Goal: Task Accomplishment & Management: Manage account settings

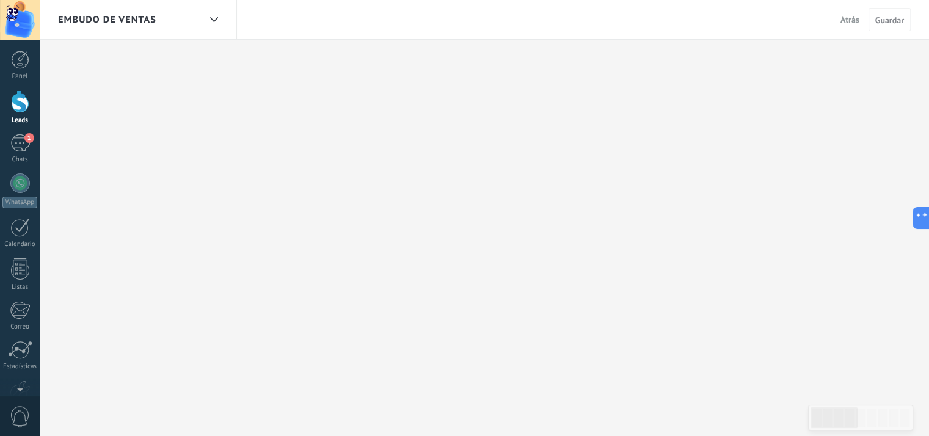
scroll to position [12, 0]
click at [21, 323] on div "Correo" at bounding box center [19, 327] width 35 height 8
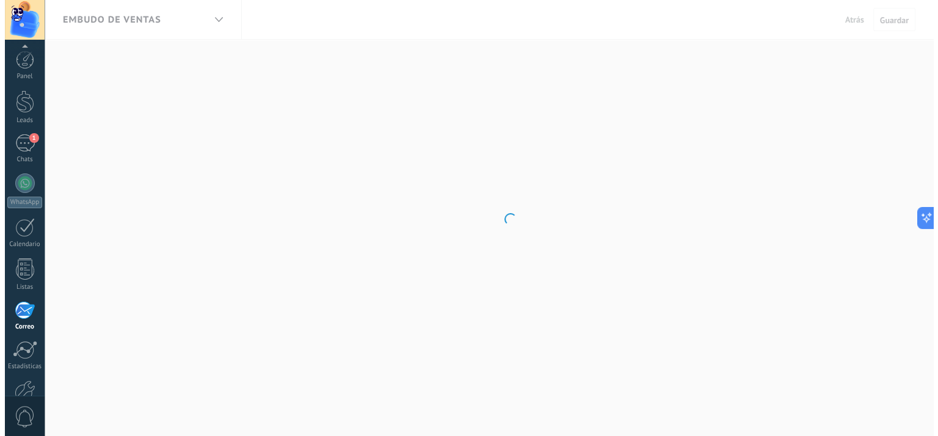
scroll to position [71, 0]
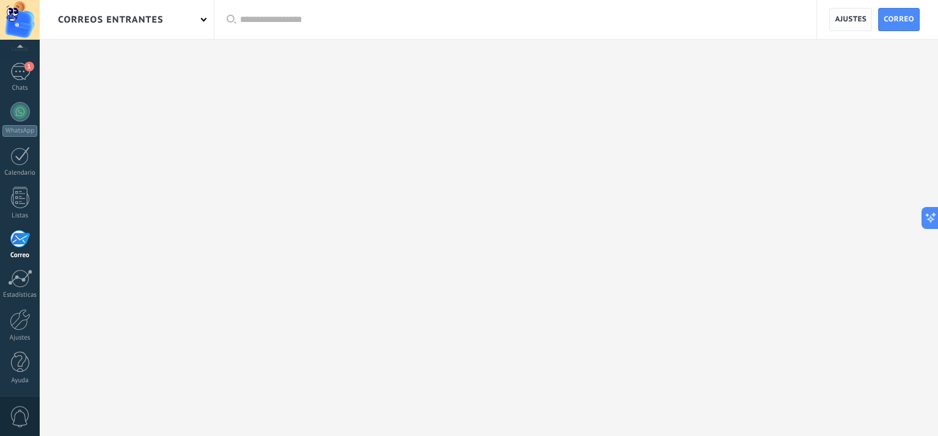
click at [853, 16] on span "Ajustes" at bounding box center [851, 20] width 32 height 22
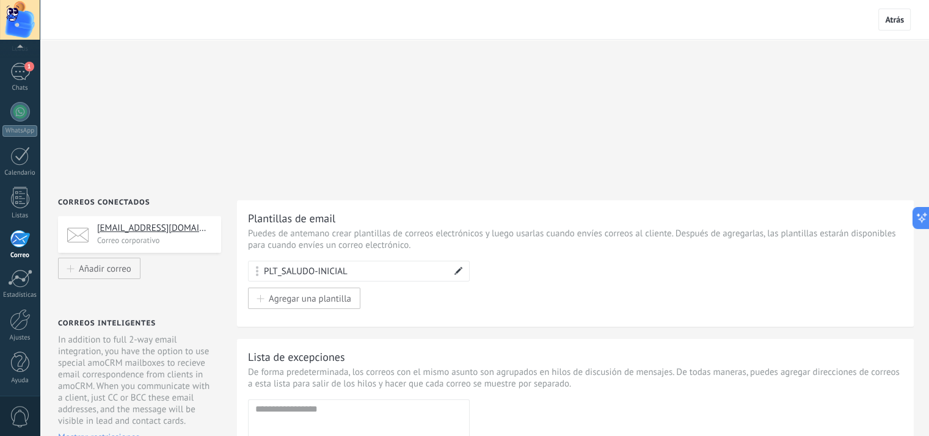
click at [456, 267] on span at bounding box center [458, 271] width 9 height 9
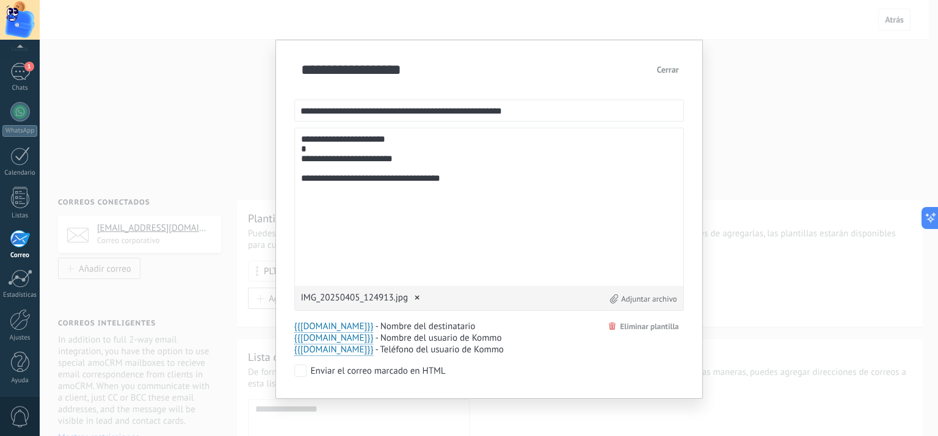
scroll to position [2, 0]
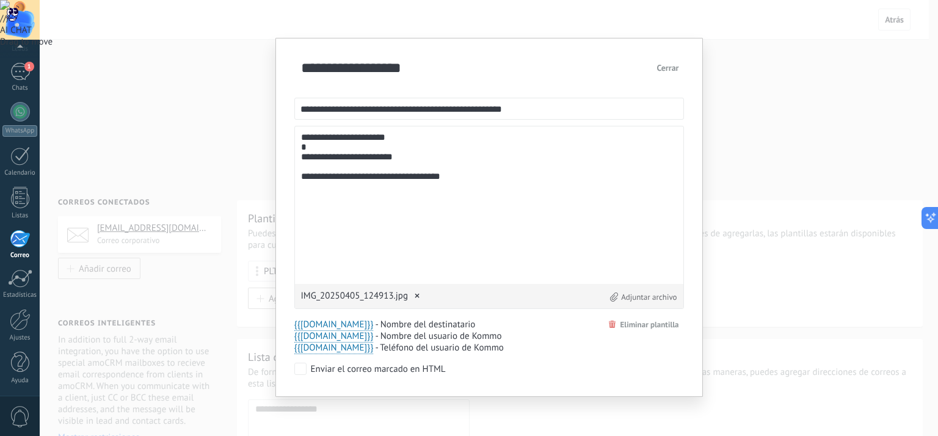
click at [398, 218] on textarea "**********" at bounding box center [489, 205] width 376 height 145
click at [417, 294] on span "×" at bounding box center [417, 296] width 18 height 28
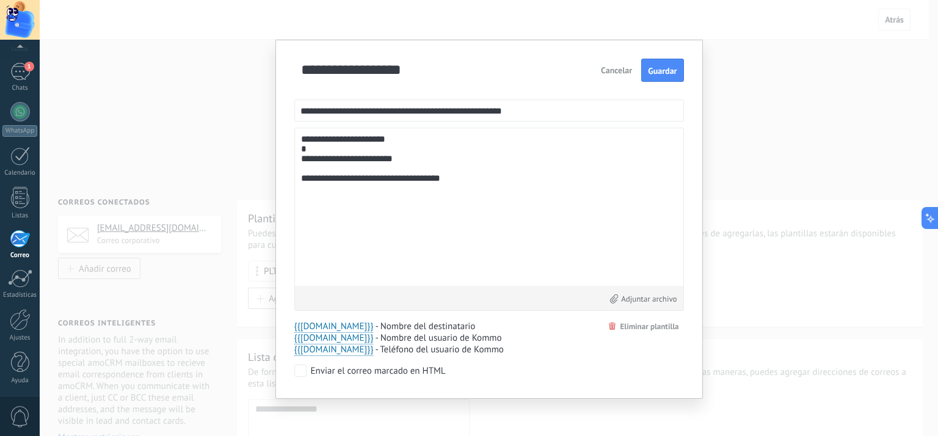
click at [512, 79] on input "**********" at bounding box center [445, 70] width 295 height 20
type input "**********"
click at [418, 114] on input "**********" at bounding box center [489, 111] width 390 height 22
click at [489, 157] on textarea "**********" at bounding box center [489, 206] width 376 height 145
click at [362, 143] on textarea "**********" at bounding box center [489, 206] width 376 height 145
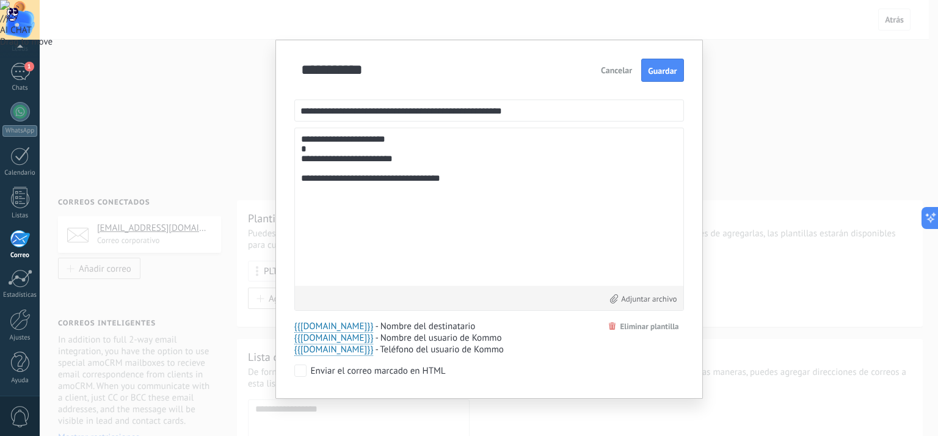
scroll to position [2, 0]
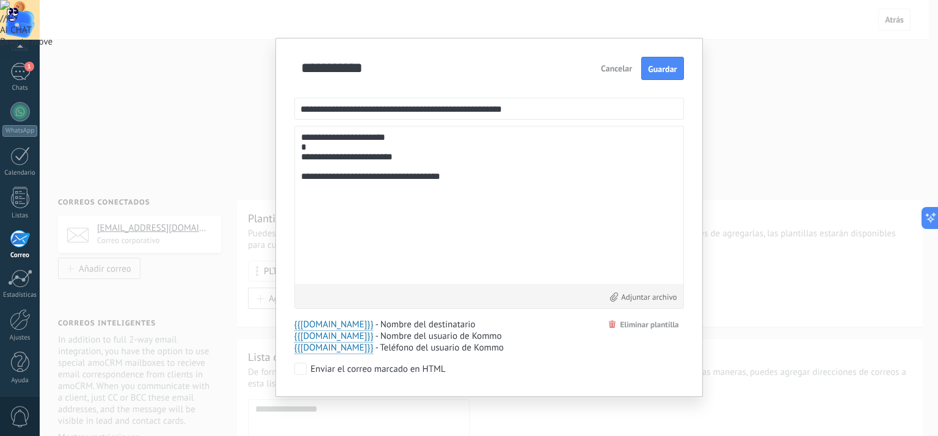
click at [440, 197] on textarea "**********" at bounding box center [489, 205] width 376 height 145
click at [425, 329] on p "- Nombre del destinatario" at bounding box center [439, 325] width 128 height 12
click at [466, 238] on textarea "**********" at bounding box center [489, 205] width 376 height 145
click at [443, 347] on p "- Teléfono del usuario de Kommo" at bounding box center [439, 348] width 128 height 12
click at [445, 343] on p "- Teléfono del usuario de Kommo" at bounding box center [439, 348] width 128 height 12
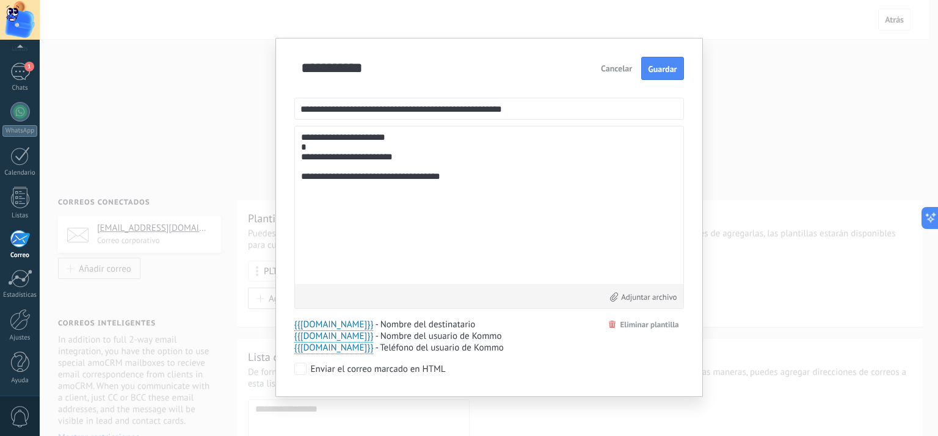
click at [435, 255] on textarea "**********" at bounding box center [489, 205] width 376 height 145
drag, startPoint x: 484, startPoint y: 226, endPoint x: 442, endPoint y: 224, distance: 42.2
click at [442, 224] on textarea "**********" at bounding box center [489, 205] width 376 height 145
click at [383, 332] on p "- Nombre del usuario de Kommo" at bounding box center [439, 336] width 128 height 12
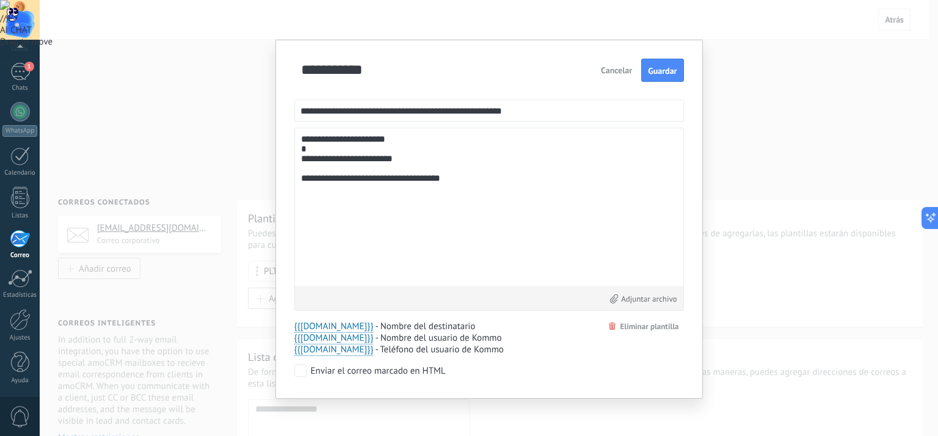
drag, startPoint x: 299, startPoint y: 140, endPoint x: 501, endPoint y: 199, distance: 210.7
click at [501, 199] on textarea "**********" at bounding box center [489, 206] width 376 height 145
paste textarea "**********"
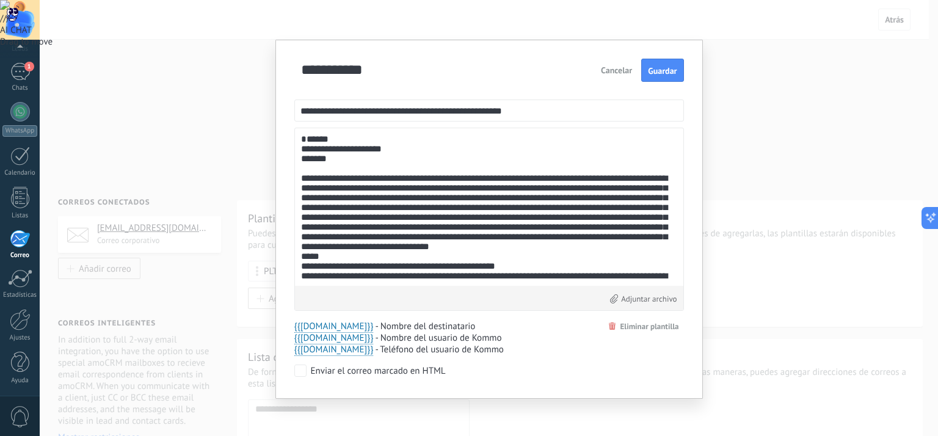
scroll to position [4205, 0]
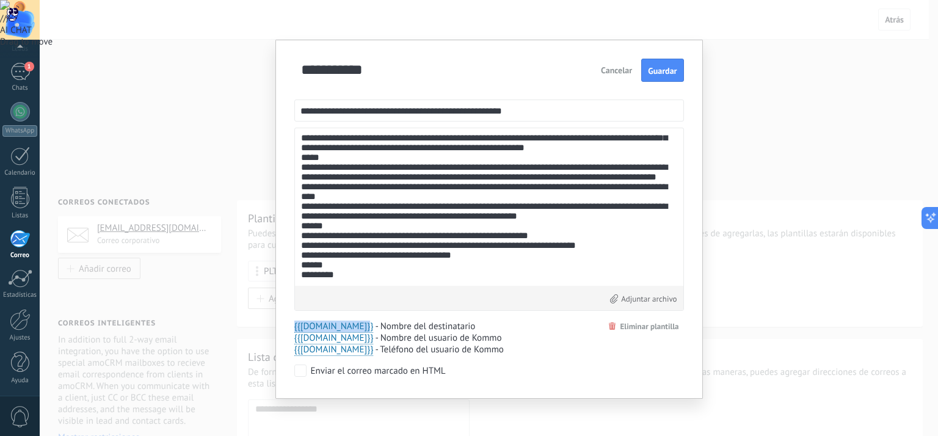
drag, startPoint x: 357, startPoint y: 325, endPoint x: 291, endPoint y: 326, distance: 66.6
click at [291, 326] on div "**********" at bounding box center [489, 219] width 428 height 359
copy span "{{[DOMAIN_NAME]}}"
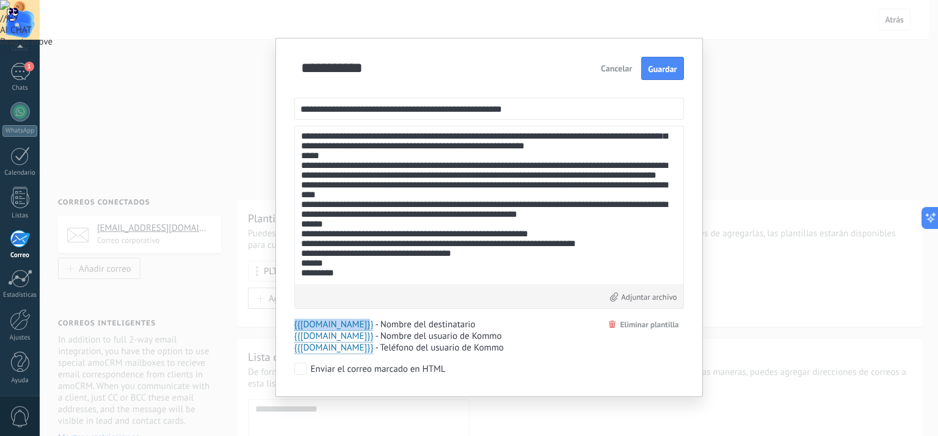
scroll to position [0, 0]
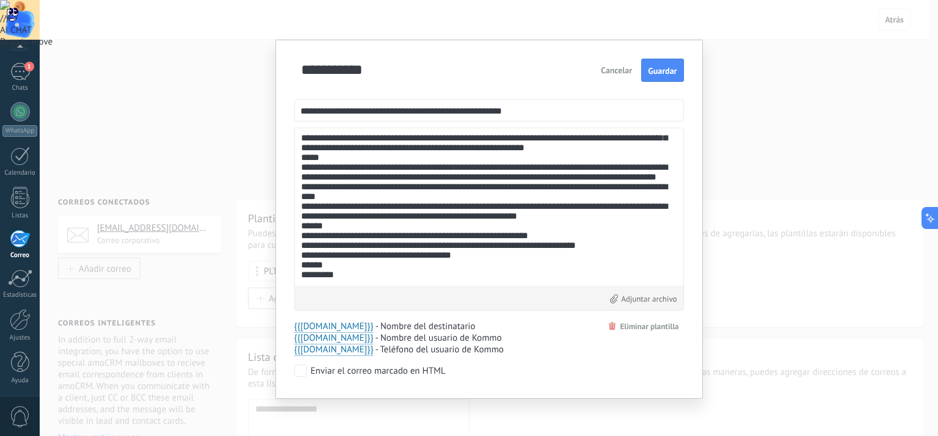
drag, startPoint x: 464, startPoint y: 178, endPoint x: 474, endPoint y: 192, distance: 17.5
click at [474, 192] on textarea at bounding box center [489, 206] width 377 height 145
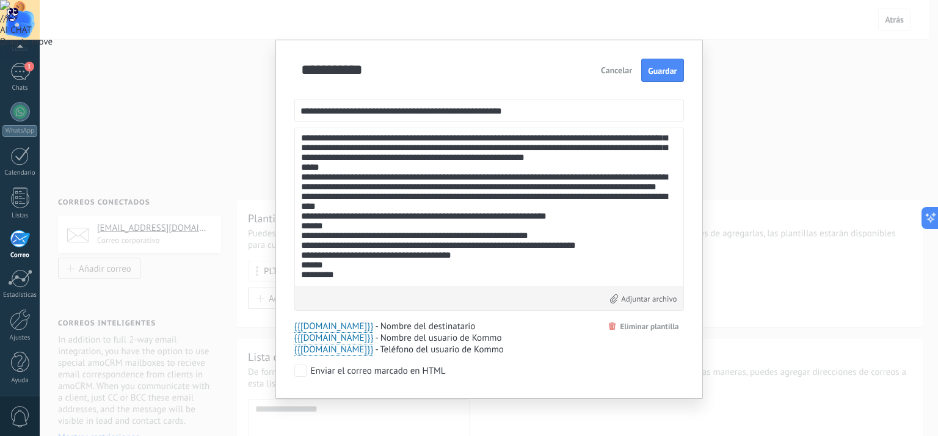
scroll to position [4193, 0]
drag, startPoint x: 583, startPoint y: 192, endPoint x: 600, endPoint y: 191, distance: 17.1
click at [600, 191] on textarea at bounding box center [489, 206] width 377 height 145
paste textarea
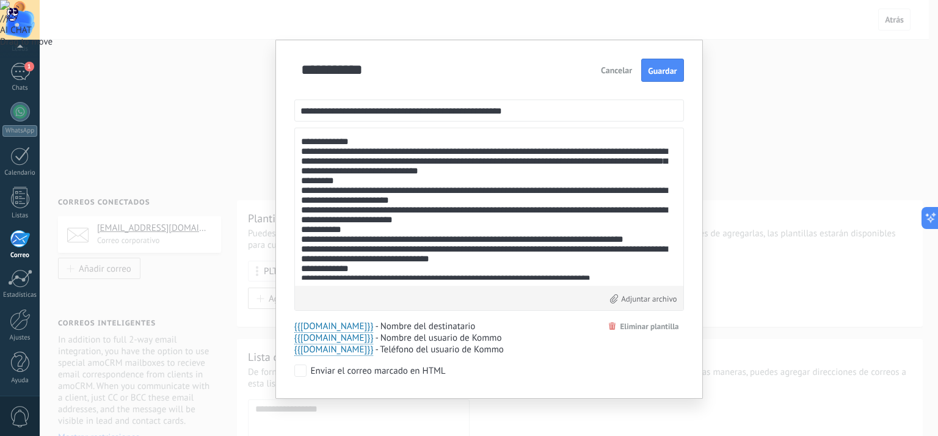
scroll to position [244, 0]
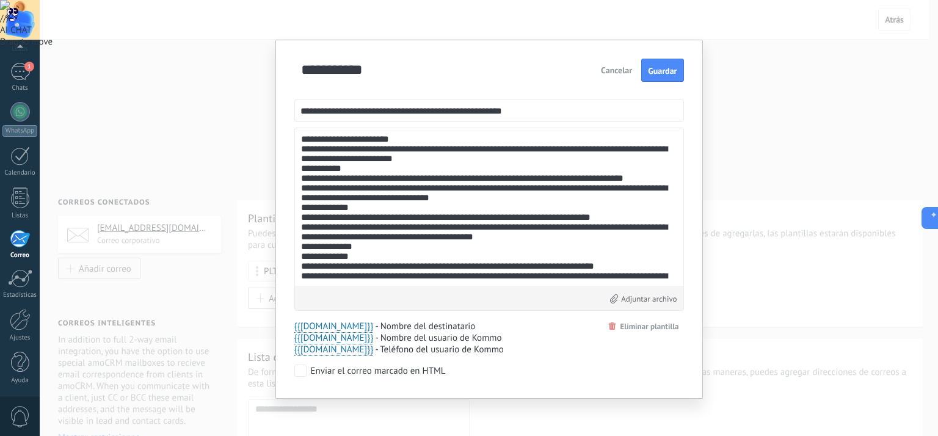
click at [500, 249] on textarea at bounding box center [489, 206] width 377 height 145
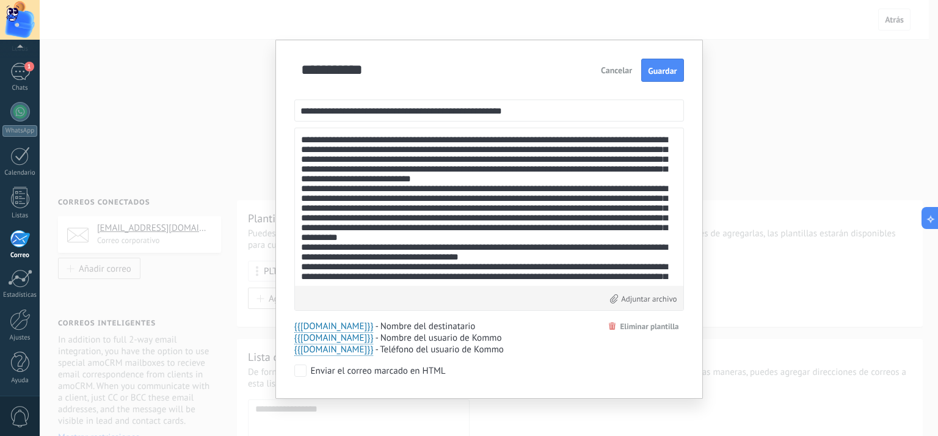
scroll to position [824, 0]
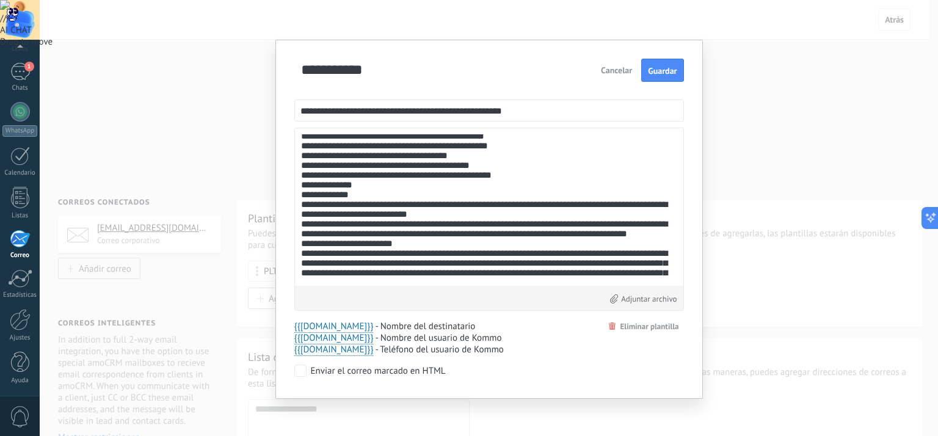
click at [585, 211] on textarea at bounding box center [489, 206] width 377 height 145
drag, startPoint x: 609, startPoint y: 206, endPoint x: 575, endPoint y: 205, distance: 34.2
click at [575, 205] on textarea at bounding box center [489, 206] width 377 height 145
paste textarea "*******"
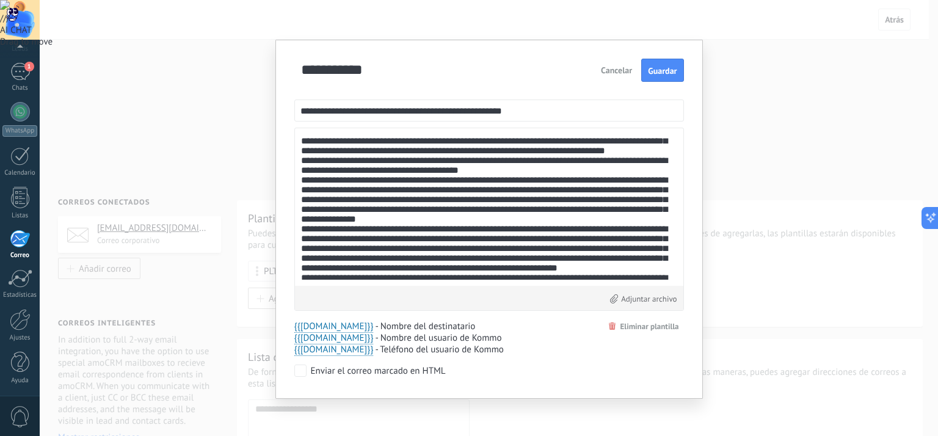
scroll to position [2473, 0]
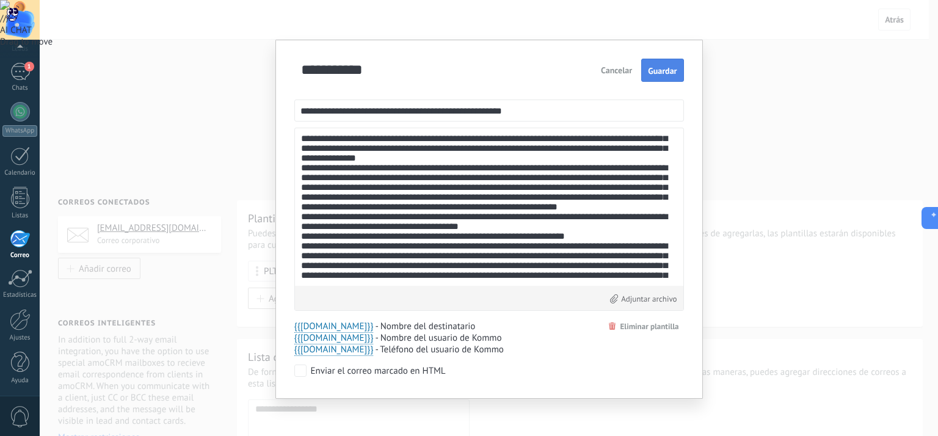
type textarea "**********"
click at [657, 68] on span "Guardar" at bounding box center [662, 71] width 29 height 9
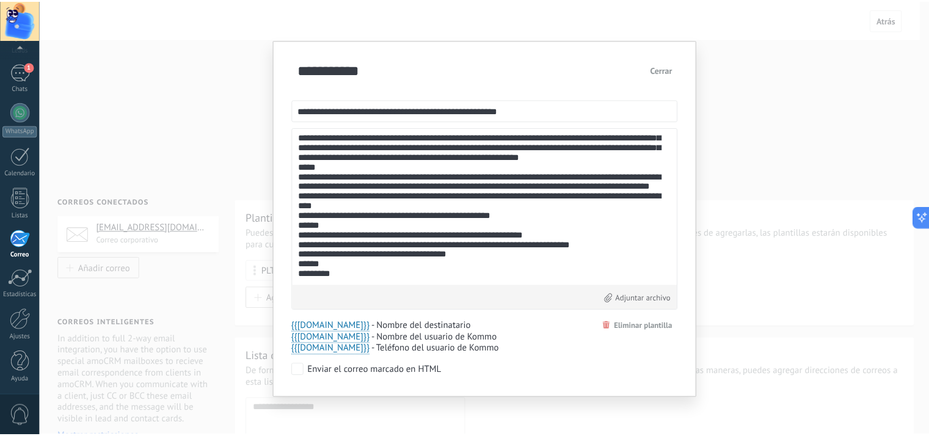
scroll to position [4205, 0]
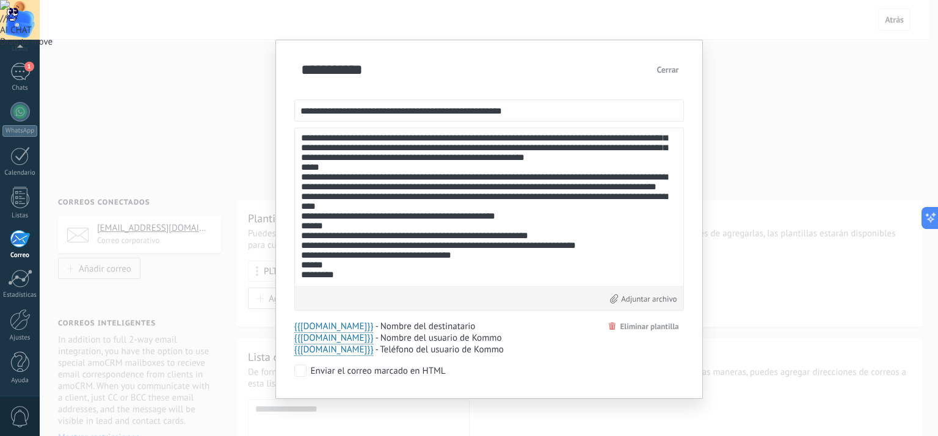
click at [561, 235] on textarea at bounding box center [489, 206] width 377 height 145
click at [499, 256] on textarea at bounding box center [489, 206] width 377 height 145
click at [494, 256] on textarea at bounding box center [489, 206] width 377 height 145
click at [483, 228] on textarea at bounding box center [489, 206] width 377 height 145
click at [412, 265] on textarea at bounding box center [489, 206] width 377 height 145
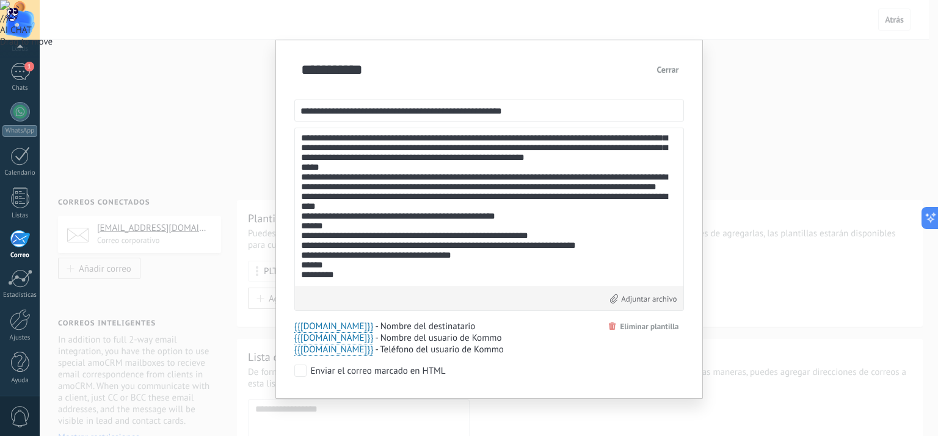
click at [662, 77] on button "Cerrar" at bounding box center [668, 70] width 32 height 22
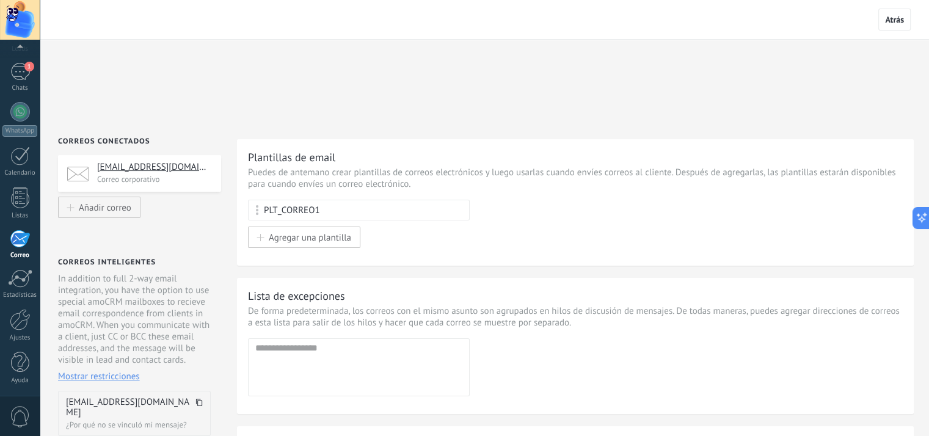
scroll to position [183, 0]
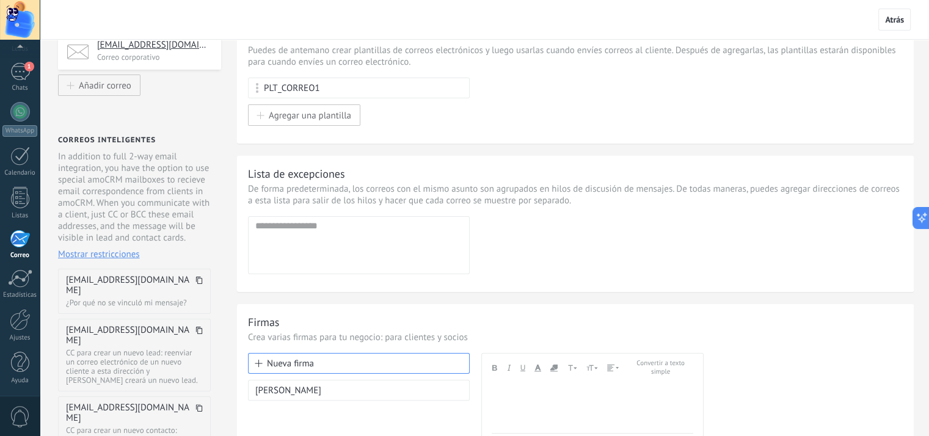
click at [346, 380] on div "[PERSON_NAME]" at bounding box center [359, 390] width 222 height 21
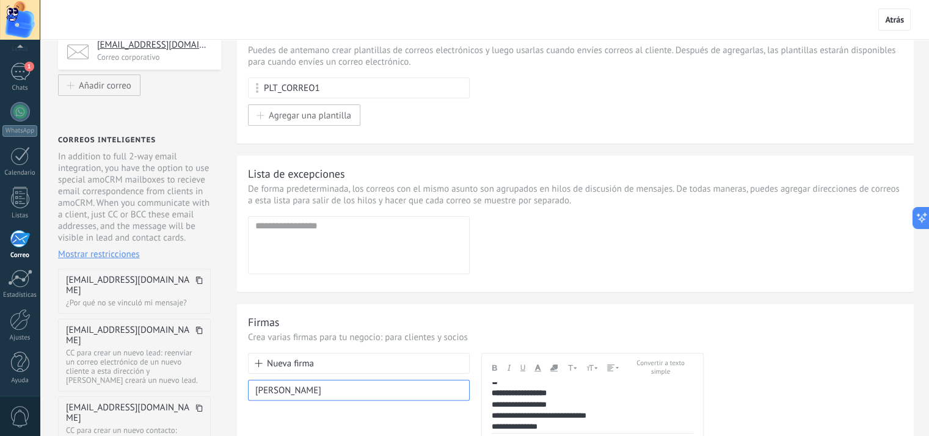
scroll to position [0, 0]
click at [818, 353] on div "**********" at bounding box center [575, 421] width 655 height 137
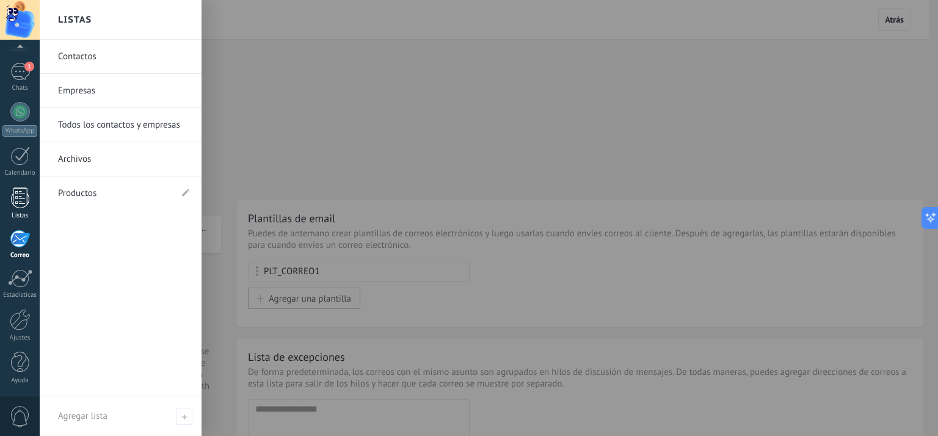
click at [24, 195] on div at bounding box center [20, 197] width 18 height 21
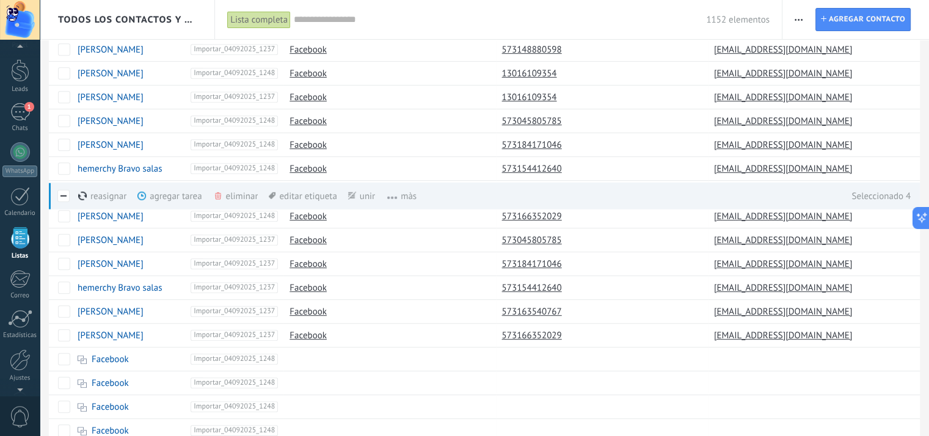
scroll to position [863, 0]
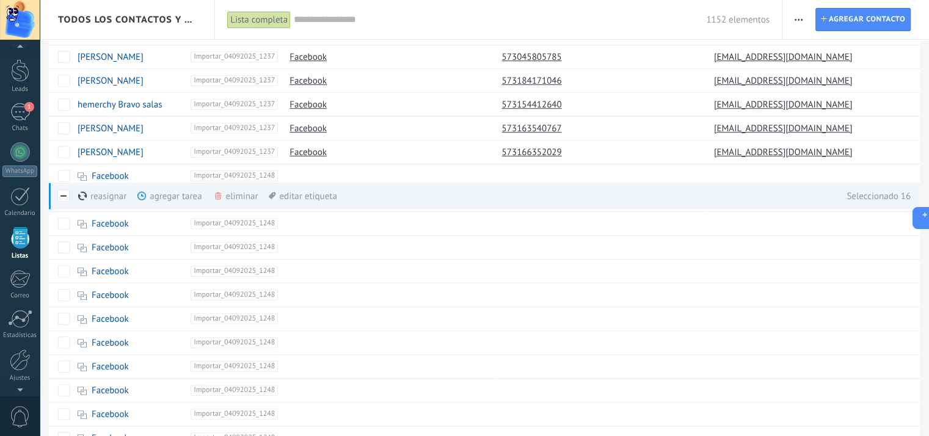
click at [242, 183] on div "eliminar màs" at bounding box center [256, 196] width 87 height 27
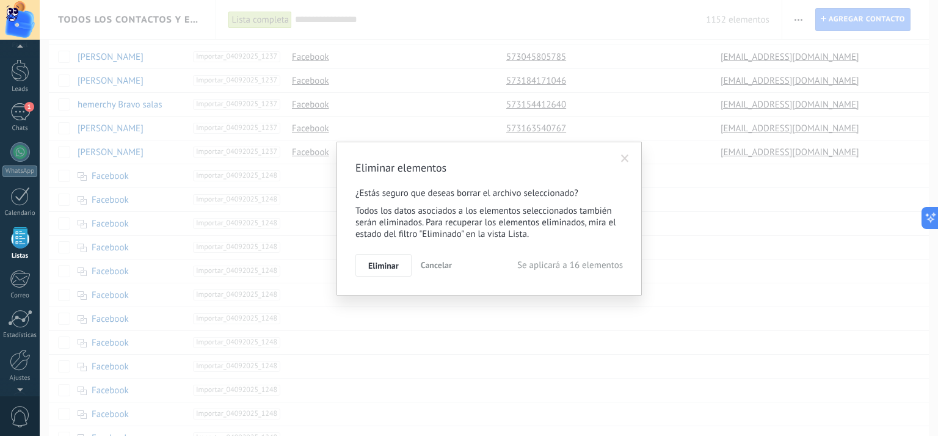
click at [392, 266] on span "Eliminar" at bounding box center [383, 265] width 31 height 9
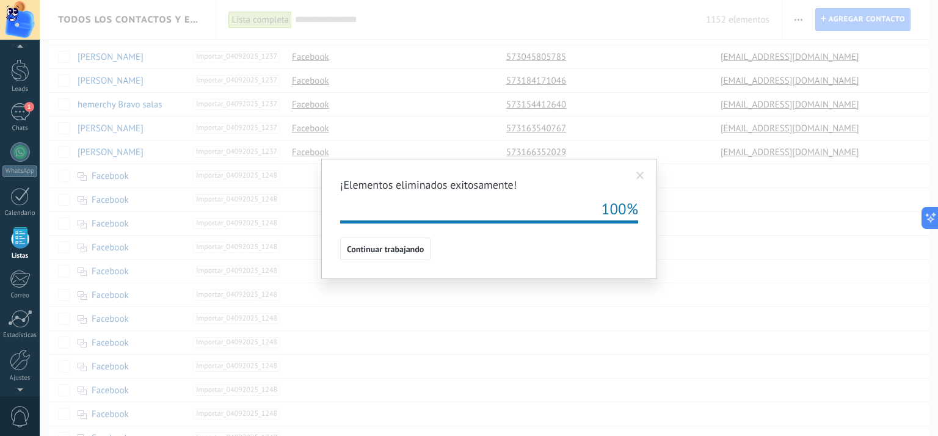
click at [640, 178] on span at bounding box center [640, 176] width 8 height 9
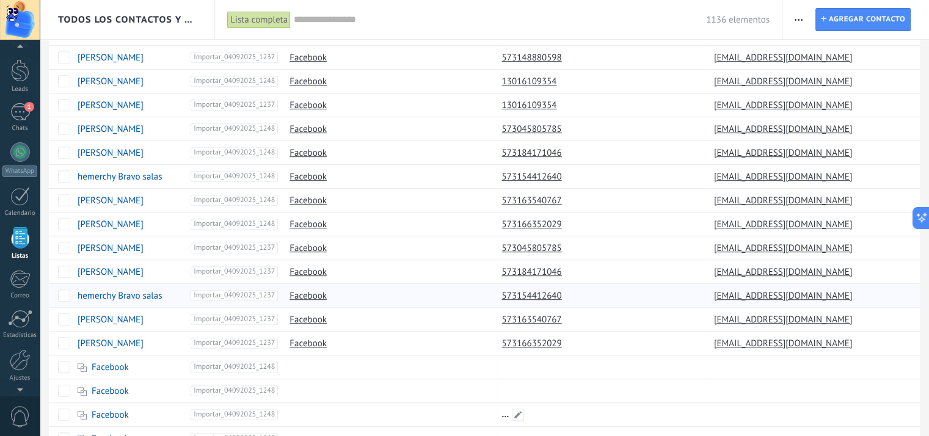
scroll to position [863, 0]
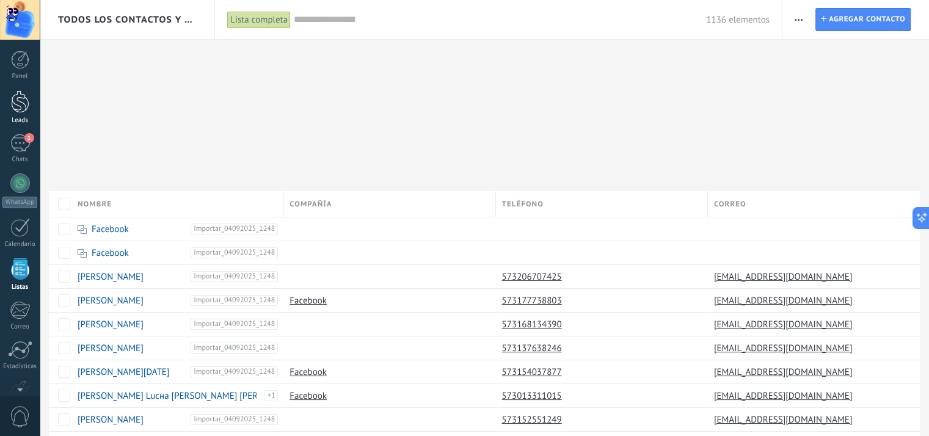
click at [15, 110] on div at bounding box center [20, 101] width 18 height 23
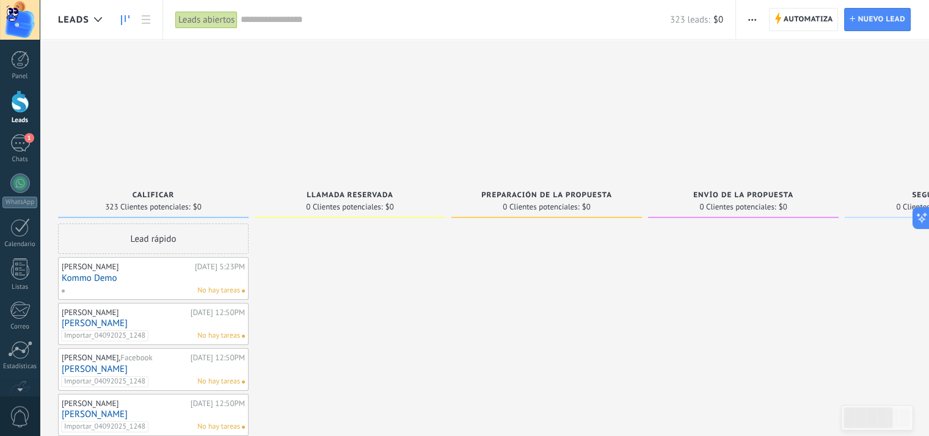
click at [373, 203] on span "0 Clientes potenciales:" at bounding box center [344, 206] width 76 height 7
click at [814, 16] on span "Automatiza" at bounding box center [808, 20] width 49 height 22
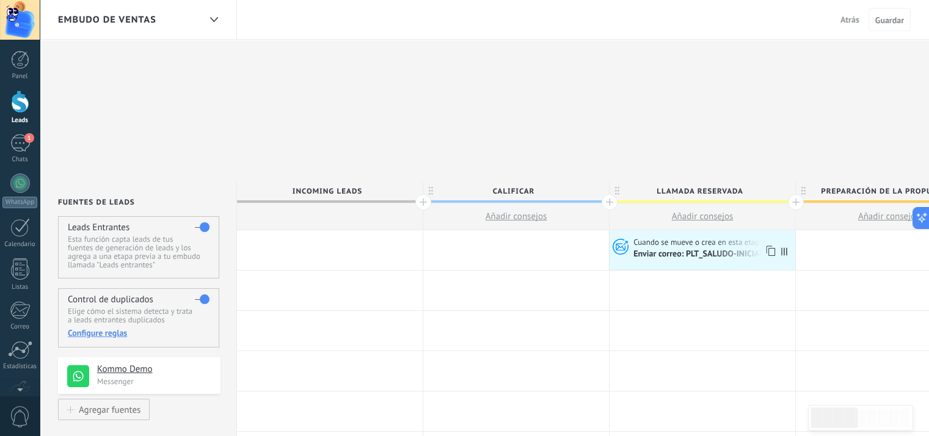
click at [708, 249] on span "Enviar correo: PLT_SALUDO-INICIAL" at bounding box center [699, 254] width 132 height 10
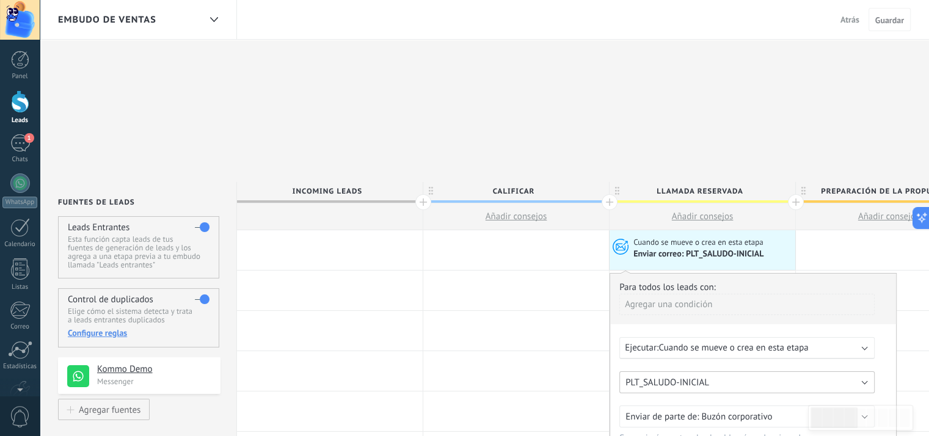
click at [865, 371] on button "PLT_SALUDO-INICIAL" at bounding box center [746, 382] width 255 height 22
click at [881, 337] on div "Ejecutar: Cuando se mueve o crea en esta etapa" at bounding box center [753, 348] width 268 height 22
click at [27, 258] on link "1 [GEOGRAPHIC_DATA]" at bounding box center [20, 255] width 40 height 30
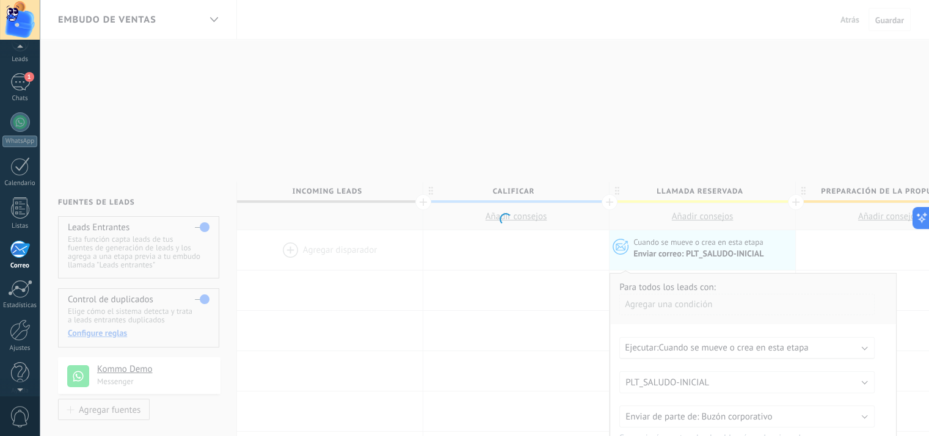
scroll to position [71, 0]
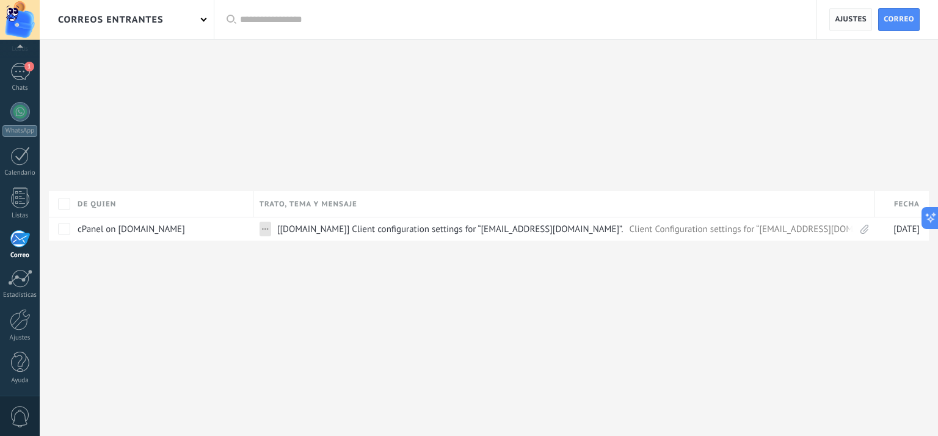
click at [853, 24] on span "Ajustes" at bounding box center [851, 20] width 32 height 22
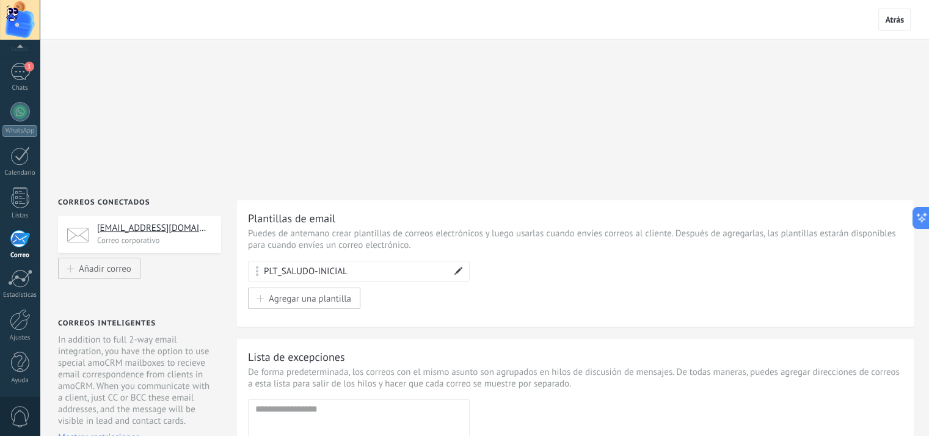
click at [461, 267] on span at bounding box center [458, 271] width 9 height 9
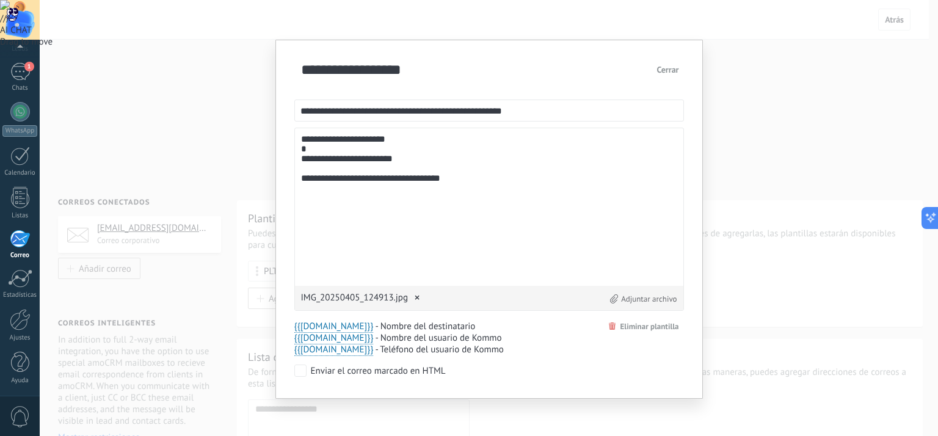
click at [513, 219] on textarea "**********" at bounding box center [489, 206] width 376 height 145
click at [672, 72] on button "Cerrar" at bounding box center [668, 70] width 32 height 22
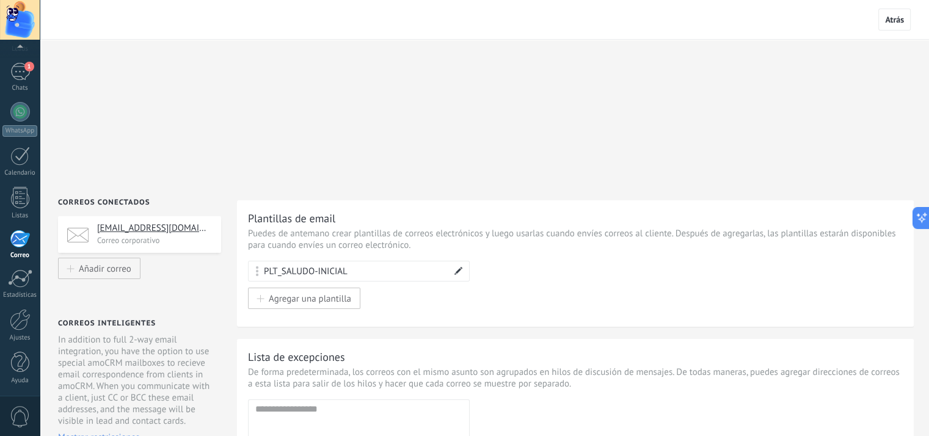
click at [459, 267] on span at bounding box center [458, 271] width 9 height 9
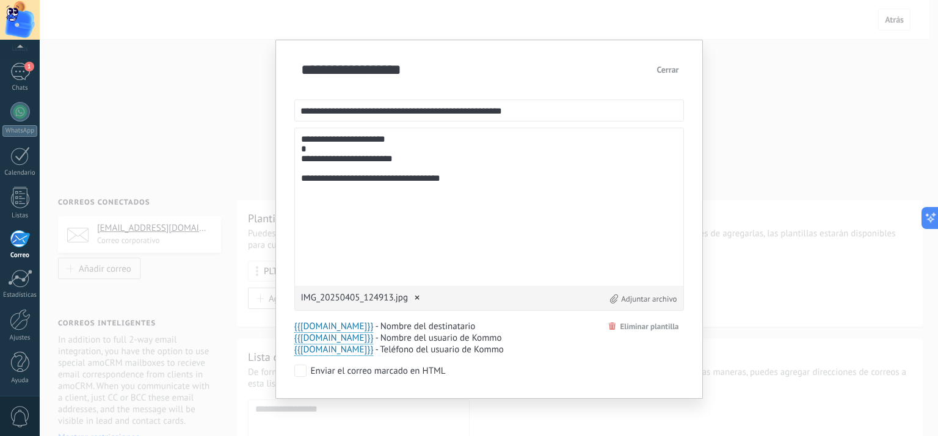
scroll to position [2, 0]
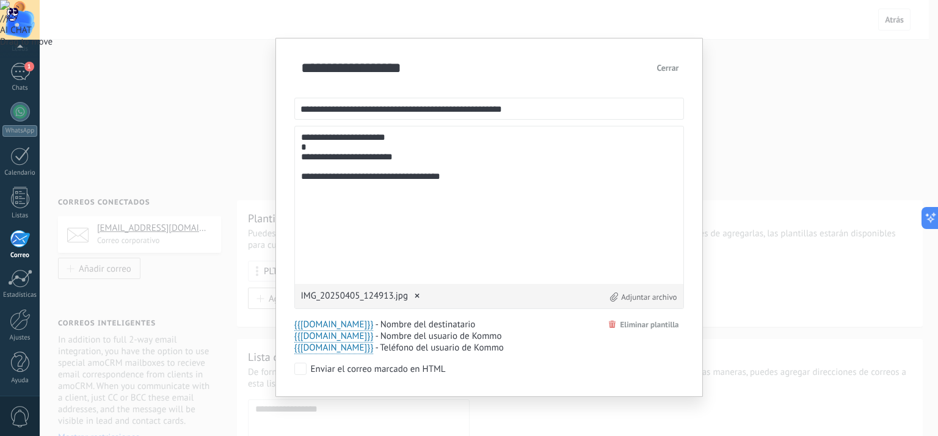
click at [475, 205] on textarea "**********" at bounding box center [489, 205] width 376 height 145
paste textarea "**********"
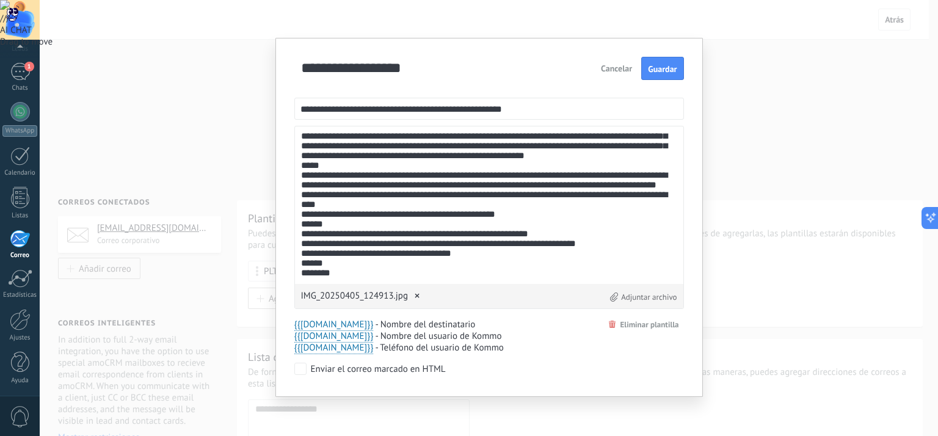
scroll to position [4010, 0]
click at [0, 0] on lt-div at bounding box center [0, 0] width 0 height 0
click at [575, 225] on textarea at bounding box center [489, 205] width 377 height 145
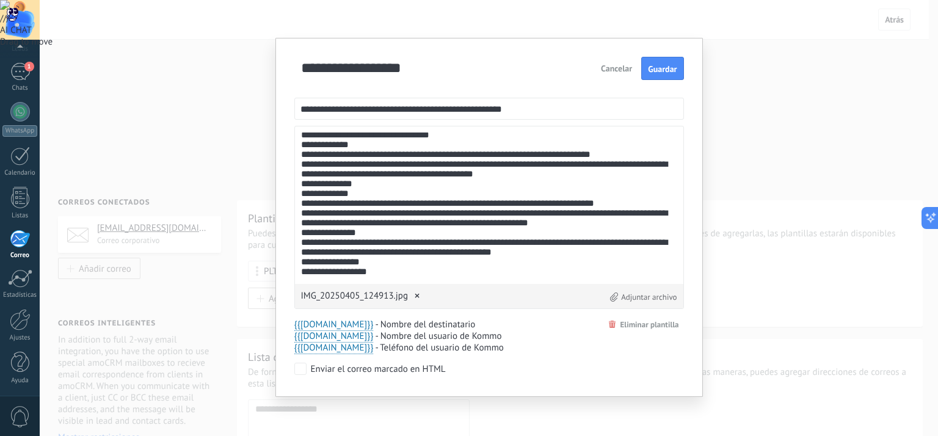
scroll to position [0, 0]
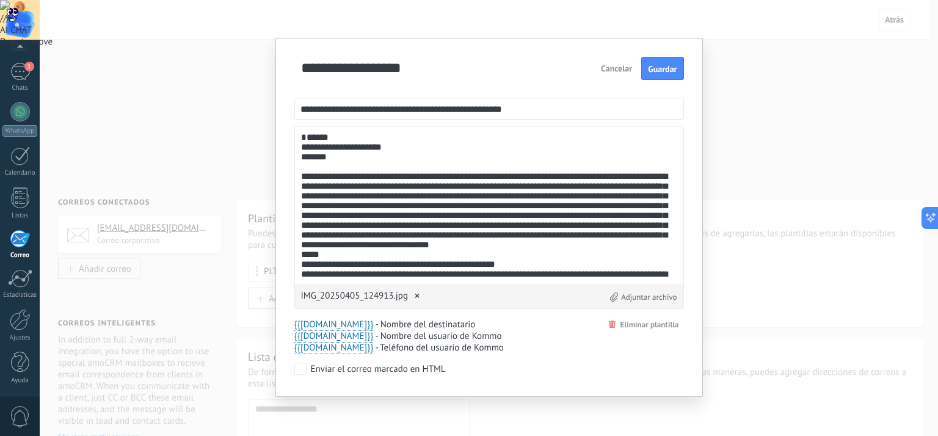
type textarea "**********"
click at [434, 68] on input "**********" at bounding box center [445, 68] width 295 height 20
drag, startPoint x: 329, startPoint y: 66, endPoint x: 454, endPoint y: 68, distance: 125.8
click at [435, 65] on input "**********" at bounding box center [445, 68] width 295 height 20
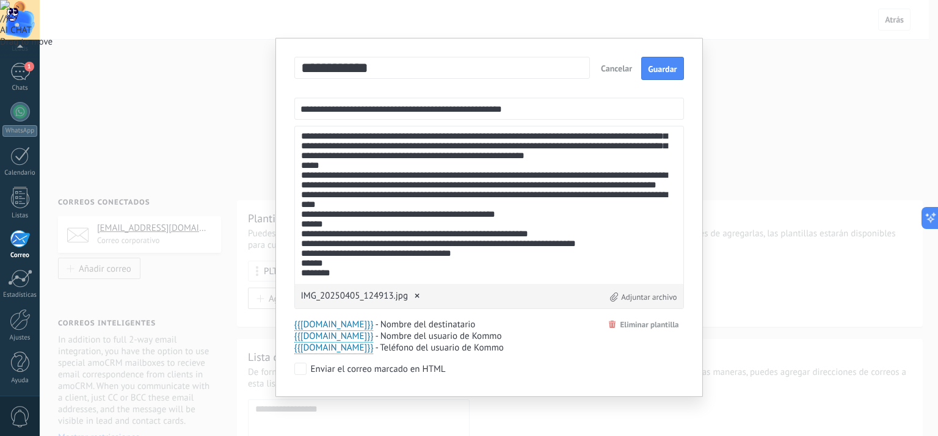
scroll to position [4193, 0]
type input "**********"
click at [415, 298] on span "×" at bounding box center [417, 296] width 18 height 28
click at [673, 65] on span "Guardar" at bounding box center [662, 69] width 29 height 9
click at [665, 71] on button "Cerrar" at bounding box center [668, 68] width 32 height 22
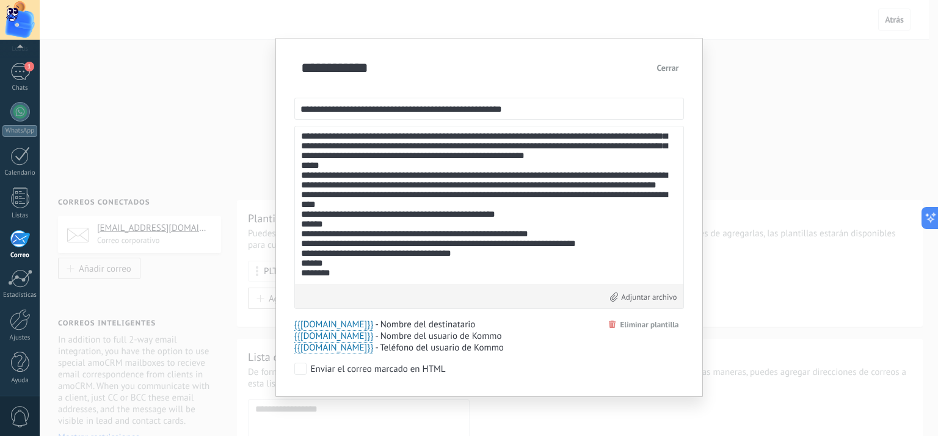
scroll to position [0, 0]
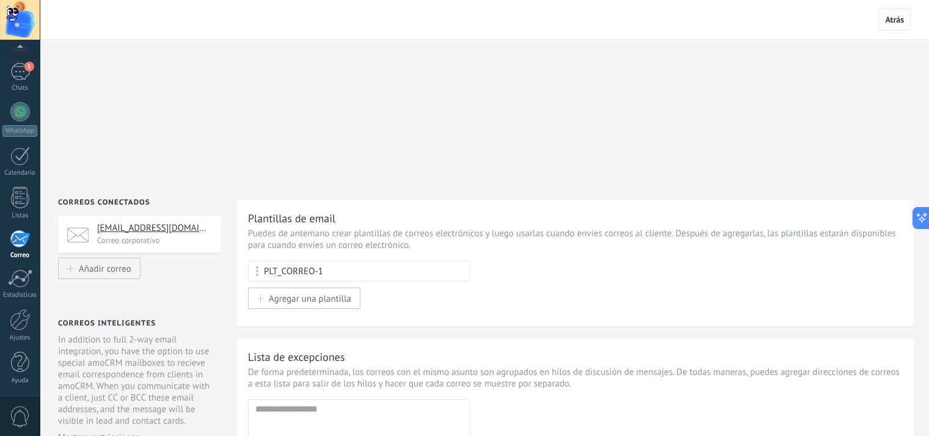
click at [893, 26] on span "Atrás" at bounding box center [894, 20] width 32 height 22
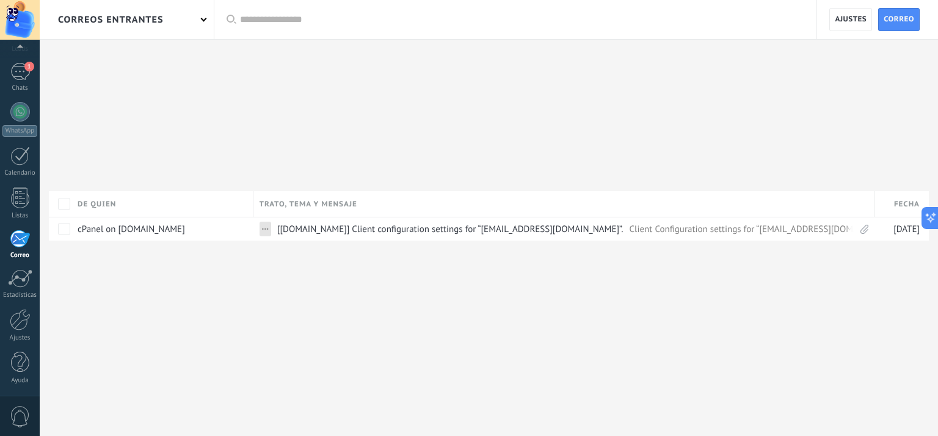
click at [154, 23] on div "correos entrantes" at bounding box center [111, 19] width 106 height 39
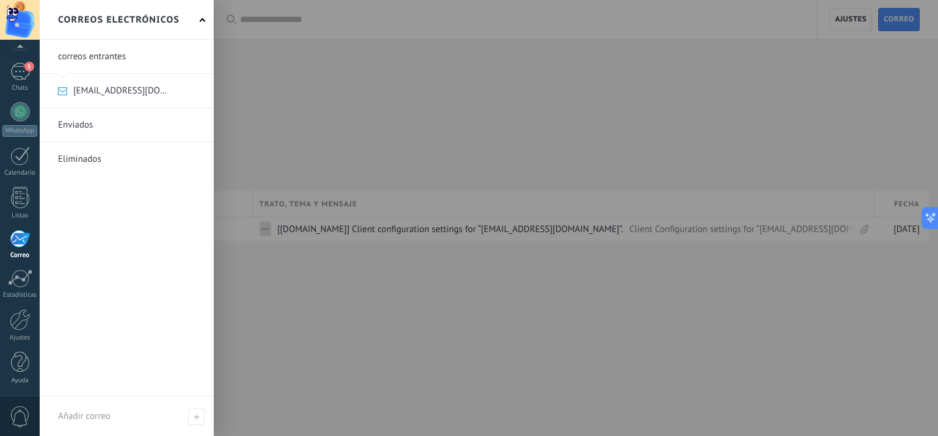
click at [154, 23] on h2 "Correos electrónicos" at bounding box center [119, 20] width 122 height 38
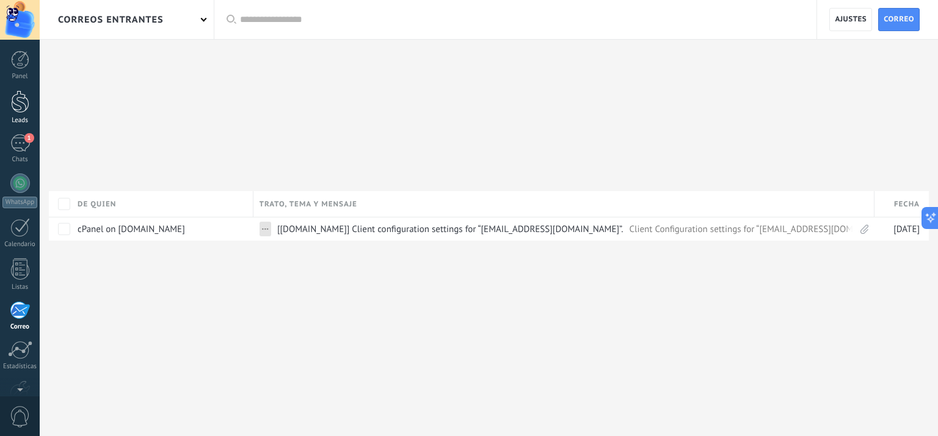
click at [21, 100] on div at bounding box center [20, 101] width 18 height 23
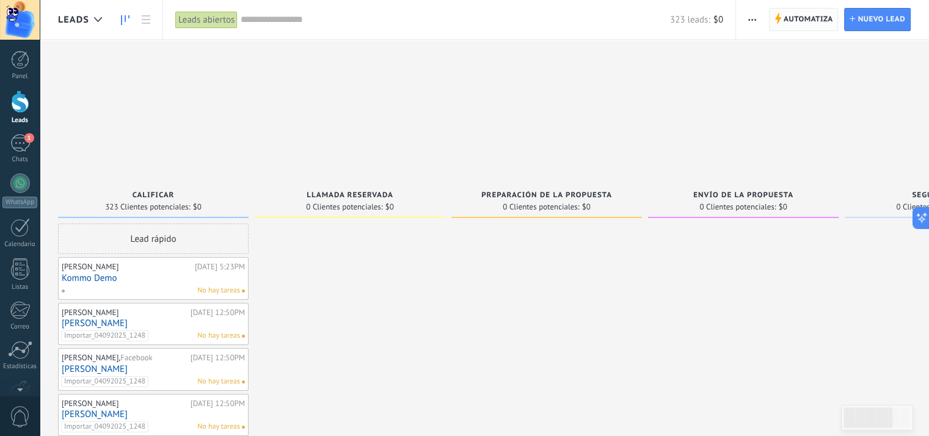
click at [820, 27] on span "Automatiza" at bounding box center [808, 20] width 49 height 22
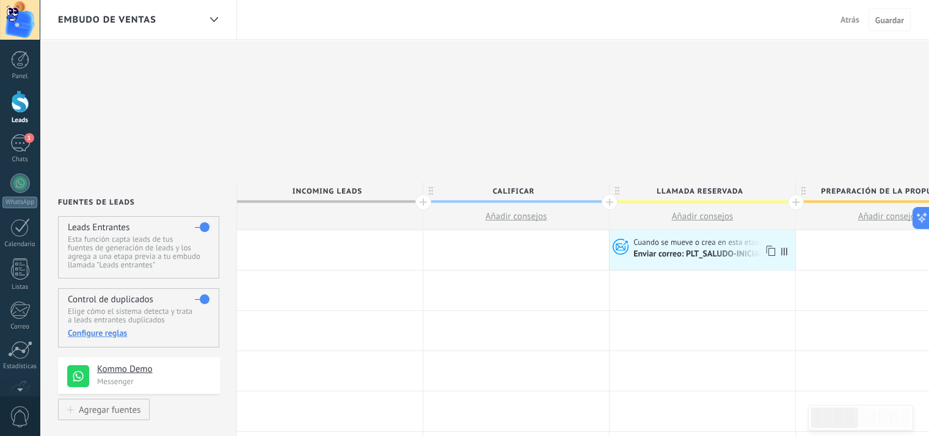
click at [718, 249] on span "Enviar correo: PLT_SALUDO-INICIAL" at bounding box center [699, 254] width 132 height 10
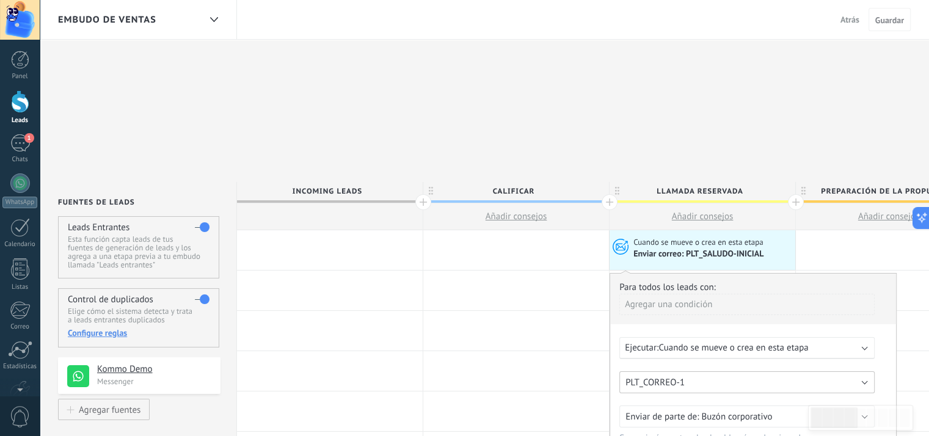
click at [864, 371] on button "PLT_CORREO-1" at bounding box center [746, 382] width 255 height 22
click at [757, 377] on span "PLT_CORREO-1" at bounding box center [741, 383] width 258 height 12
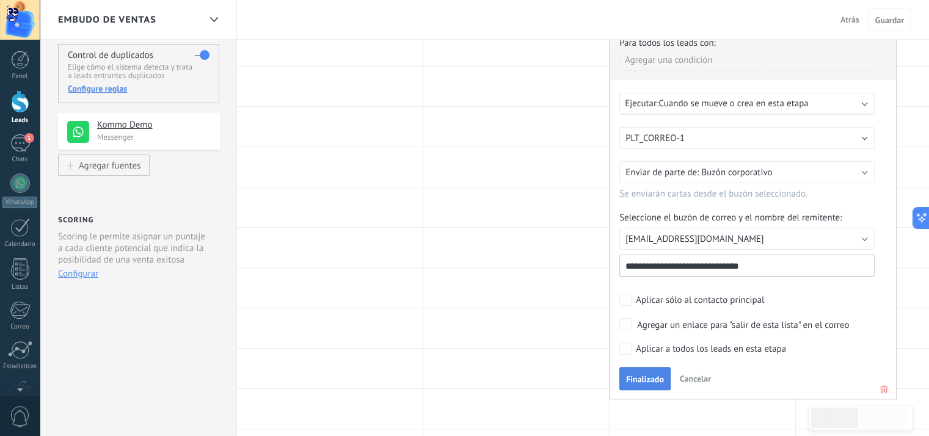
click at [640, 375] on span "Finalizado" at bounding box center [645, 379] width 38 height 9
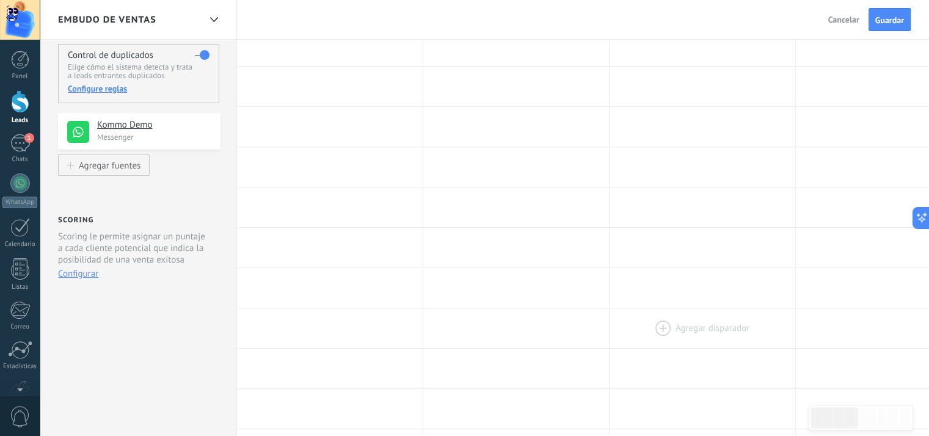
scroll to position [0, 0]
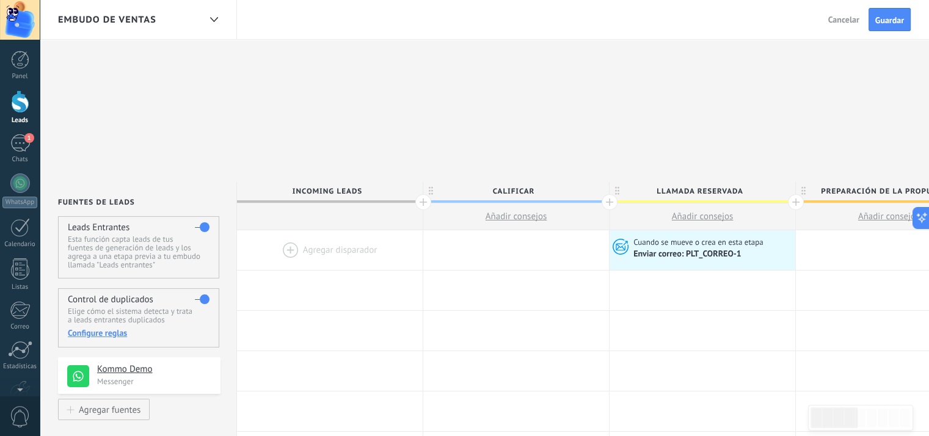
click at [25, 112] on div at bounding box center [20, 101] width 18 height 23
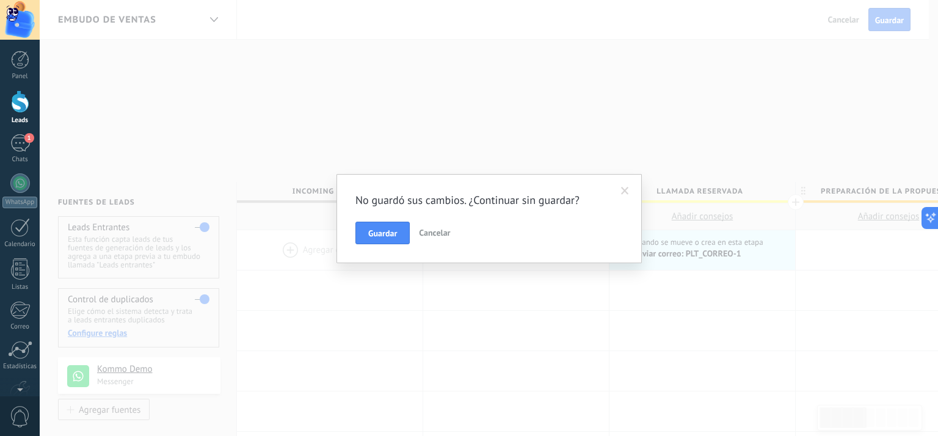
click at [442, 236] on span "Cancelar" at bounding box center [434, 232] width 31 height 11
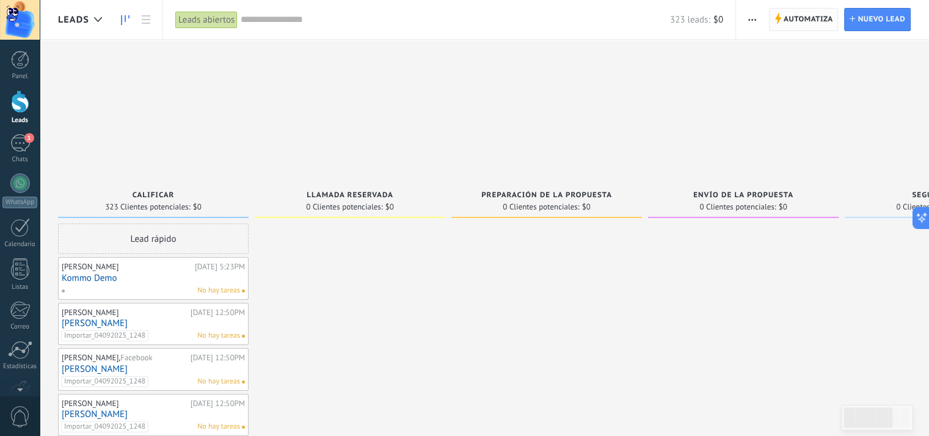
click at [799, 11] on span "Automatiza" at bounding box center [808, 20] width 49 height 22
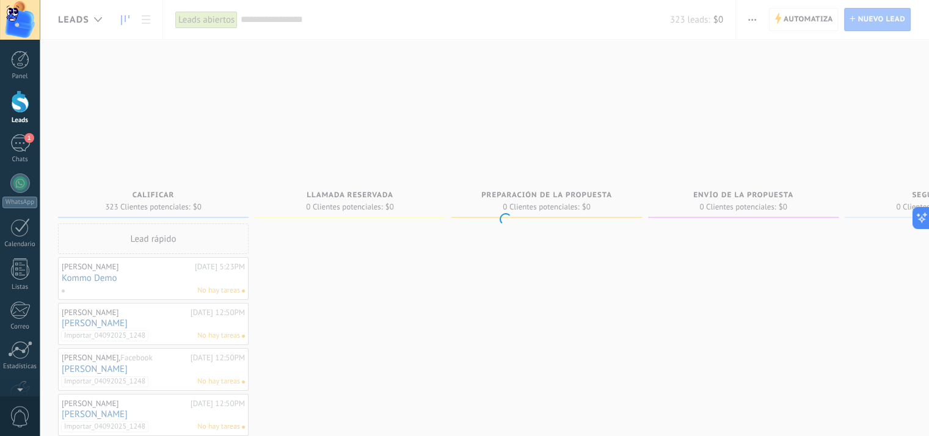
click at [799, 142] on body ".abccls-1,.abccls-2{fill-rule:evenodd}.abccls-2{fill:#fff} .abfcls-1{fill:none}…" at bounding box center [464, 360] width 929 height 436
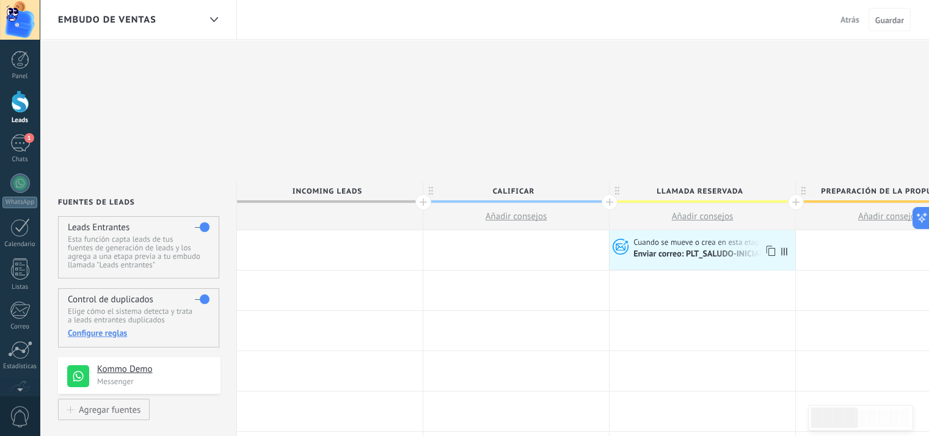
click at [741, 249] on span "Enviar correo: PLT_SALUDO-INICIAL" at bounding box center [699, 254] width 132 height 10
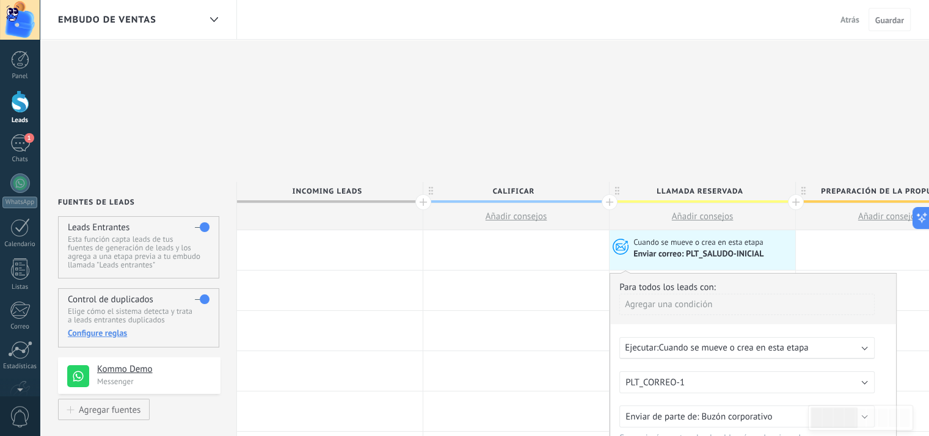
scroll to position [122, 0]
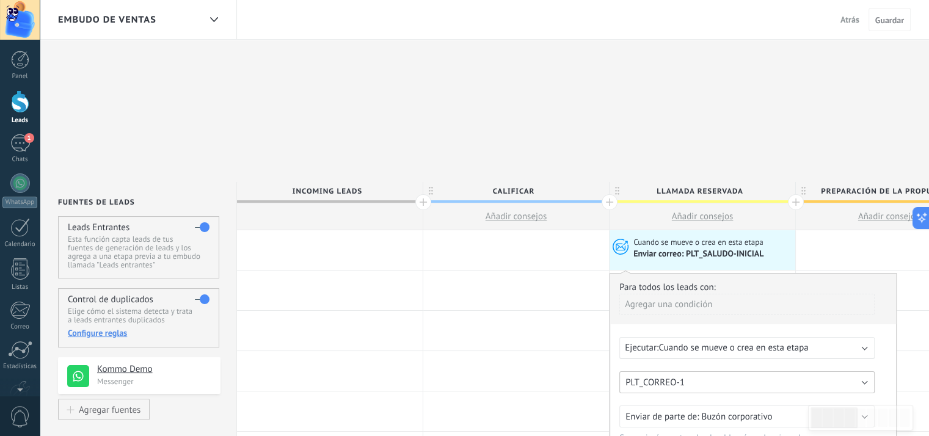
click at [718, 371] on button "PLT_CORREO-1" at bounding box center [746, 382] width 255 height 22
click at [701, 377] on span "PLT_CORREO-1" at bounding box center [741, 383] width 258 height 12
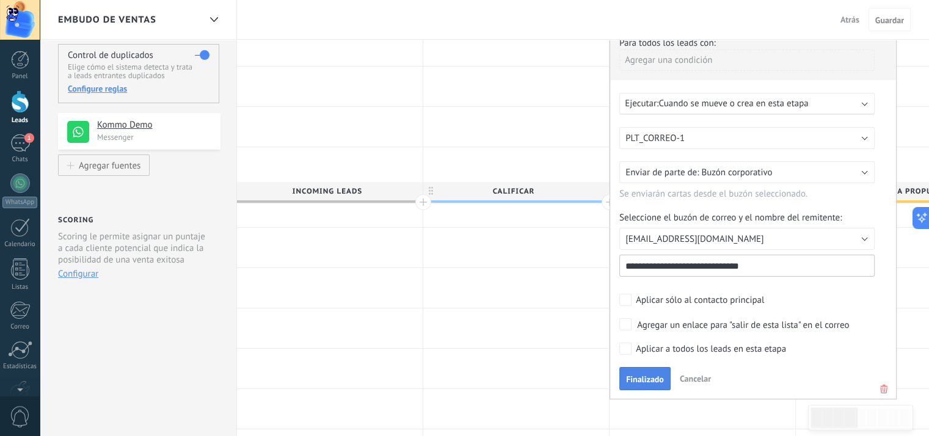
click at [652, 375] on span "Finalizado" at bounding box center [645, 379] width 38 height 9
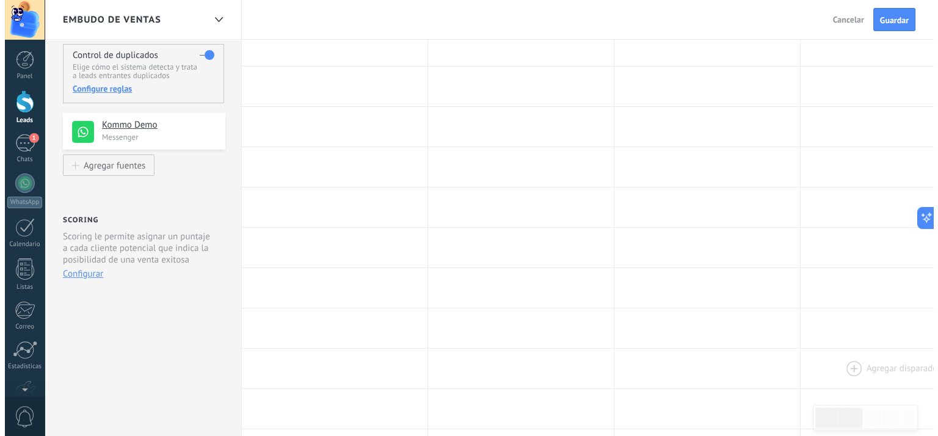
scroll to position [0, 0]
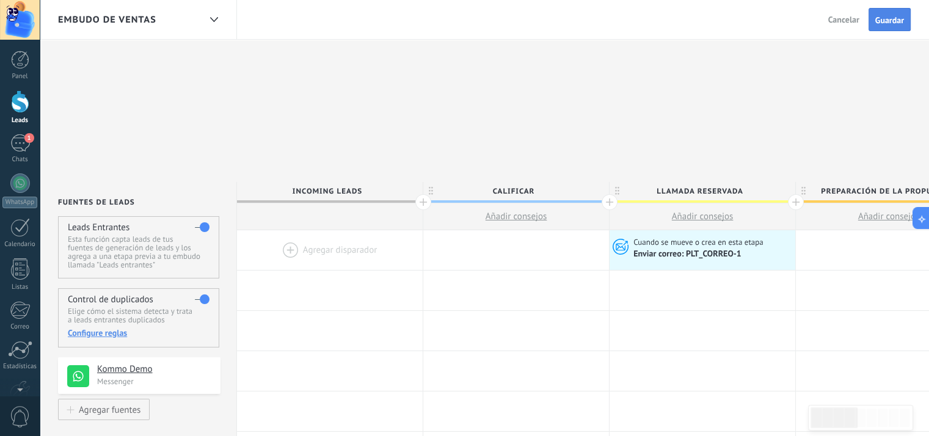
click at [887, 24] on span "Guardar" at bounding box center [889, 20] width 29 height 9
click at [887, 18] on span "Guardar" at bounding box center [889, 20] width 29 height 9
click at [845, 20] on span "Salir" at bounding box center [851, 19] width 16 height 11
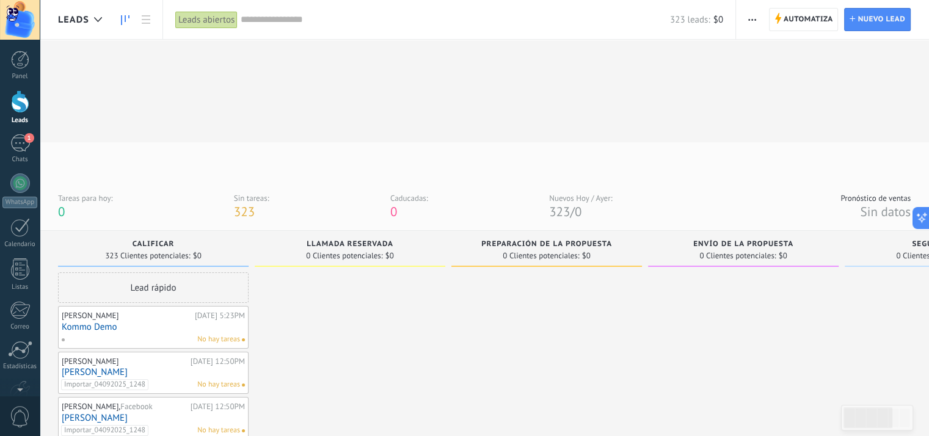
click at [308, 20] on input "text" at bounding box center [455, 19] width 429 height 13
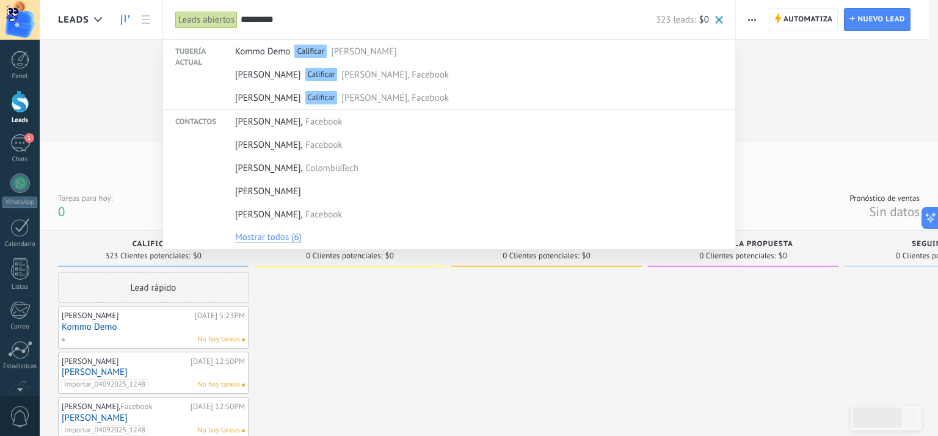
type input "*********"
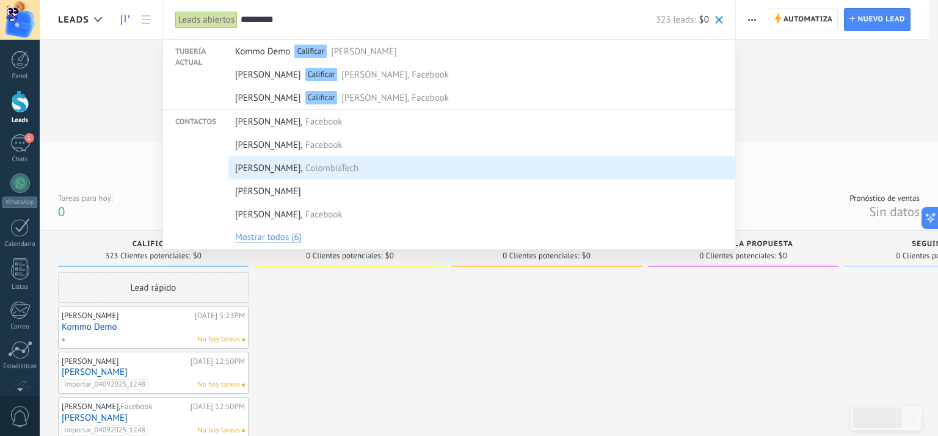
click at [337, 170] on span "ColombiaTech" at bounding box center [331, 168] width 53 height 23
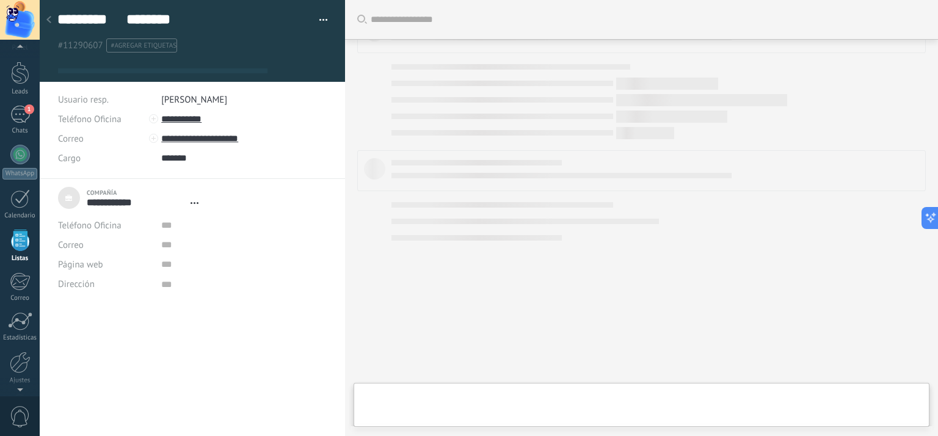
scroll to position [31, 0]
type textarea "***"
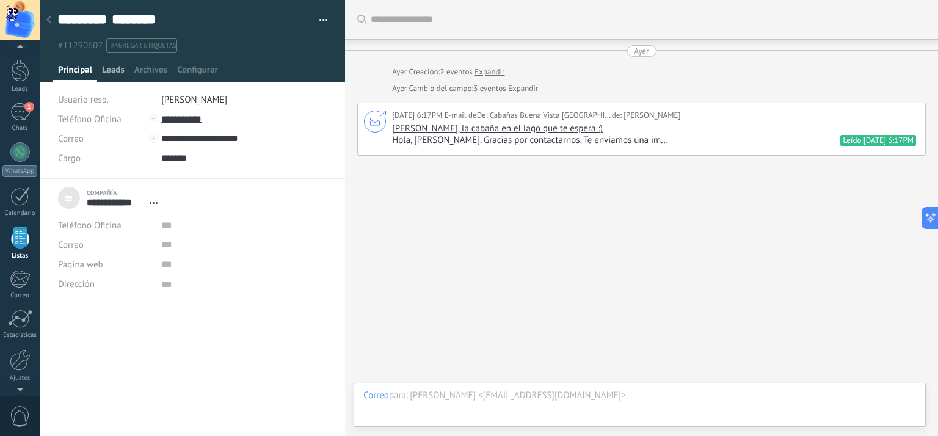
click at [106, 75] on span "Leads" at bounding box center [113, 73] width 23 height 18
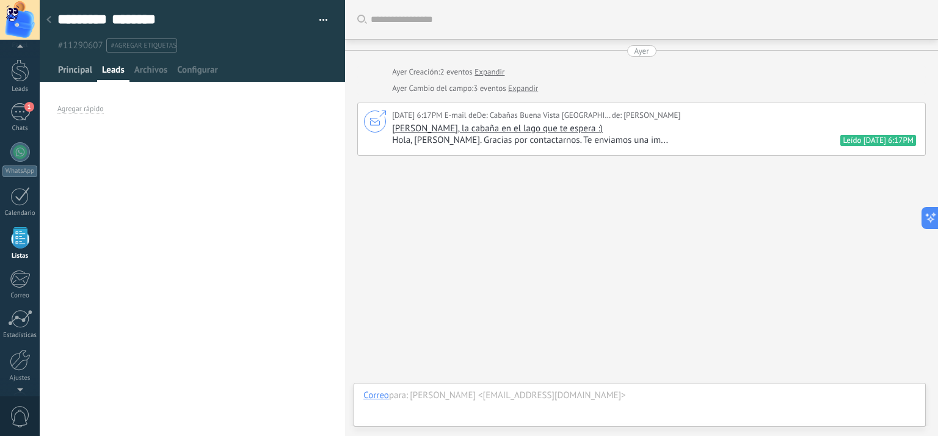
click at [79, 73] on span "Principal" at bounding box center [75, 73] width 34 height 18
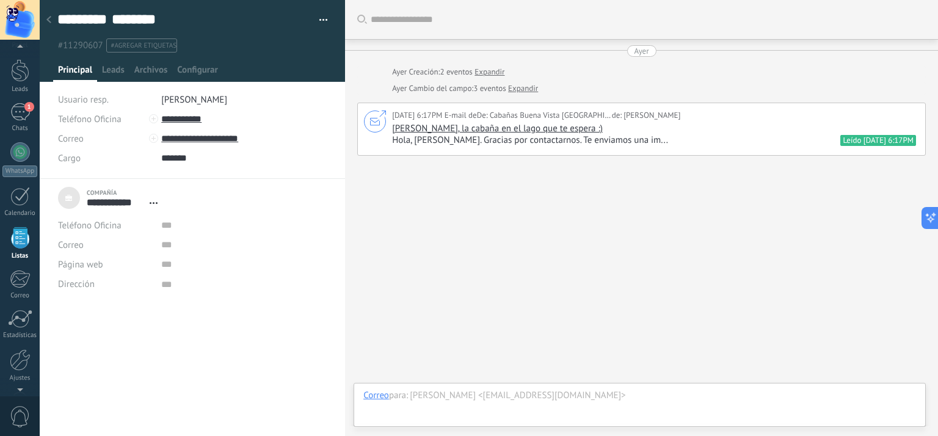
click at [322, 26] on button "button" at bounding box center [319, 20] width 18 height 18
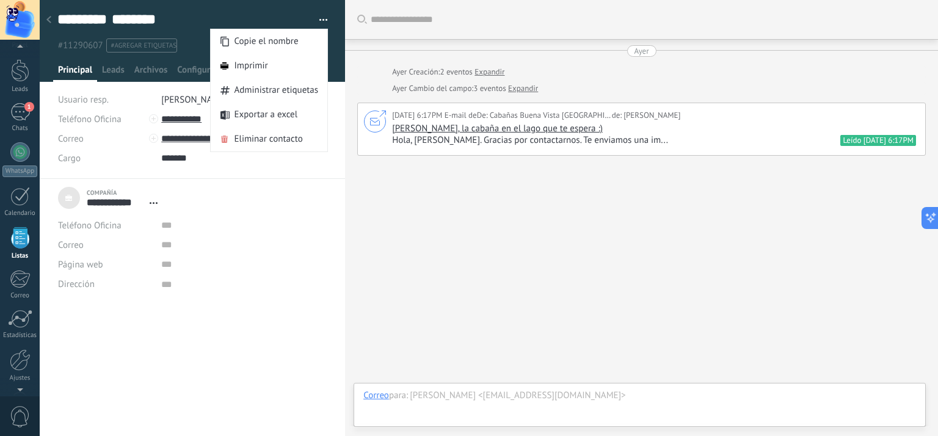
click at [322, 26] on button "button" at bounding box center [319, 20] width 18 height 18
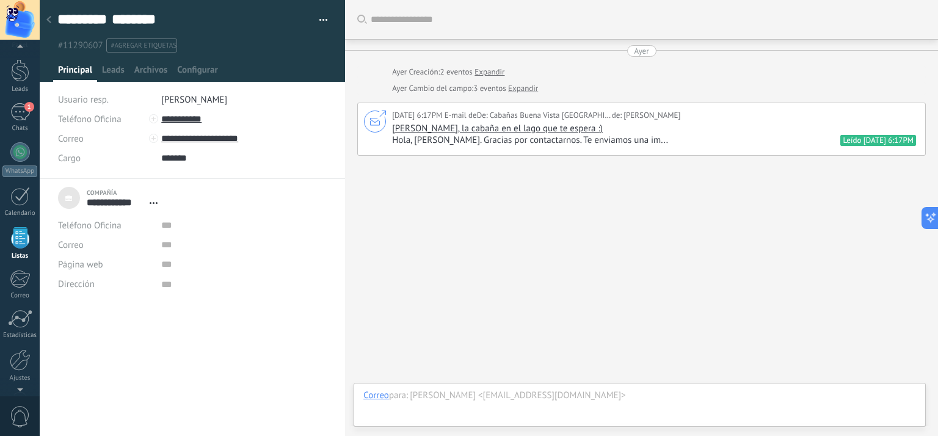
click at [53, 22] on div at bounding box center [48, 21] width 17 height 24
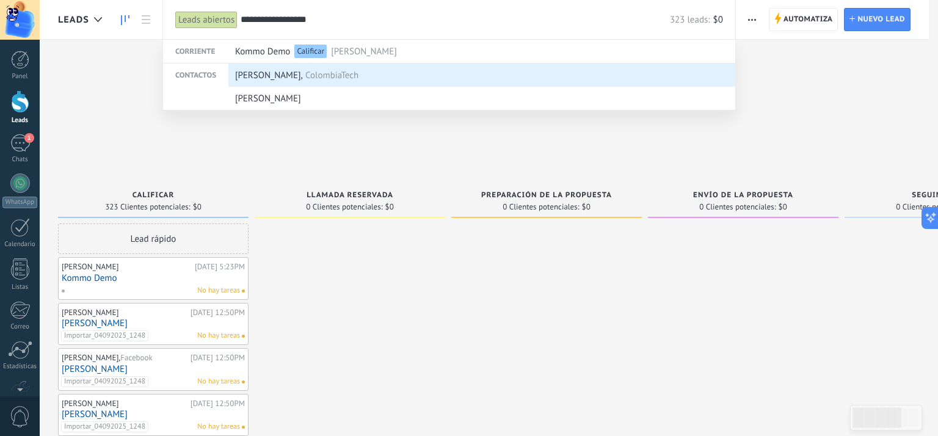
type input "**********"
drag, startPoint x: 366, startPoint y: 78, endPoint x: 350, endPoint y: 75, distance: 16.1
click at [351, 75] on span "ColombiaTech" at bounding box center [331, 75] width 53 height 23
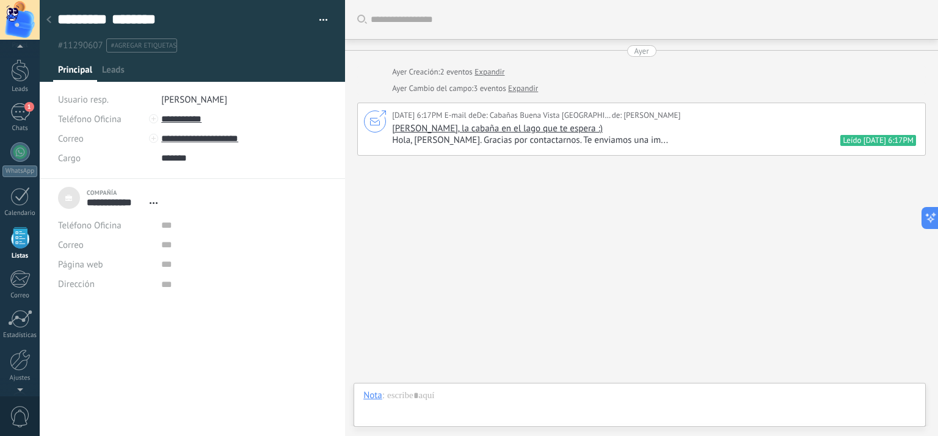
scroll to position [12, 0]
click at [27, 112] on div "1" at bounding box center [20, 112] width 20 height 18
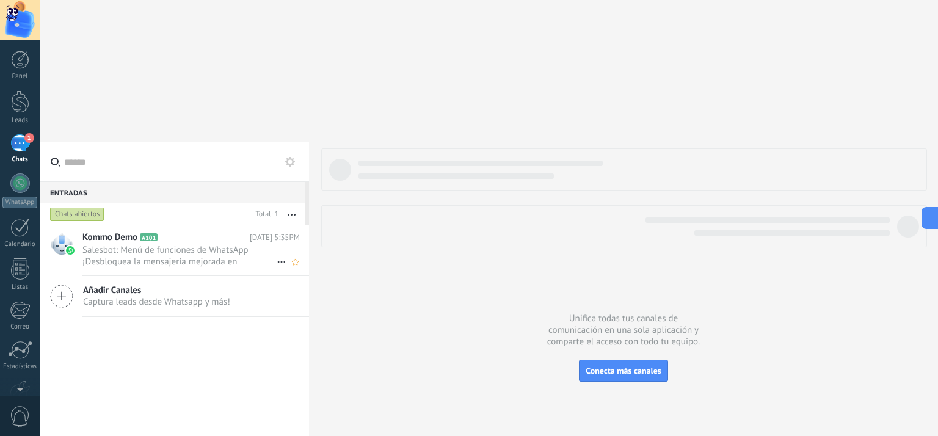
click at [171, 244] on span "Salesbot: Menú de funciones de WhatsApp ¡Desbloquea la mensajería mejorada en W…" at bounding box center [179, 255] width 194 height 23
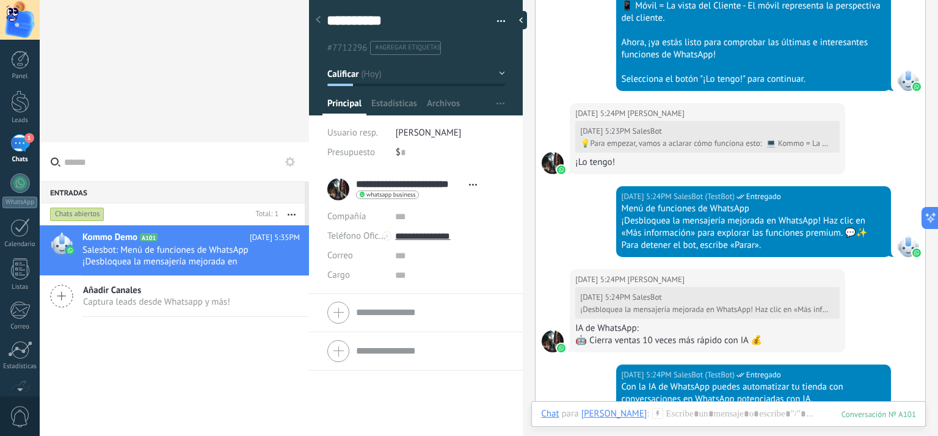
scroll to position [390, 0]
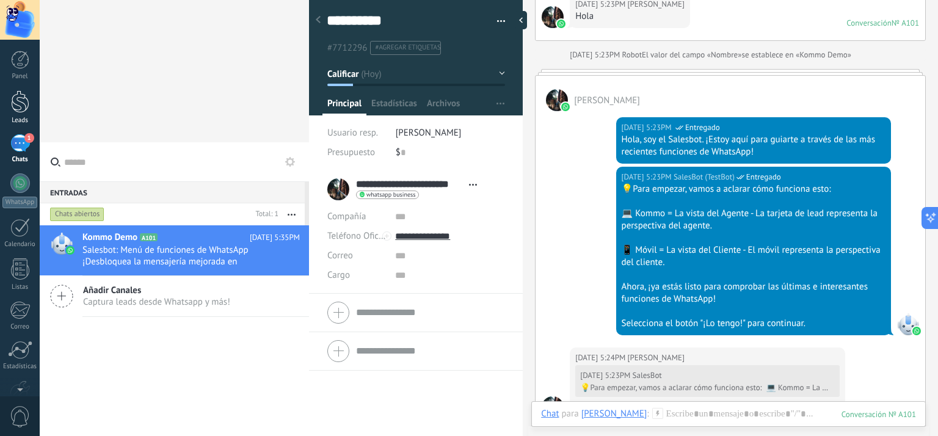
click at [23, 101] on div at bounding box center [20, 101] width 18 height 23
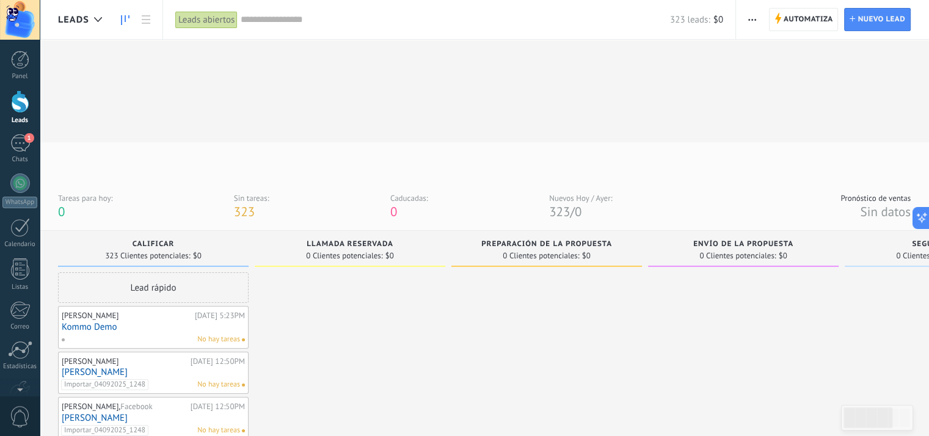
click at [161, 322] on link "Kommo Demo" at bounding box center [153, 327] width 183 height 10
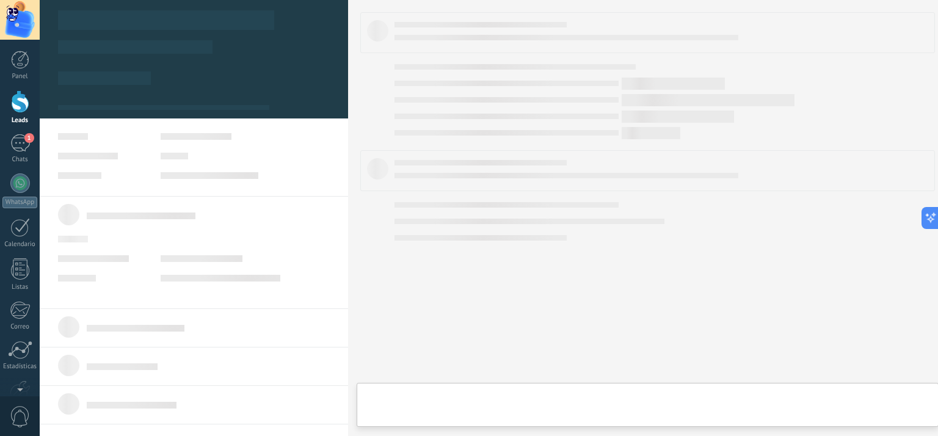
type textarea "**********"
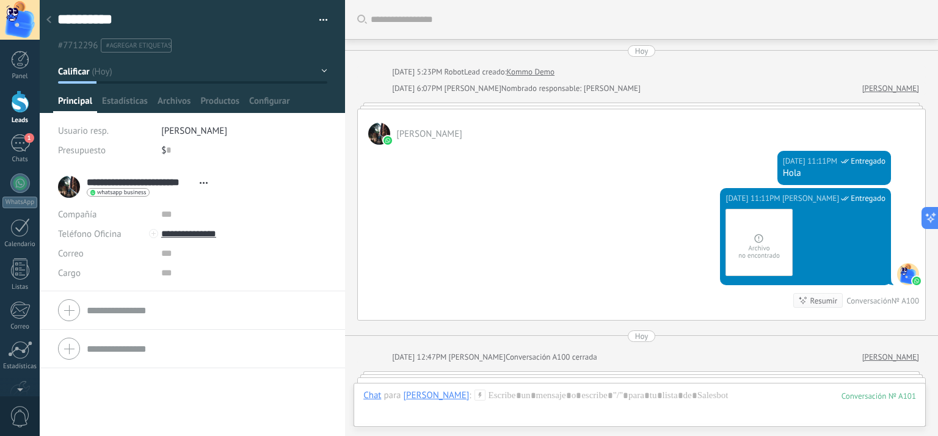
scroll to position [1513, 0]
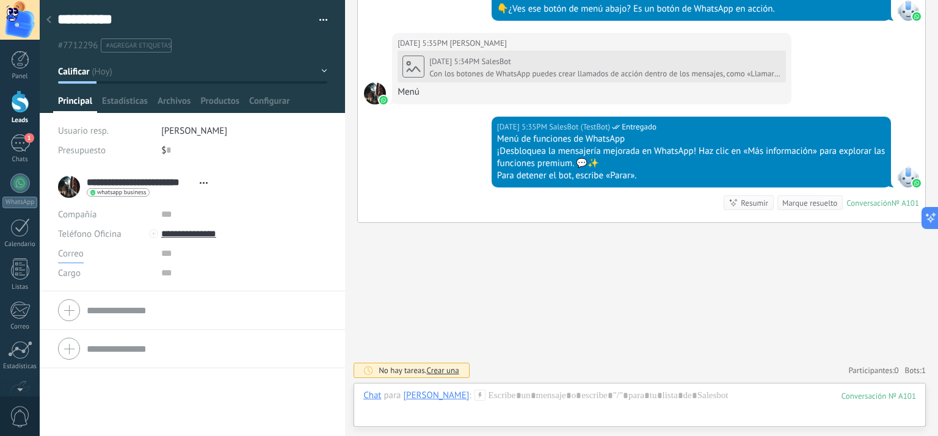
click at [69, 254] on span "Correo" at bounding box center [71, 254] width 26 height 12
click at [164, 260] on input "text" at bounding box center [244, 254] width 166 height 20
click at [181, 258] on input "text" at bounding box center [244, 254] width 166 height 20
type input "*"
type input "**********"
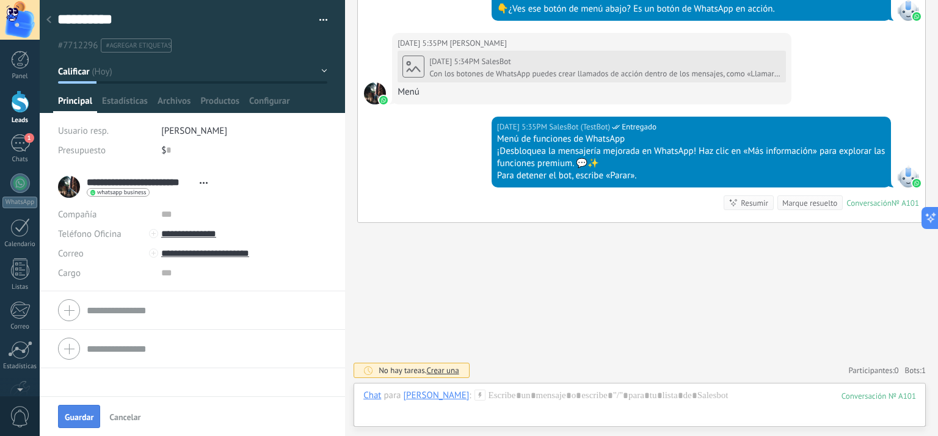
click at [81, 413] on span "Guardar" at bounding box center [79, 417] width 29 height 9
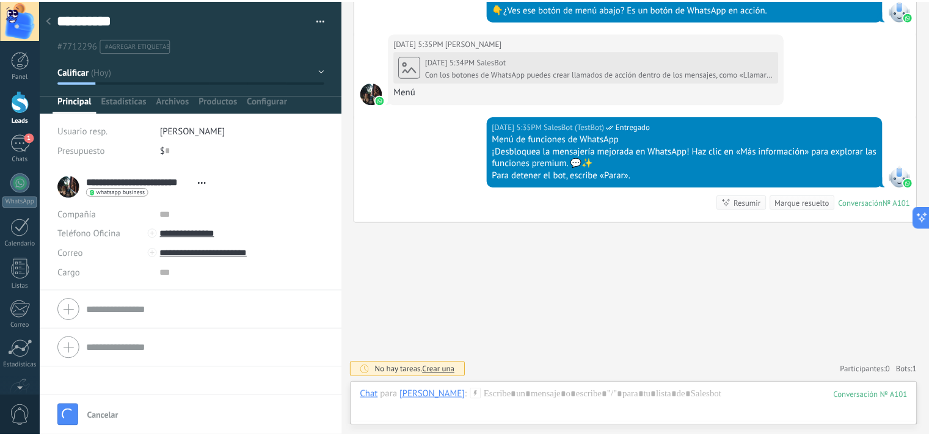
scroll to position [1533, 0]
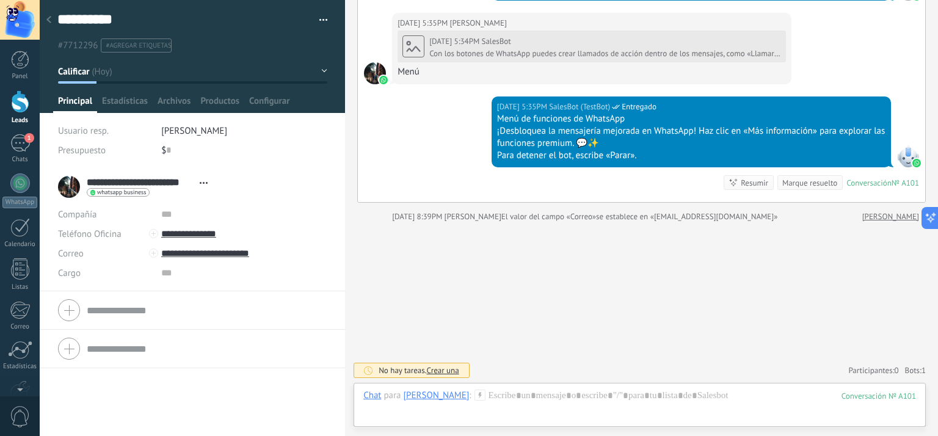
click at [20, 114] on link "Leads" at bounding box center [20, 107] width 40 height 34
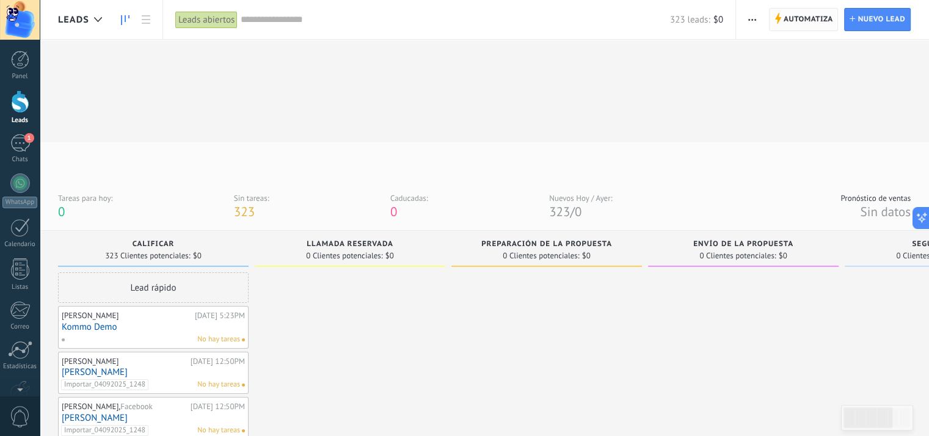
click at [811, 16] on span "Automatiza" at bounding box center [808, 20] width 49 height 22
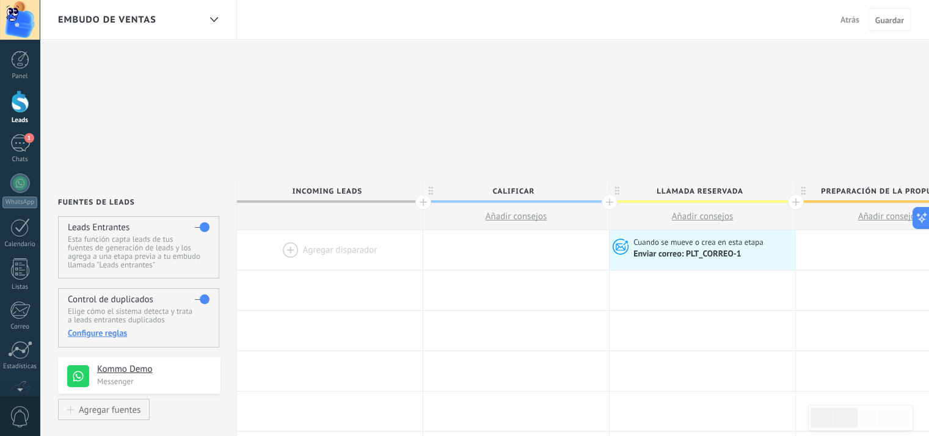
click at [13, 103] on div at bounding box center [20, 101] width 18 height 23
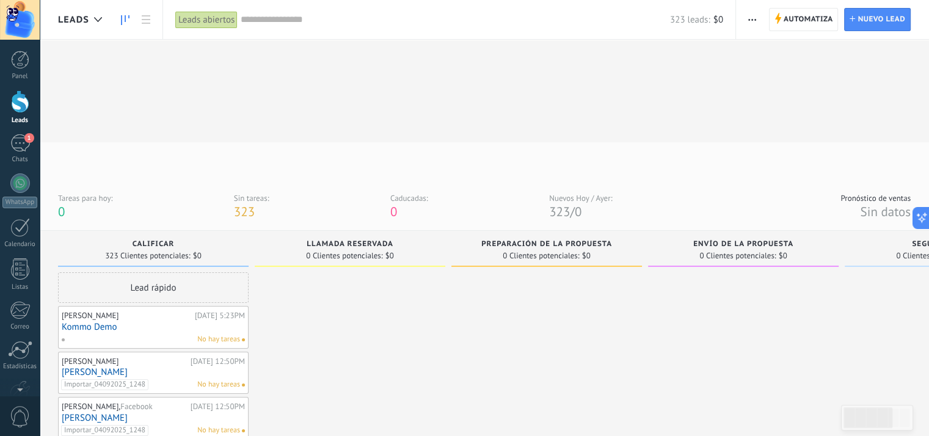
click at [342, 21] on input "text" at bounding box center [455, 19] width 429 height 13
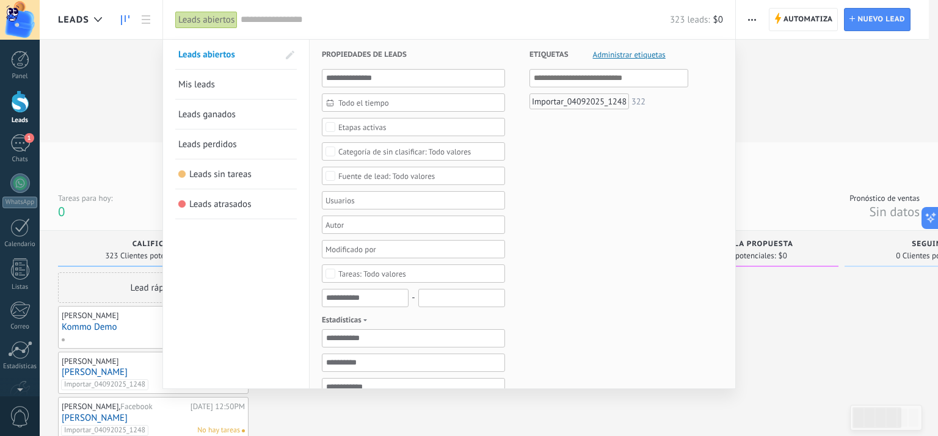
click at [231, 92] on link "Mis leads" at bounding box center [235, 84] width 115 height 29
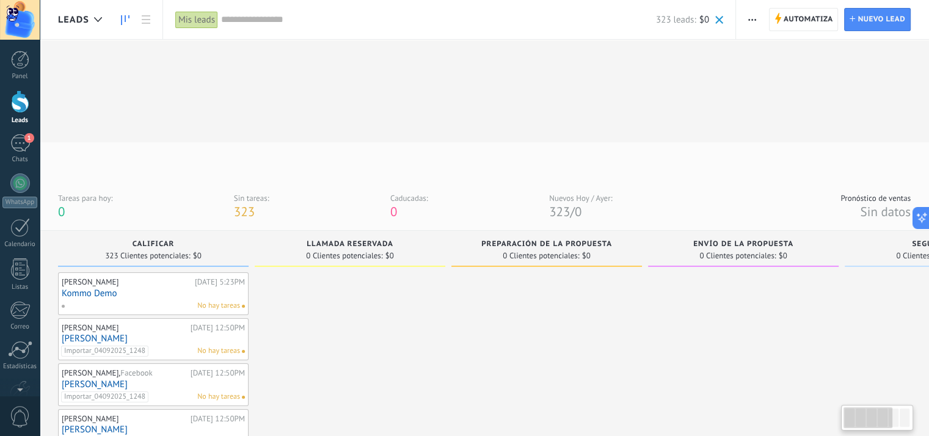
click at [198, 23] on div "Mis leads" at bounding box center [196, 20] width 43 height 18
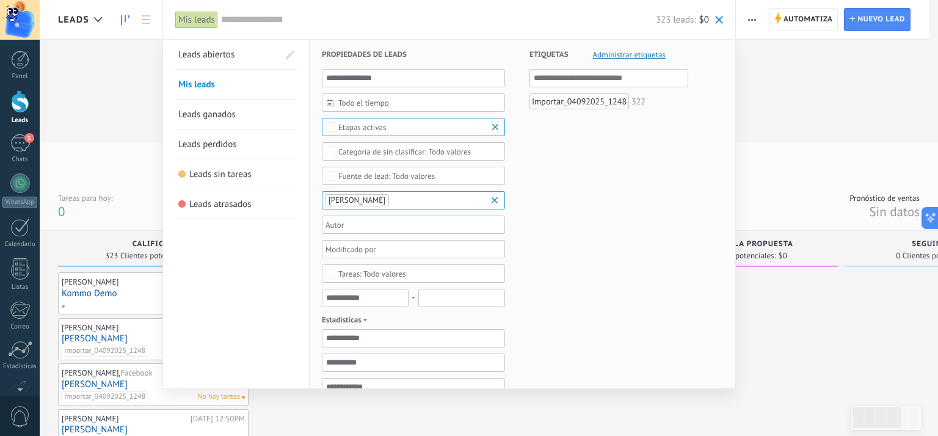
click at [264, 21] on input "text" at bounding box center [438, 19] width 435 height 13
click at [221, 114] on span "Leads ganados" at bounding box center [206, 115] width 57 height 12
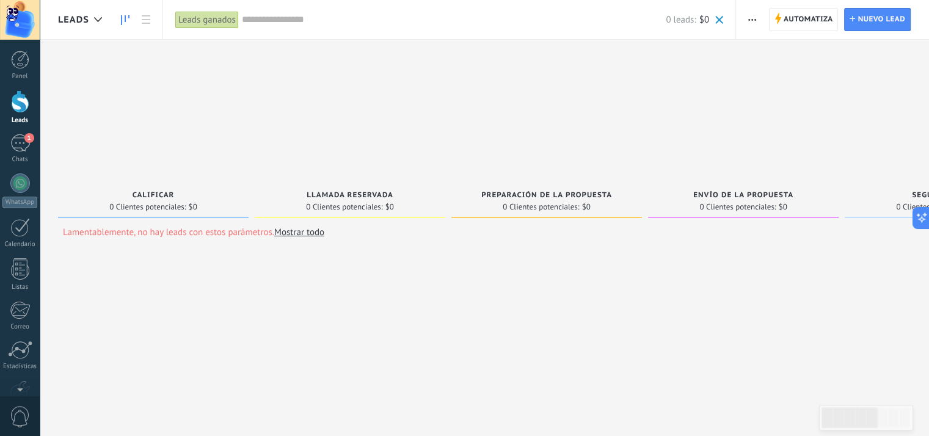
click at [221, 24] on div "Leads ganados" at bounding box center [207, 20] width 64 height 18
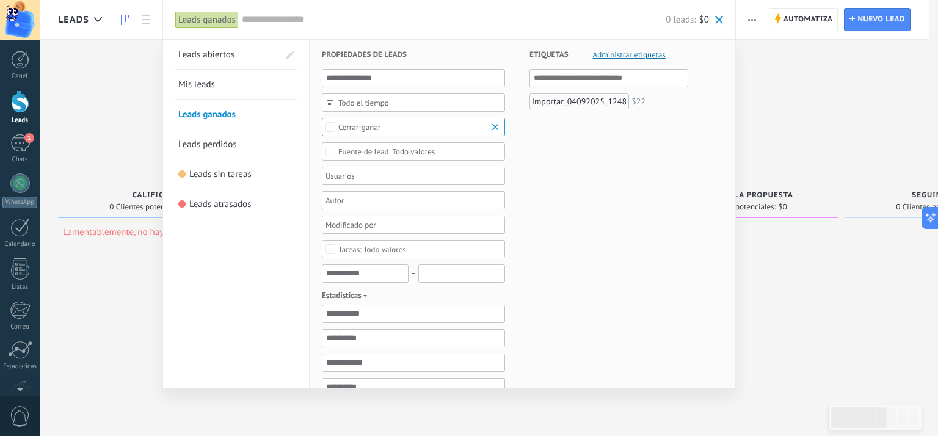
click at [217, 56] on span "Leads abiertos" at bounding box center [206, 55] width 56 height 12
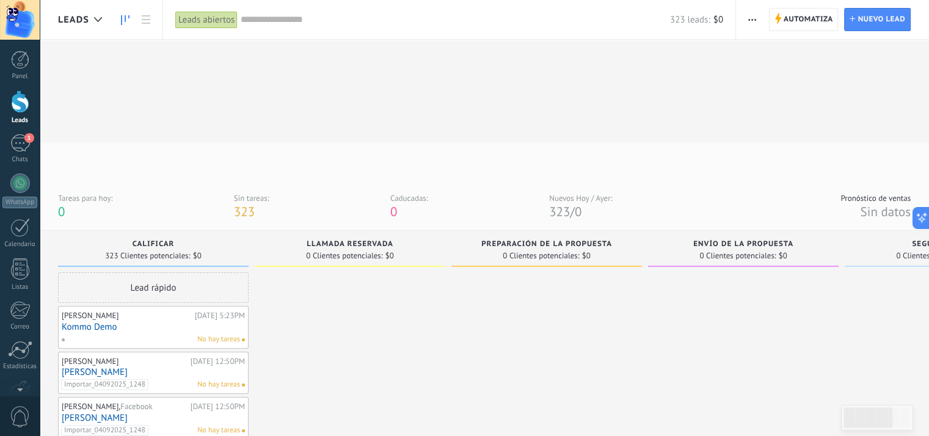
click at [279, 17] on input "text" at bounding box center [455, 19] width 429 height 13
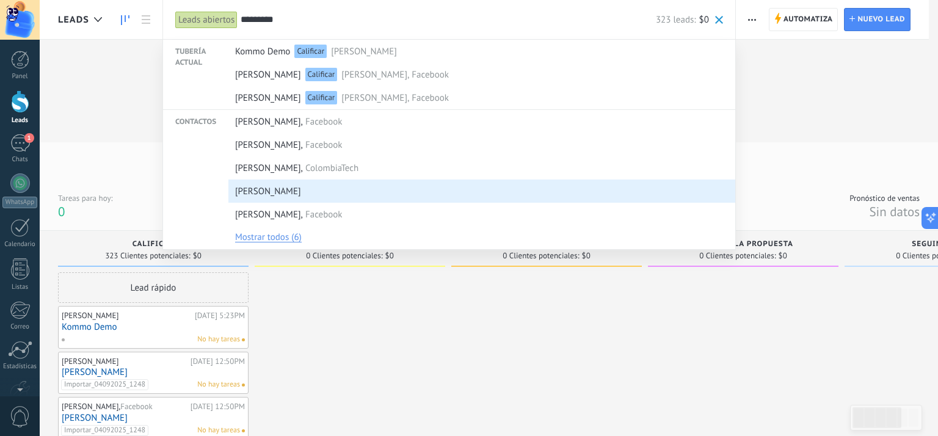
type input "*********"
click at [301, 185] on span "[PERSON_NAME]" at bounding box center [268, 191] width 66 height 23
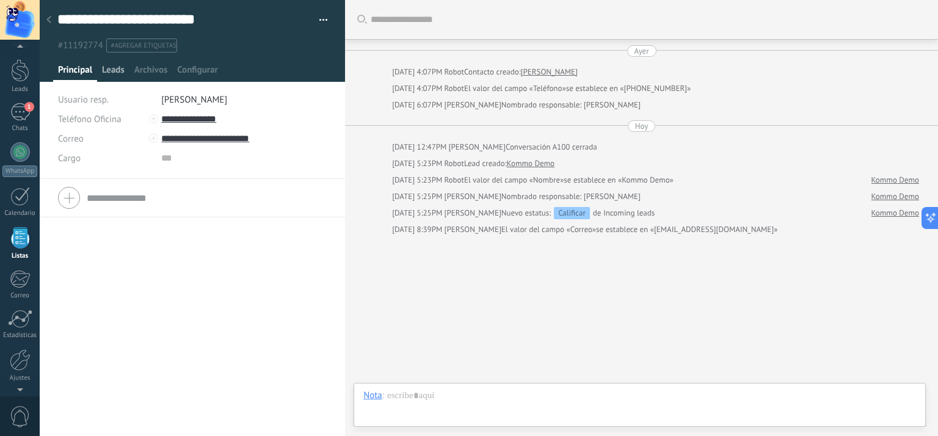
click at [122, 73] on span "Leads" at bounding box center [113, 73] width 23 height 18
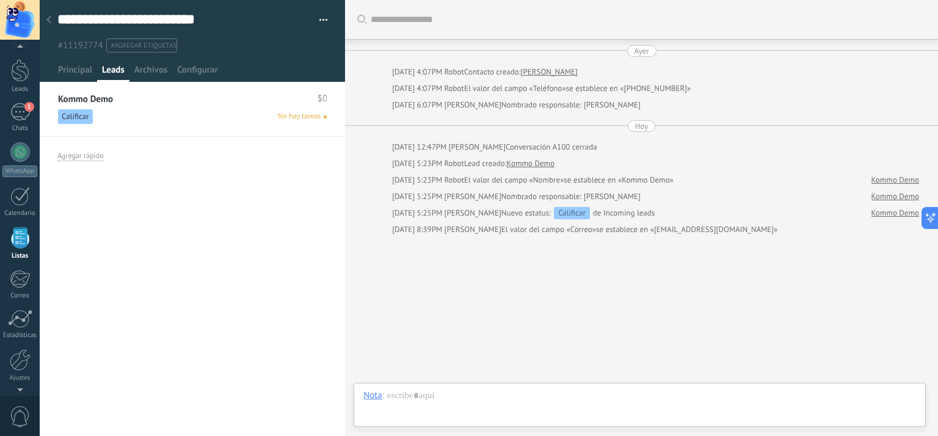
click at [71, 112] on span "Calificar" at bounding box center [75, 116] width 35 height 15
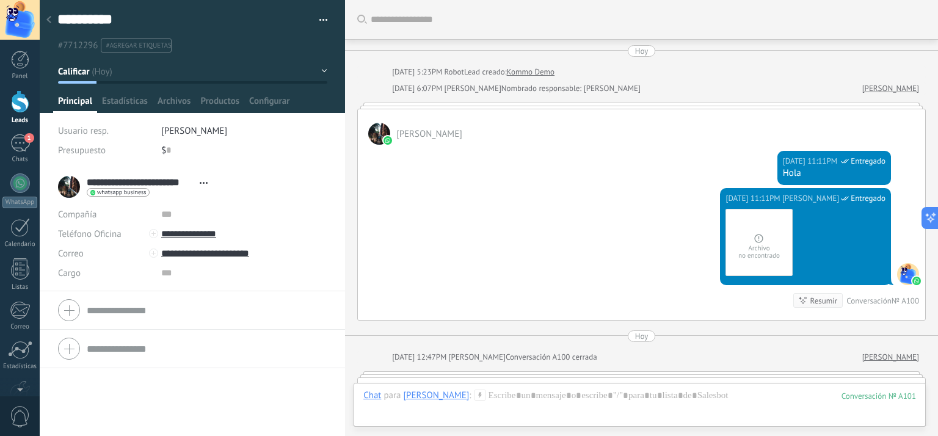
scroll to position [1533, 0]
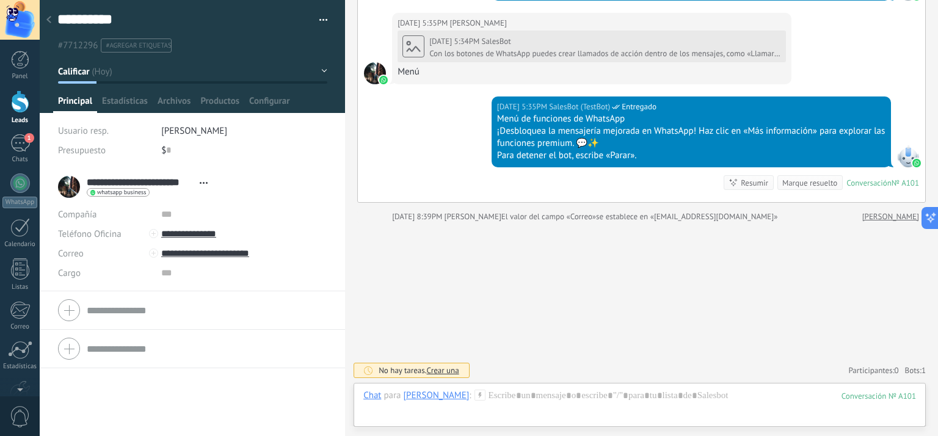
click at [319, 71] on button "Calificar" at bounding box center [192, 71] width 269 height 22
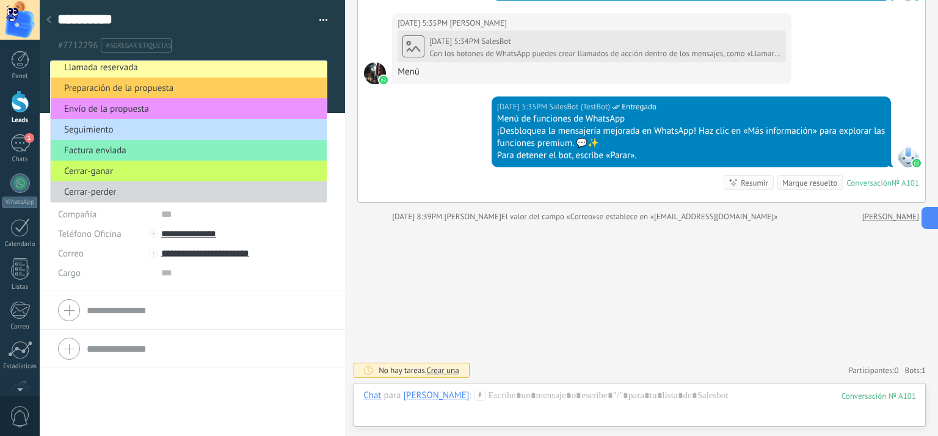
scroll to position [0, 0]
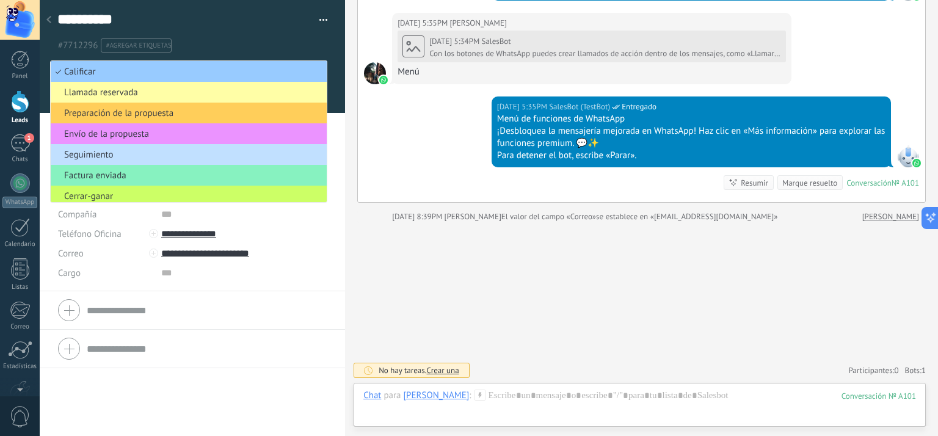
click at [239, 95] on span "Llamada reservada" at bounding box center [187, 93] width 272 height 12
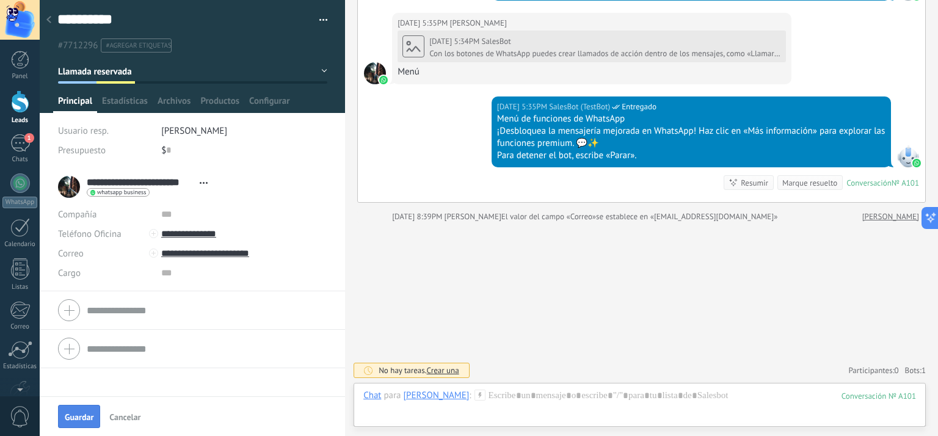
click at [80, 415] on span "Guardar" at bounding box center [79, 417] width 29 height 9
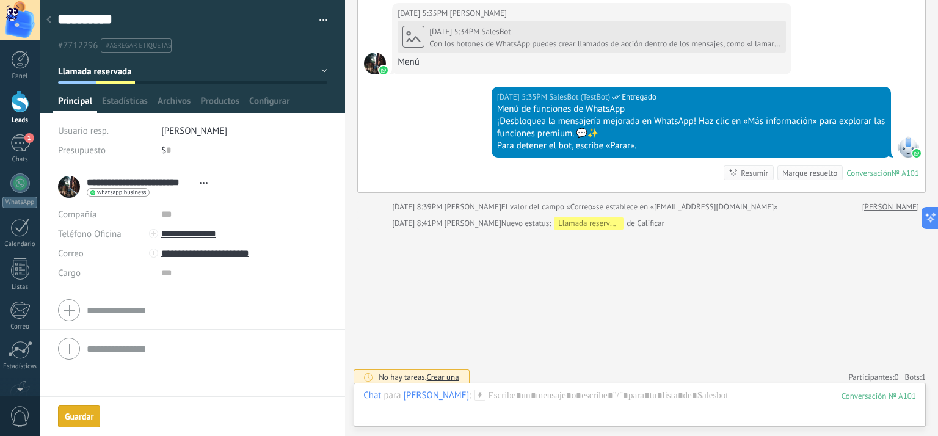
scroll to position [1550, 0]
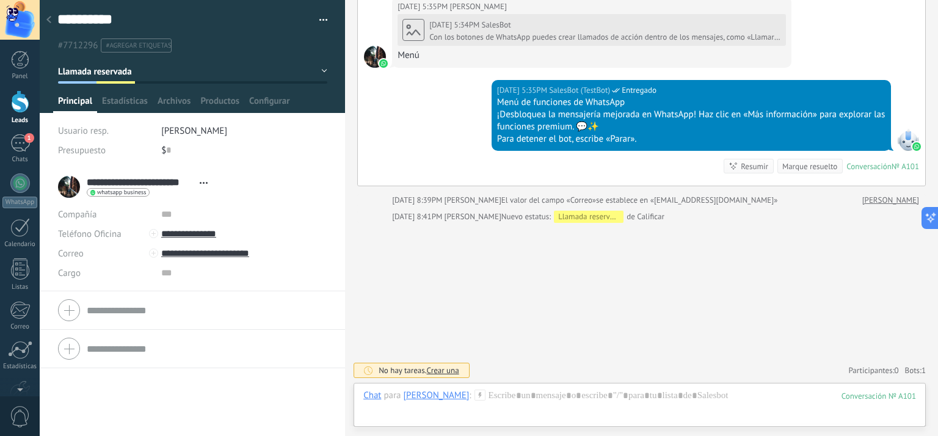
click at [21, 110] on div at bounding box center [20, 101] width 18 height 23
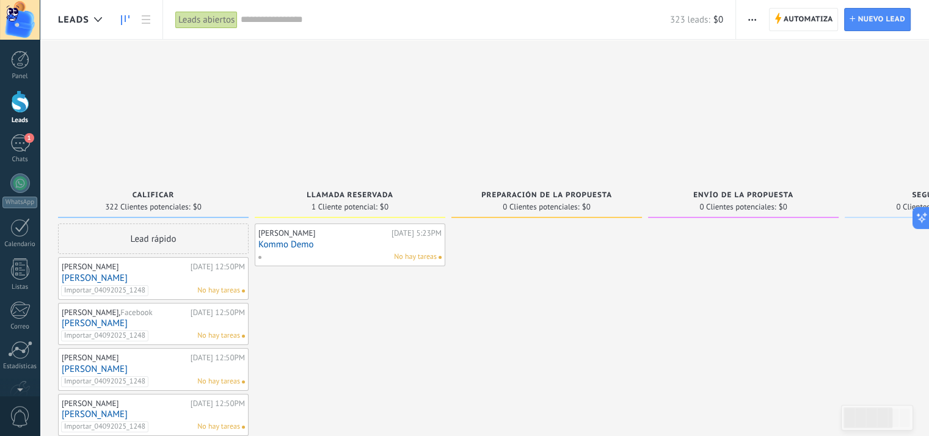
click at [340, 239] on link "Kommo Demo" at bounding box center [349, 244] width 183 height 10
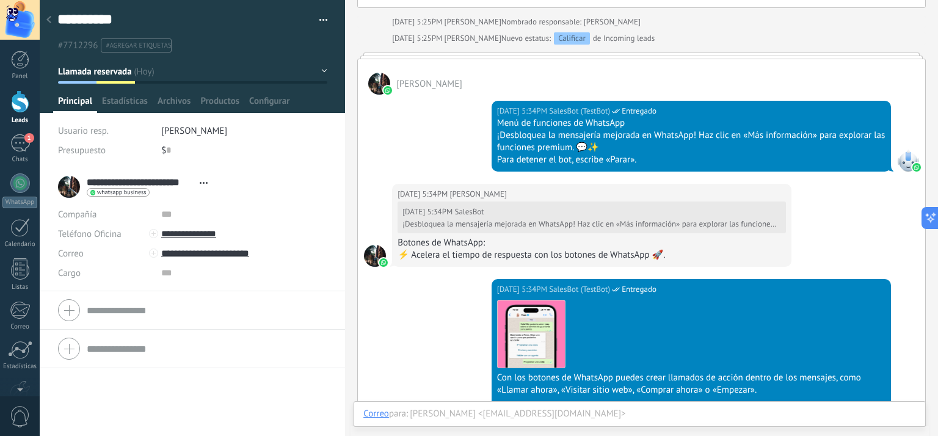
scroll to position [756, 0]
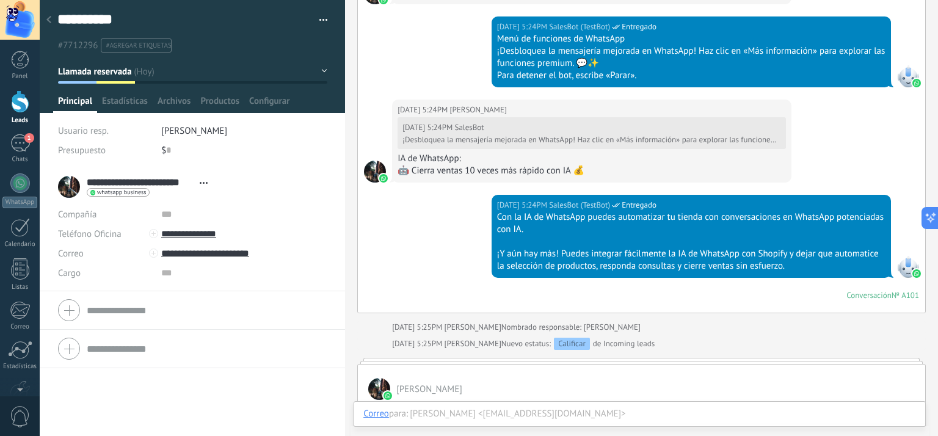
click at [24, 106] on div at bounding box center [20, 101] width 18 height 23
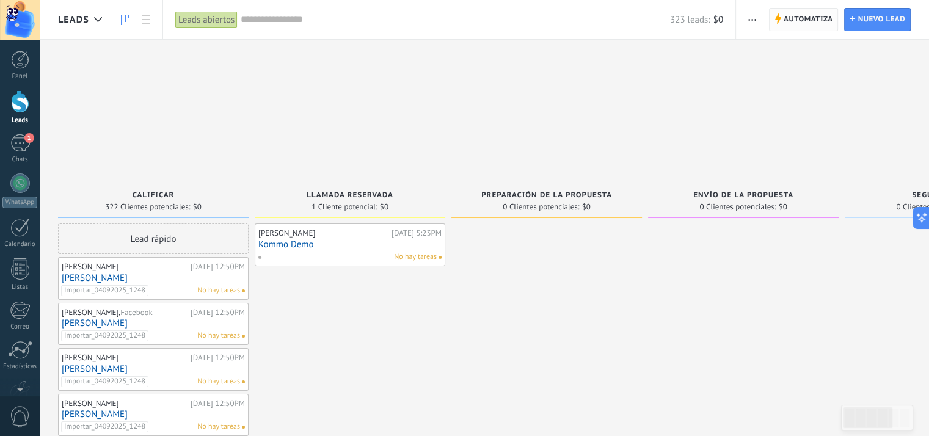
click at [795, 18] on span "Automatiza" at bounding box center [808, 20] width 49 height 22
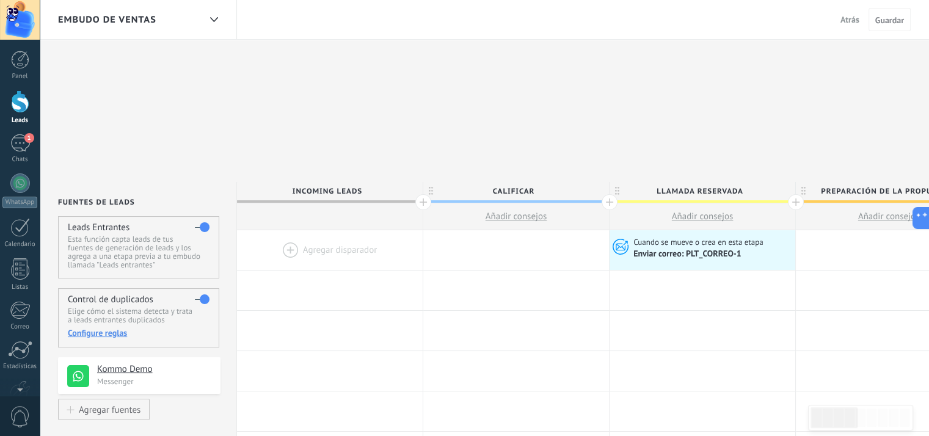
click at [875, 211] on span "Añadir consejos" at bounding box center [889, 217] width 62 height 12
type textarea "**********"
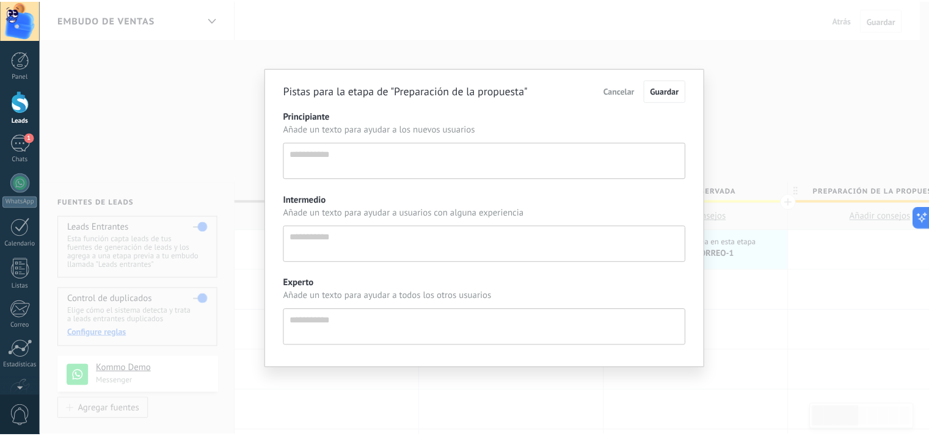
scroll to position [12, 0]
click at [887, 71] on div "Pistas para la etapa de "Preparación de la propuesta" Cancelar Guardar Principi…" at bounding box center [489, 218] width 898 height 436
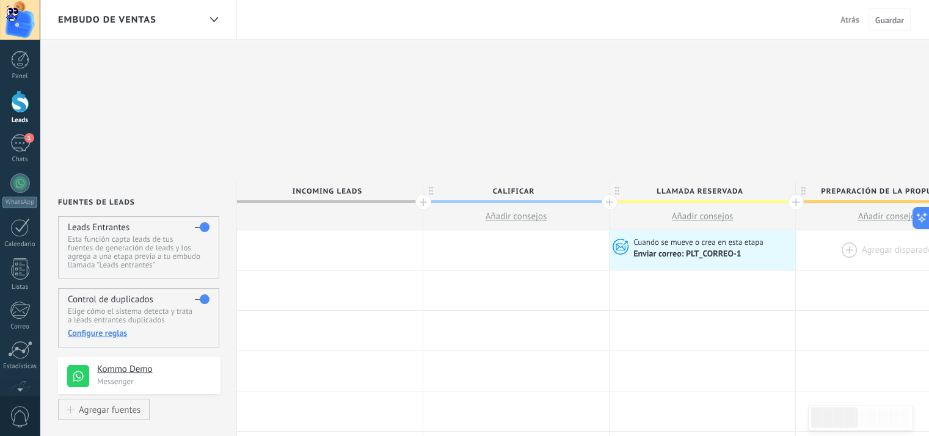
click at [870, 230] on div at bounding box center [889, 250] width 186 height 40
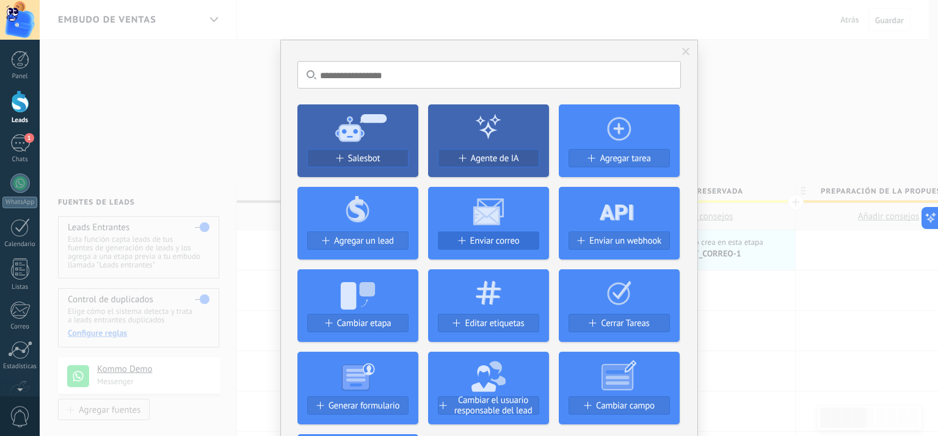
click at [489, 244] on span "Enviar correo" at bounding box center [494, 241] width 49 height 10
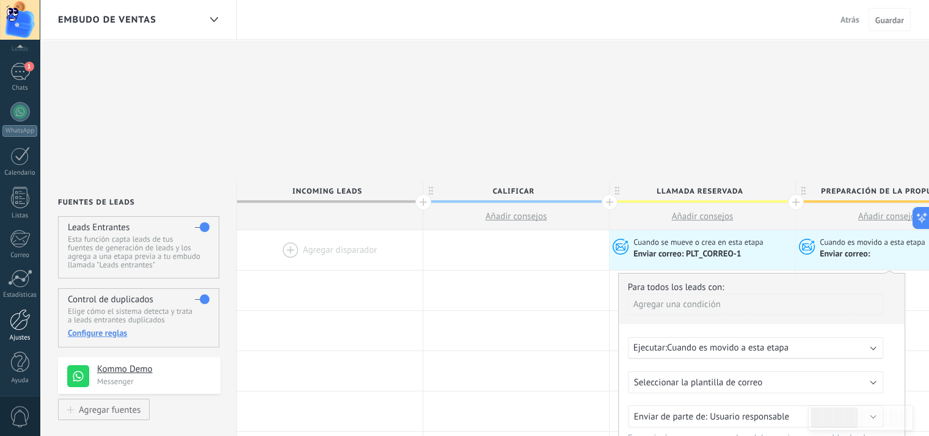
scroll to position [183, 0]
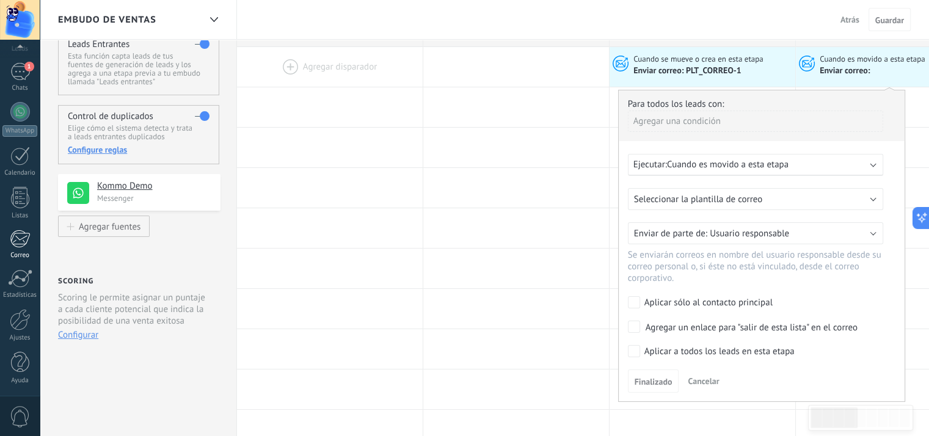
click at [27, 244] on div "1" at bounding box center [20, 239] width 20 height 18
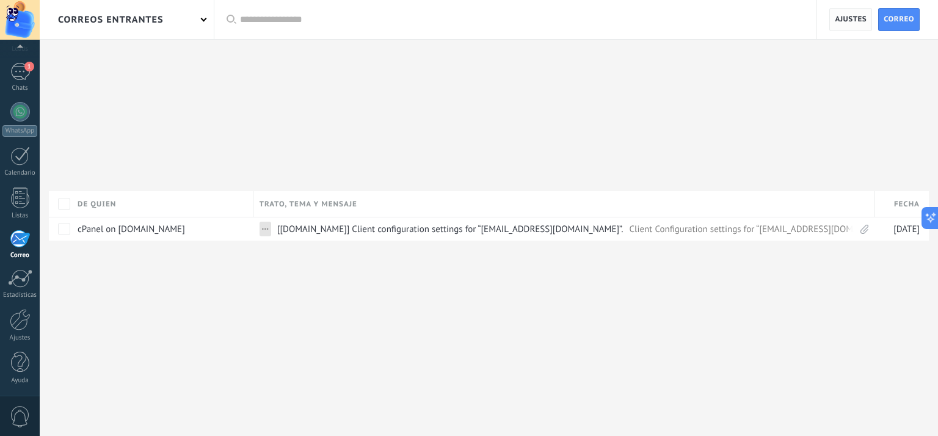
click at [843, 23] on span "Ajustes" at bounding box center [851, 20] width 32 height 22
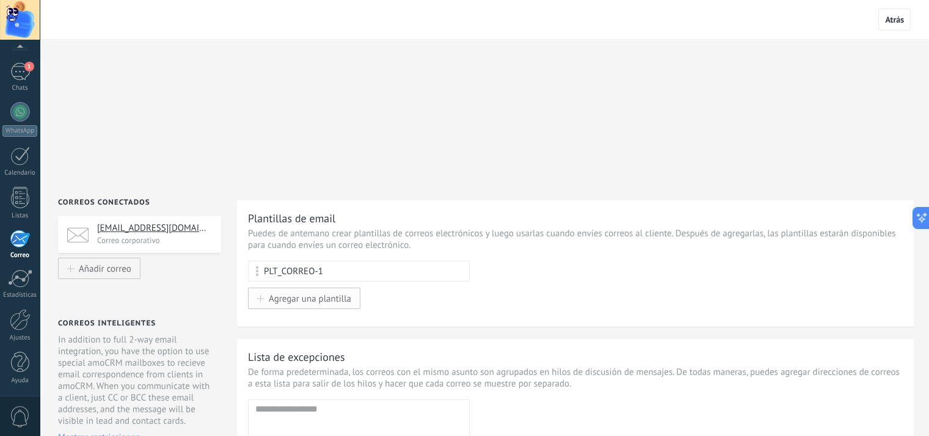
click at [328, 293] on span "Agregar una plantilla" at bounding box center [310, 298] width 82 height 10
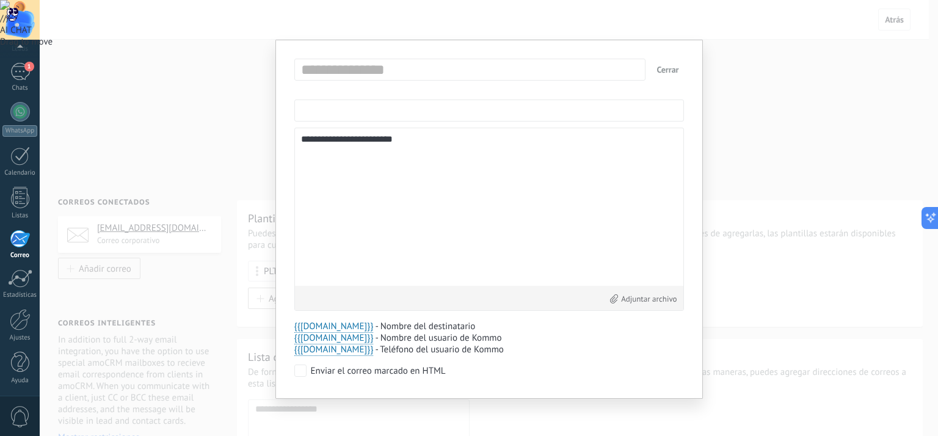
click at [352, 111] on input "text" at bounding box center [489, 111] width 390 height 22
click at [353, 113] on input "text" at bounding box center [489, 111] width 390 height 22
type input "**********"
click at [370, 148] on textarea "**********" at bounding box center [489, 206] width 376 height 145
click at [434, 149] on textarea "**********" at bounding box center [489, 206] width 376 height 145
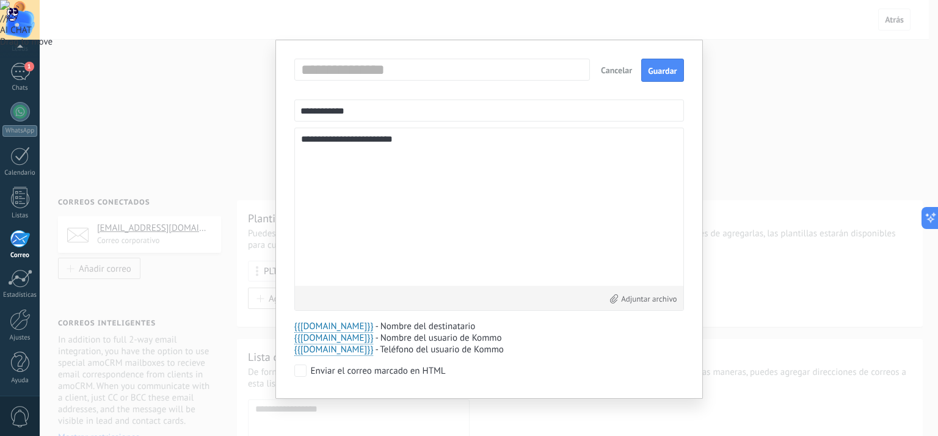
click at [437, 147] on textarea "**********" at bounding box center [489, 206] width 376 height 145
click at [404, 143] on textarea "**********" at bounding box center [489, 206] width 376 height 145
click at [435, 139] on textarea "**********" at bounding box center [489, 206] width 376 height 145
click at [402, 171] on textarea "**********" at bounding box center [489, 206] width 376 height 145
click at [334, 195] on textarea "**********" at bounding box center [489, 206] width 376 height 145
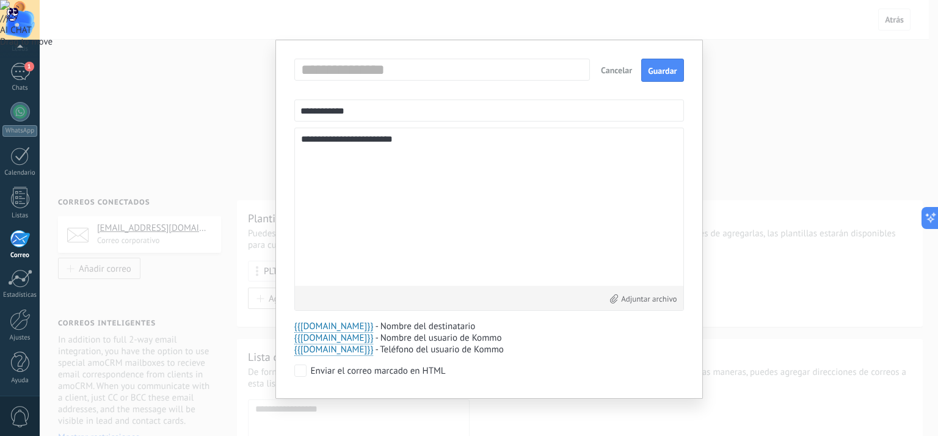
click at [309, 247] on textarea "**********" at bounding box center [489, 206] width 376 height 145
drag, startPoint x: 429, startPoint y: 140, endPoint x: 263, endPoint y: 155, distance: 166.8
click at [263, 155] on div "**********" at bounding box center [489, 218] width 898 height 436
click at [409, 142] on textarea "**********" at bounding box center [489, 206] width 376 height 145
drag, startPoint x: 417, startPoint y: 137, endPoint x: 285, endPoint y: 143, distance: 131.5
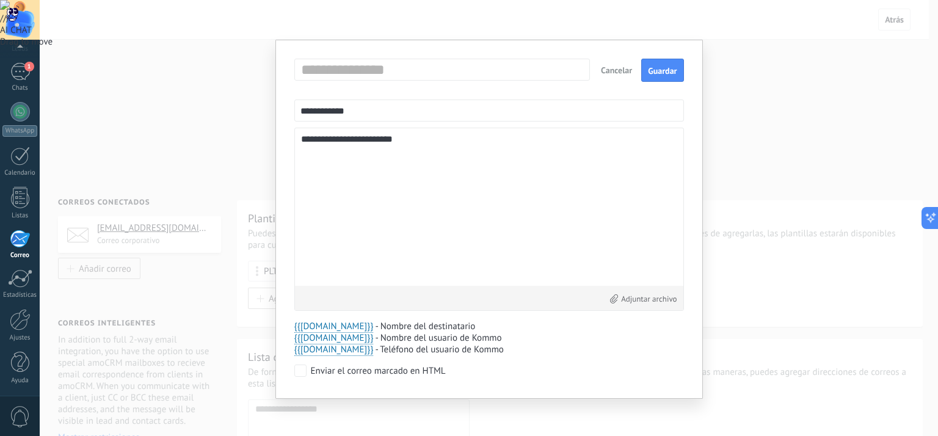
click at [285, 143] on div "**********" at bounding box center [489, 219] width 428 height 359
click at [377, 194] on textarea at bounding box center [489, 206] width 376 height 145
paste textarea "**********"
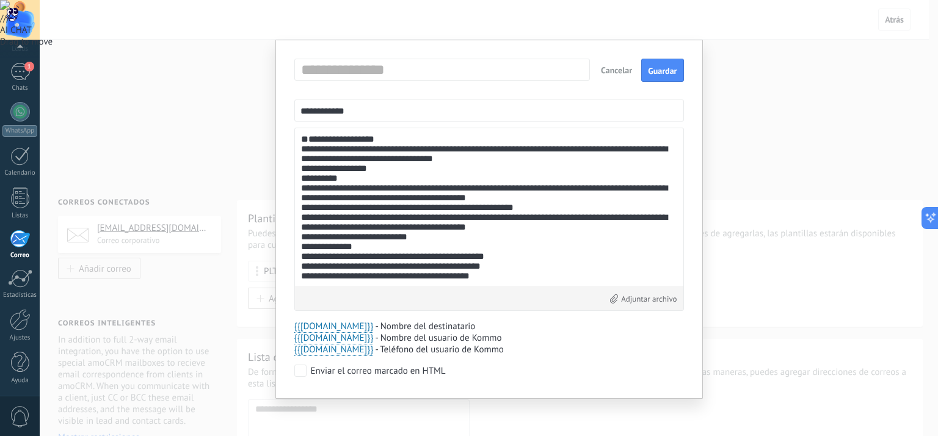
click at [357, 135] on textarea at bounding box center [489, 206] width 377 height 145
click at [357, 134] on textarea at bounding box center [489, 206] width 377 height 145
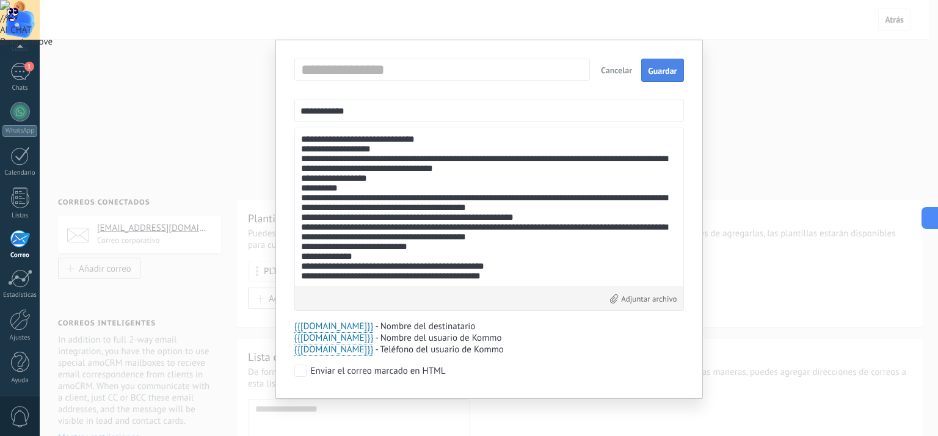
type textarea "**********"
click at [667, 73] on span "Guardar" at bounding box center [662, 71] width 29 height 9
click at [669, 68] on button "Cerrar" at bounding box center [668, 70] width 32 height 22
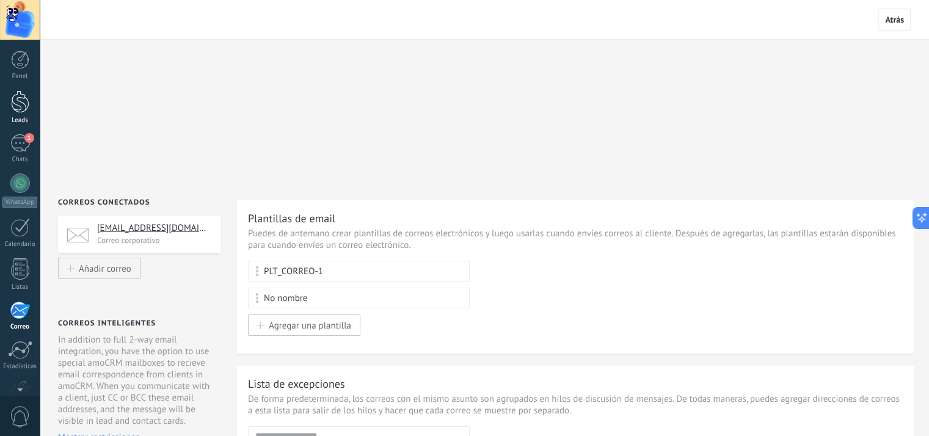
click at [22, 112] on div at bounding box center [20, 101] width 18 height 23
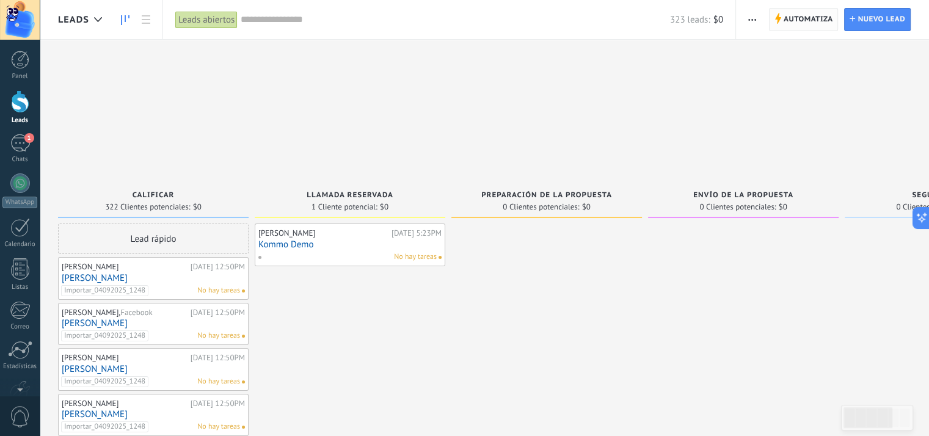
click at [794, 24] on span "Automatiza" at bounding box center [808, 20] width 49 height 22
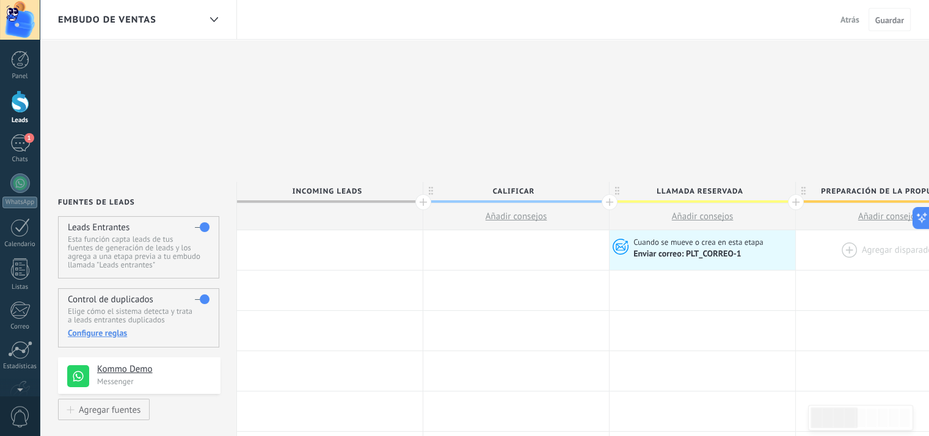
click at [876, 230] on div at bounding box center [889, 250] width 186 height 40
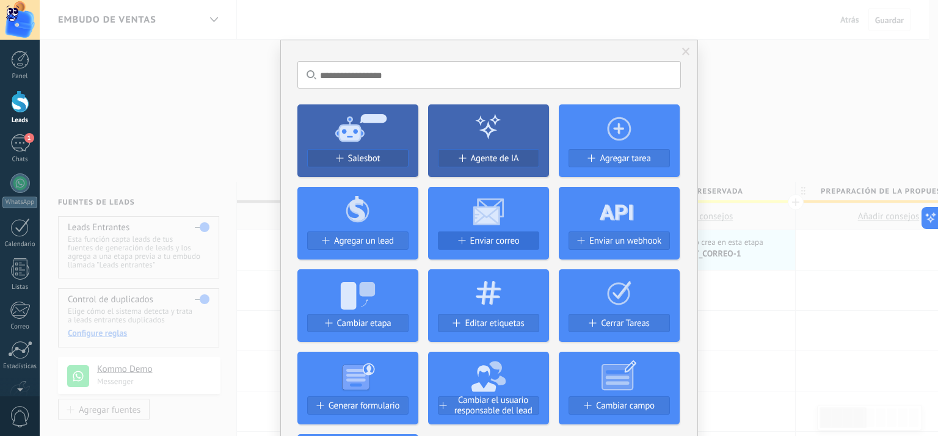
click at [482, 238] on span "Enviar correo" at bounding box center [494, 241] width 49 height 10
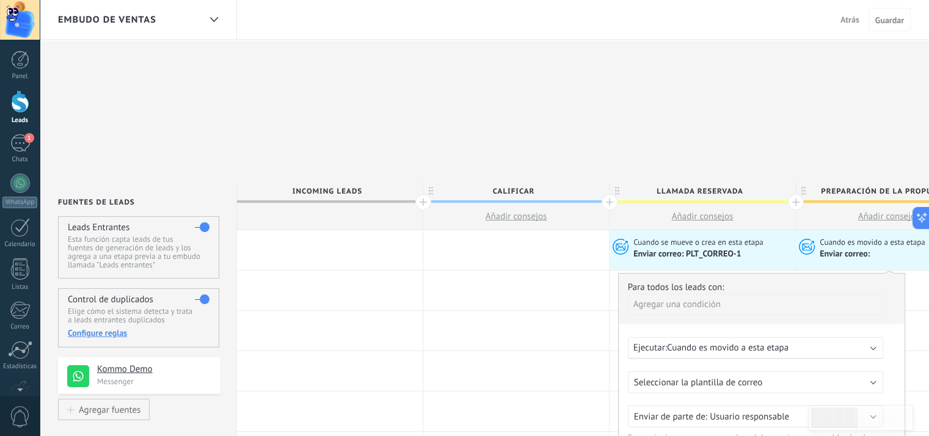
click at [771, 342] on span "Cuando es movido a esta etapa" at bounding box center [728, 348] width 122 height 12
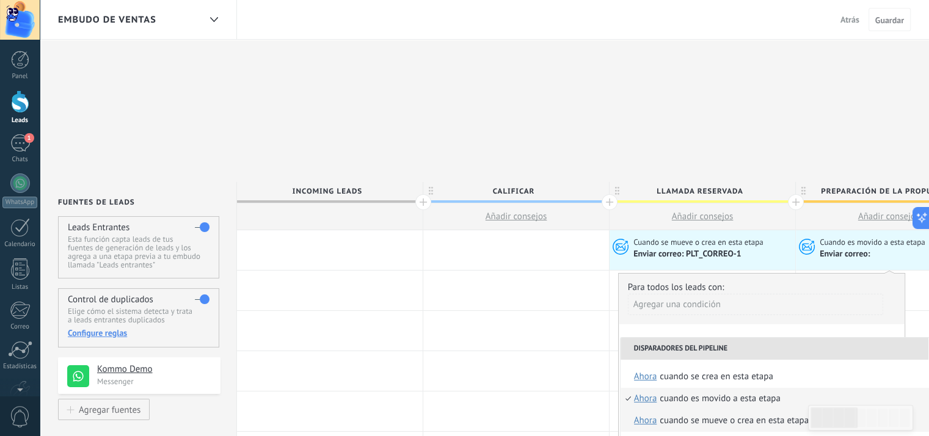
click at [783, 410] on div "Cuando se mueve o crea en esta etapa" at bounding box center [734, 421] width 149 height 22
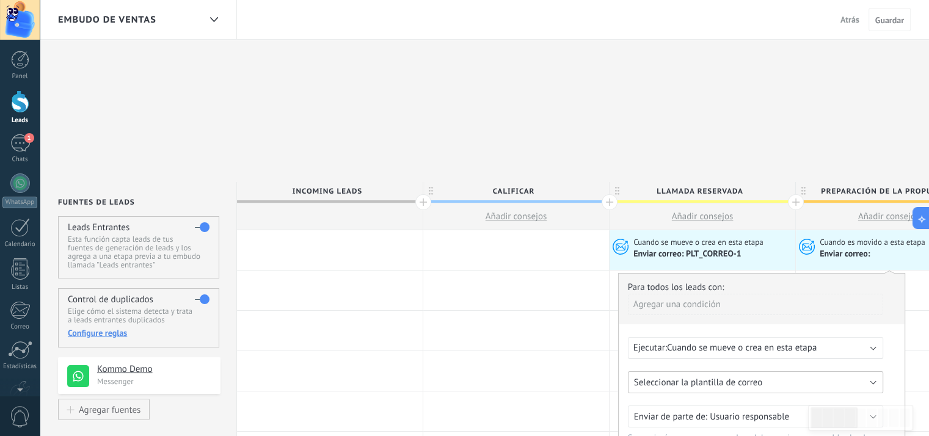
click at [825, 371] on button "Seleccionar la plantilla de correo" at bounding box center [755, 382] width 255 height 22
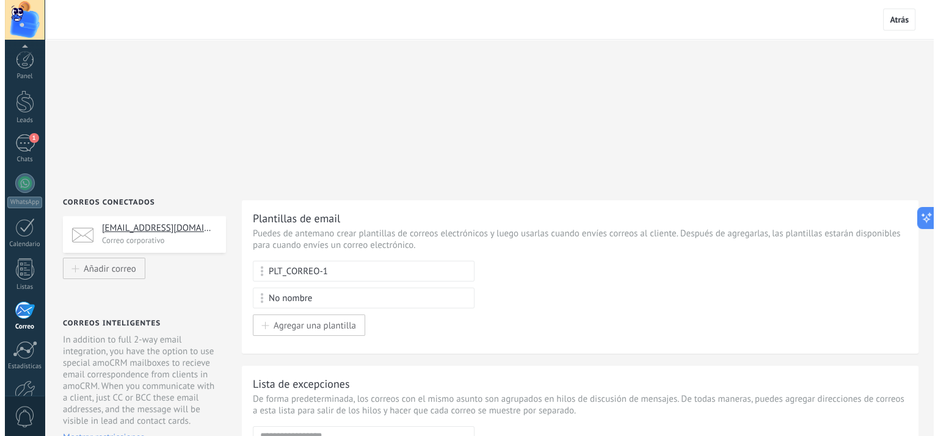
scroll to position [71, 0]
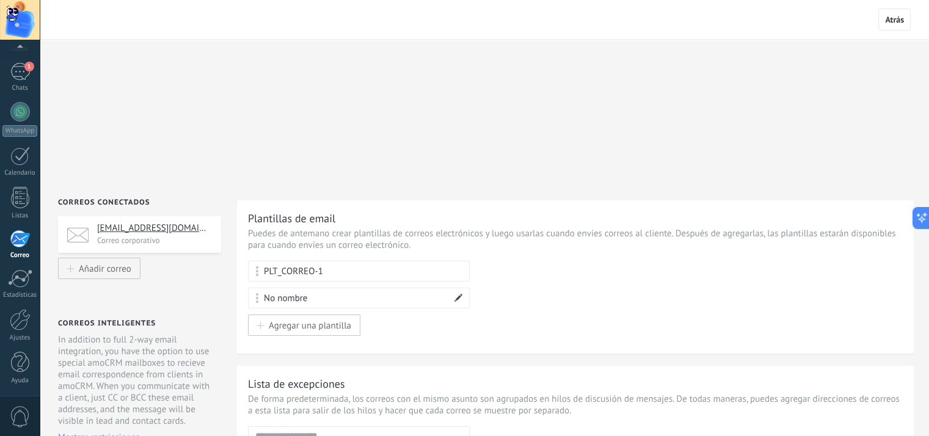
click at [456, 294] on span at bounding box center [458, 298] width 9 height 9
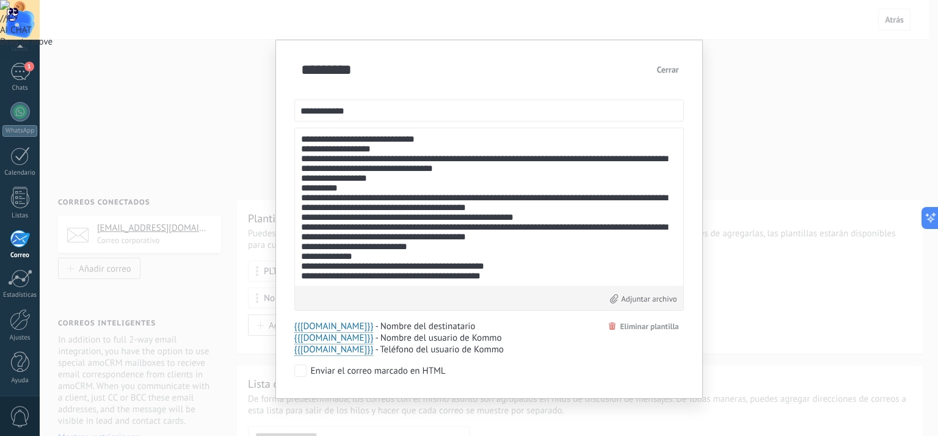
drag, startPoint x: 444, startPoint y: 141, endPoint x: 298, endPoint y: 142, distance: 146.0
click at [298, 142] on div "Adjuntar archivo" at bounding box center [489, 219] width 390 height 183
drag, startPoint x: 391, startPoint y: 107, endPoint x: 270, endPoint y: 107, distance: 120.9
click at [270, 107] on div "**********" at bounding box center [489, 218] width 898 height 436
click at [359, 73] on input "*********" at bounding box center [445, 70] width 295 height 20
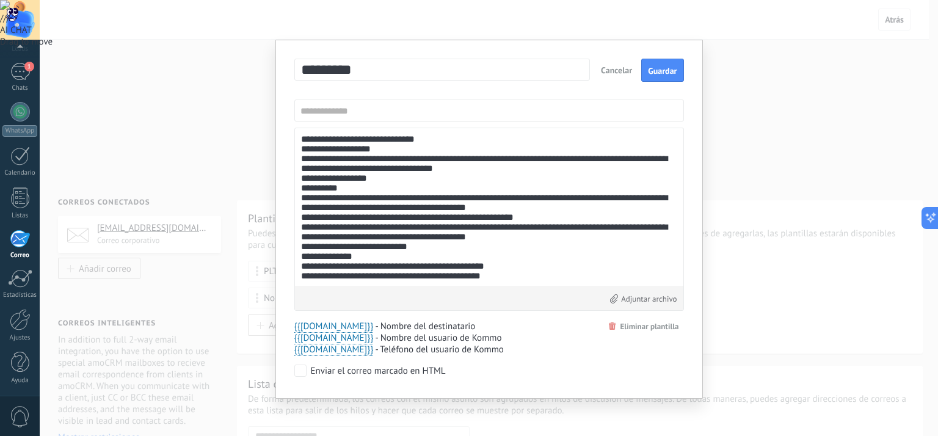
drag, startPoint x: 407, startPoint y: 72, endPoint x: 273, endPoint y: 78, distance: 133.9
click at [275, 78] on div "********* Cancelar Guardar Adjuntar archivo {{[DOMAIN_NAME]}} {{[DOMAIN_NAME]}}…" at bounding box center [489, 219] width 428 height 359
paste input "***"
type input "**********"
click at [371, 116] on input "text" at bounding box center [489, 111] width 390 height 22
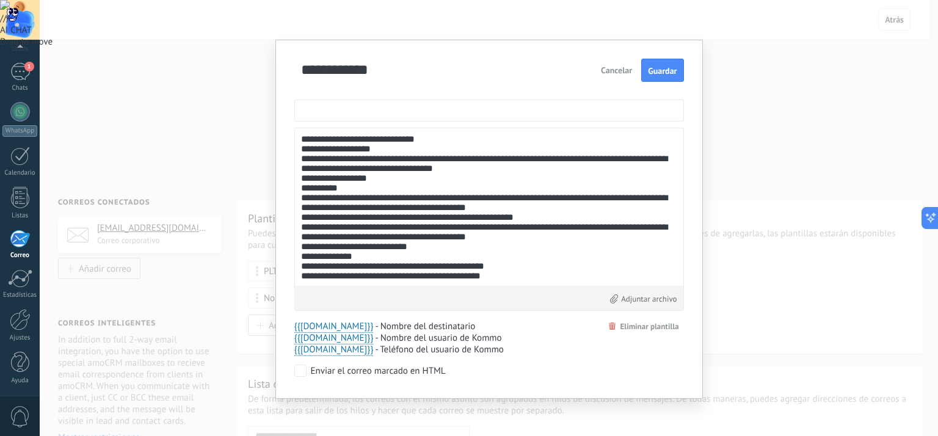
paste input "**********"
drag, startPoint x: 390, startPoint y: 109, endPoint x: 265, endPoint y: 109, distance: 124.6
click at [265, 109] on div "**********" at bounding box center [489, 218] width 898 height 436
drag, startPoint x: 442, startPoint y: 142, endPoint x: 300, endPoint y: 137, distance: 141.8
click at [301, 137] on textarea at bounding box center [489, 206] width 376 height 145
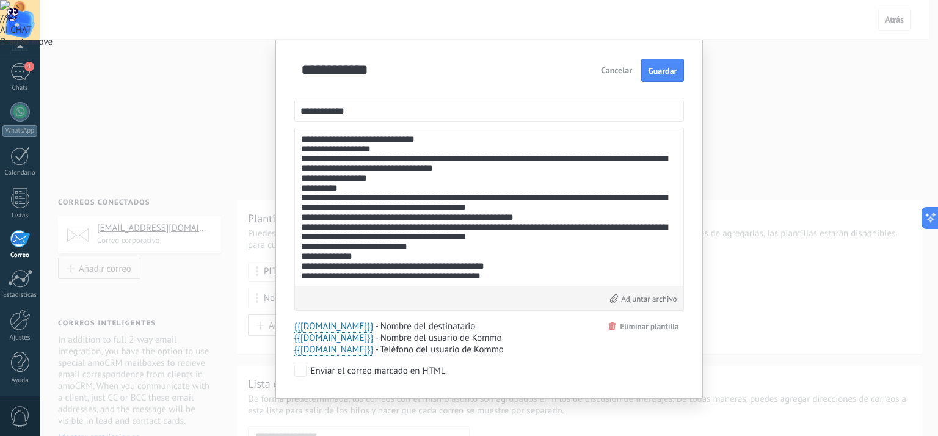
drag, startPoint x: 381, startPoint y: 112, endPoint x: 257, endPoint y: 112, distance: 124.6
click at [258, 112] on div "**********" at bounding box center [489, 218] width 898 height 436
paste input "**********"
type input "**********"
click at [344, 139] on textarea at bounding box center [489, 206] width 376 height 145
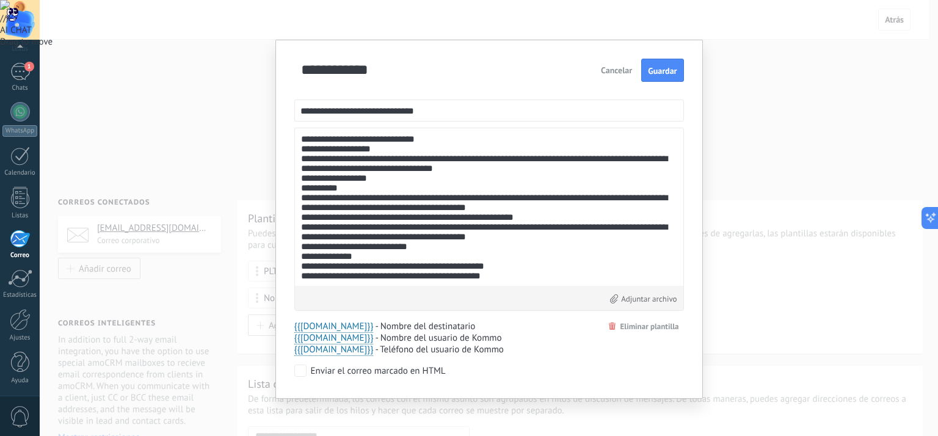
drag, startPoint x: 319, startPoint y: 140, endPoint x: 356, endPoint y: 140, distance: 36.7
click at [356, 140] on textarea at bounding box center [489, 206] width 376 height 145
click at [430, 172] on textarea at bounding box center [489, 206] width 376 height 145
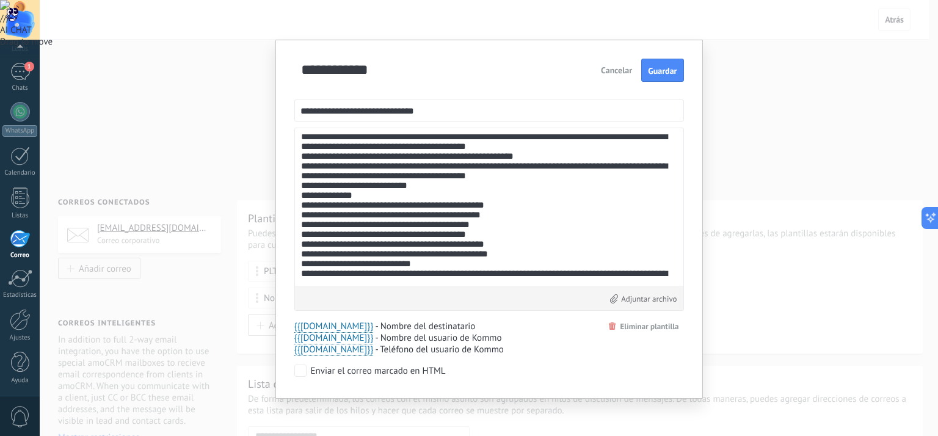
scroll to position [0, 0]
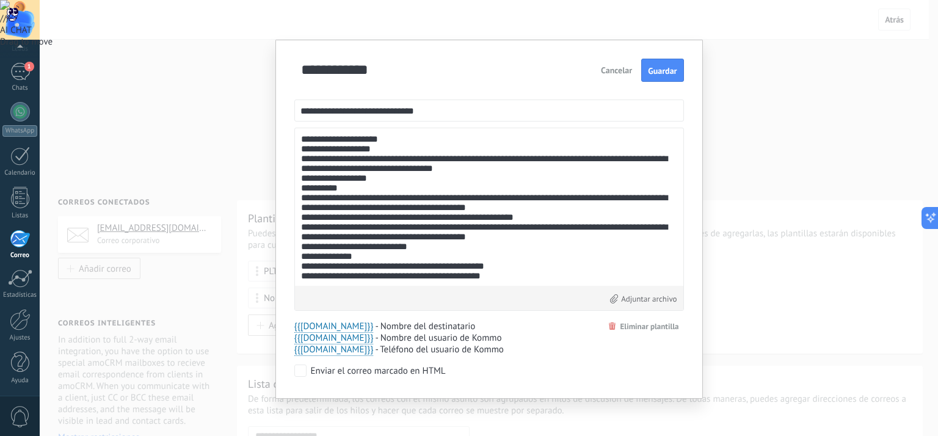
drag, startPoint x: 410, startPoint y: 139, endPoint x: 286, endPoint y: 139, distance: 124.6
click at [286, 139] on div "**********" at bounding box center [489, 219] width 428 height 359
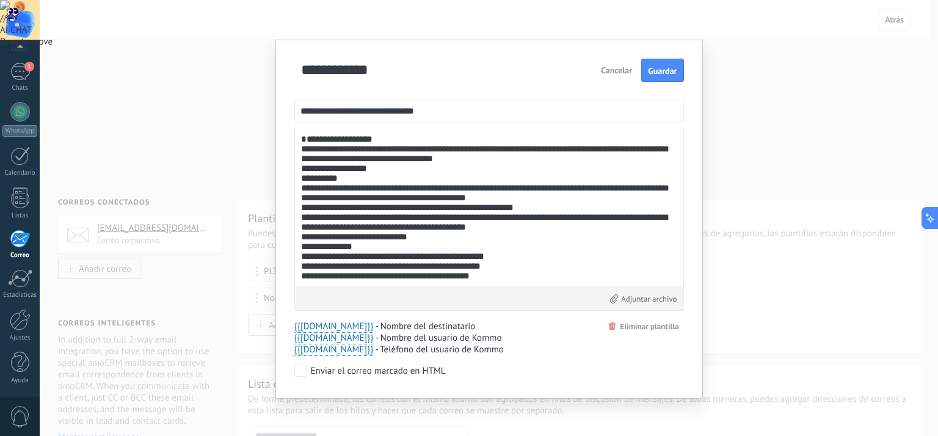
click at [507, 234] on textarea at bounding box center [489, 206] width 377 height 145
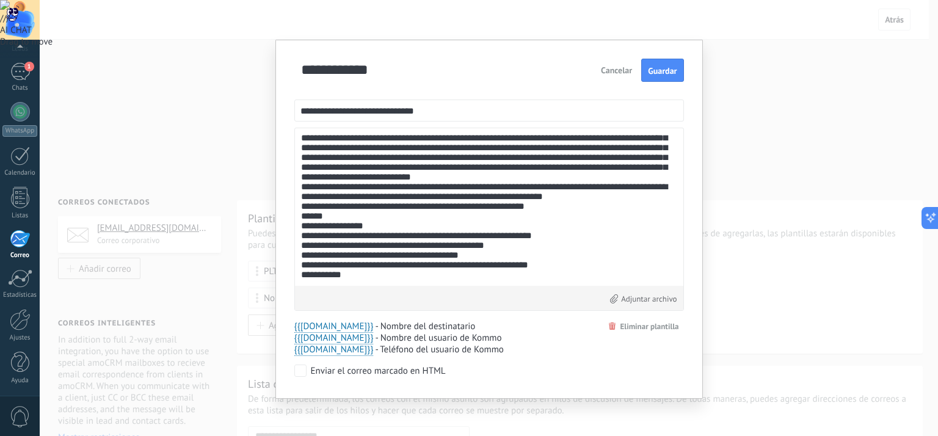
scroll to position [2, 0]
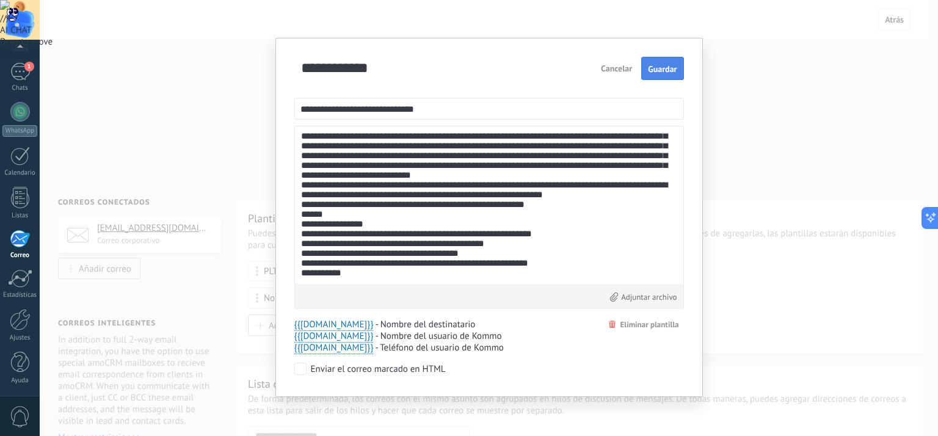
type textarea "**********"
click at [660, 75] on button "Guardar" at bounding box center [662, 68] width 42 height 23
click at [665, 70] on button "Cerrar" at bounding box center [668, 68] width 32 height 22
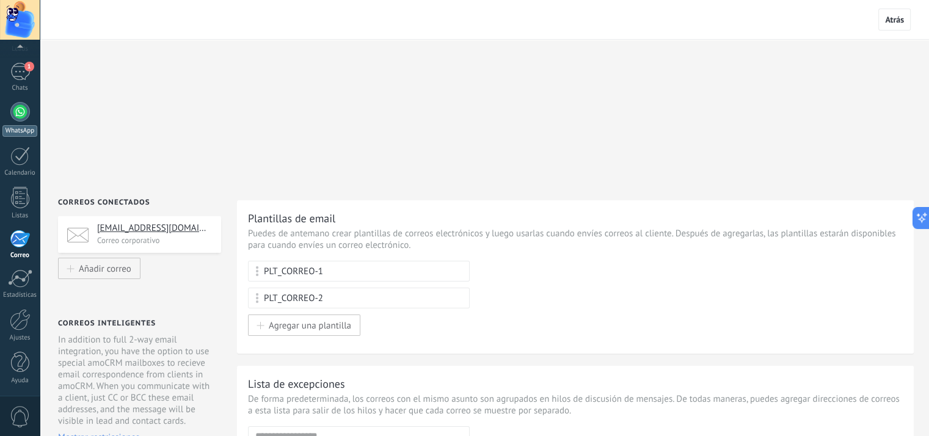
scroll to position [0, 0]
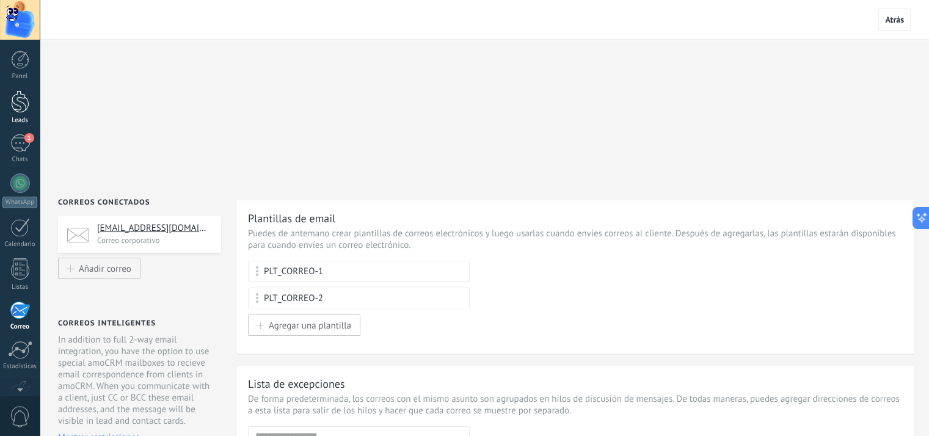
click at [21, 111] on div at bounding box center [20, 101] width 18 height 23
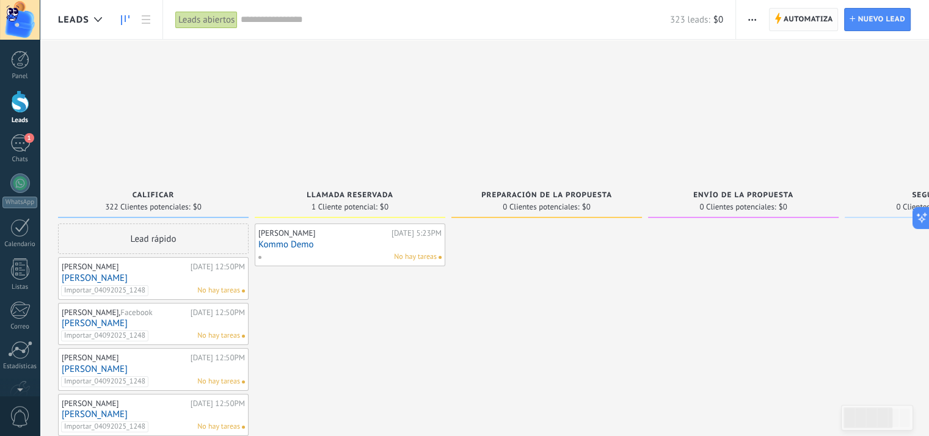
click at [808, 21] on span "Automatiza" at bounding box center [808, 20] width 49 height 22
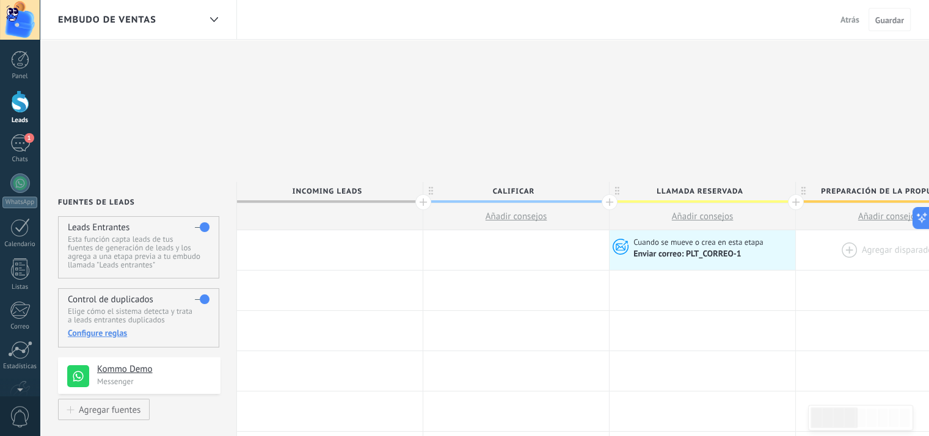
click at [875, 230] on div at bounding box center [889, 250] width 186 height 40
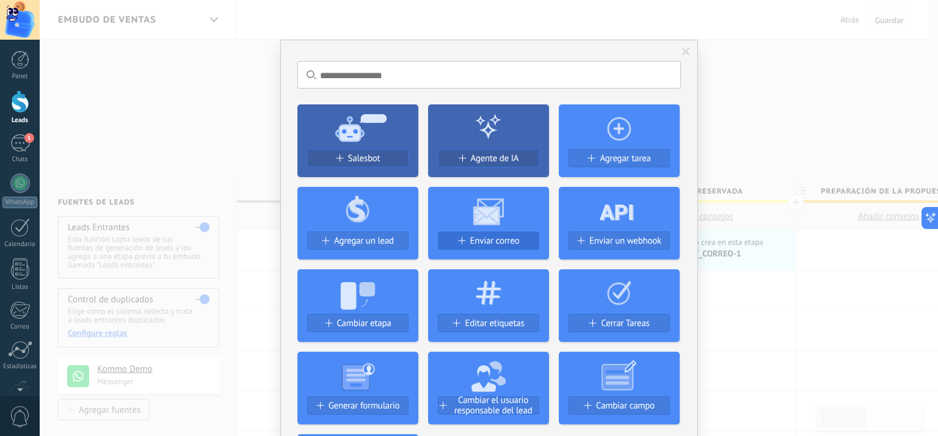
click at [494, 245] on span "Enviar correo" at bounding box center [494, 241] width 49 height 10
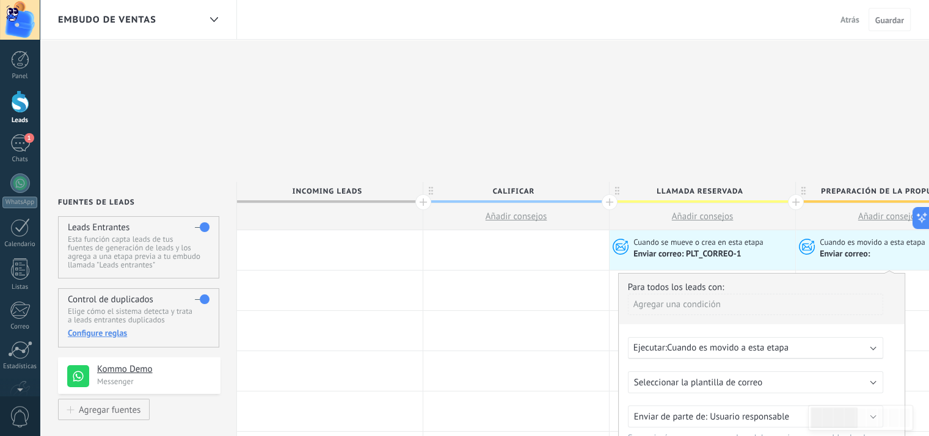
click at [780, 342] on span "Cuando es movido a esta etapa" at bounding box center [728, 348] width 122 height 12
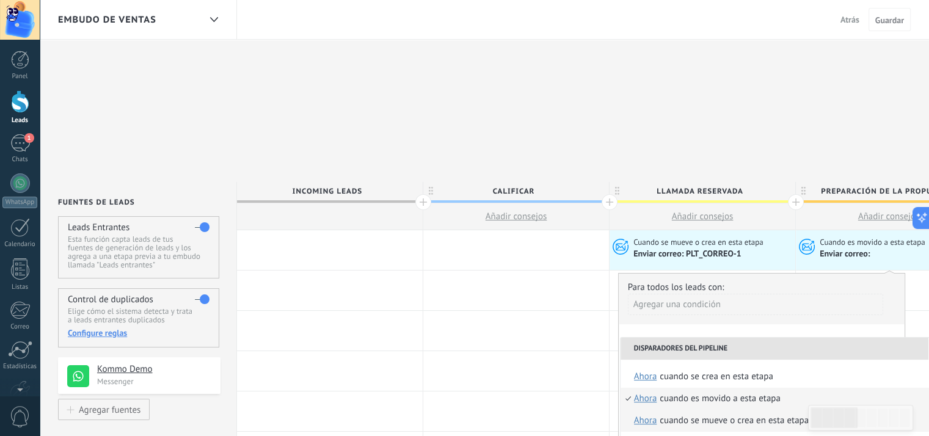
click at [770, 410] on div "Cuando se mueve o crea en esta etapa" at bounding box center [734, 421] width 149 height 22
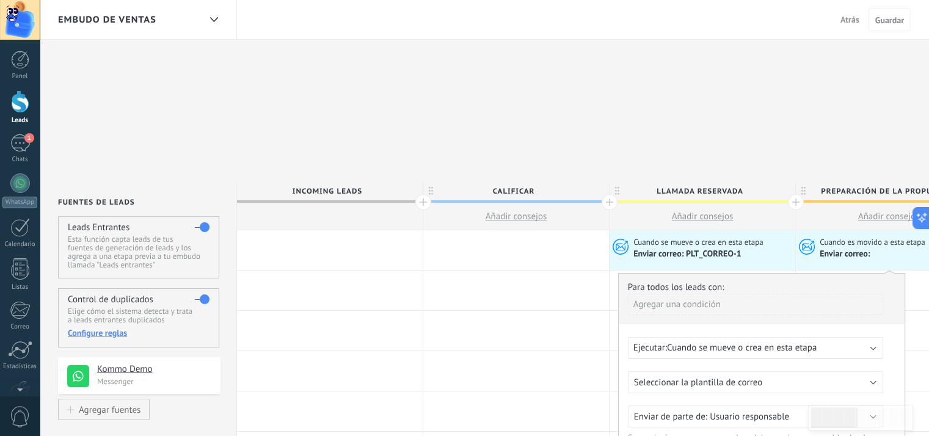
scroll to position [61, 0]
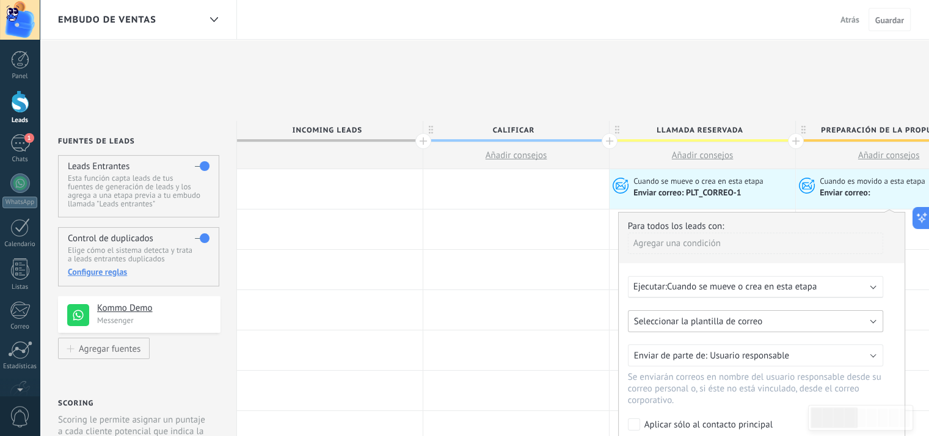
click at [796, 310] on button "Seleccionar la plantilla de correo" at bounding box center [755, 321] width 255 height 22
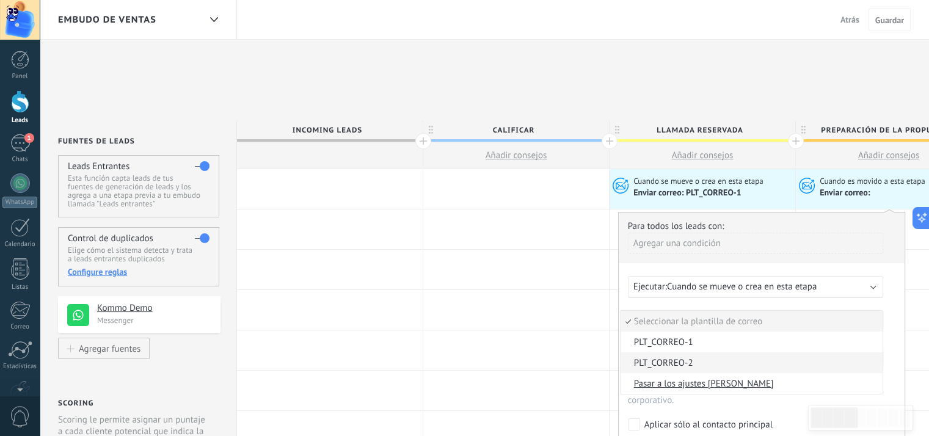
click at [687, 357] on span "PLT_CORREO-2" at bounding box center [750, 363] width 258 height 12
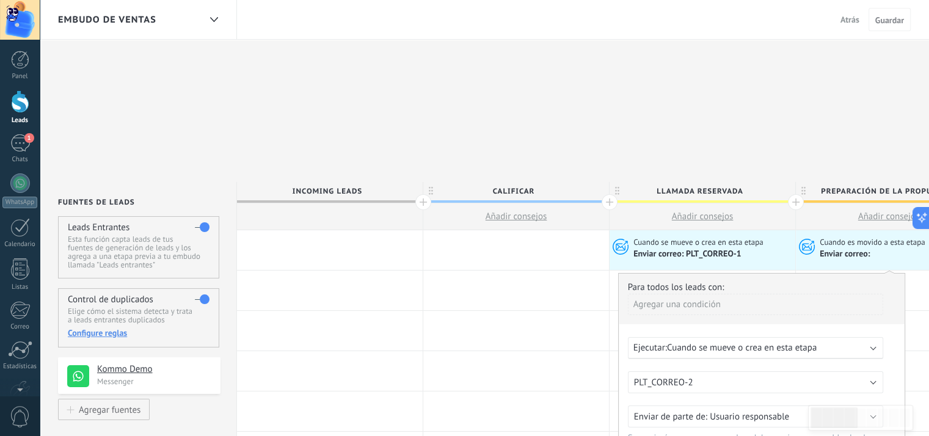
scroll to position [183, 0]
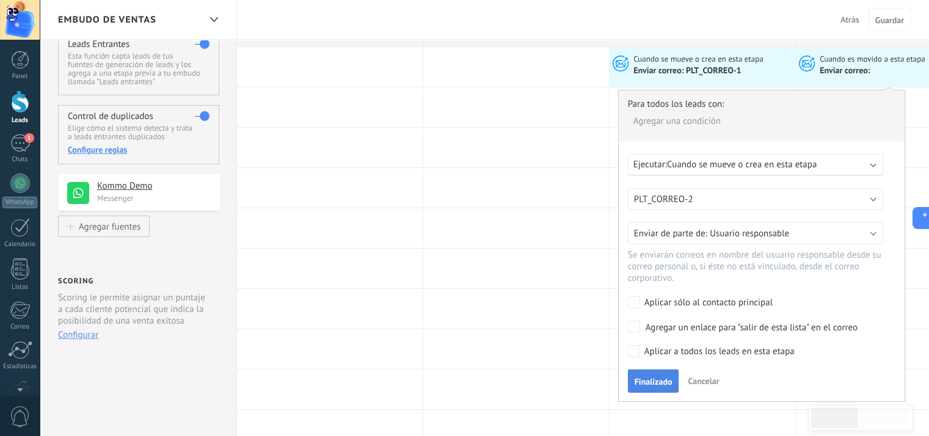
click at [654, 377] on span "Finalizado" at bounding box center [654, 381] width 38 height 9
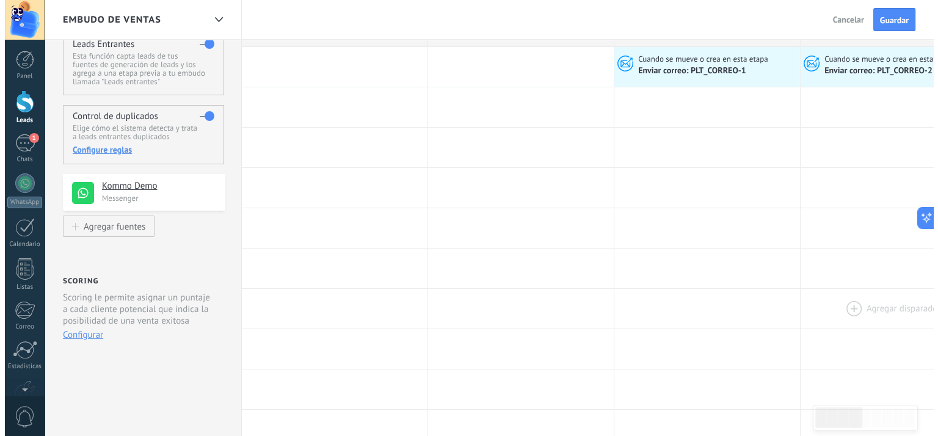
scroll to position [0, 0]
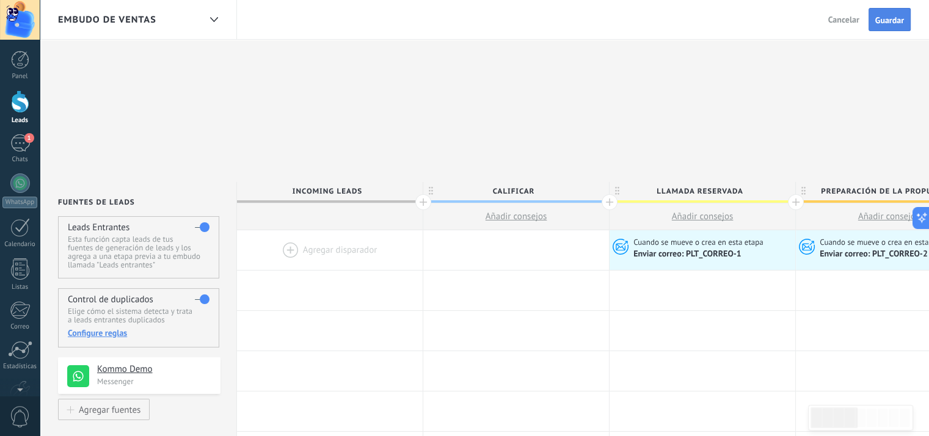
click at [886, 23] on span "Guardar" at bounding box center [889, 20] width 29 height 9
click at [15, 100] on div at bounding box center [20, 101] width 18 height 23
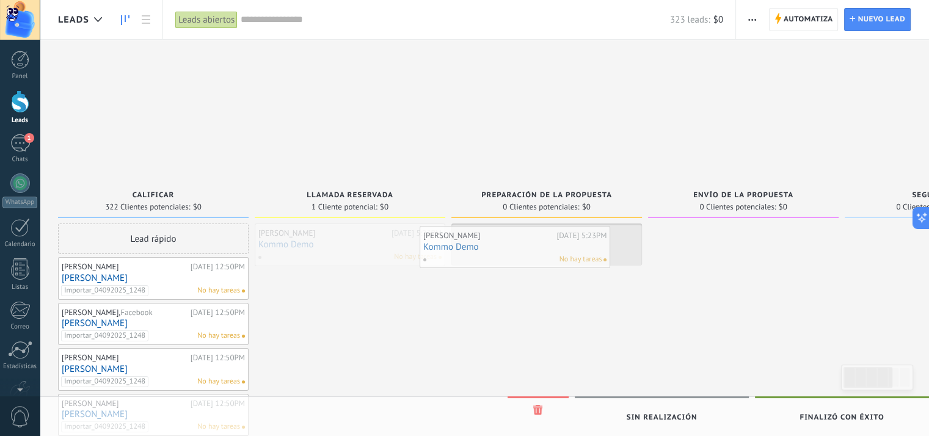
drag, startPoint x: 366, startPoint y: 100, endPoint x: 531, endPoint y: 103, distance: 164.9
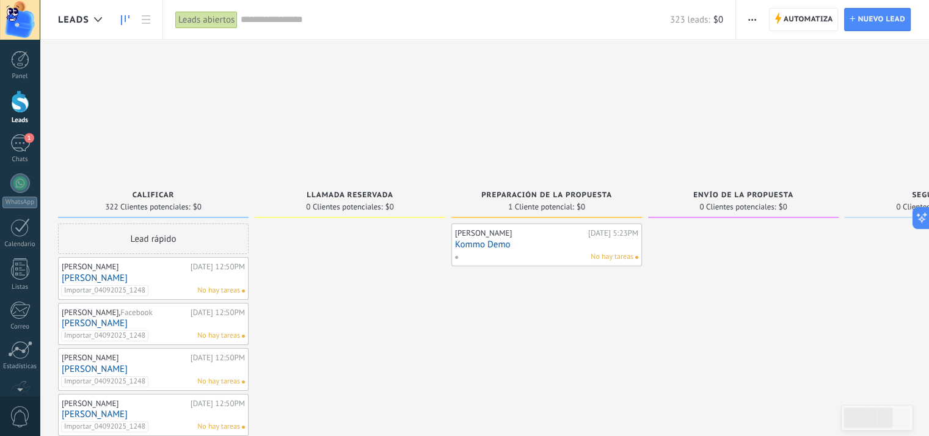
click at [530, 252] on div "No hay tareas" at bounding box center [543, 257] width 179 height 11
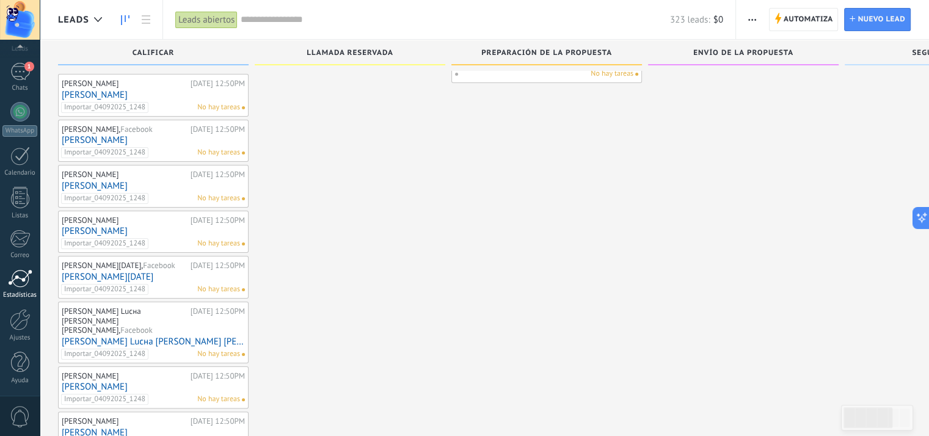
click at [26, 280] on div at bounding box center [20, 278] width 24 height 18
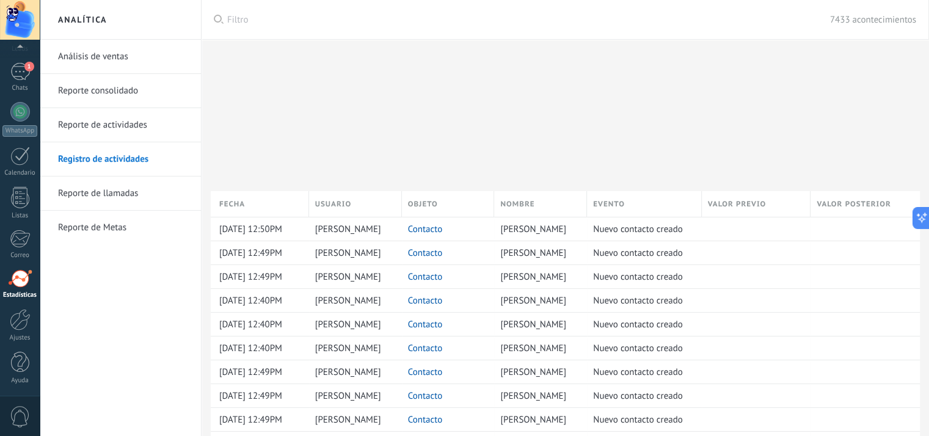
click at [112, 122] on link "Reporte de actividades" at bounding box center [123, 125] width 131 height 34
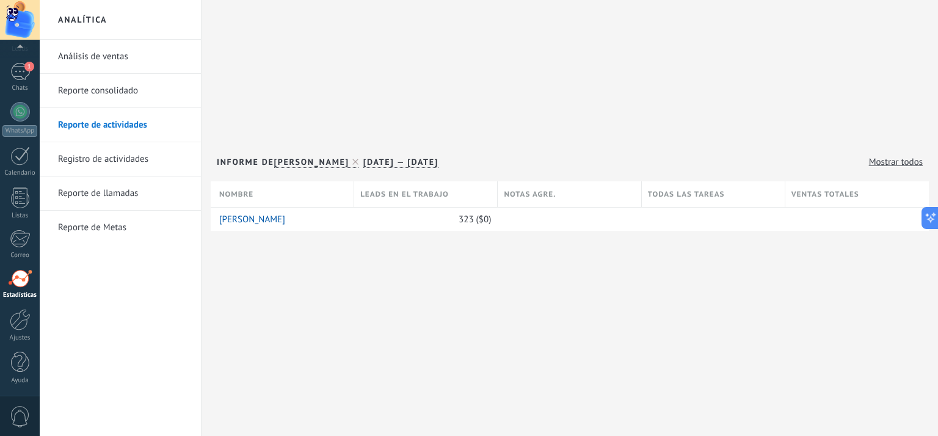
click at [115, 90] on link "Reporte consolidado" at bounding box center [123, 91] width 131 height 34
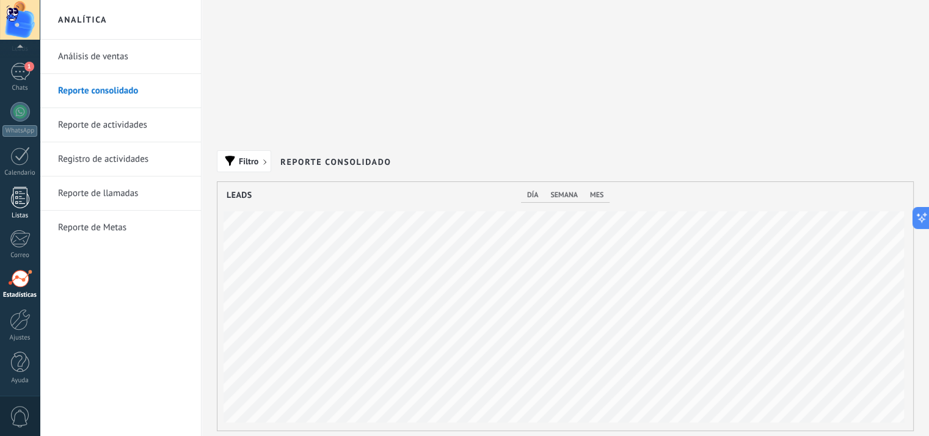
scroll to position [249, 696]
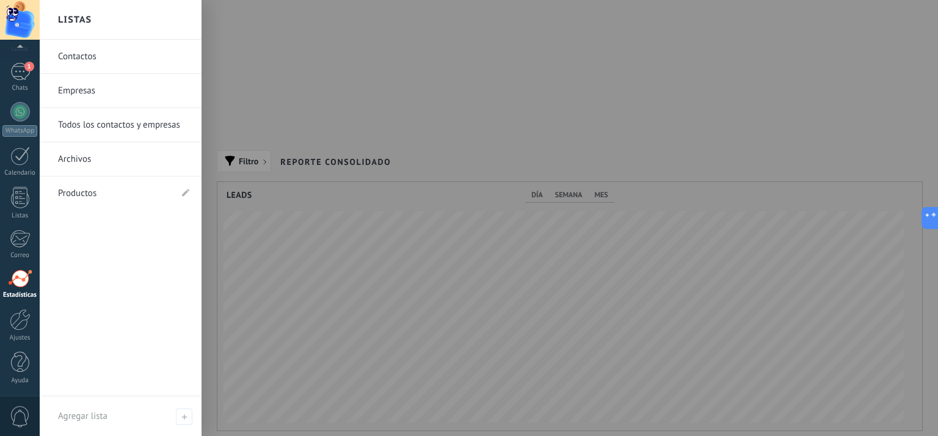
click at [106, 131] on link "Todos los contactos y empresas" at bounding box center [123, 125] width 131 height 34
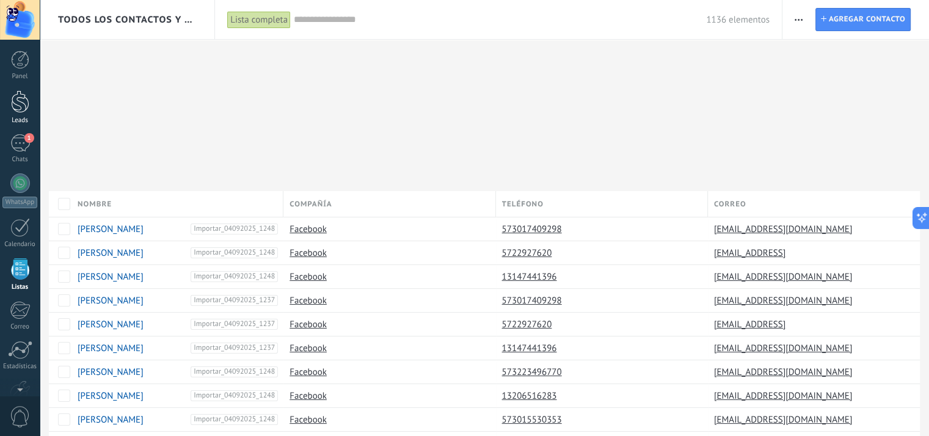
click at [21, 109] on div at bounding box center [20, 101] width 18 height 23
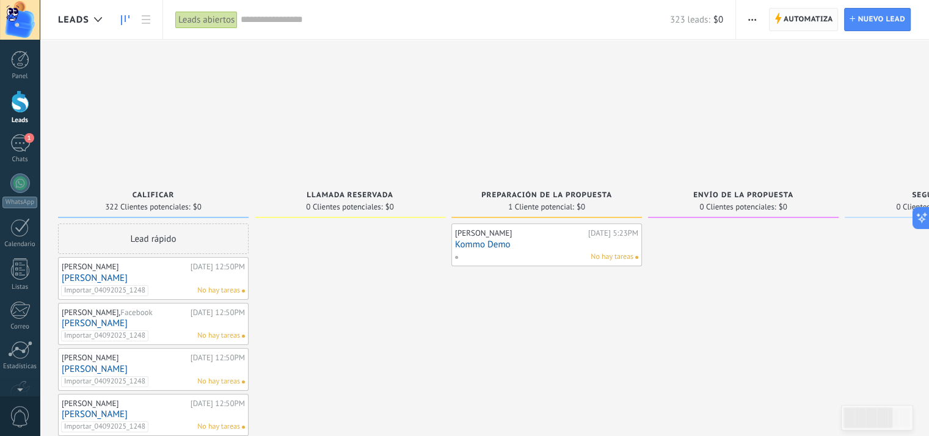
click at [804, 20] on span "Automatiza" at bounding box center [808, 20] width 49 height 22
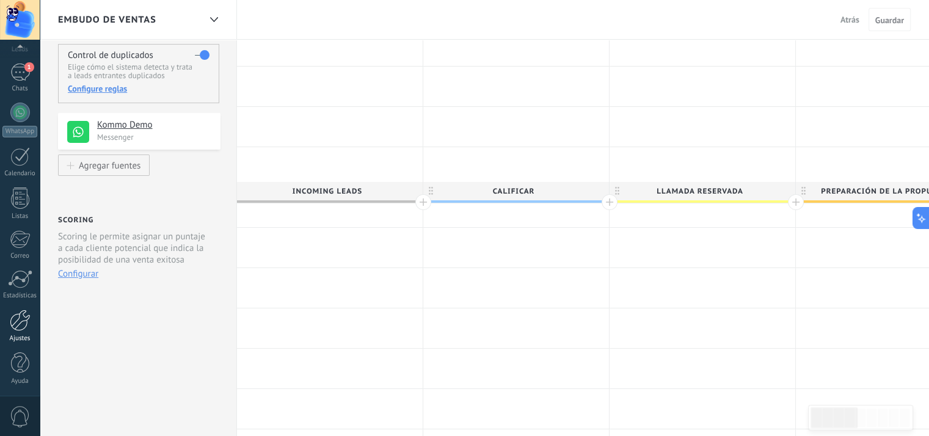
scroll to position [71, 0]
click at [20, 238] on div "1" at bounding box center [20, 239] width 20 height 18
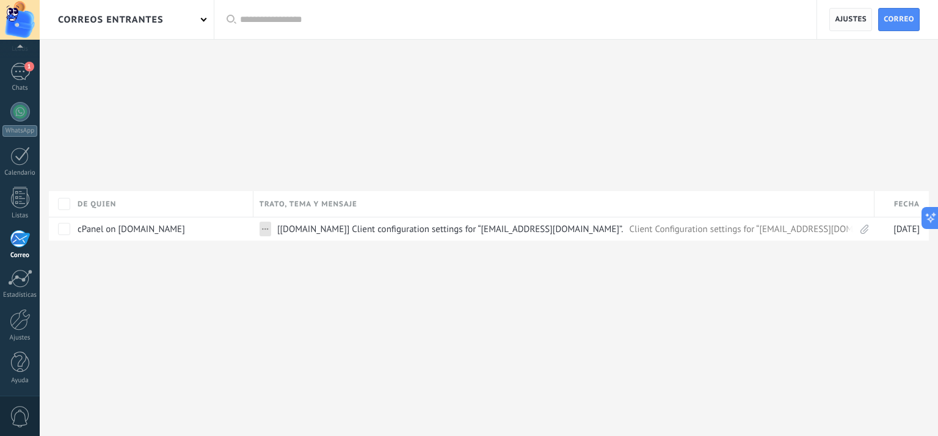
click at [855, 21] on span "Ajustes" at bounding box center [851, 20] width 32 height 22
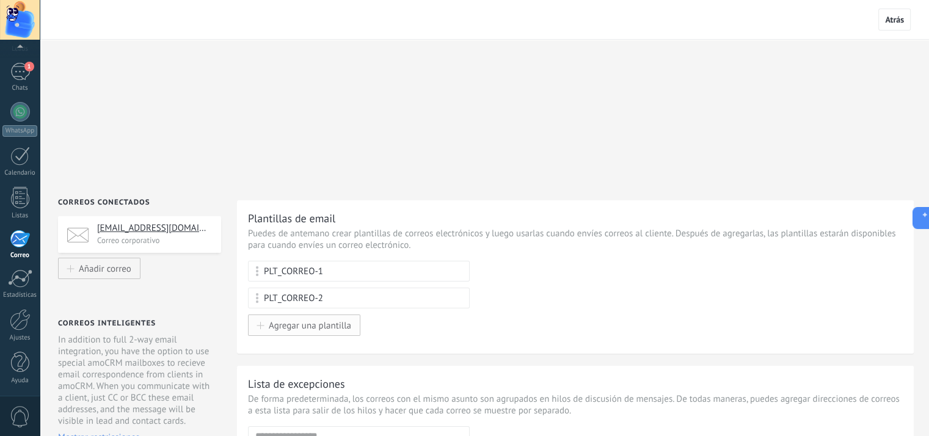
click at [338, 320] on span "Agregar una plantilla" at bounding box center [310, 325] width 82 height 10
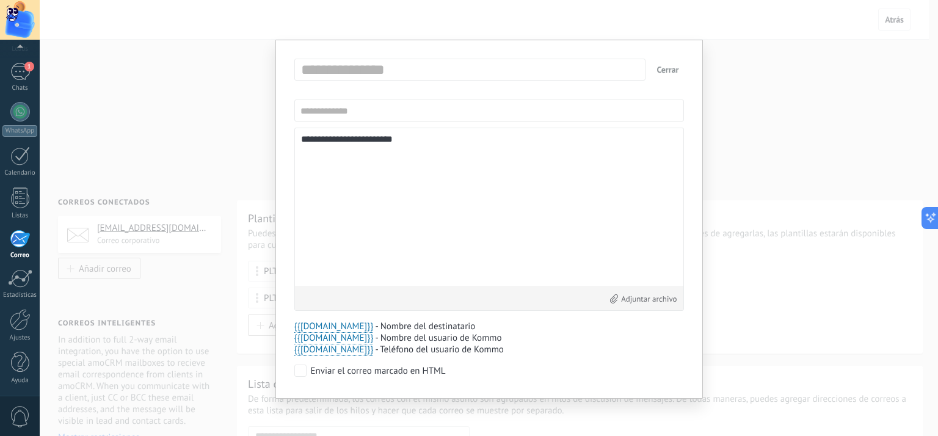
click at [370, 68] on input "text" at bounding box center [473, 70] width 351 height 20
type input "**********"
click at [326, 109] on input "text" at bounding box center [489, 111] width 390 height 22
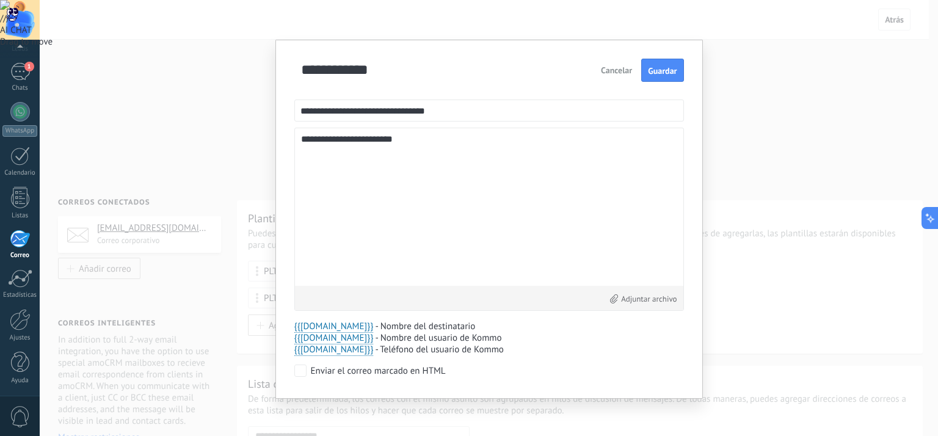
type input "**********"
click at [442, 160] on textarea "**********" at bounding box center [489, 206] width 376 height 145
paste textarea "**********"
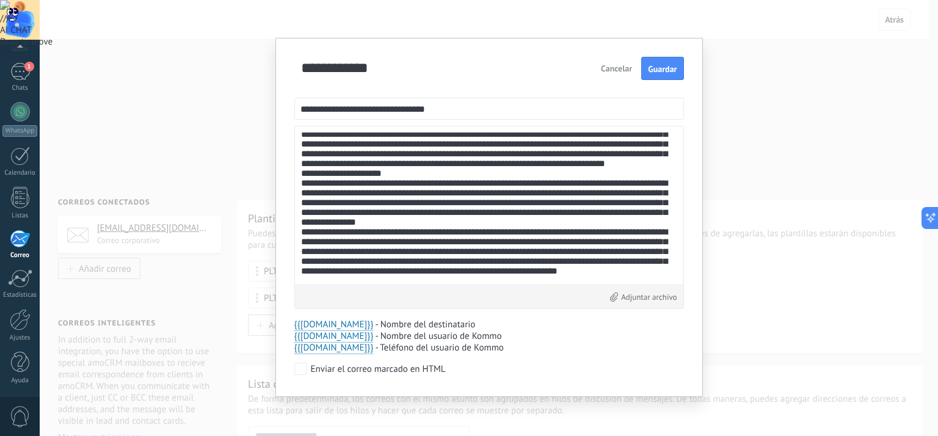
scroll to position [1757, 0]
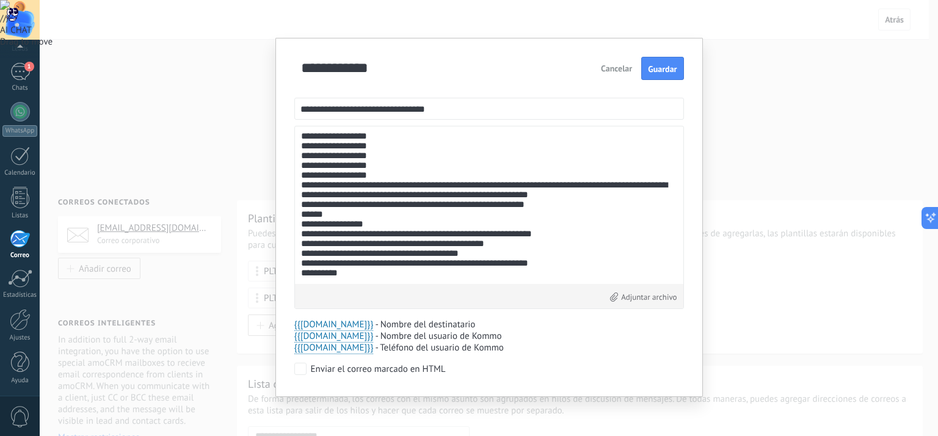
type textarea "**********"
click at [669, 69] on span "Guardar" at bounding box center [662, 69] width 29 height 9
click at [664, 67] on button "Cerrar" at bounding box center [668, 68] width 32 height 22
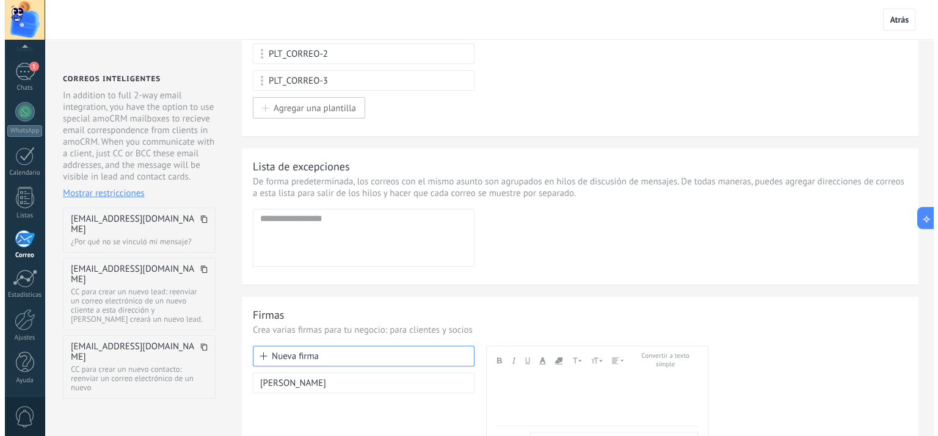
scroll to position [0, 0]
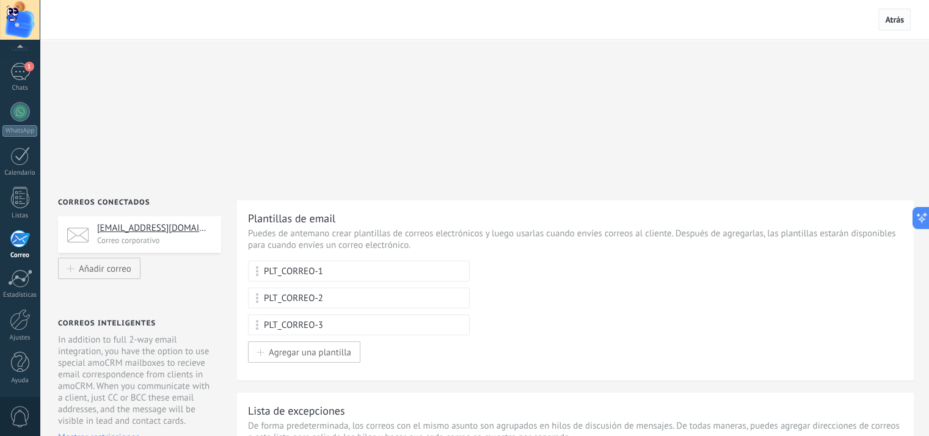
click at [891, 20] on span "Atrás" at bounding box center [894, 19] width 19 height 11
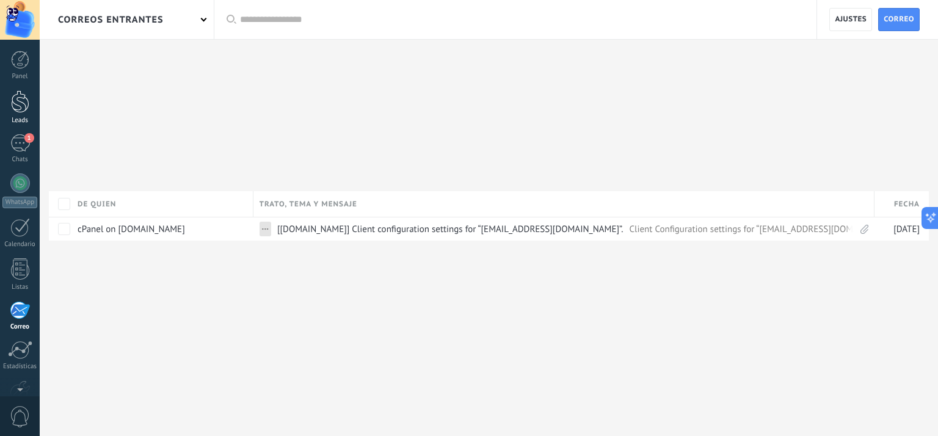
click at [23, 107] on div at bounding box center [20, 101] width 18 height 23
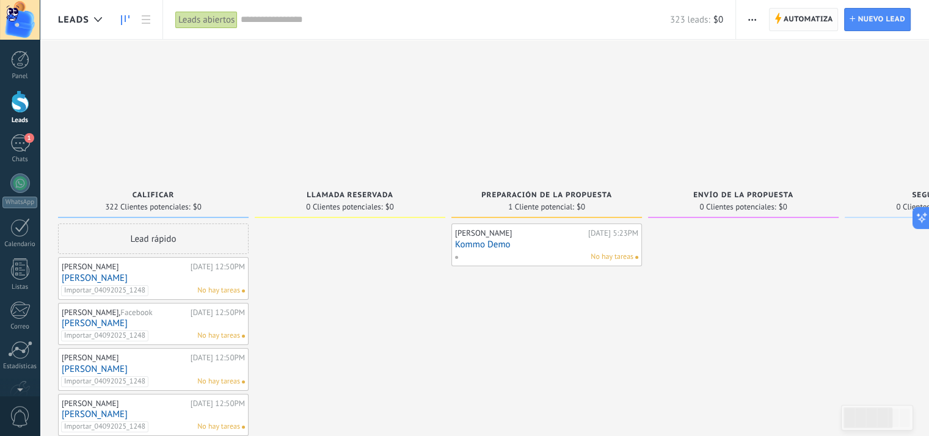
click at [820, 23] on span "Automatiza" at bounding box center [808, 20] width 49 height 22
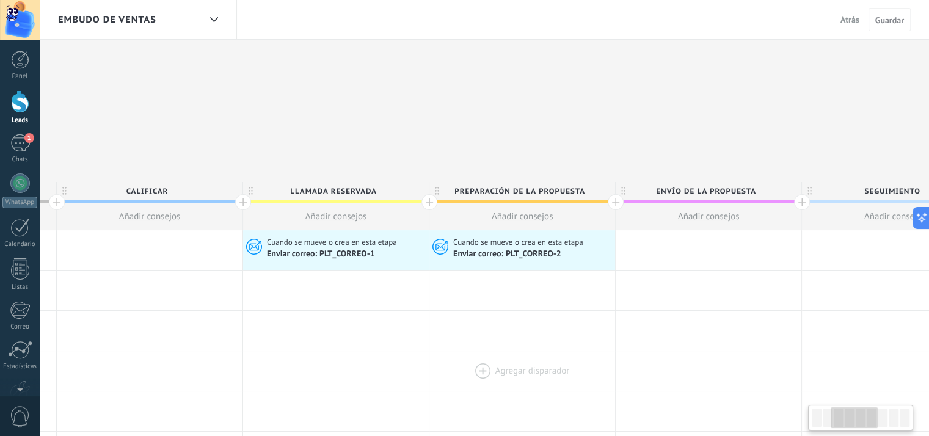
scroll to position [0, 611]
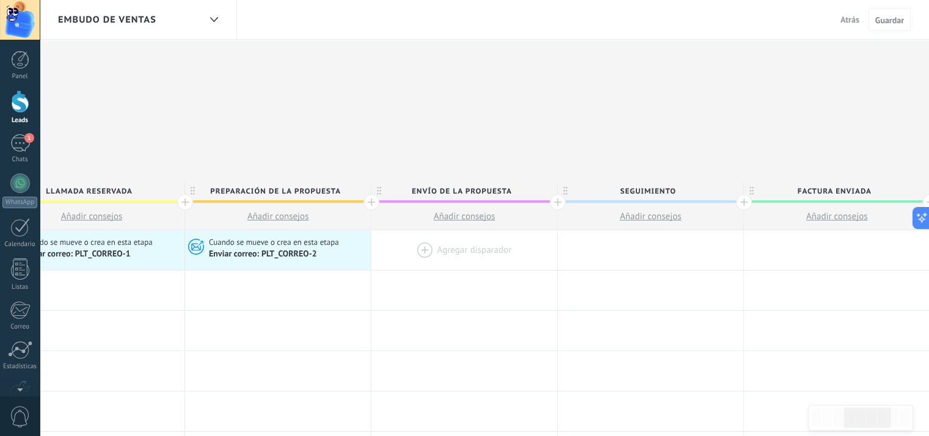
click at [468, 230] on div at bounding box center [464, 250] width 186 height 40
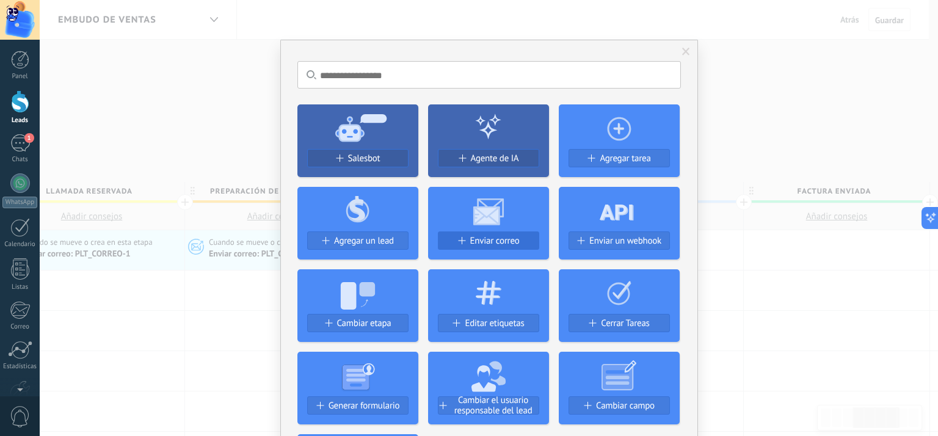
click at [485, 239] on span "Enviar correo" at bounding box center [494, 241] width 49 height 10
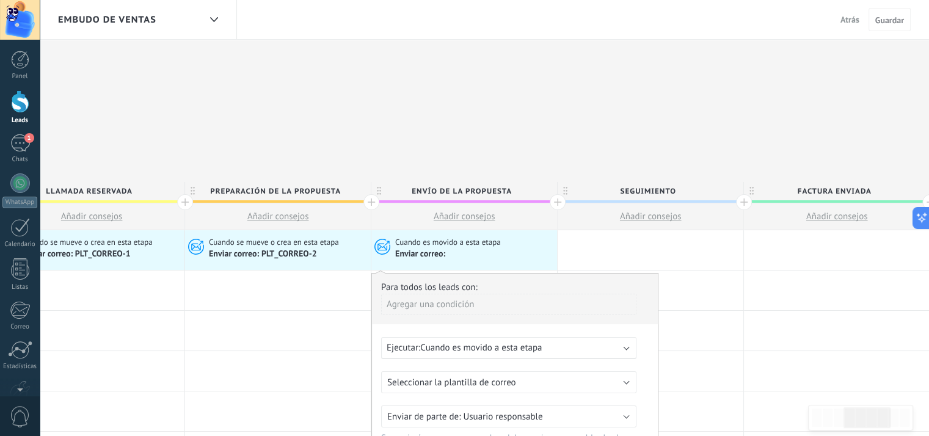
click at [544, 342] on div "Ejecutar: Cuando es movido a esta etapa" at bounding box center [504, 348] width 235 height 12
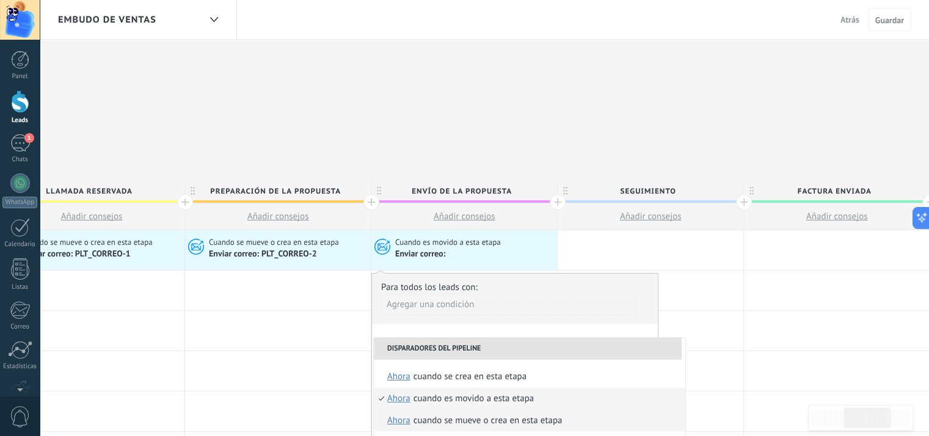
click at [537, 410] on div "Cuando se mueve o crea en esta etapa" at bounding box center [487, 421] width 149 height 22
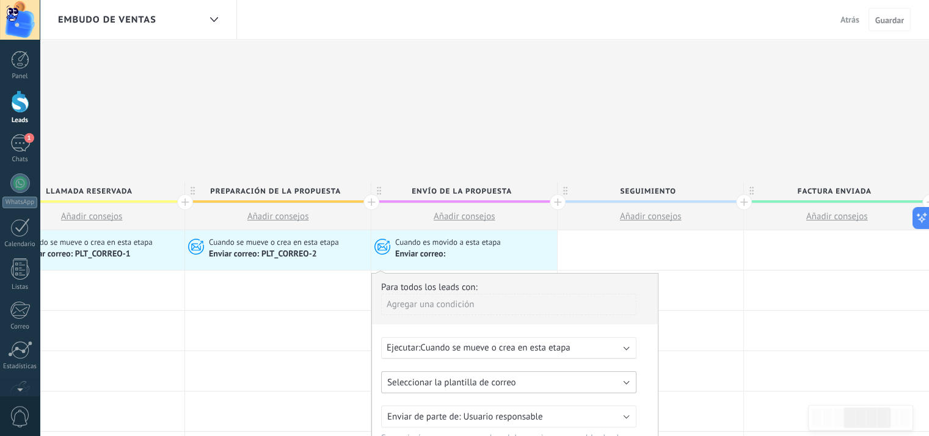
click at [528, 371] on button "Seleccionar la plantilla de correo" at bounding box center [508, 382] width 255 height 22
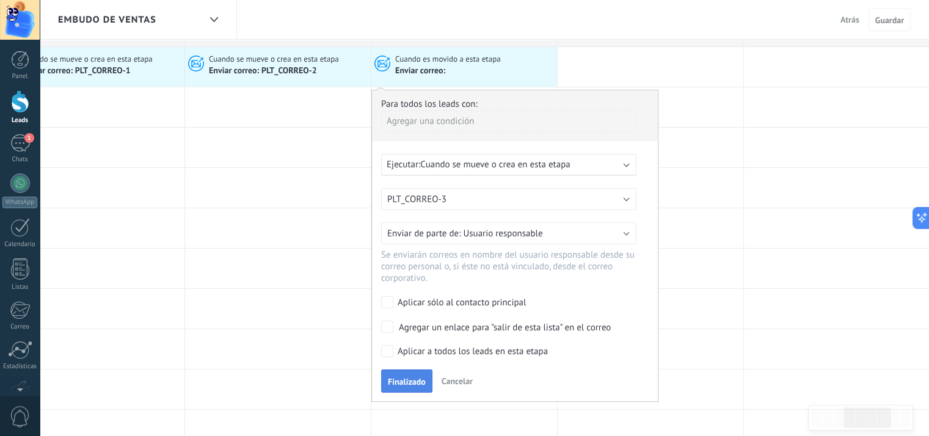
click at [409, 377] on span "Finalizado" at bounding box center [407, 381] width 38 height 9
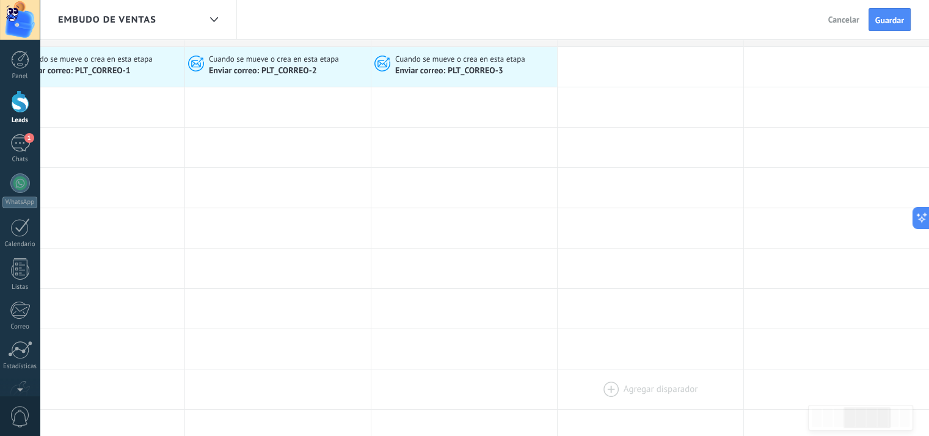
scroll to position [0, 0]
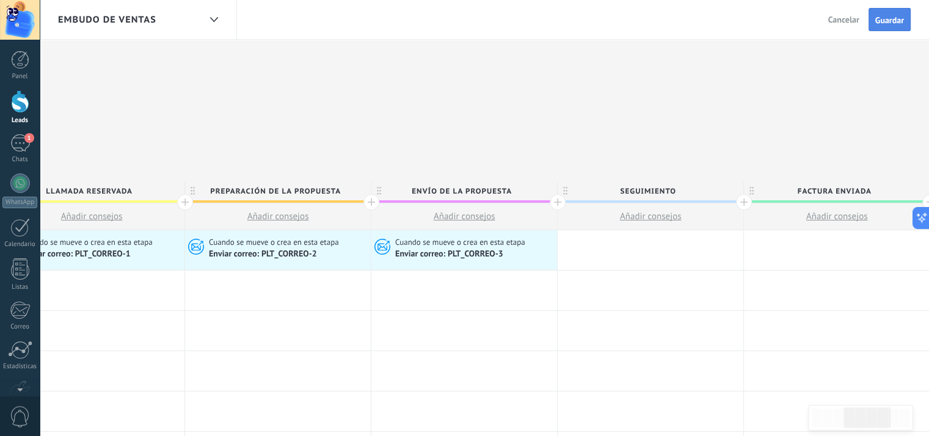
click at [883, 19] on span "Guardar" at bounding box center [889, 20] width 29 height 9
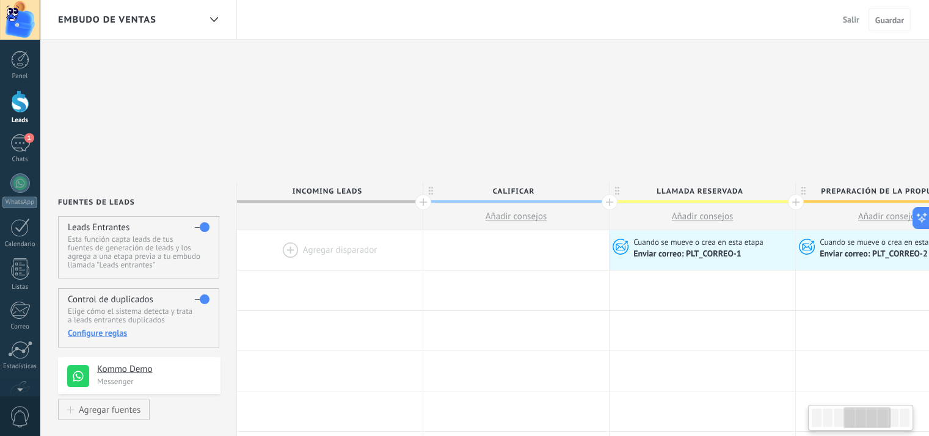
scroll to position [0, 611]
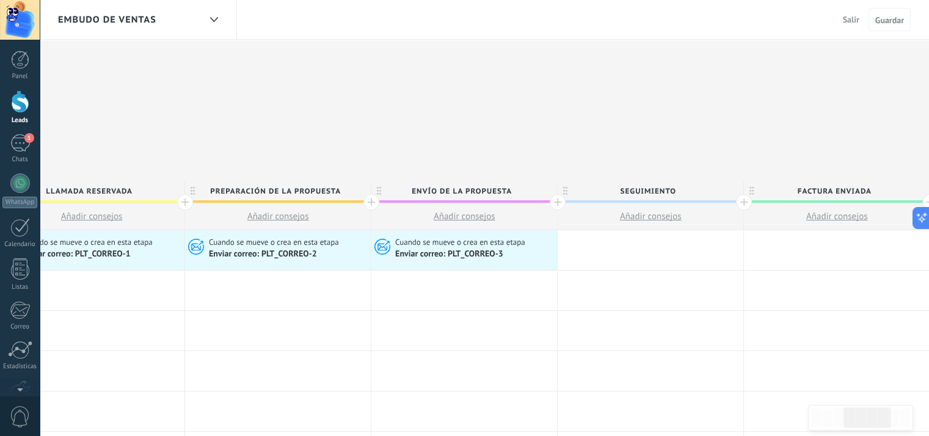
click at [25, 103] on div at bounding box center [20, 101] width 18 height 23
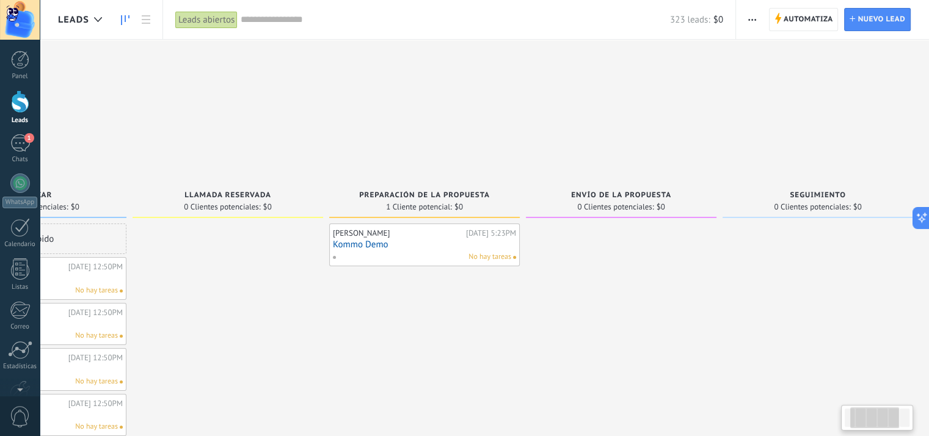
scroll to position [0, 244]
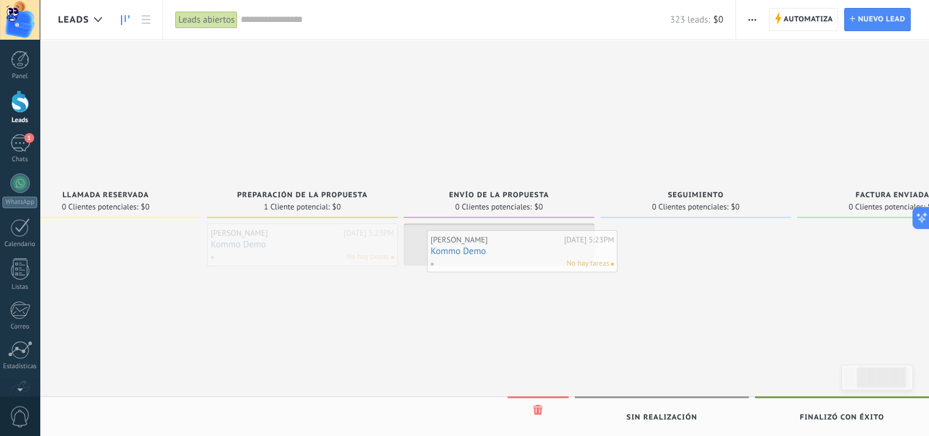
drag, startPoint x: 308, startPoint y: 98, endPoint x: 528, endPoint y: 104, distance: 220.0
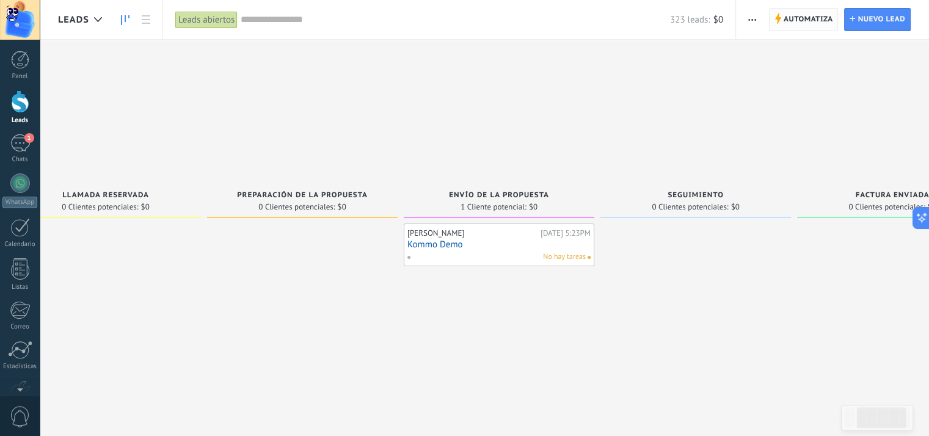
click at [795, 15] on span "Automatiza" at bounding box center [808, 20] width 49 height 22
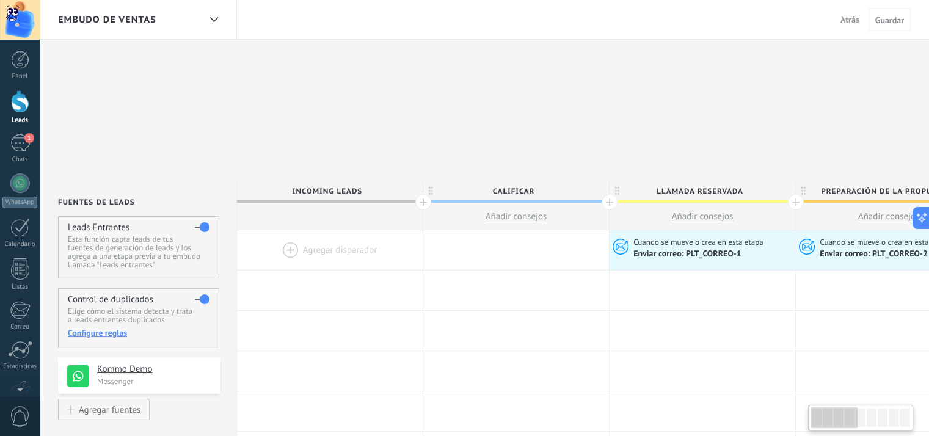
click at [872, 422] on div at bounding box center [872, 418] width 10 height 18
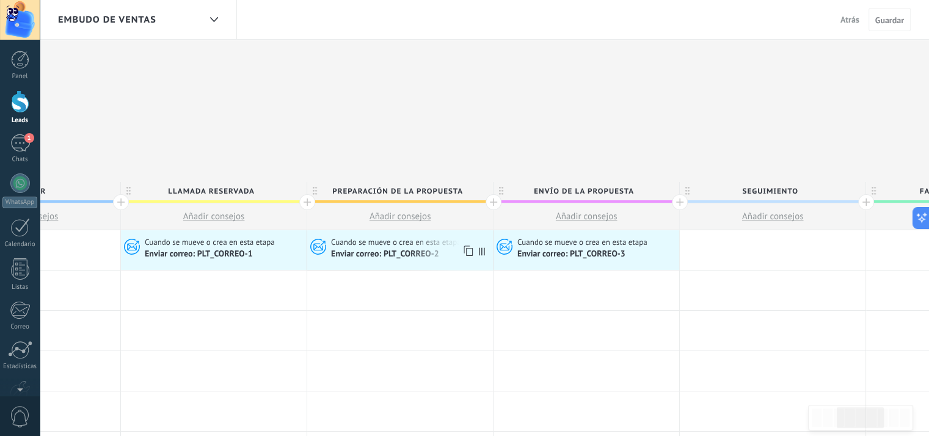
scroll to position [0, 488]
drag, startPoint x: 482, startPoint y: 109, endPoint x: 569, endPoint y: 114, distance: 86.8
click at [569, 230] on div "**********" at bounding box center [587, 250] width 1677 height 40
drag, startPoint x: 569, startPoint y: 114, endPoint x: 473, endPoint y: 114, distance: 95.9
click at [473, 230] on div "**********" at bounding box center [587, 250] width 1677 height 40
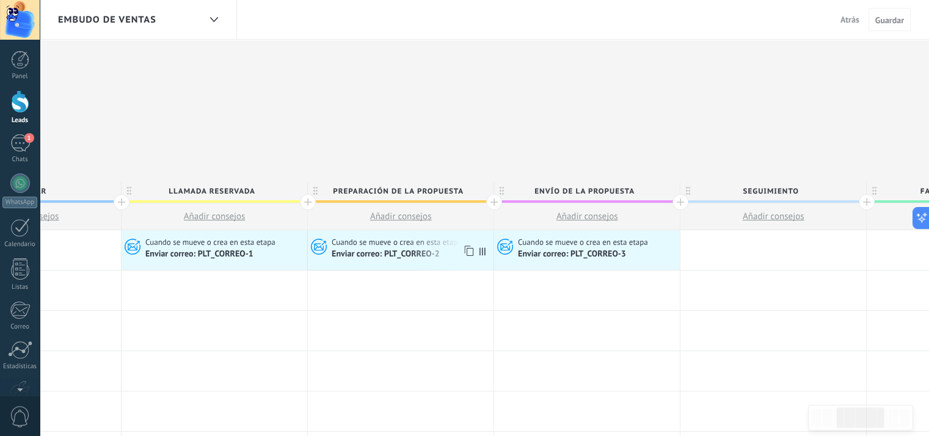
click at [481, 247] on icon at bounding box center [482, 251] width 6 height 8
click at [464, 246] on use at bounding box center [468, 251] width 9 height 10
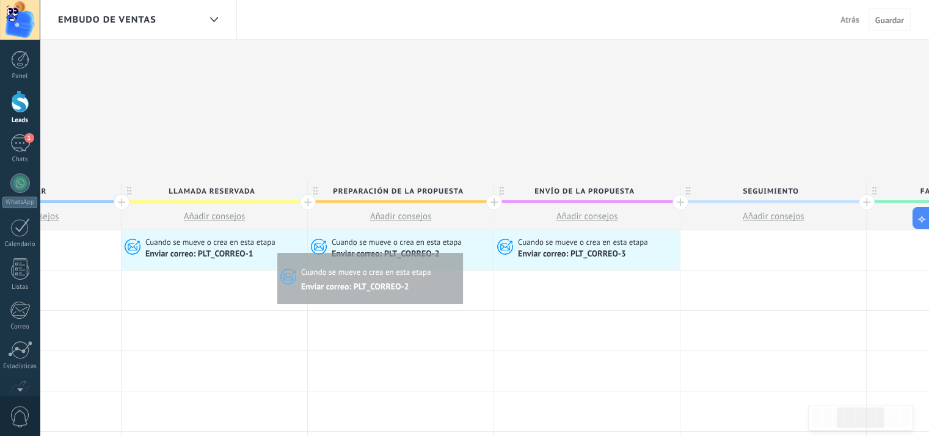
click at [459, 248] on div "Enviar correo: PLT_CORREO-2" at bounding box center [411, 254] width 158 height 12
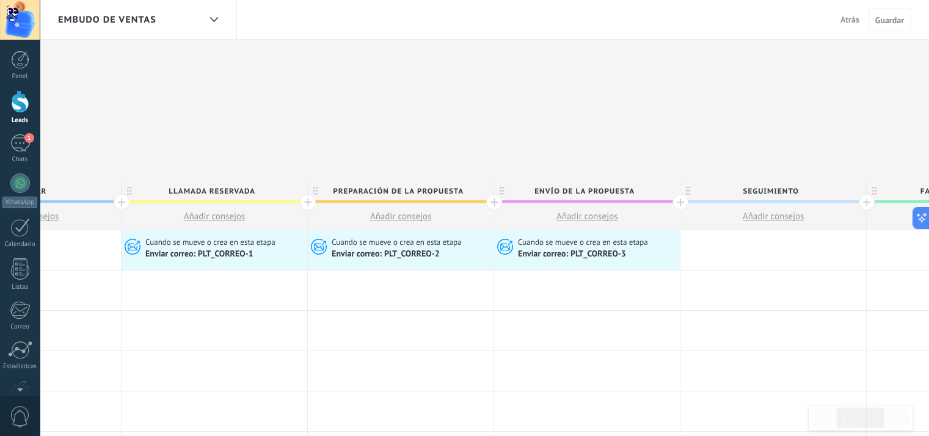
click at [421, 249] on span "Enviar correo: PLT_CORREO-2" at bounding box center [387, 254] width 110 height 10
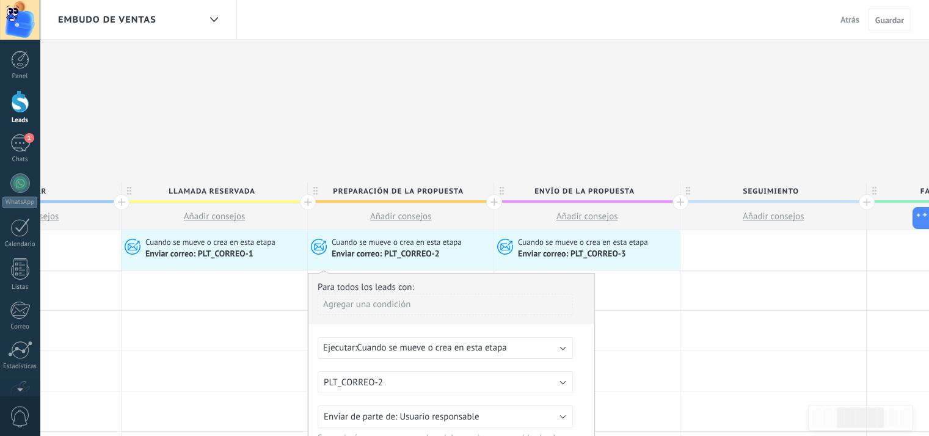
drag, startPoint x: 421, startPoint y: 109, endPoint x: 412, endPoint y: 108, distance: 9.2
click at [412, 249] on span "Enviar correo: PLT_CORREO-2" at bounding box center [387, 254] width 110 height 10
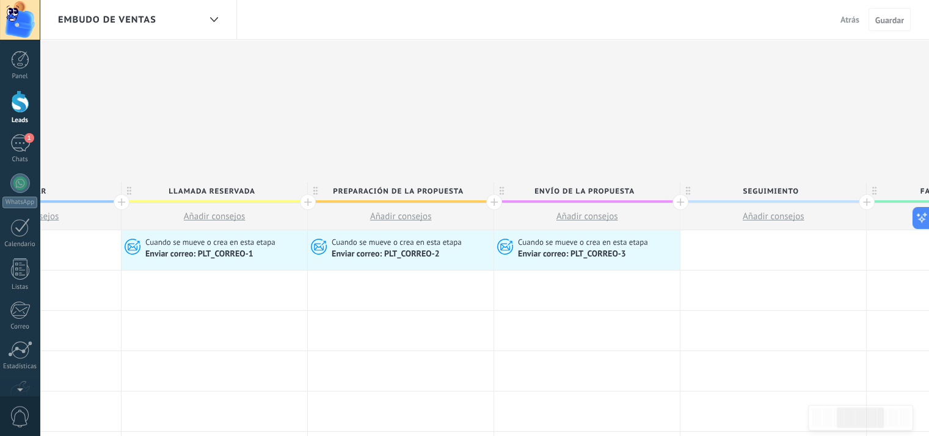
click at [402, 249] on span "Enviar correo: PLT_CORREO-2" at bounding box center [387, 254] width 110 height 10
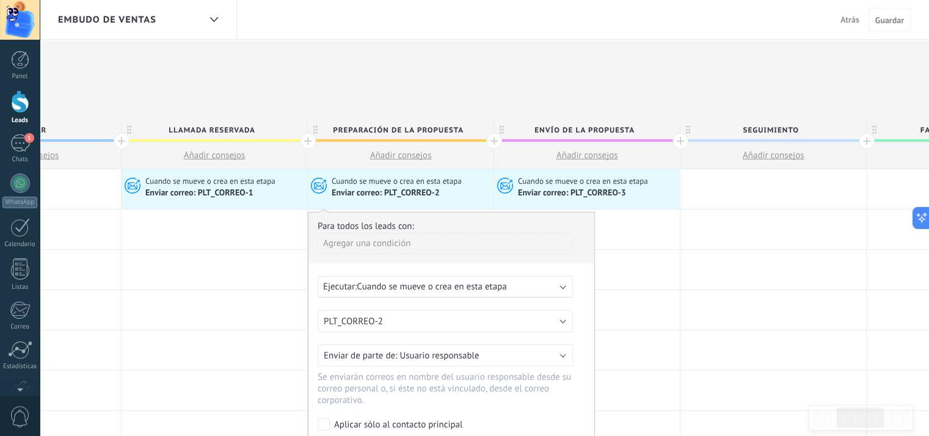
scroll to position [0, 0]
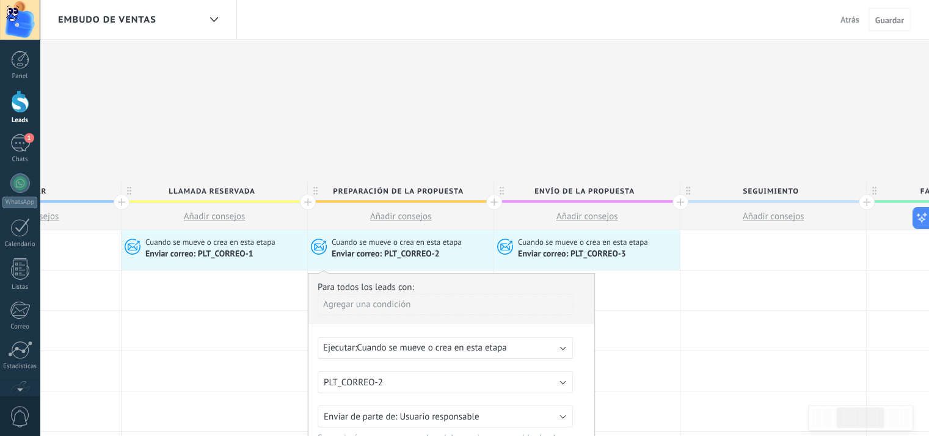
click at [430, 294] on div "Agregar una condición" at bounding box center [445, 304] width 255 height 21
click at [453, 230] on div "Cuando se mueve o crea en esta etapa Enviar correo: PLT_CORREO-2" at bounding box center [401, 250] width 186 height 40
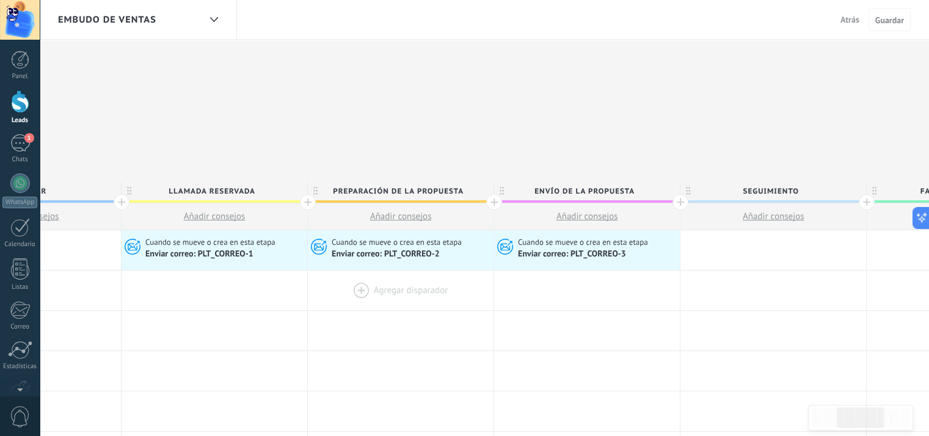
click at [414, 271] on div at bounding box center [401, 291] width 186 height 40
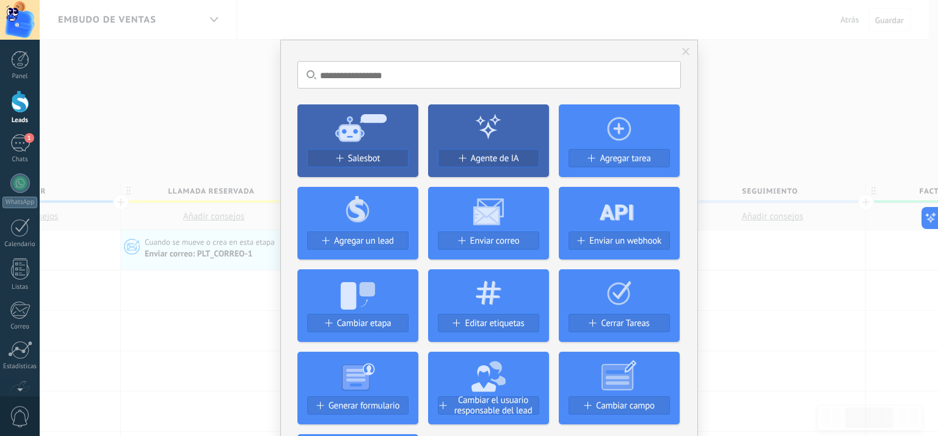
click at [702, 139] on div "No hay resultados Salesbot Agente de IA Agregar tarea Agregar un lead Enviar co…" at bounding box center [489, 218] width 898 height 436
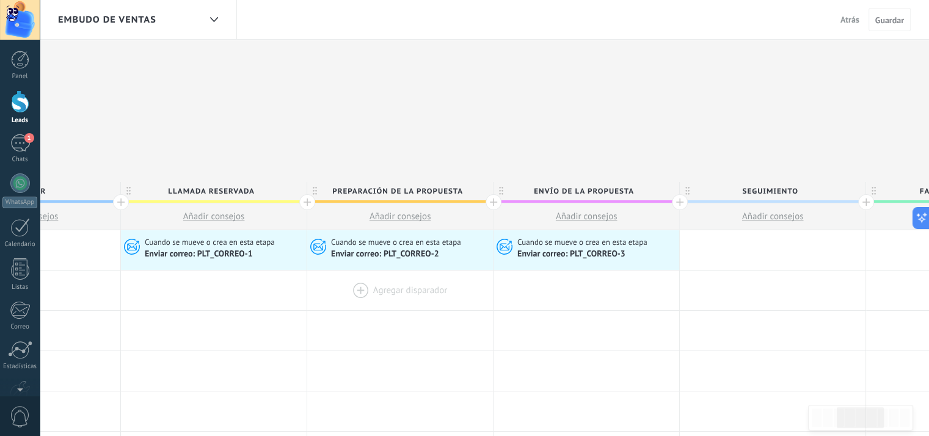
click at [403, 271] on div at bounding box center [400, 291] width 186 height 40
click at [354, 271] on div at bounding box center [400, 291] width 186 height 40
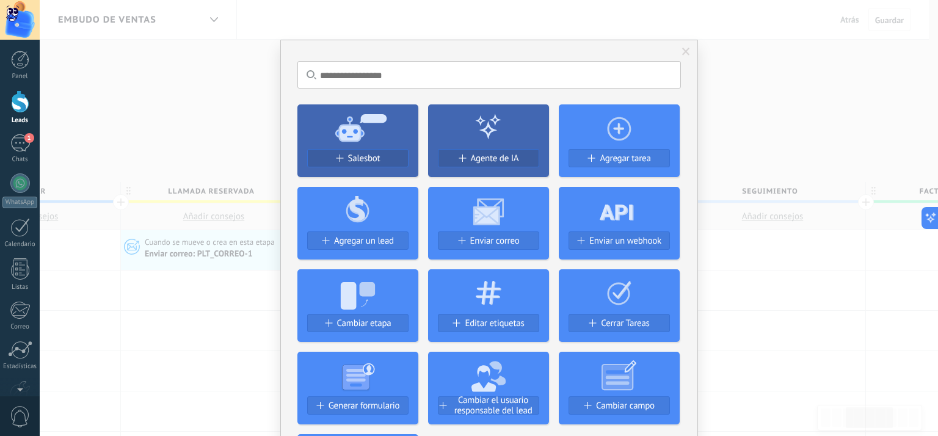
click at [737, 239] on div "No hay resultados Salesbot Agente de IA Agregar tarea Agregar un lead Enviar co…" at bounding box center [489, 218] width 898 height 436
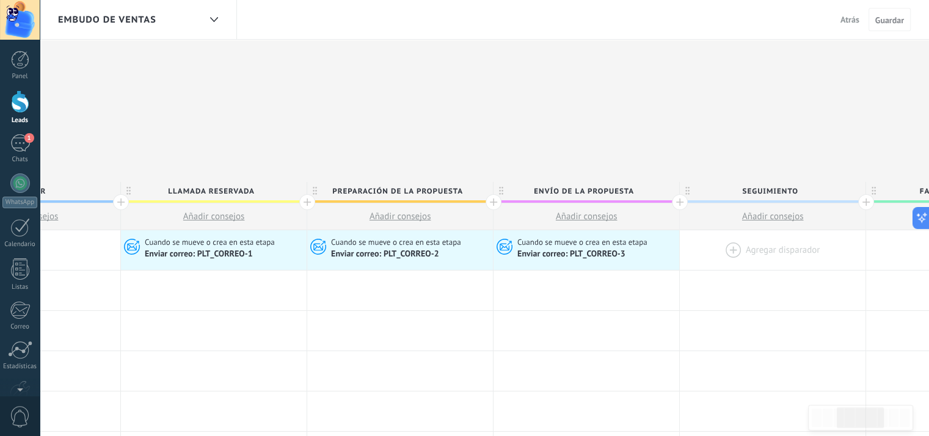
click at [774, 230] on div at bounding box center [773, 250] width 186 height 40
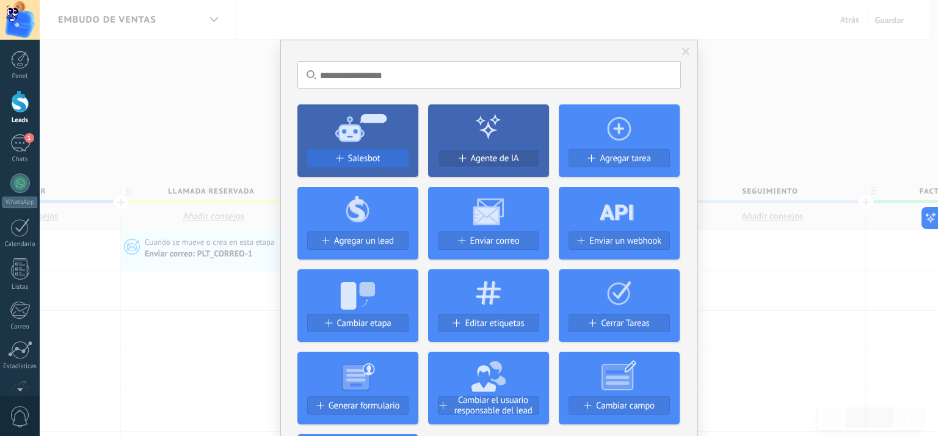
click at [368, 160] on span "Salesbot" at bounding box center [364, 158] width 32 height 10
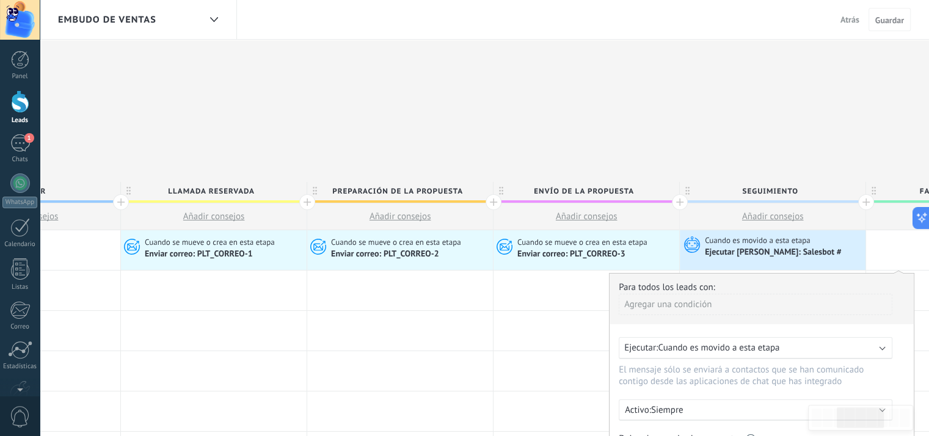
click at [801, 342] on div "Ejecutar: Cuando es movido a esta etapa" at bounding box center [750, 348] width 253 height 12
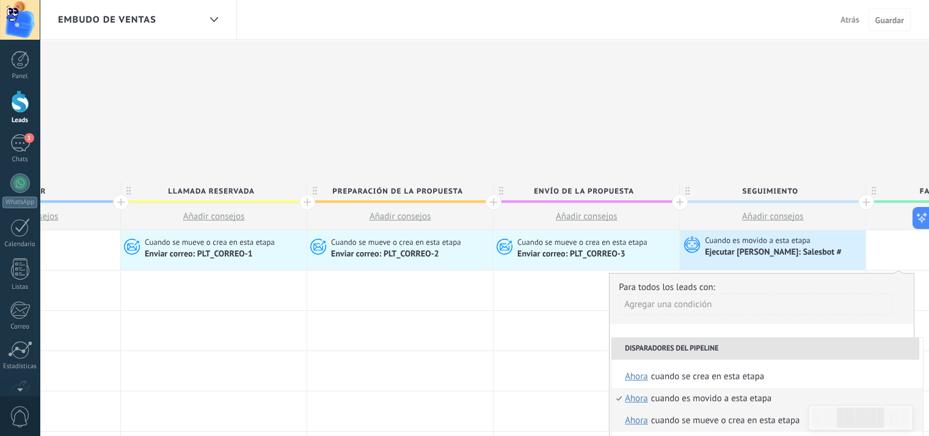
click at [787, 410] on div "Cuando se mueve o crea en esta etapa" at bounding box center [725, 421] width 149 height 22
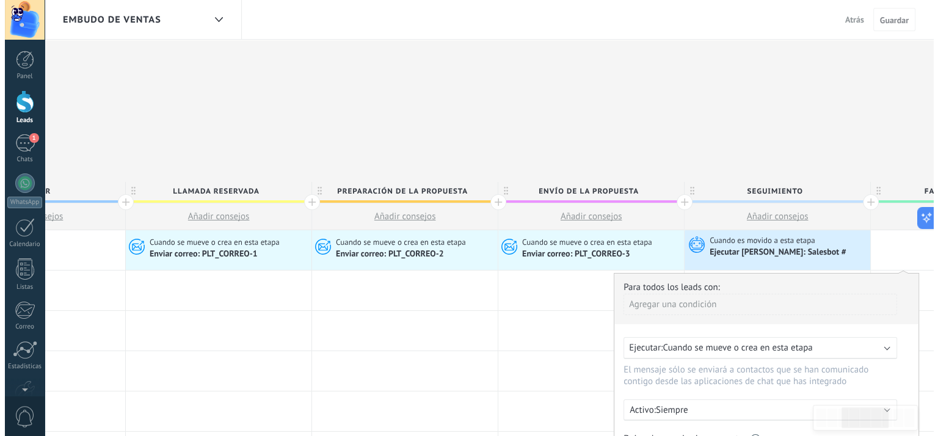
scroll to position [61, 0]
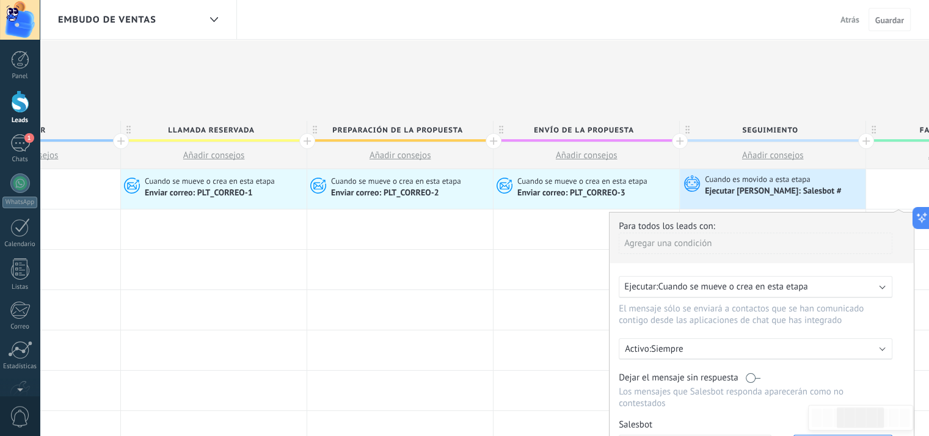
click at [874, 343] on div "Activo: Siempre" at bounding box center [756, 349] width 262 height 12
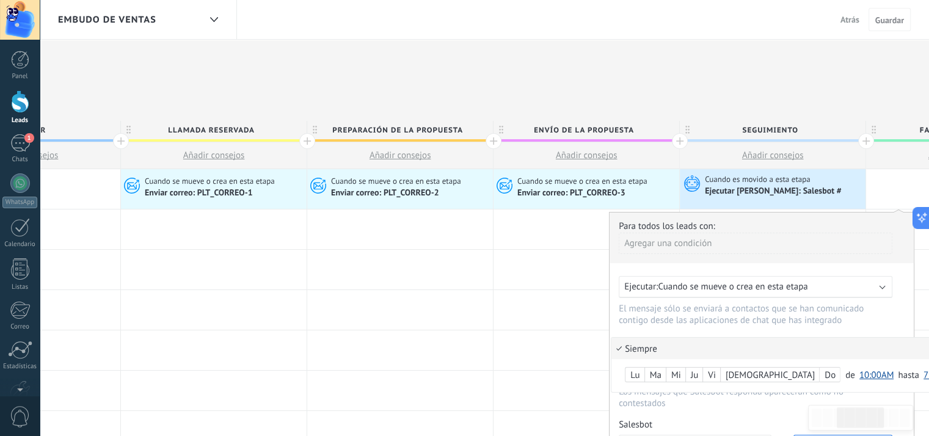
click at [874, 338] on li "Siempre" at bounding box center [788, 348] width 355 height 21
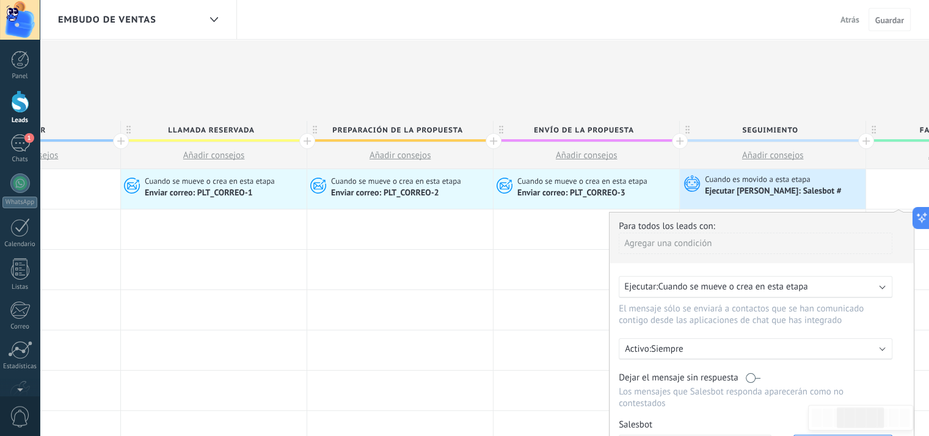
click at [751, 372] on label at bounding box center [753, 378] width 15 height 12
click at [755, 372] on label at bounding box center [753, 378] width 15 height 12
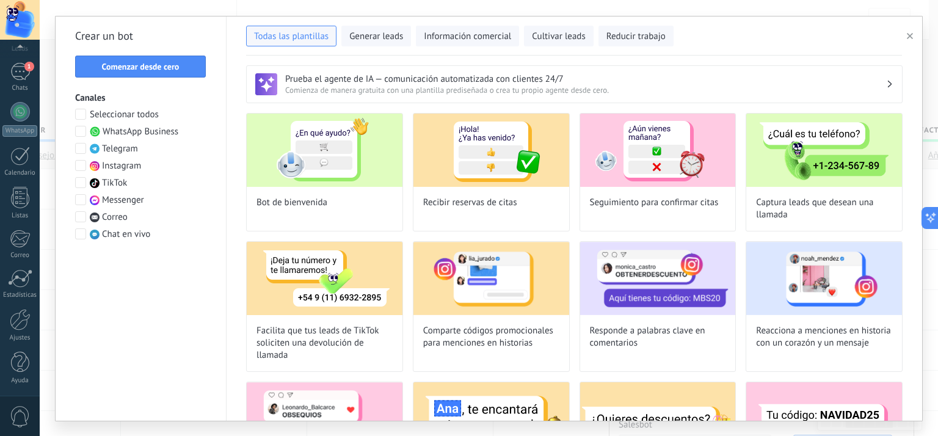
scroll to position [0, 0]
click at [22, 139] on div "1" at bounding box center [20, 143] width 20 height 18
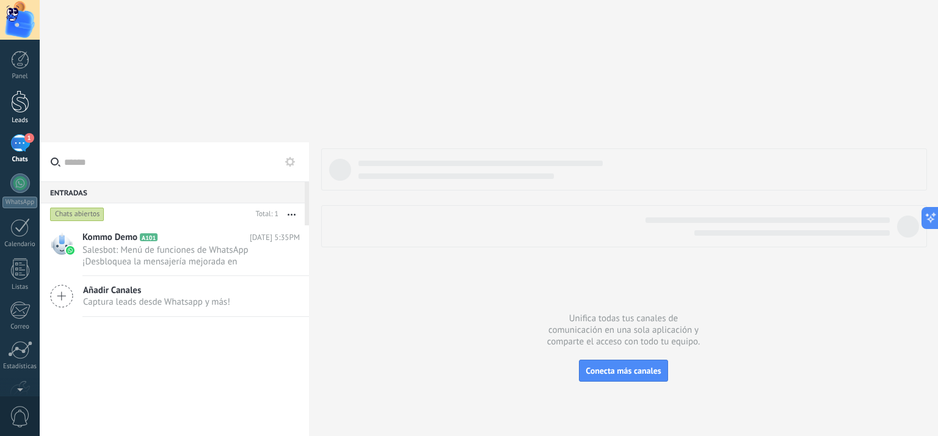
click at [25, 100] on div at bounding box center [20, 101] width 18 height 23
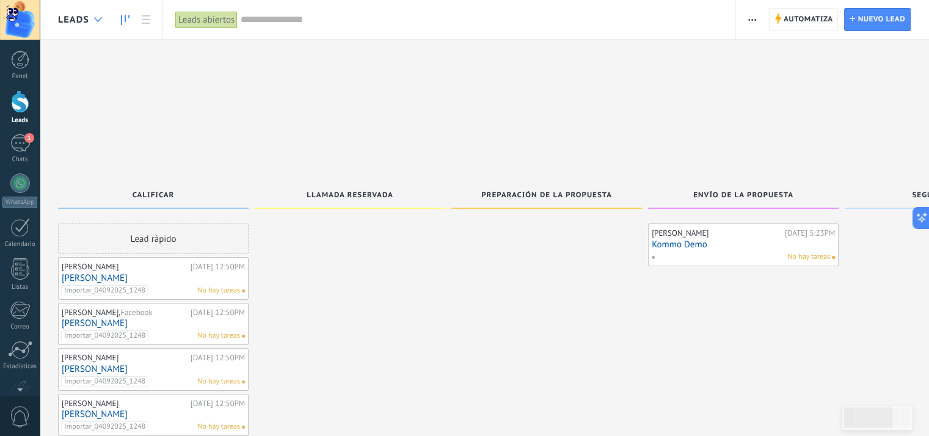
click at [97, 20] on use at bounding box center [98, 19] width 8 height 5
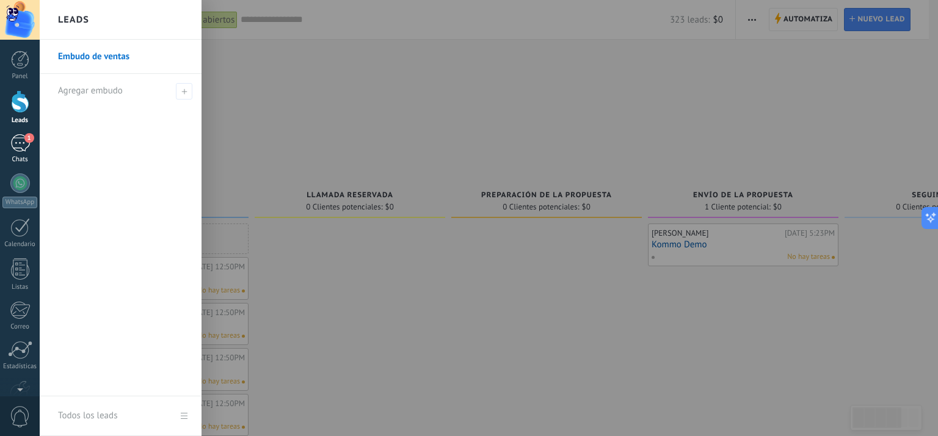
click at [20, 137] on div "1" at bounding box center [20, 143] width 20 height 18
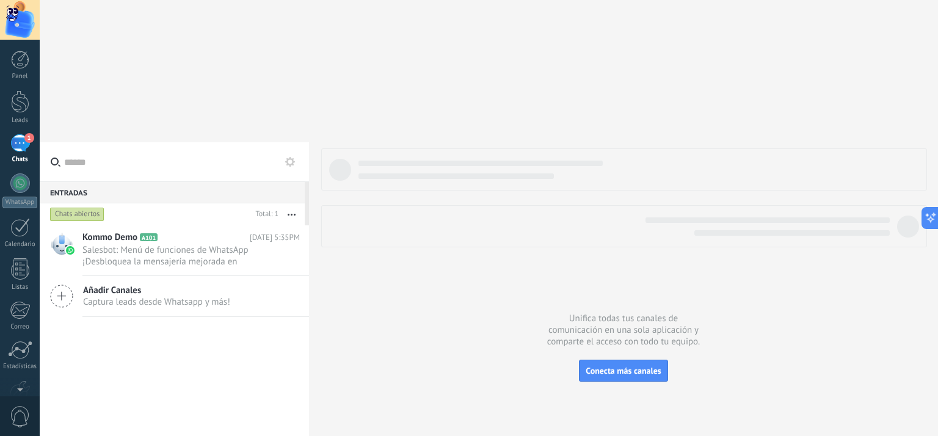
click at [293, 157] on icon at bounding box center [290, 162] width 10 height 10
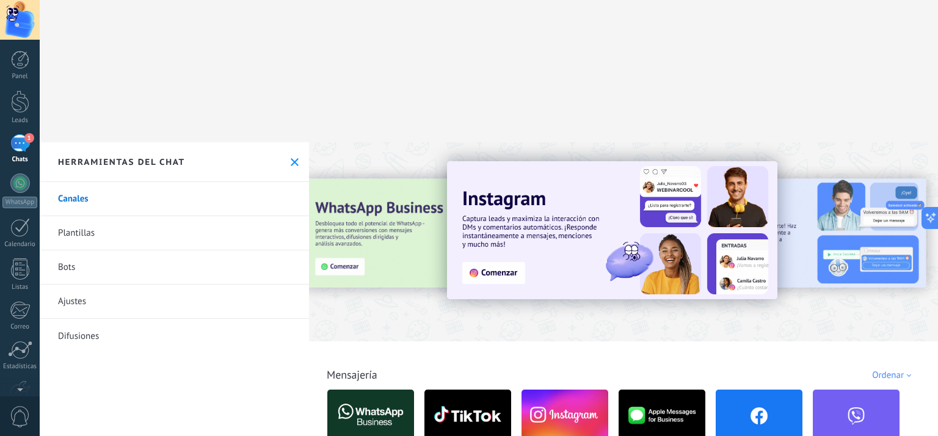
click at [75, 250] on link "Bots" at bounding box center [174, 267] width 269 height 34
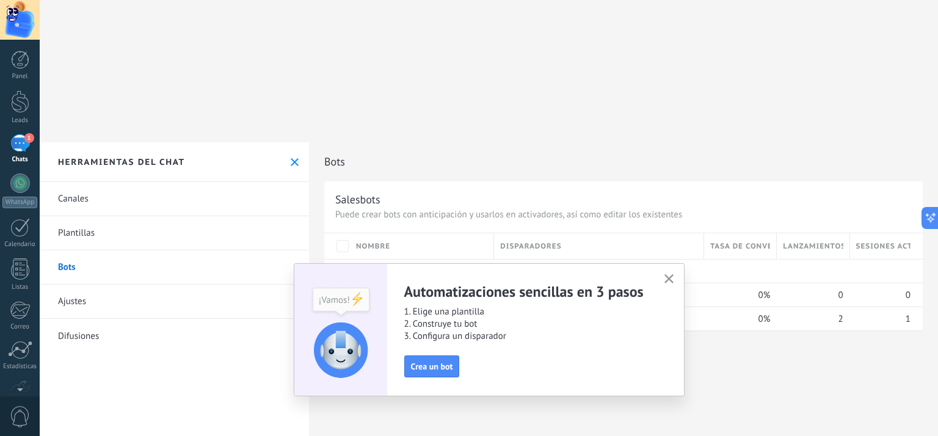
scroll to position [12, 0]
click at [672, 283] on span "button" at bounding box center [669, 279] width 9 height 10
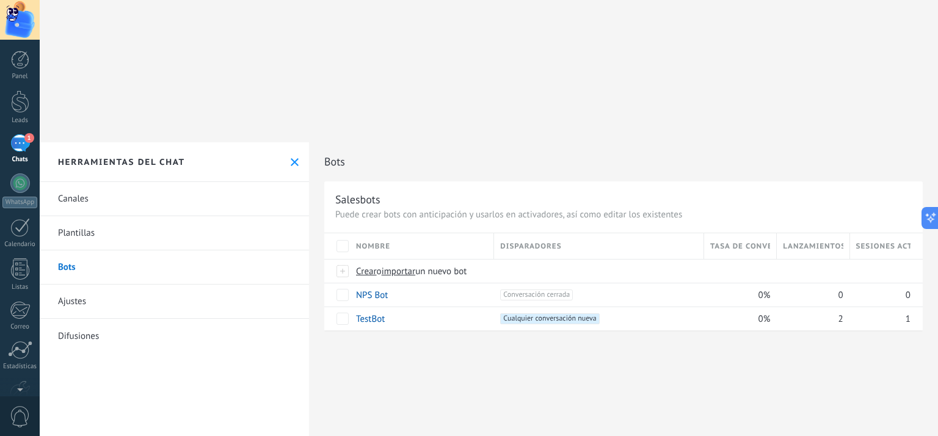
click at [84, 250] on link "Bots" at bounding box center [174, 267] width 269 height 34
click at [398, 289] on span at bounding box center [397, 295] width 12 height 12
click at [427, 317] on span "Cancelar" at bounding box center [435, 322] width 31 height 11
click at [366, 290] on link "NPS Bot" at bounding box center [372, 296] width 32 height 12
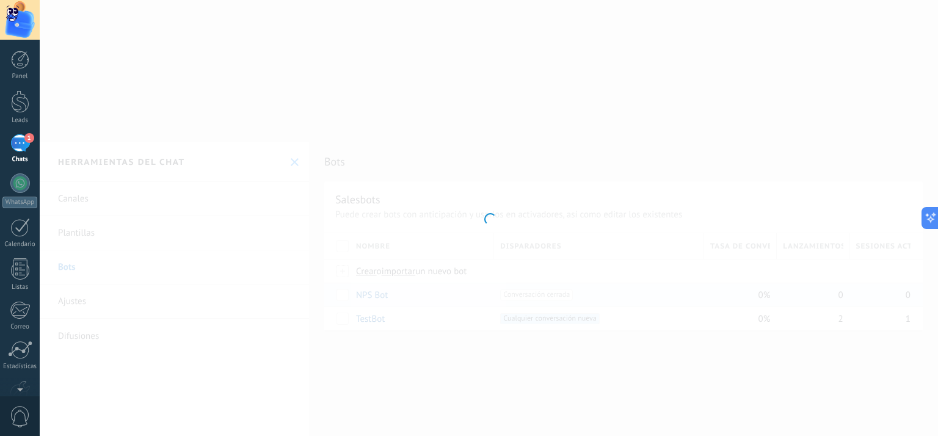
type input "*******"
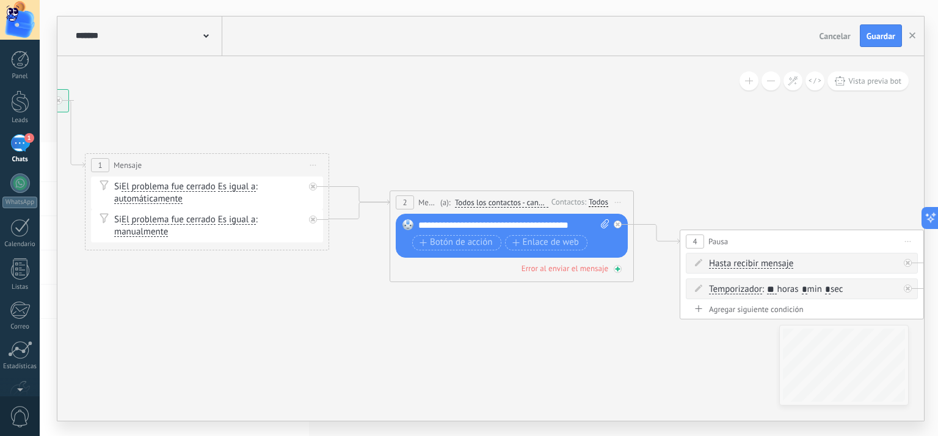
click at [572, 269] on div "Error al enviar el mensaje" at bounding box center [565, 268] width 87 height 10
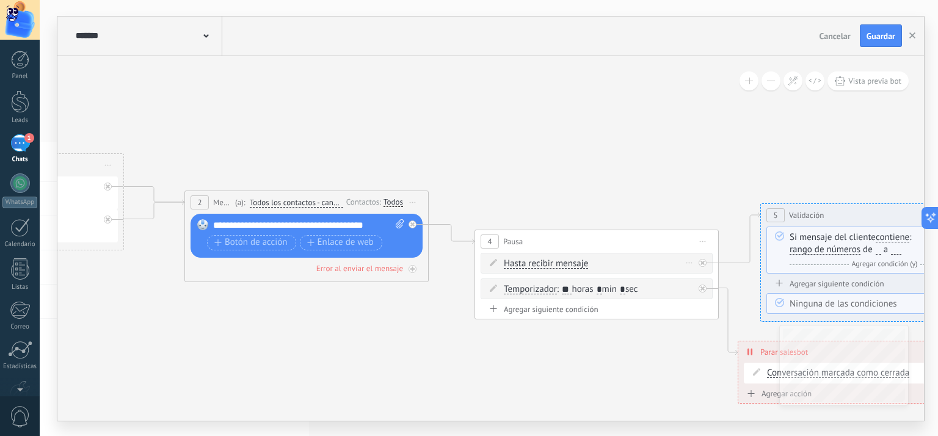
click at [557, 261] on span "Hasta recibir mensaje" at bounding box center [546, 264] width 84 height 10
click at [557, 261] on button "Hasta recibir mensaje" at bounding box center [574, 264] width 153 height 22
click at [557, 261] on span "Hasta recibir mensaje" at bounding box center [564, 264] width 148 height 12
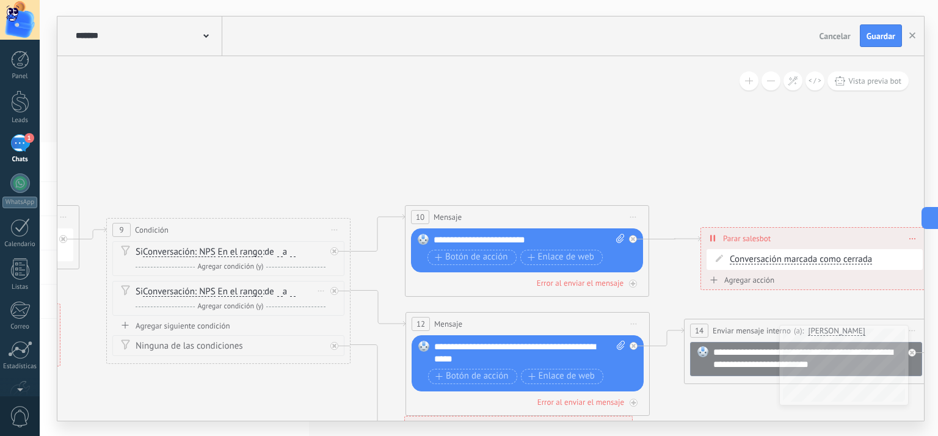
click at [247, 290] on span "En el rango" at bounding box center [240, 292] width 45 height 10
click at [247, 290] on button "En el rango" at bounding box center [288, 292] width 153 height 22
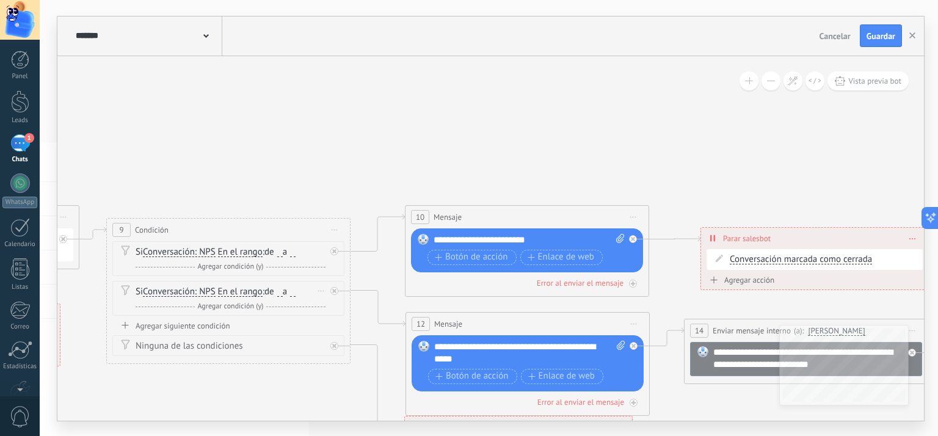
click at [296, 291] on input "*" at bounding box center [292, 292] width 5 height 10
click at [287, 289] on span "a" at bounding box center [285, 292] width 4 height 12
click at [282, 289] on input "number" at bounding box center [279, 292] width 5 height 10
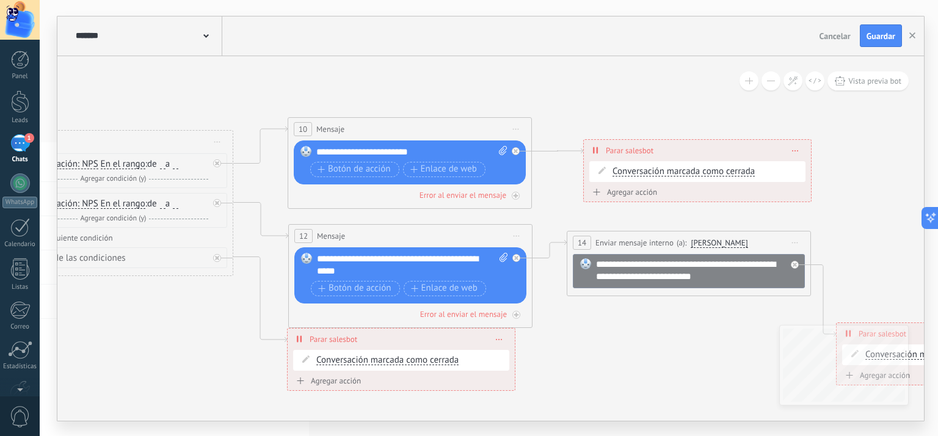
click at [208, 37] on icon at bounding box center [205, 36] width 5 height 4
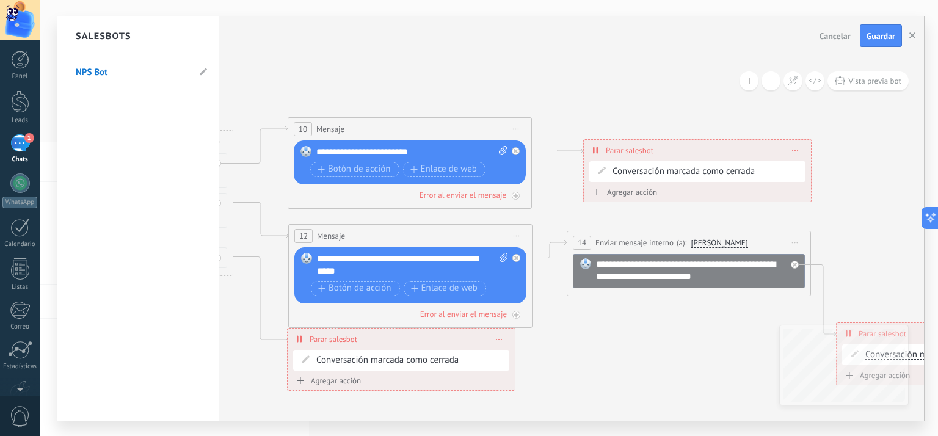
click at [116, 35] on h2 "Salesbots" at bounding box center [104, 36] width 56 height 38
click at [297, 60] on div at bounding box center [490, 218] width 867 height 404
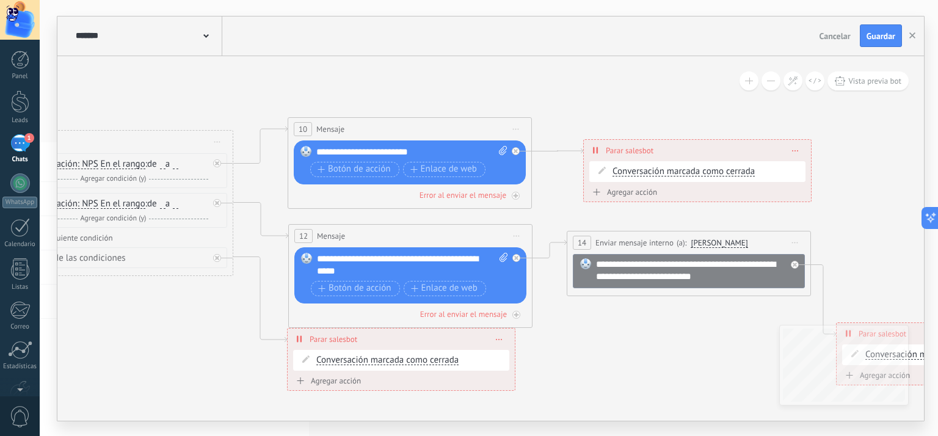
click at [20, 150] on div "1" at bounding box center [20, 143] width 20 height 18
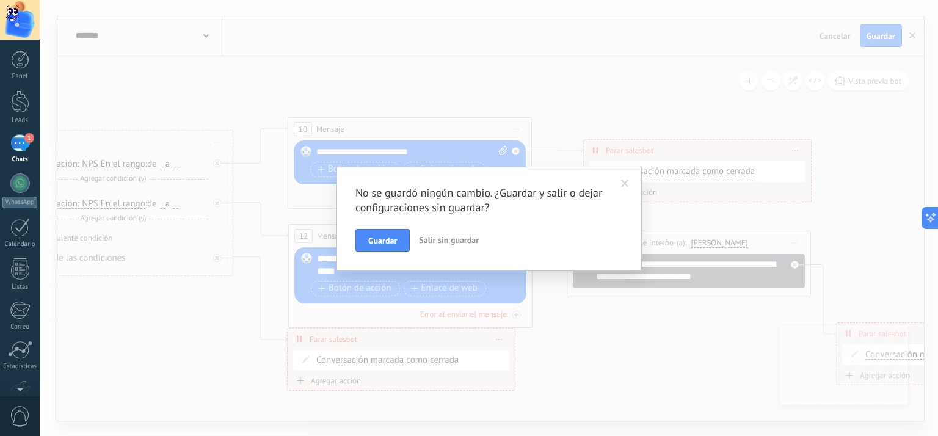
click at [454, 243] on span "Salir sin guardar" at bounding box center [449, 240] width 60 height 11
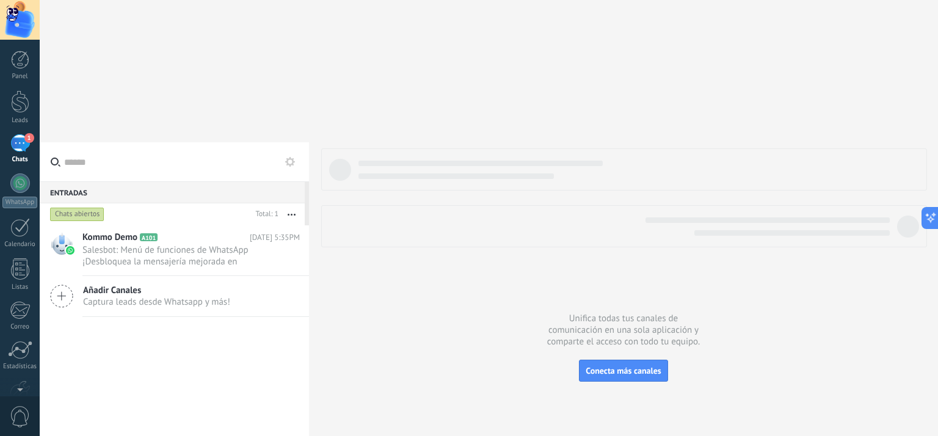
click at [294, 157] on icon at bounding box center [290, 162] width 10 height 10
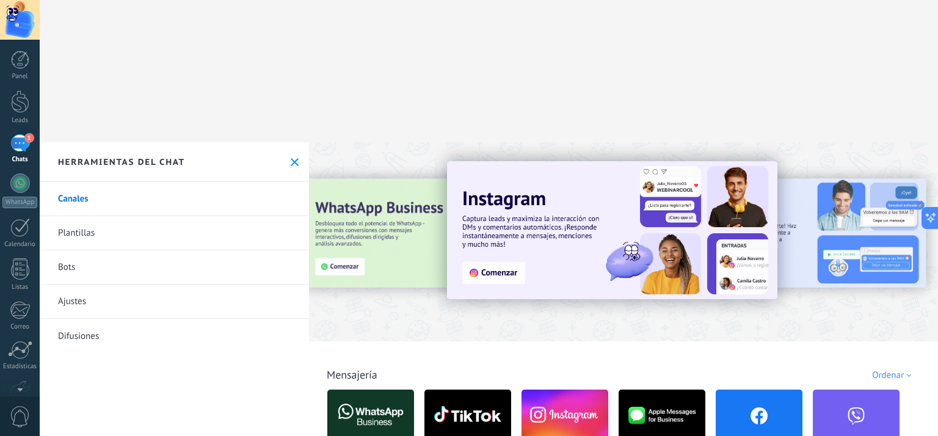
click at [71, 250] on link "Bots" at bounding box center [174, 267] width 269 height 34
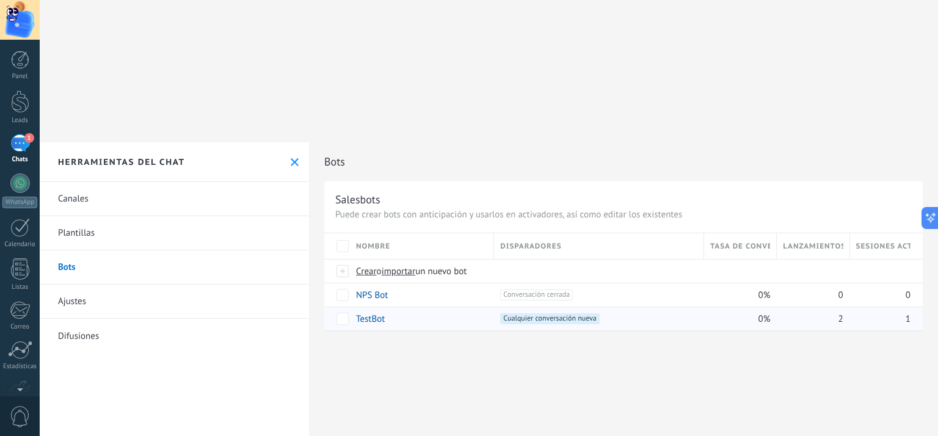
click at [367, 313] on link "TestBot" at bounding box center [370, 319] width 29 height 12
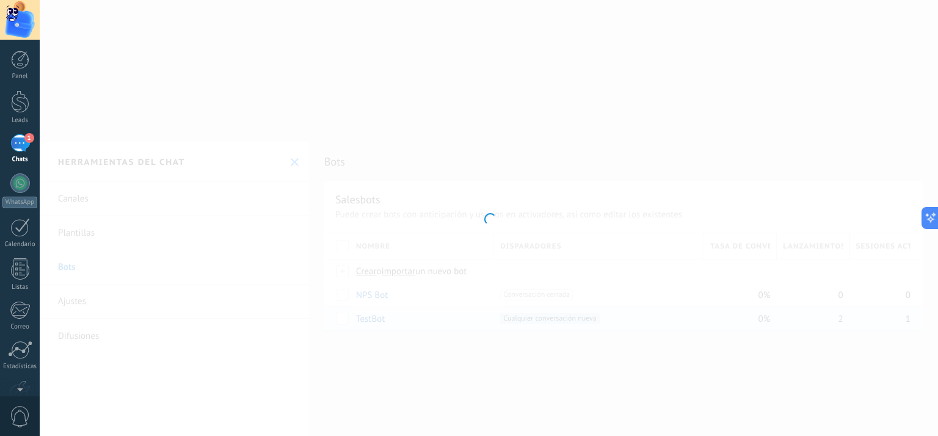
type input "*******"
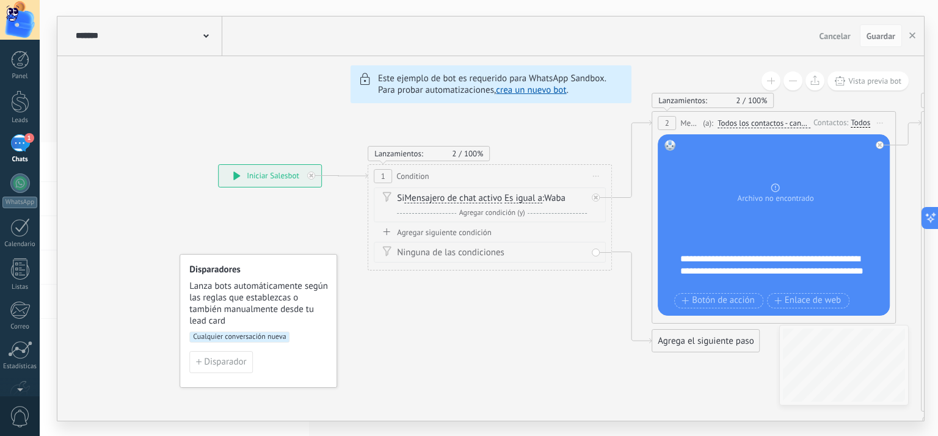
click at [268, 339] on span "Cualquier conversación nueva" at bounding box center [239, 337] width 100 height 11
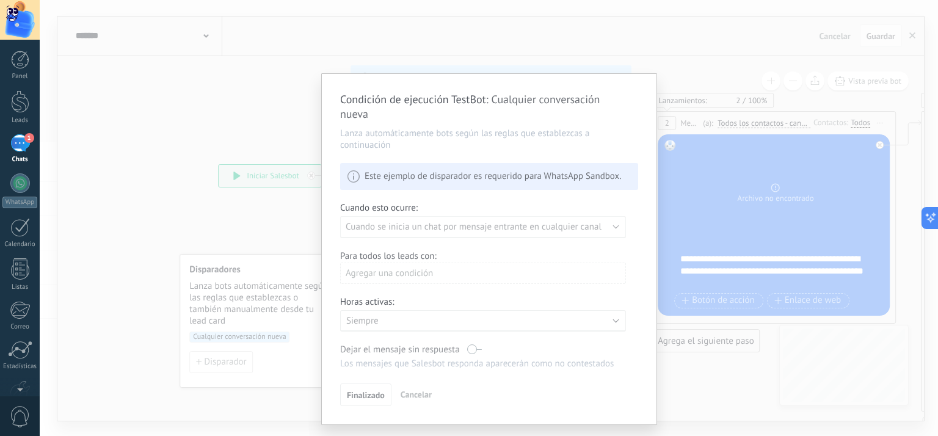
click at [513, 234] on div "Condición de ejecución TestBot : Cualquier conversación nueva Lanza automáticam…" at bounding box center [489, 249] width 335 height 351
click at [406, 395] on div "Condición de ejecución TestBot : Cualquier conversación nueva Lanza automáticam…" at bounding box center [489, 249] width 335 height 351
click at [254, 112] on div "Condición de ejecución TestBot : Cualquier conversación nueva Lanza automáticam…" at bounding box center [489, 218] width 898 height 436
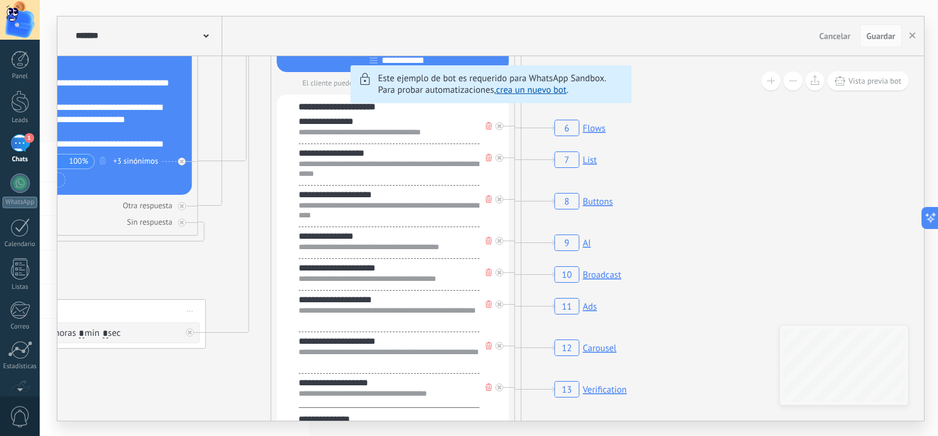
click at [570, 131] on rect at bounding box center [580, 127] width 58 height 23
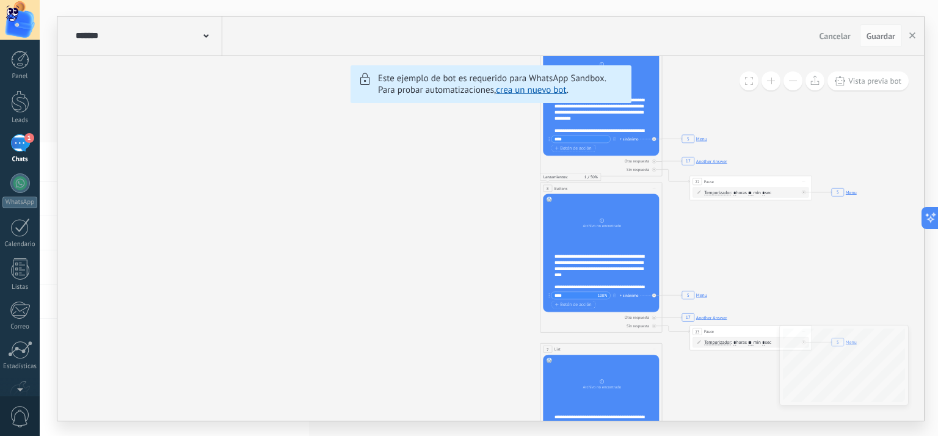
click at [833, 34] on span "Cancelar" at bounding box center [835, 36] width 31 height 11
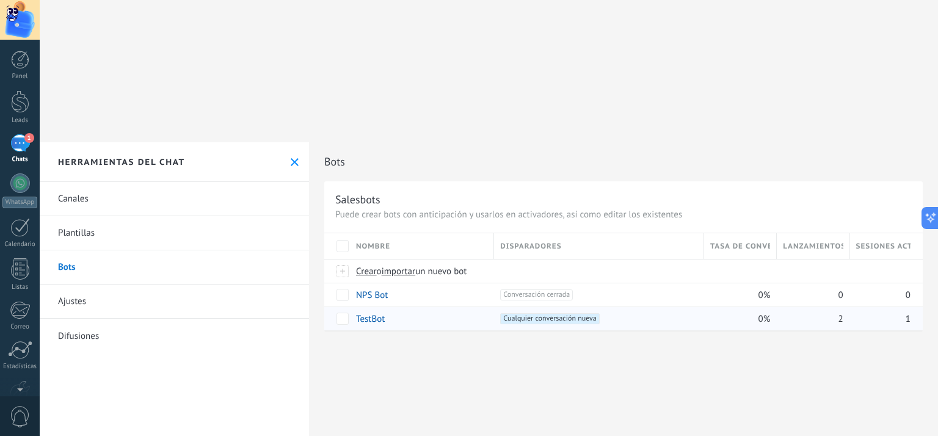
click at [374, 313] on link "TestBot" at bounding box center [370, 319] width 29 height 12
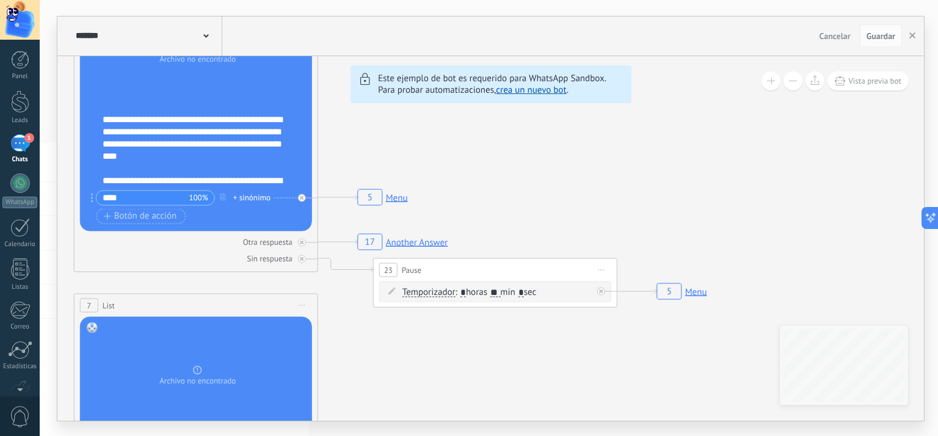
click at [838, 36] on span "Cancelar" at bounding box center [835, 36] width 31 height 11
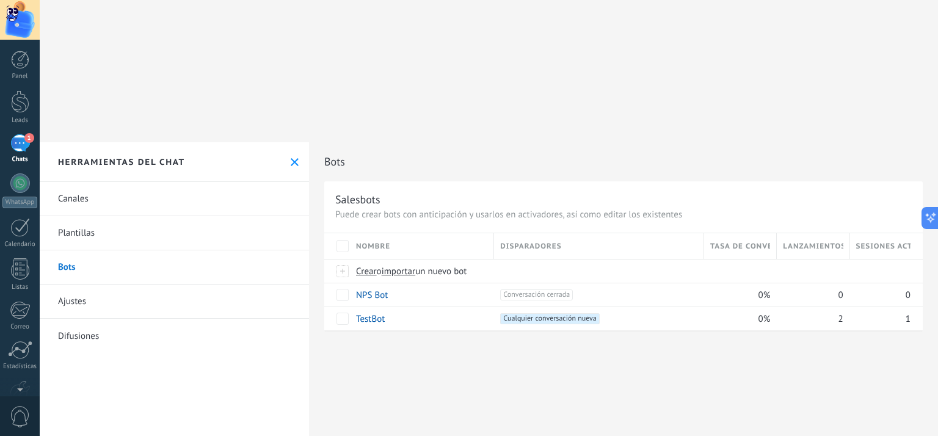
click at [70, 250] on link "Bots" at bounding box center [174, 267] width 269 height 34
click at [413, 266] on span "importar" at bounding box center [399, 272] width 34 height 12
click at [0, 0] on input "importar un nuevo bot" at bounding box center [0, 0] width 0 height 0
click at [367, 266] on span "Crear" at bounding box center [366, 272] width 21 height 12
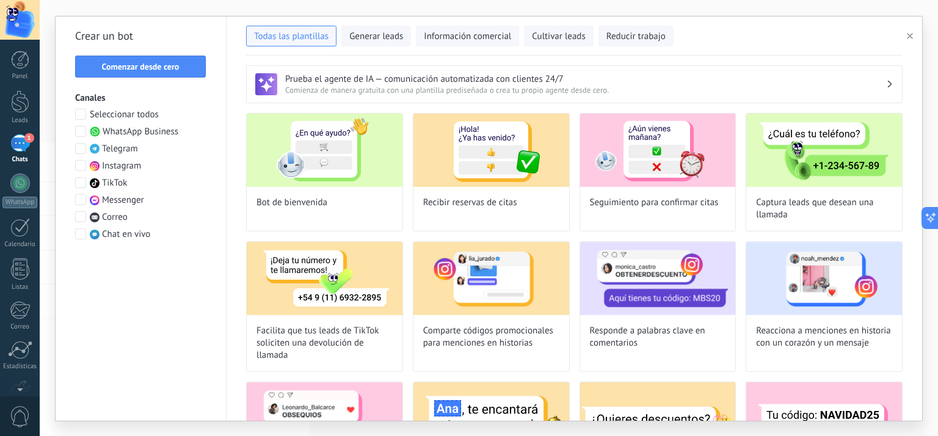
click at [84, 217] on span at bounding box center [80, 216] width 11 height 11
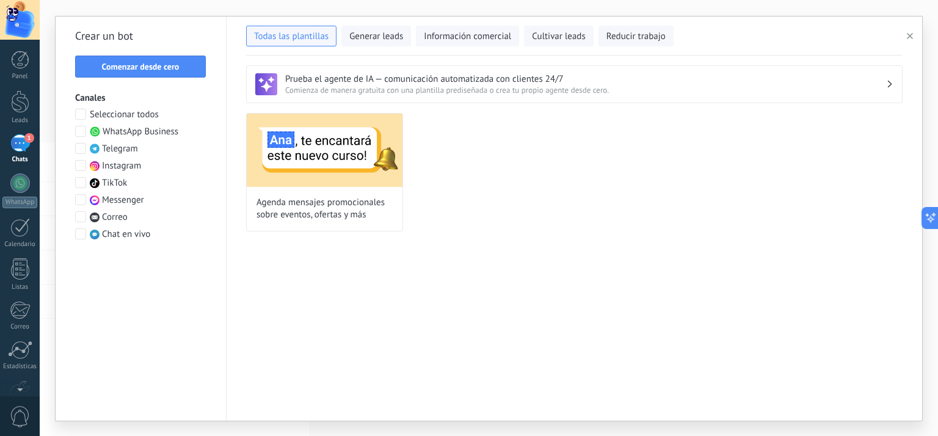
click at [349, 81] on h3 "Prueba el agente de IA — comunicación automatizada con clientes 24/7" at bounding box center [585, 79] width 601 height 12
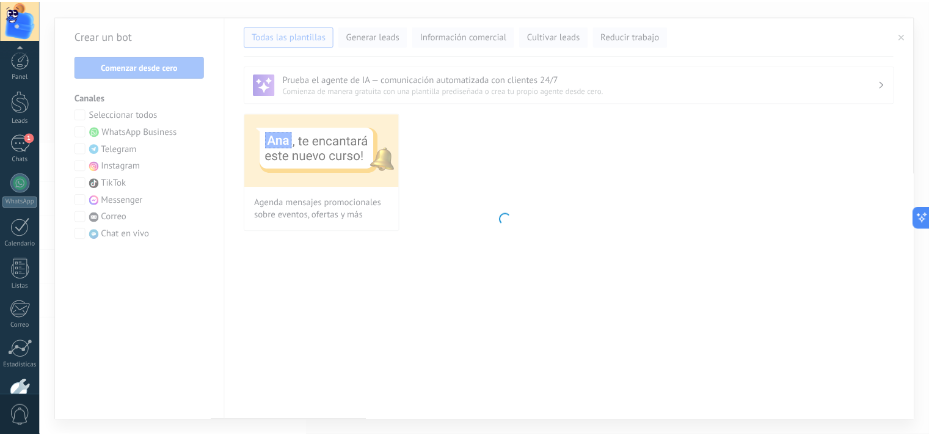
scroll to position [71, 0]
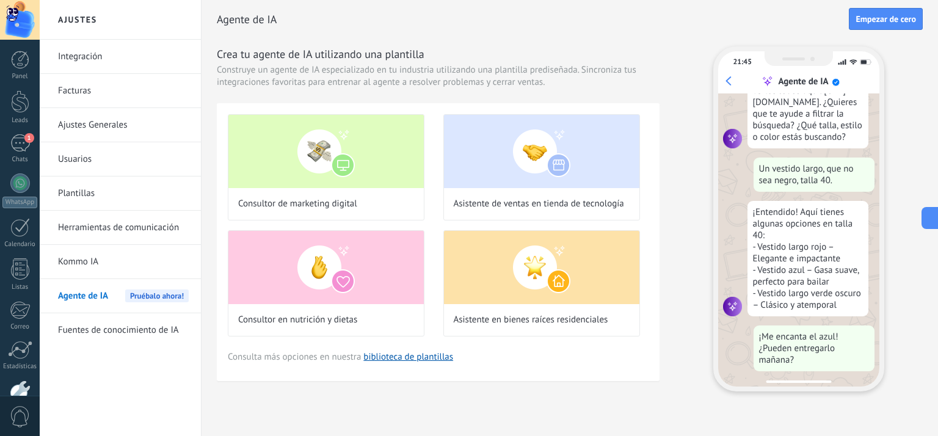
scroll to position [126, 0]
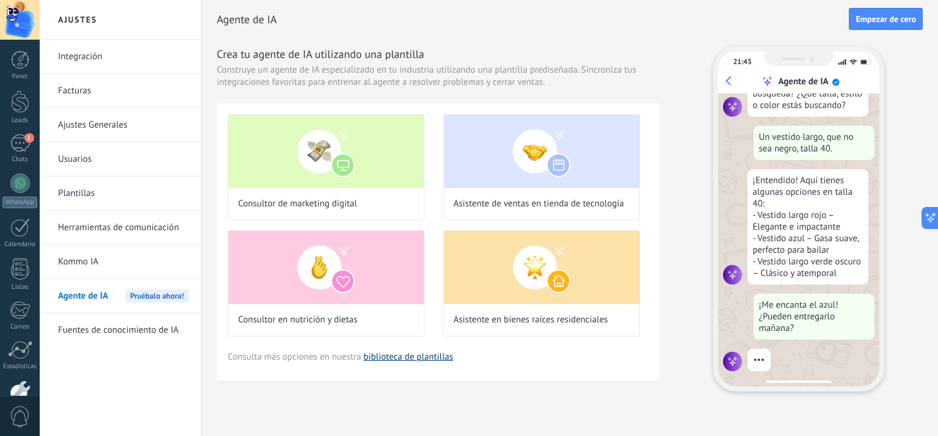
click at [423, 357] on link "biblioteca de plantillas" at bounding box center [408, 357] width 90 height 12
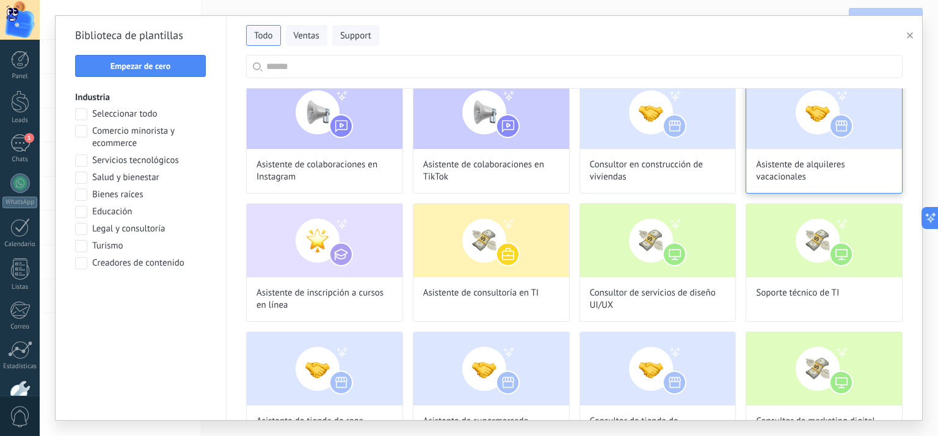
scroll to position [0, 0]
click at [789, 144] on img at bounding box center [824, 112] width 156 height 73
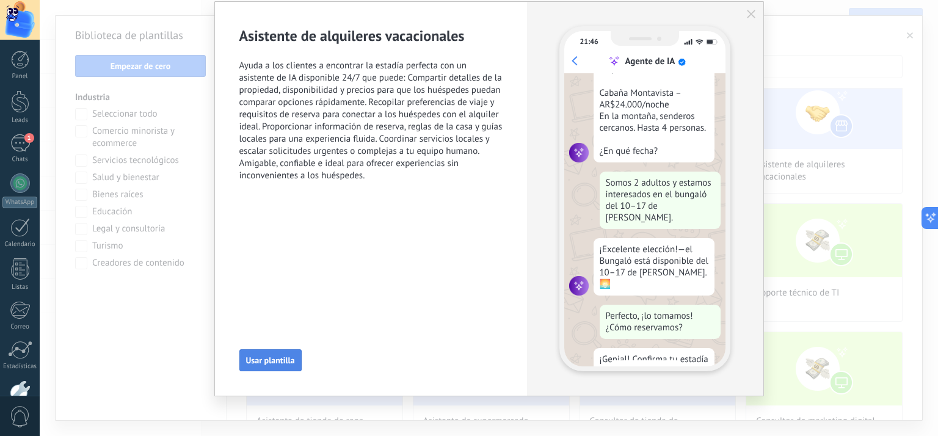
scroll to position [315, 0]
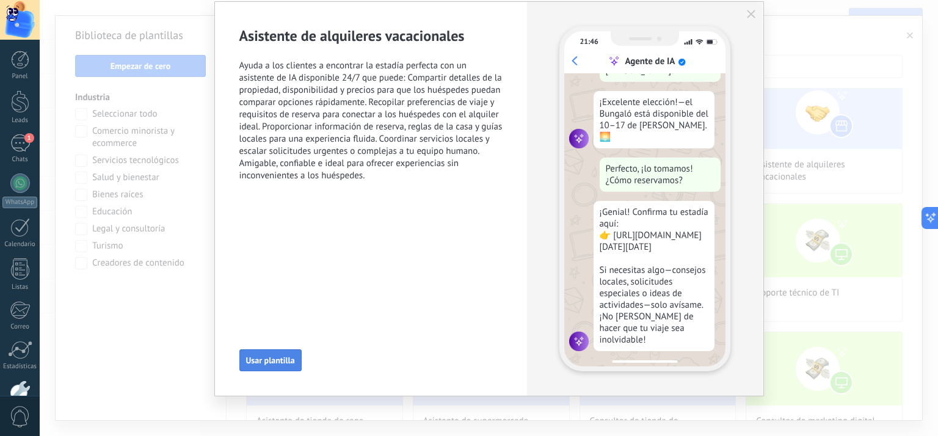
click at [283, 357] on span "Usar plantilla" at bounding box center [270, 360] width 49 height 9
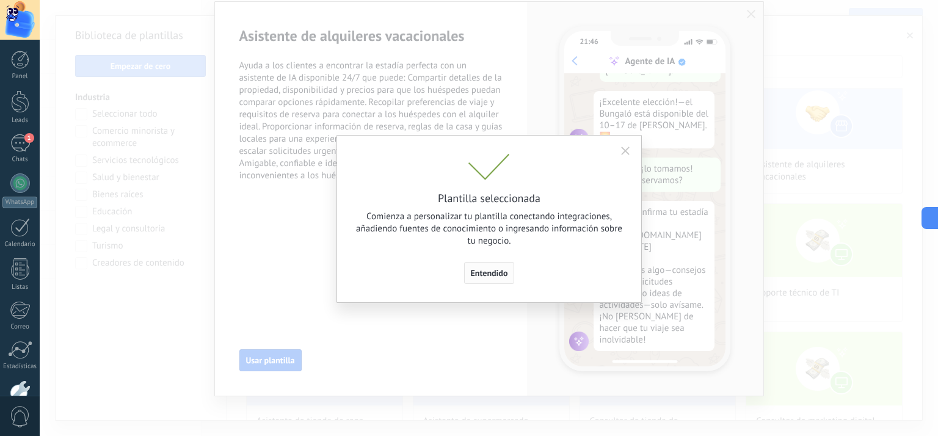
click at [491, 278] on button "Entendido" at bounding box center [489, 273] width 51 height 22
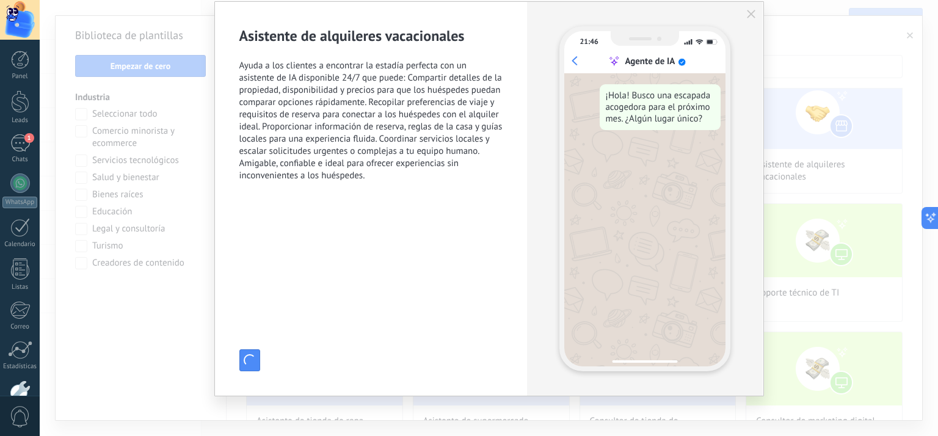
scroll to position [0, 0]
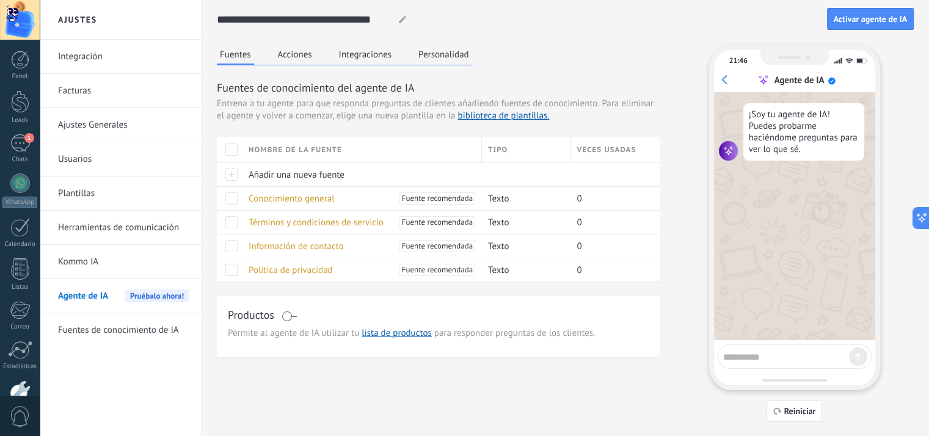
click at [290, 63] on button "Acciones" at bounding box center [295, 54] width 40 height 18
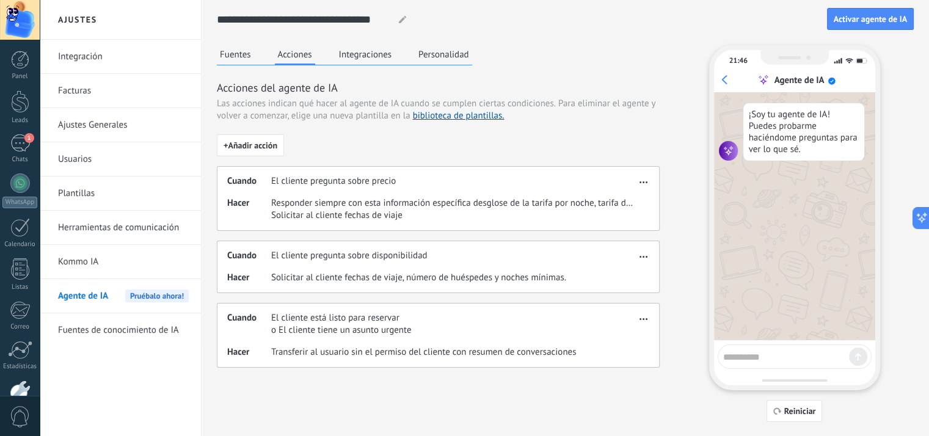
click at [644, 181] on span "button" at bounding box center [643, 180] width 8 height 9
click at [622, 200] on span "Editar" at bounding box center [619, 200] width 23 height 12
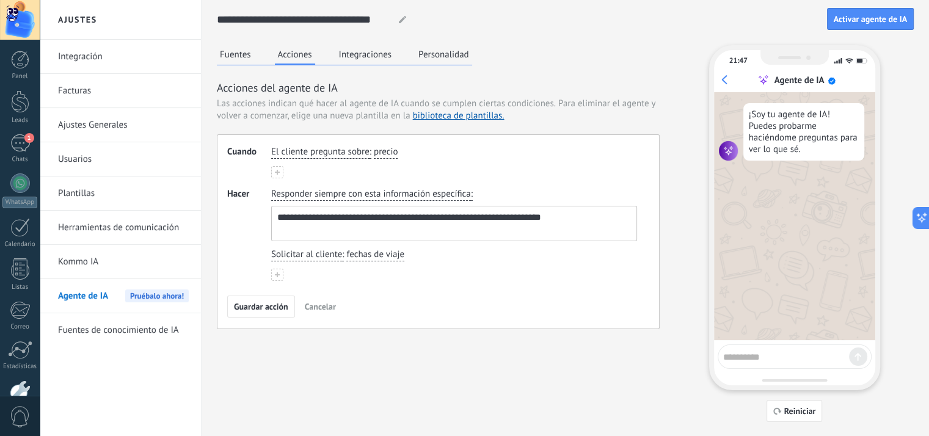
click at [242, 60] on button "Fuentes" at bounding box center [235, 54] width 37 height 18
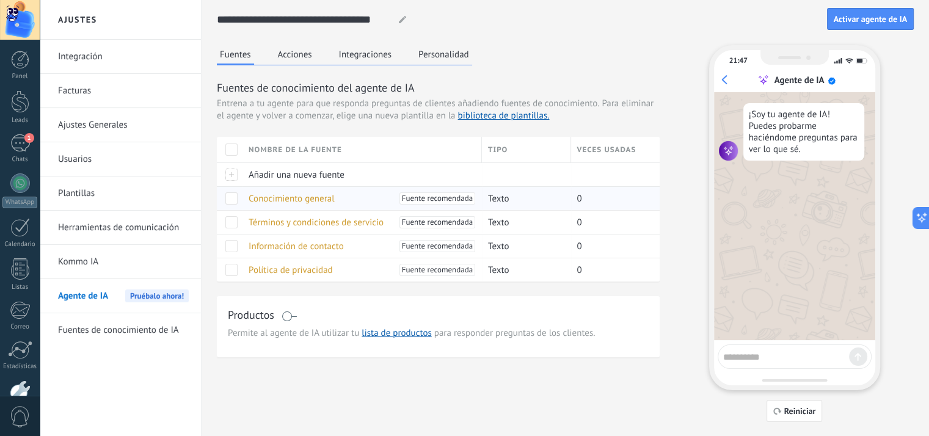
click at [300, 198] on span "Conocimiento general" at bounding box center [292, 199] width 86 height 12
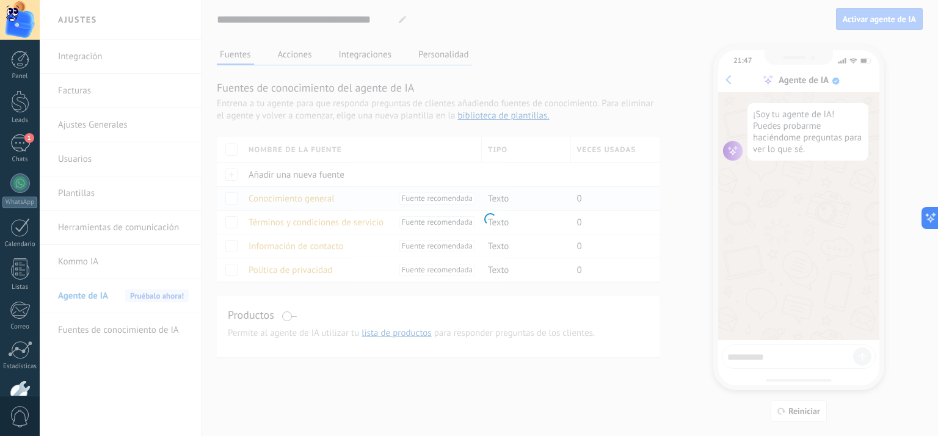
type input "**********"
type textarea "**********"
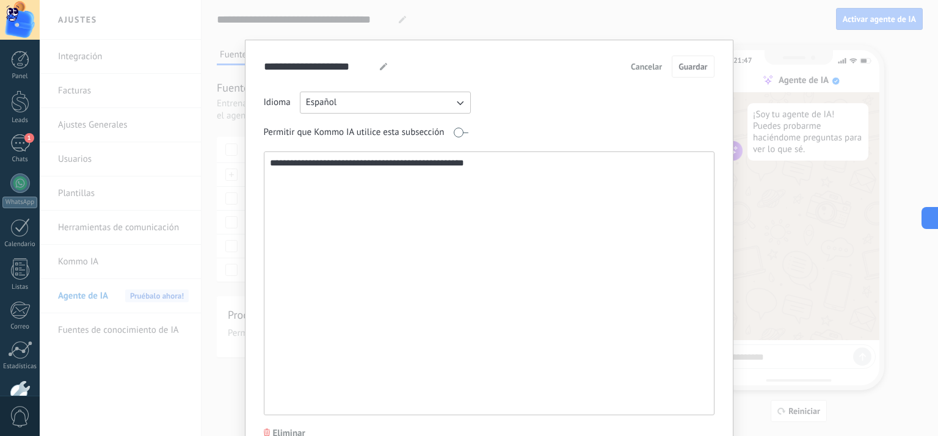
click at [459, 102] on icon "button" at bounding box center [460, 103] width 12 height 12
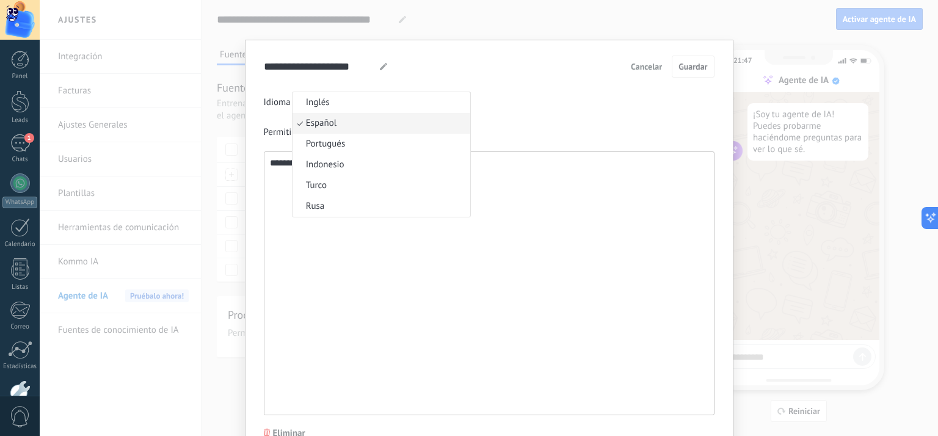
click at [556, 117] on div "**********" at bounding box center [489, 254] width 451 height 324
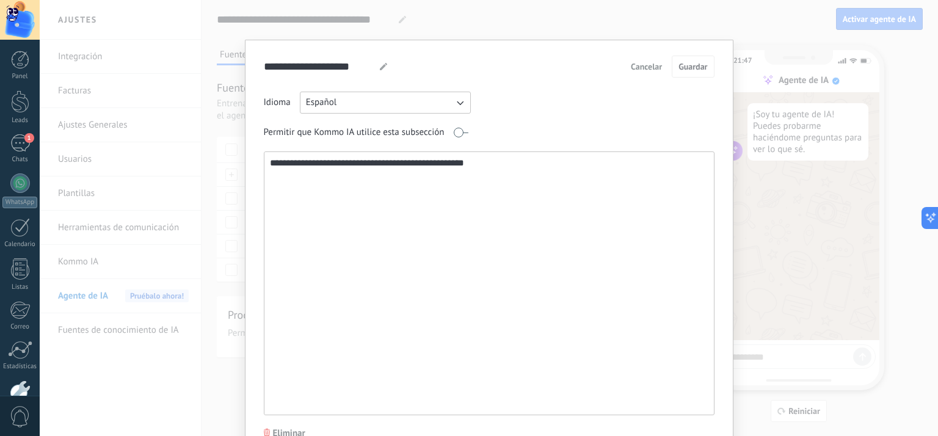
drag, startPoint x: 296, startPoint y: 421, endPoint x: 112, endPoint y: 345, distance: 198.5
click at [294, 417] on div "**********" at bounding box center [489, 248] width 451 height 384
click at [651, 62] on span "Cancelar" at bounding box center [646, 66] width 31 height 9
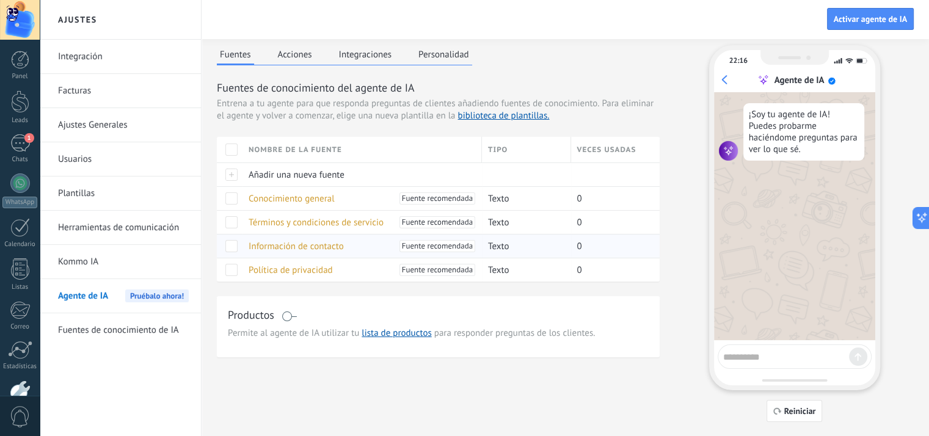
scroll to position [26, 0]
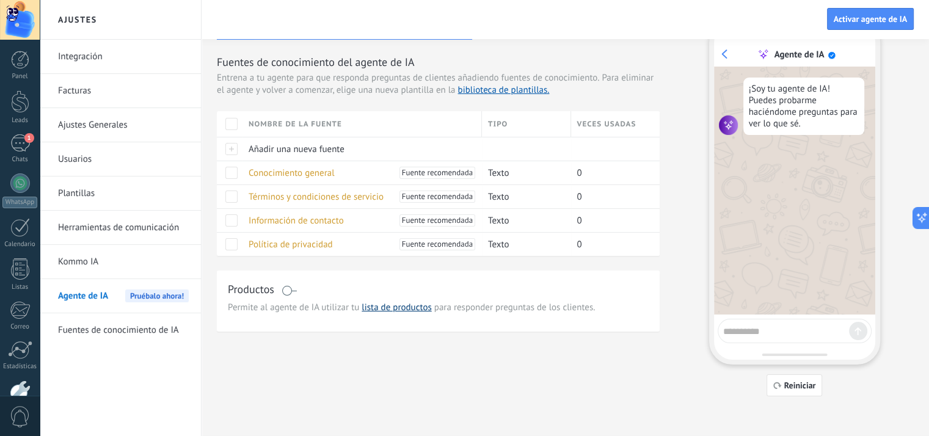
click at [406, 310] on link "lista de productos" at bounding box center [397, 308] width 70 height 12
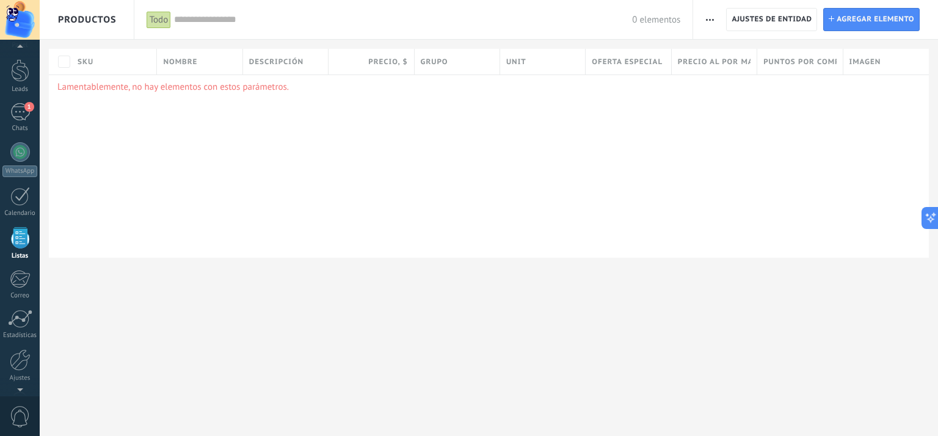
click at [749, 65] on span "Precio al por mayor , $" at bounding box center [714, 62] width 73 height 12
click at [748, 65] on span "Precio al por mayor , $" at bounding box center [714, 62] width 73 height 12
drag, startPoint x: 756, startPoint y: 65, endPoint x: 800, endPoint y: 65, distance: 44.0
click at [800, 65] on div "SKU Nombre Descripción Precio , $ Grupo Unit Oferta especial 1 , $ Precio al po…" at bounding box center [489, 62] width 880 height 26
click at [821, 67] on span "Puntos por compra" at bounding box center [799, 62] width 73 height 12
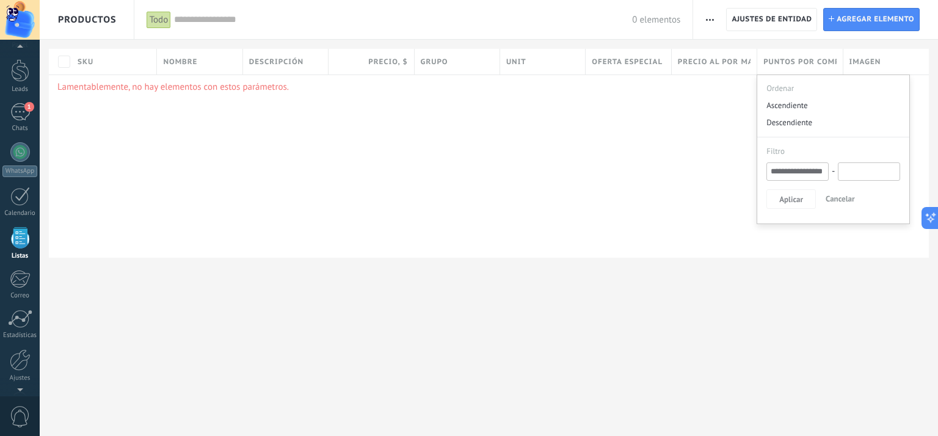
click at [821, 67] on span "Puntos por compra" at bounding box center [799, 62] width 73 height 12
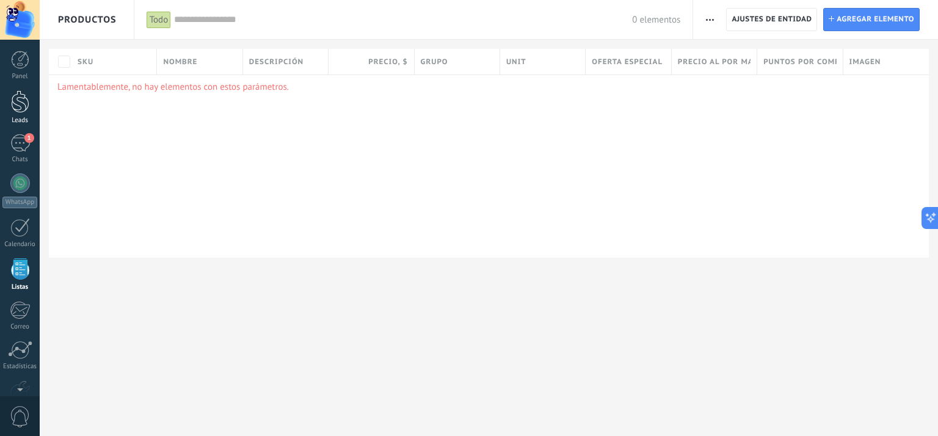
click at [20, 107] on div at bounding box center [20, 101] width 18 height 23
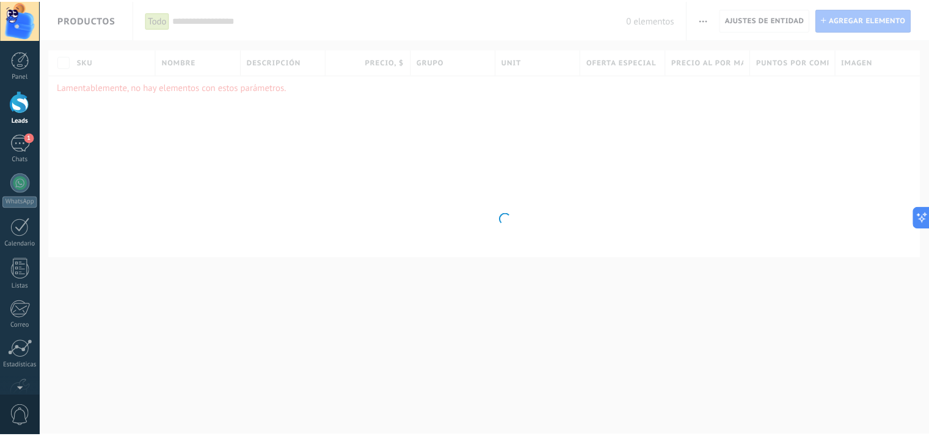
scroll to position [1060, 0]
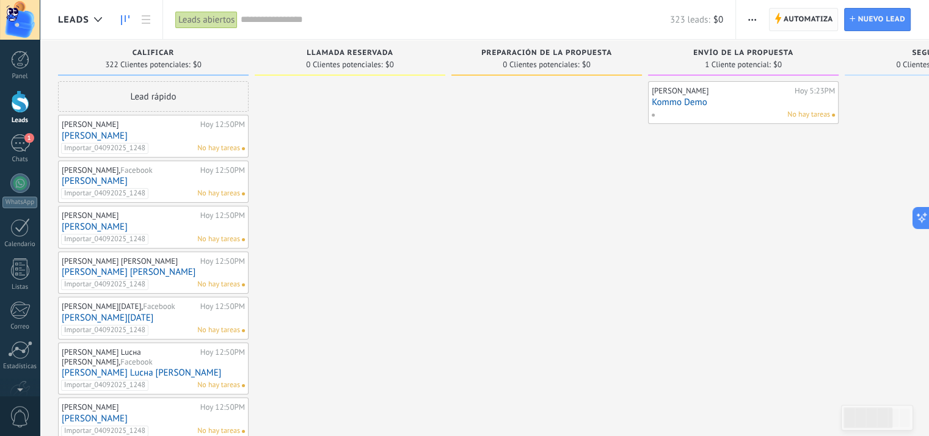
click at [797, 20] on span "Automatiza" at bounding box center [808, 20] width 49 height 22
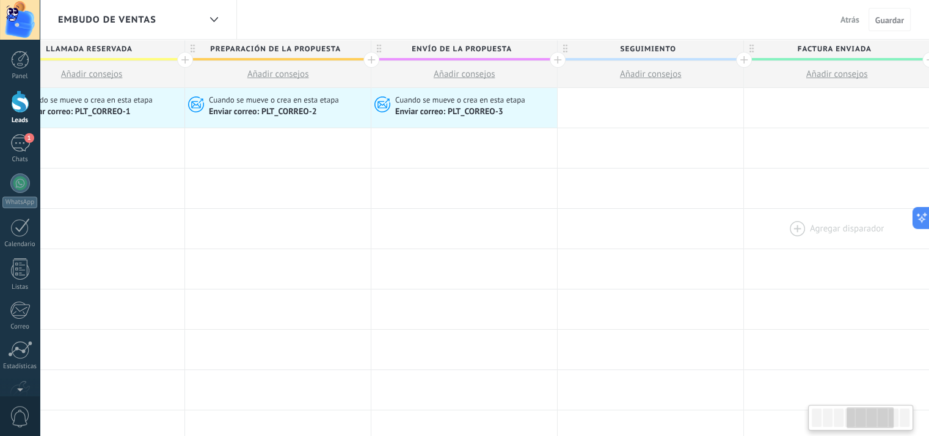
scroll to position [0, 733]
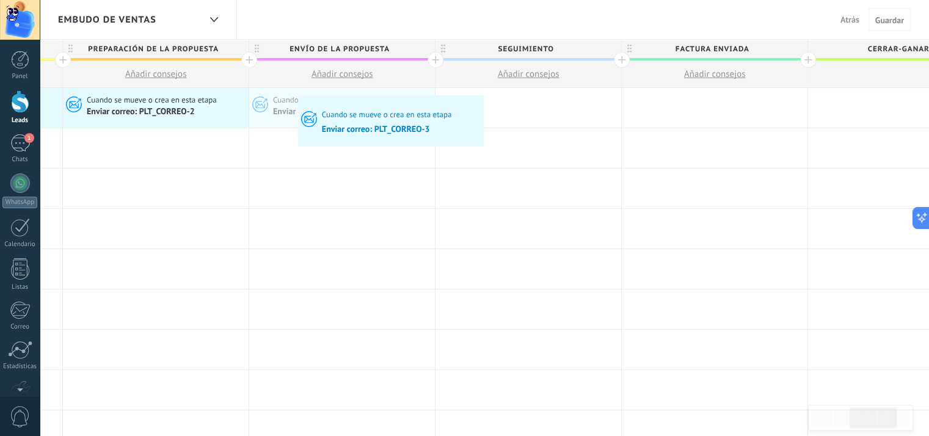
drag, startPoint x: 368, startPoint y: 109, endPoint x: 296, endPoint y: 98, distance: 72.9
click at [296, 98] on div "Cuando se mueve o crea en esta etapa Enviar correo: PLT_CORREO-3 Cuando se muev…" at bounding box center [342, 108] width 186 height 40
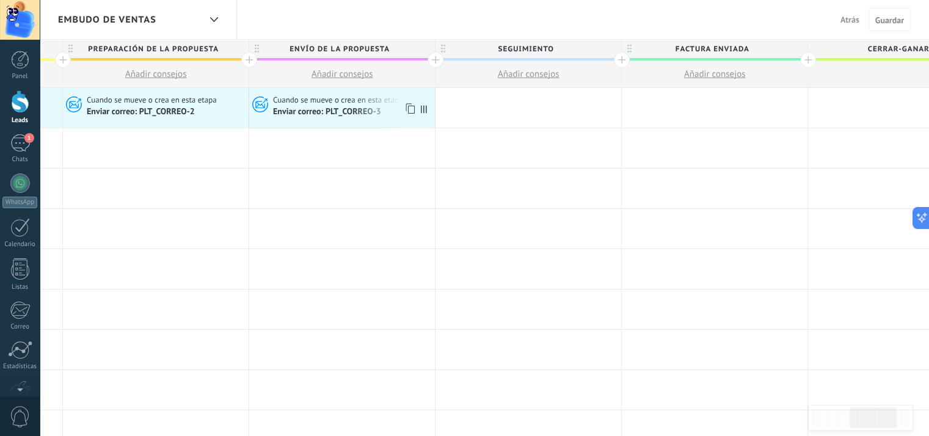
drag, startPoint x: 313, startPoint y: 109, endPoint x: 300, endPoint y: 113, distance: 13.3
drag, startPoint x: 300, startPoint y: 113, endPoint x: 288, endPoint y: 122, distance: 15.3
click at [288, 122] on div "Cuando se mueve o crea en esta etapa Enviar correo: PLT_CORREO-3" at bounding box center [342, 108] width 186 height 40
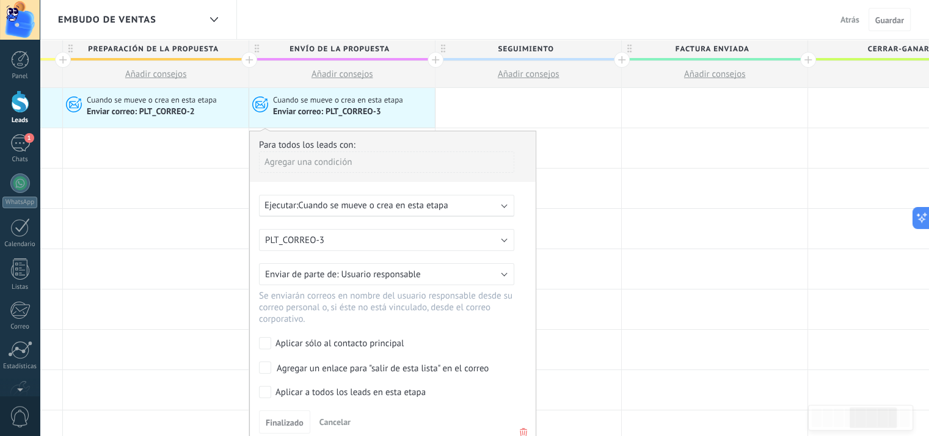
click at [288, 122] on div "Cuando se mueve o crea en esta etapa Enviar correo: PLT_CORREO-3" at bounding box center [342, 108] width 186 height 40
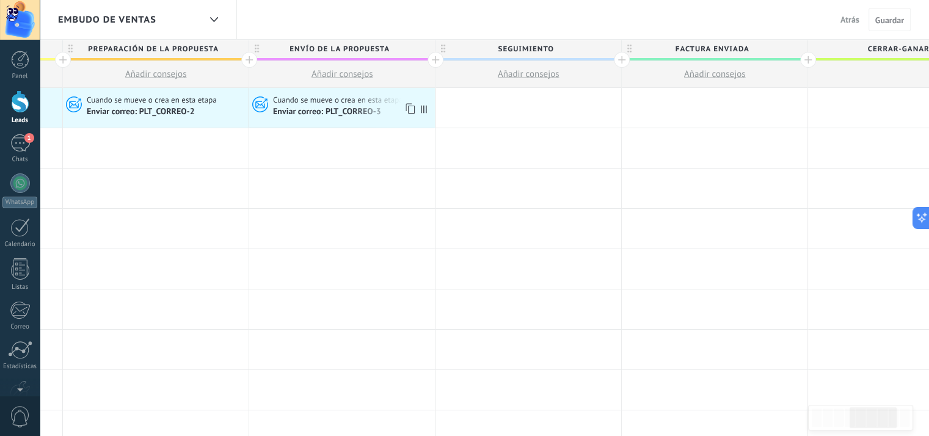
click at [407, 111] on icon at bounding box center [409, 109] width 12 height 16
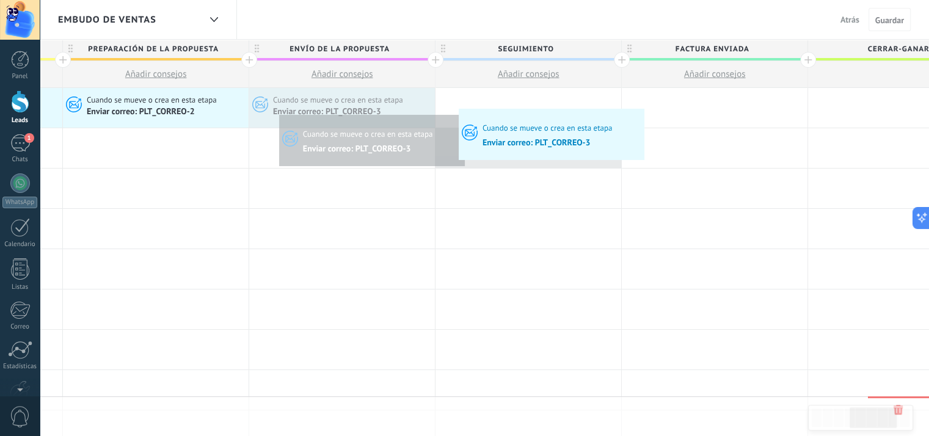
drag, startPoint x: 407, startPoint y: 111, endPoint x: 461, endPoint y: 112, distance: 54.4
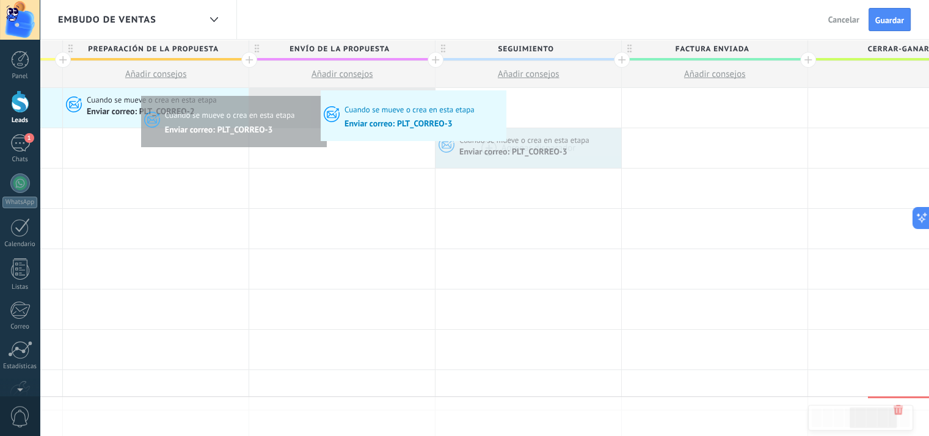
drag, startPoint x: 496, startPoint y: 144, endPoint x: 323, endPoint y: 93, distance: 180.1
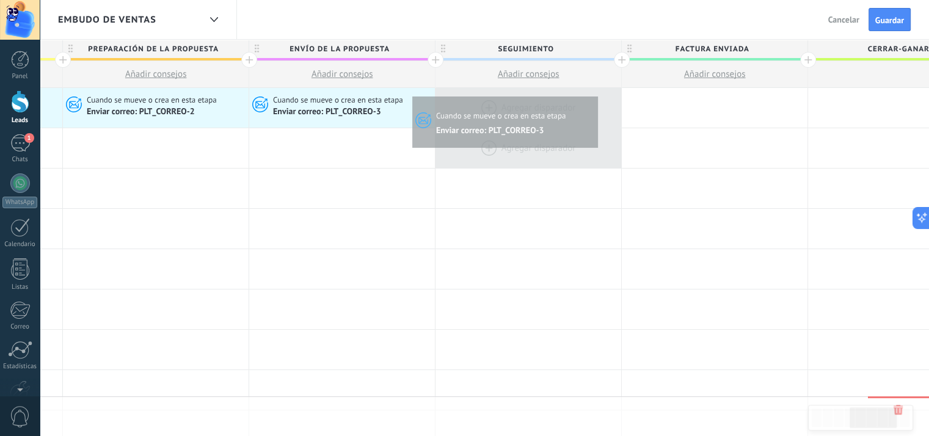
click at [594, 93] on div at bounding box center [528, 108] width 186 height 40
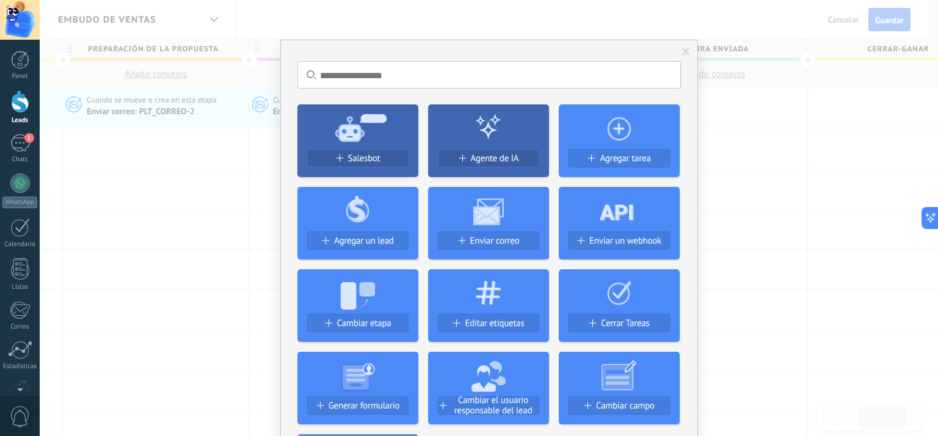
click at [723, 173] on div "No hay resultados Salesbot Agente de IA Agregar tarea Agregar un lead Enviar co…" at bounding box center [489, 218] width 898 height 436
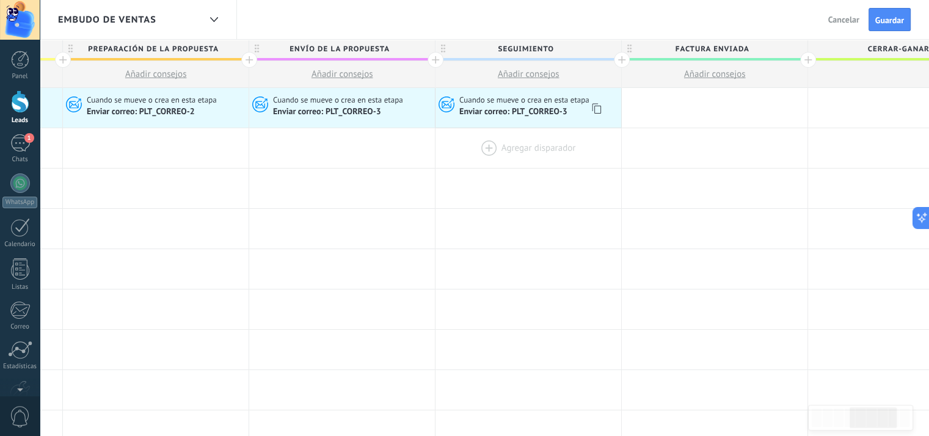
click at [564, 107] on span "Enviar correo: PLT_CORREO-3" at bounding box center [514, 111] width 110 height 10
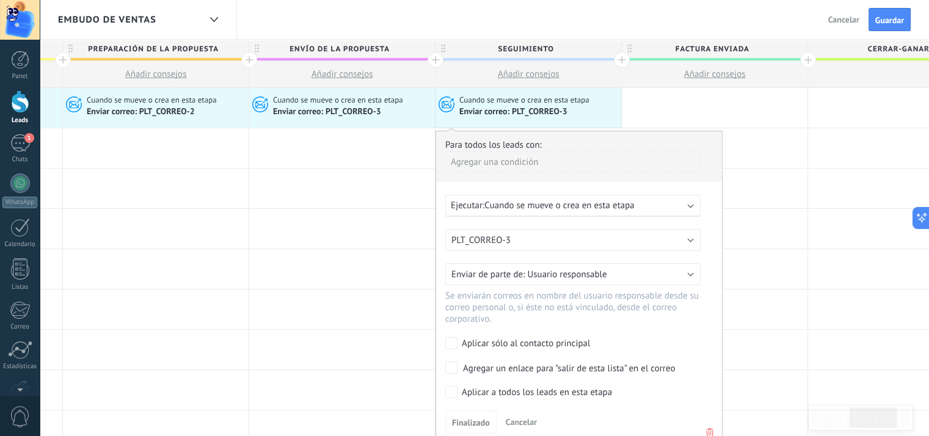
scroll to position [122, 0]
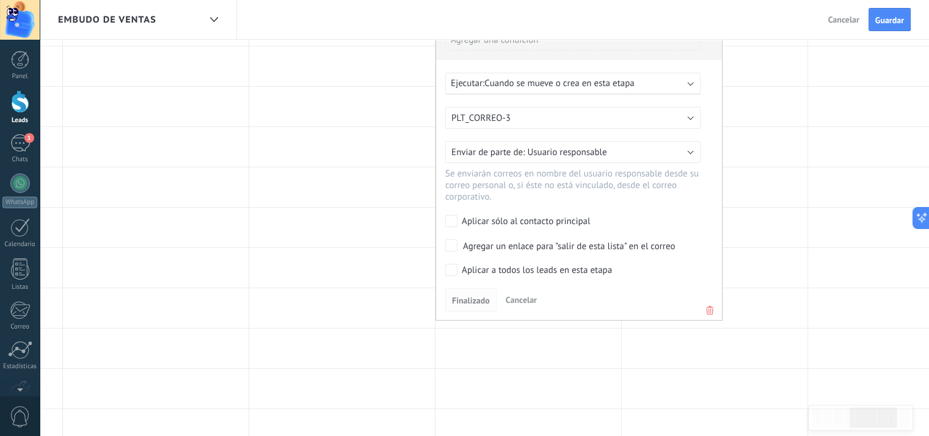
click at [478, 302] on span "Finalizado" at bounding box center [471, 300] width 38 height 9
click at [839, 204] on div at bounding box center [901, 187] width 186 height 40
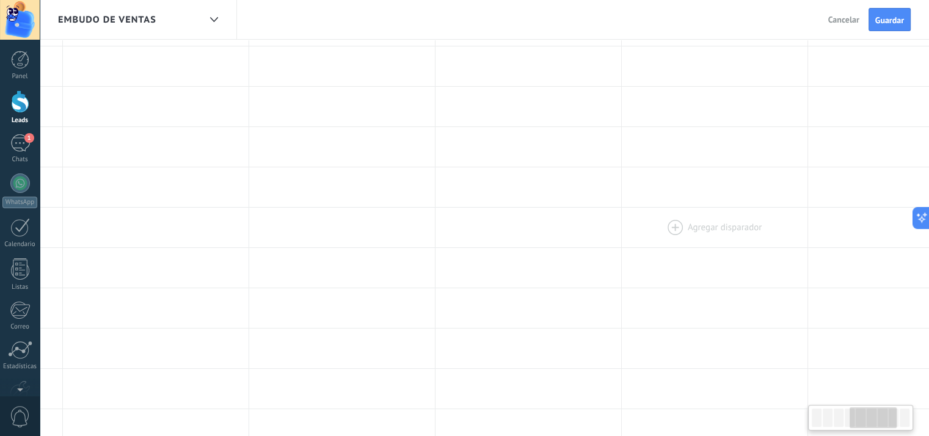
scroll to position [0, 0]
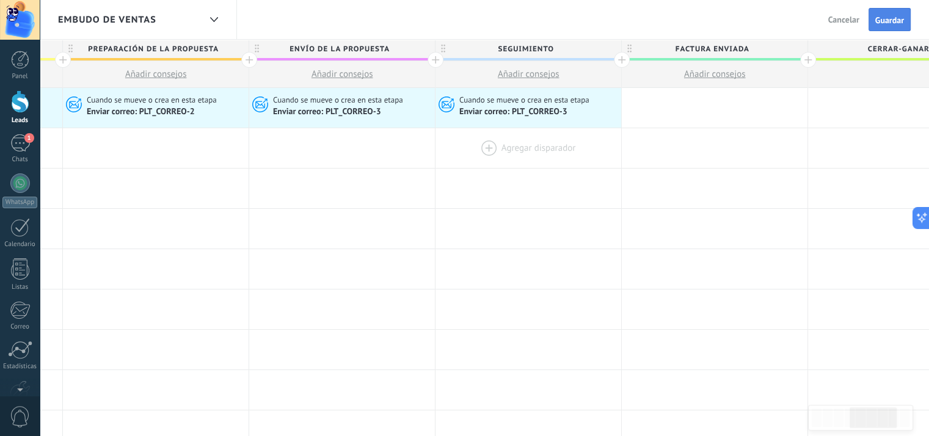
click at [887, 23] on span "Guardar" at bounding box center [889, 20] width 29 height 9
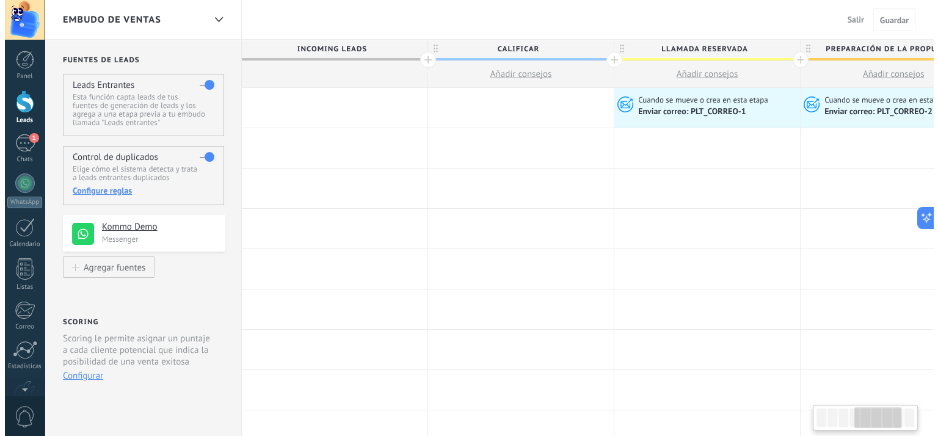
scroll to position [0, 733]
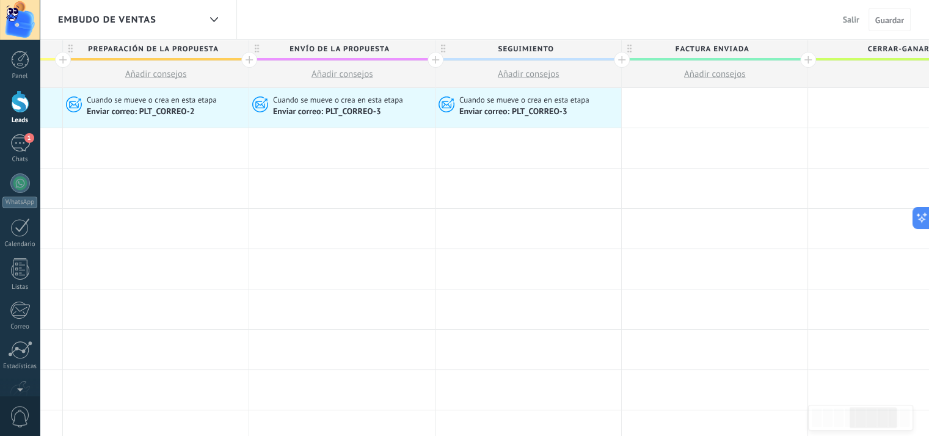
click at [18, 117] on div "Leads" at bounding box center [19, 121] width 35 height 8
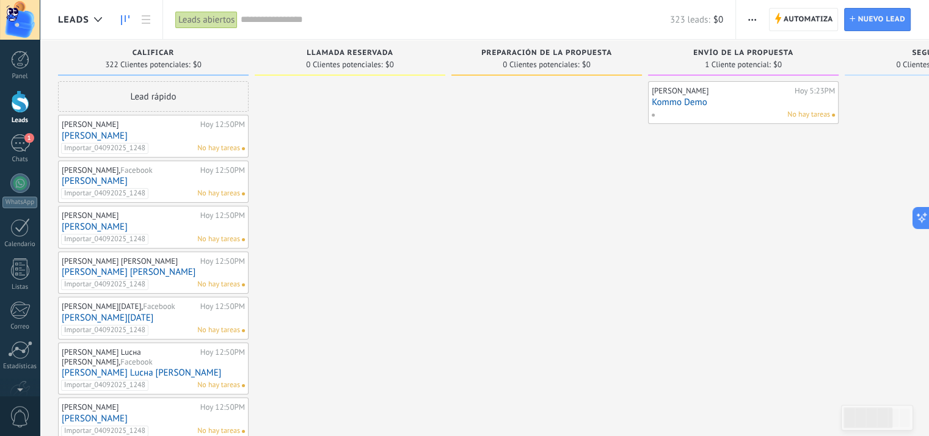
click at [687, 102] on link "Kommo Demo" at bounding box center [743, 102] width 183 height 10
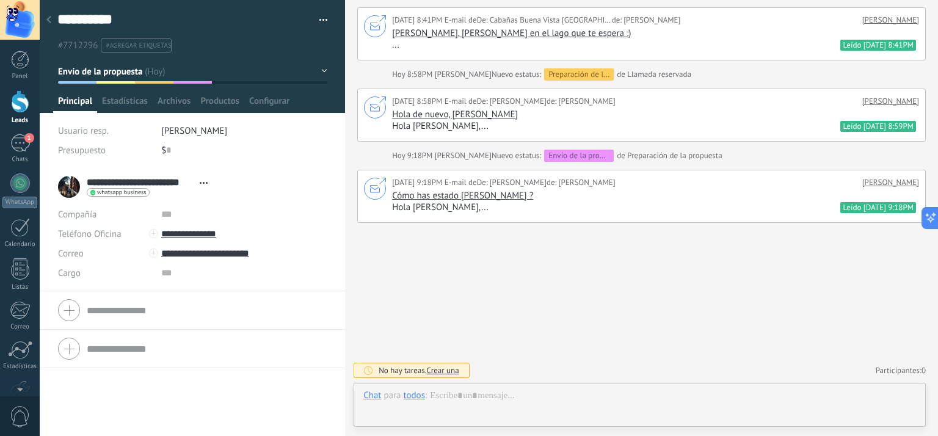
scroll to position [1773, 0]
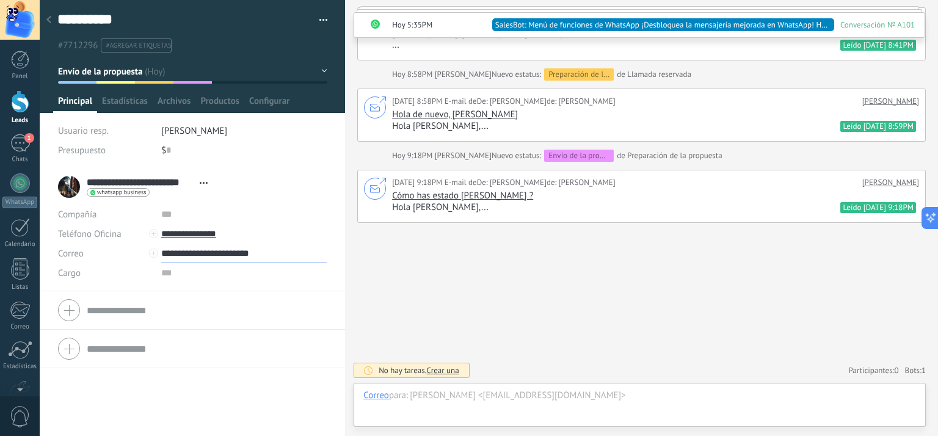
click at [277, 252] on input "**********" at bounding box center [244, 254] width 166 height 20
click at [213, 273] on div "Correo" at bounding box center [215, 274] width 106 height 21
click at [291, 258] on input "**********" at bounding box center [244, 254] width 166 height 20
click at [188, 335] on div "Editar" at bounding box center [215, 336] width 106 height 21
drag, startPoint x: 287, startPoint y: 253, endPoint x: 144, endPoint y: 255, distance: 142.9
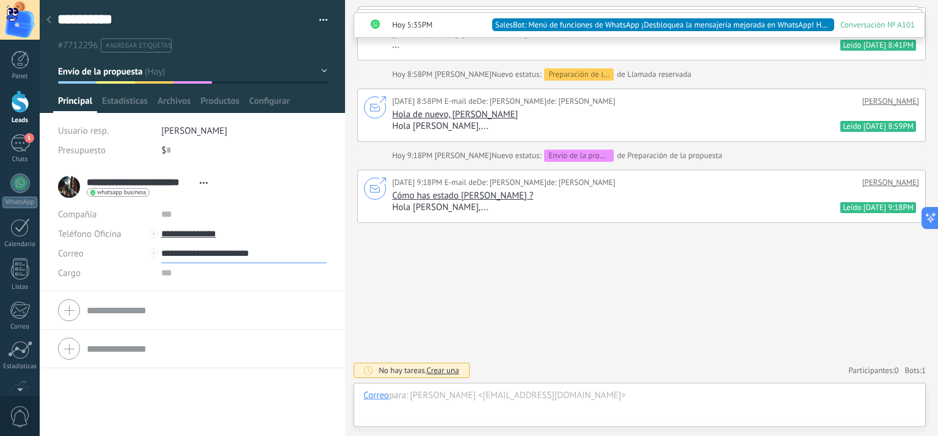
click at [145, 256] on div "**********" at bounding box center [192, 254] width 269 height 20
click at [209, 252] on input "****" at bounding box center [244, 254] width 166 height 20
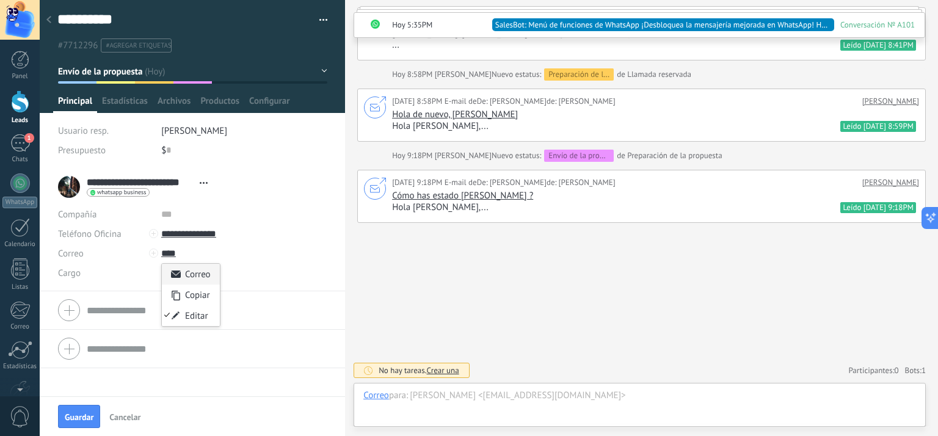
click at [203, 275] on div "Correo" at bounding box center [191, 274] width 58 height 21
click at [201, 254] on input "****" at bounding box center [244, 254] width 166 height 20
click at [204, 324] on div "Editar" at bounding box center [191, 315] width 58 height 21
type input "*"
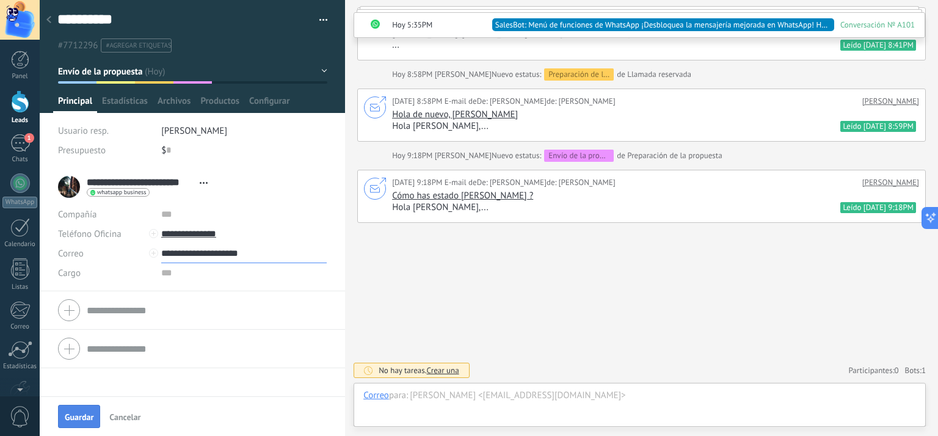
type input "**********"
click at [88, 420] on span "Guardar" at bounding box center [79, 417] width 29 height 9
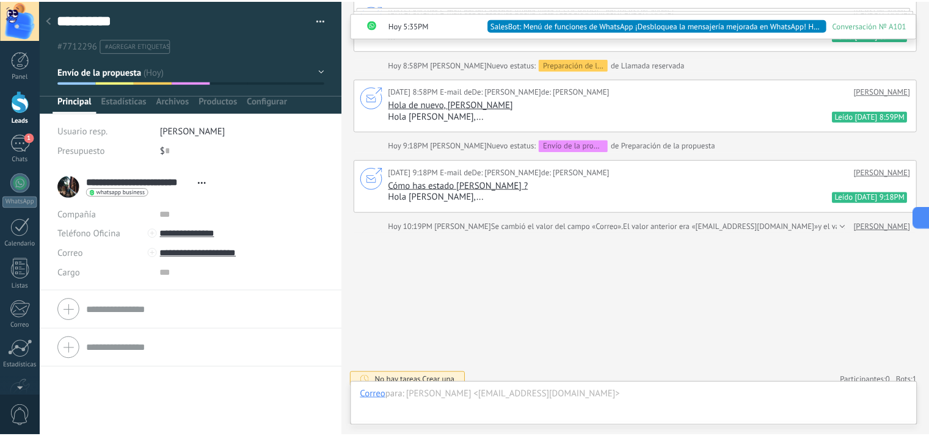
scroll to position [1793, 0]
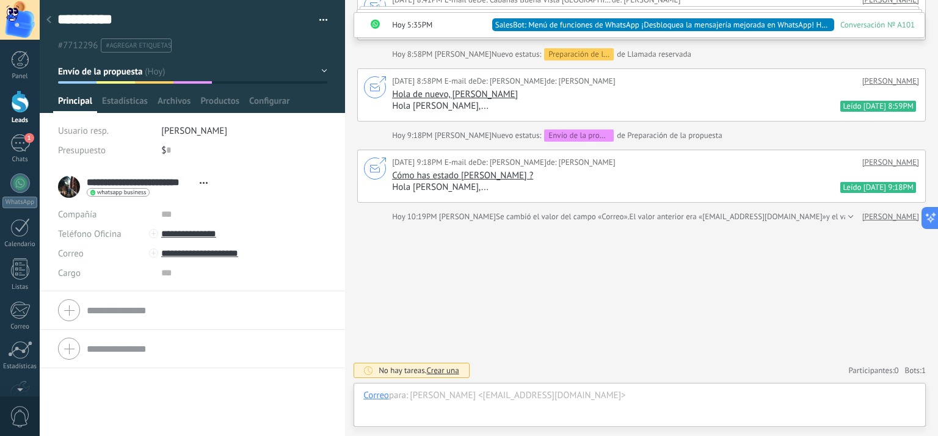
click at [48, 18] on icon at bounding box center [48, 19] width 5 height 7
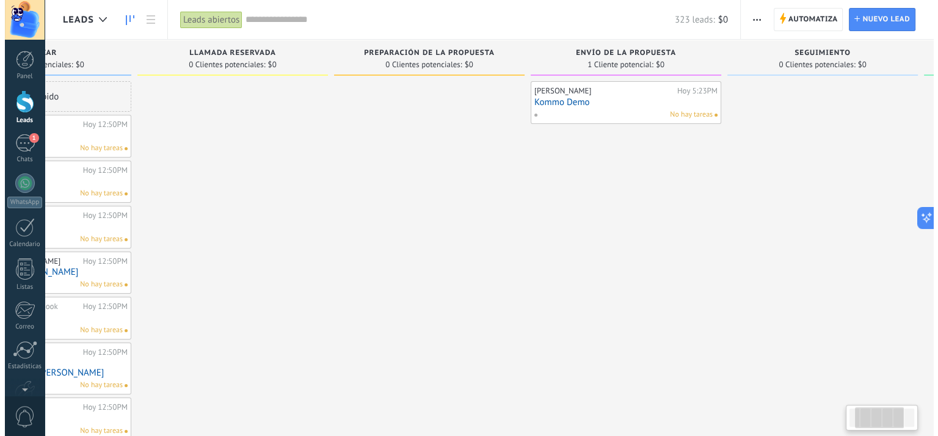
scroll to position [0, 244]
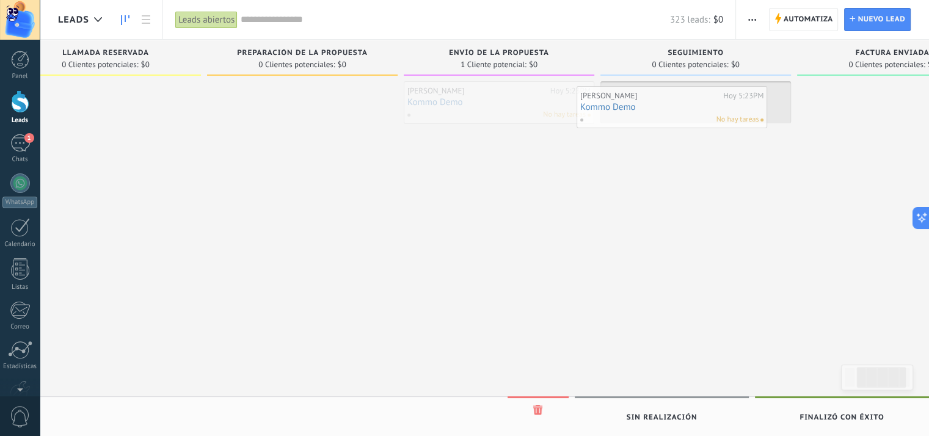
drag, startPoint x: 506, startPoint y: 97, endPoint x: 680, endPoint y: 101, distance: 174.1
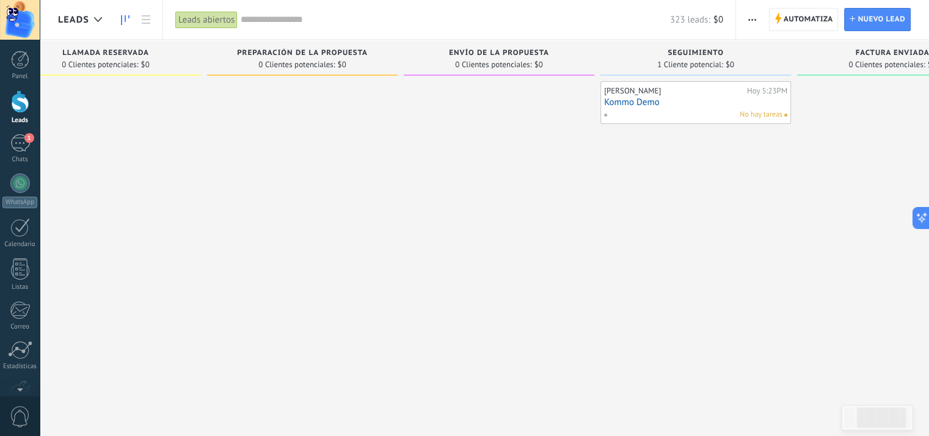
click at [627, 97] on link "Kommo Demo" at bounding box center [695, 102] width 183 height 10
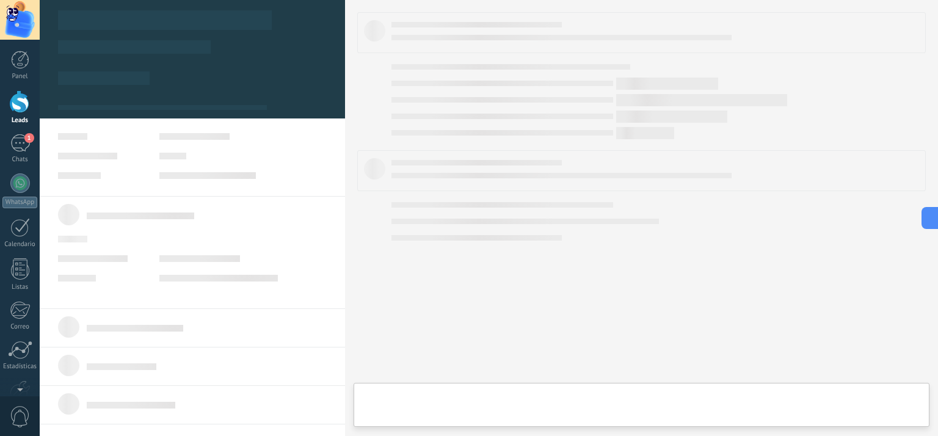
type textarea "**********"
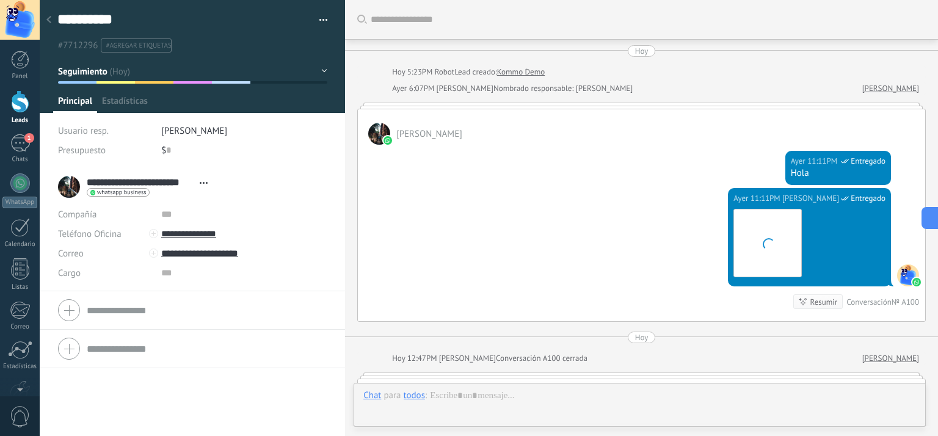
scroll to position [1871, 0]
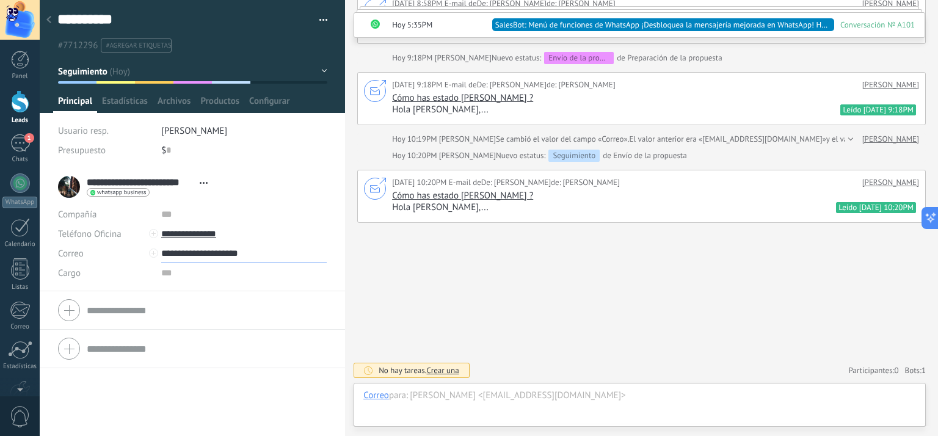
click at [292, 255] on input "**********" at bounding box center [244, 254] width 166 height 20
click at [198, 335] on div "Editar" at bounding box center [215, 336] width 106 height 21
type input "**********"
click at [92, 413] on span "Guardar" at bounding box center [79, 417] width 29 height 9
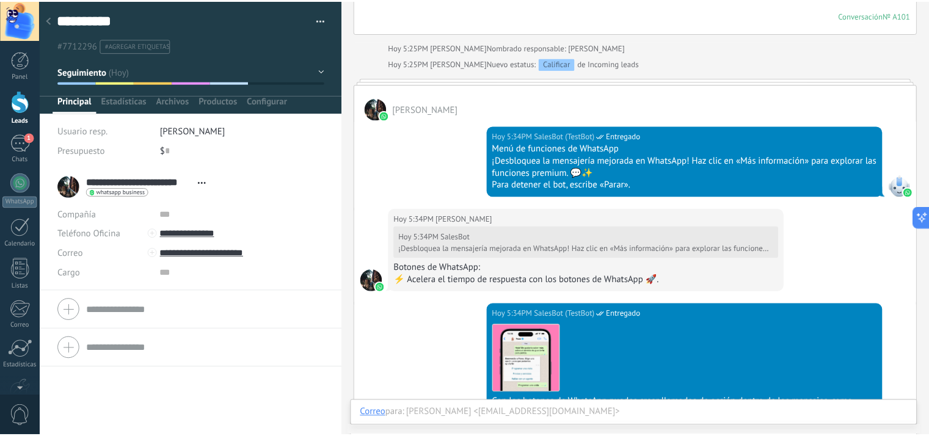
scroll to position [975, 0]
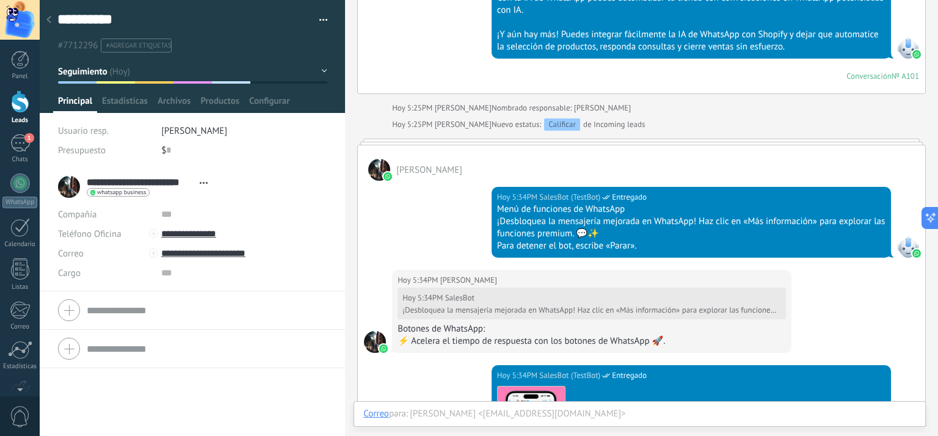
click at [50, 24] on div at bounding box center [48, 21] width 17 height 24
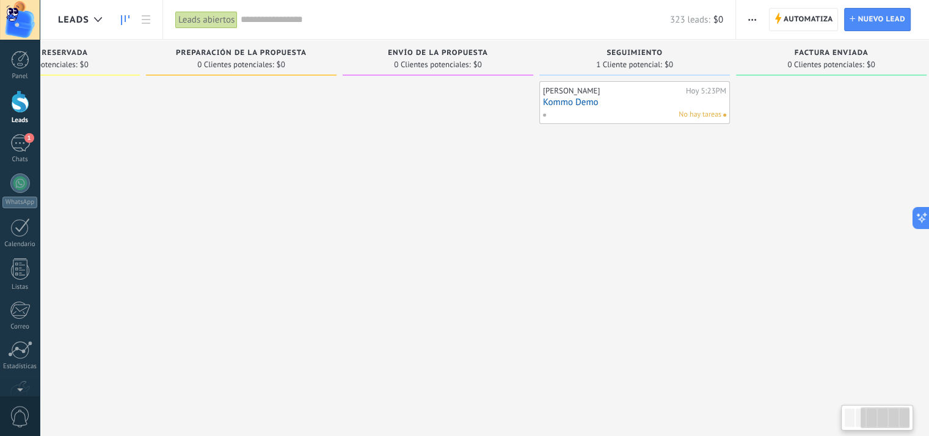
scroll to position [0, 321]
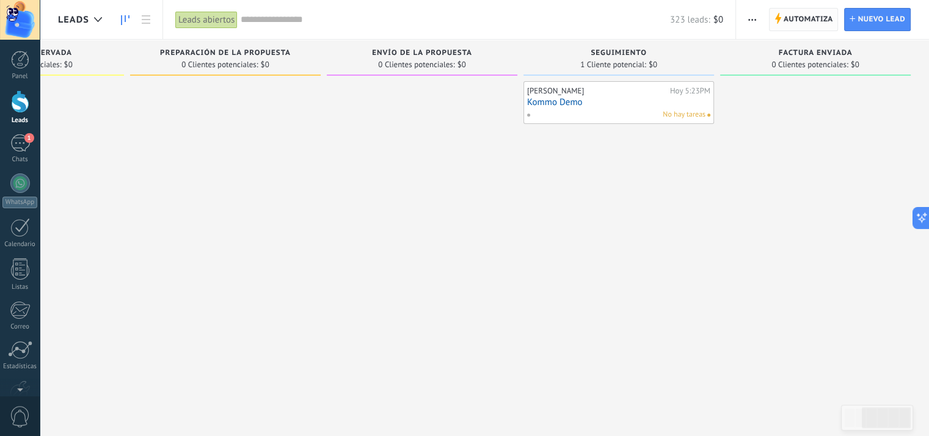
click at [807, 21] on span "Automatiza" at bounding box center [808, 20] width 49 height 22
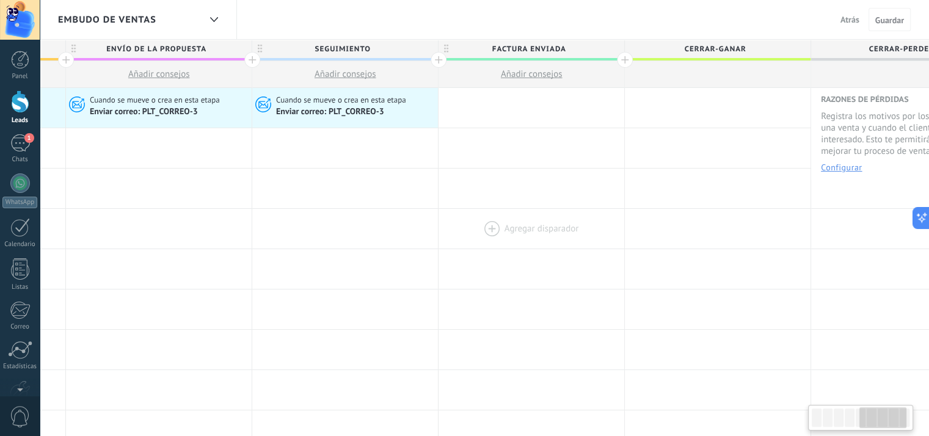
scroll to position [0, 983]
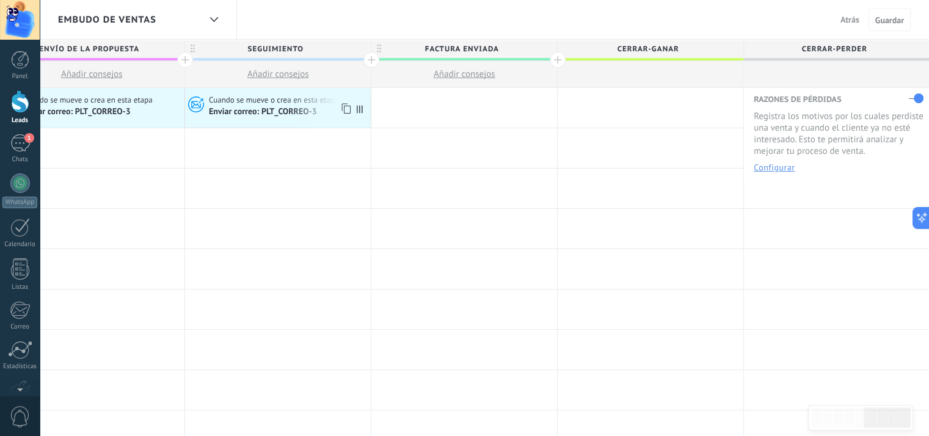
click at [346, 112] on use at bounding box center [345, 108] width 9 height 10
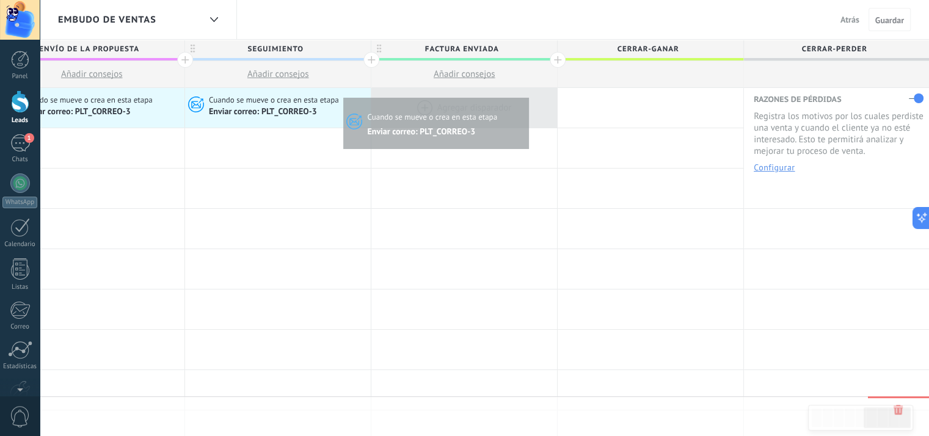
click at [525, 95] on div at bounding box center [464, 108] width 186 height 40
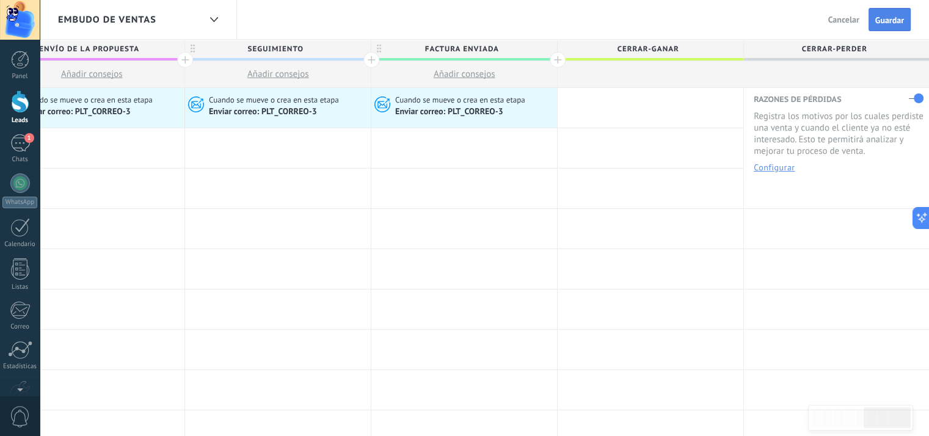
click at [895, 20] on span "Guardar" at bounding box center [889, 20] width 29 height 9
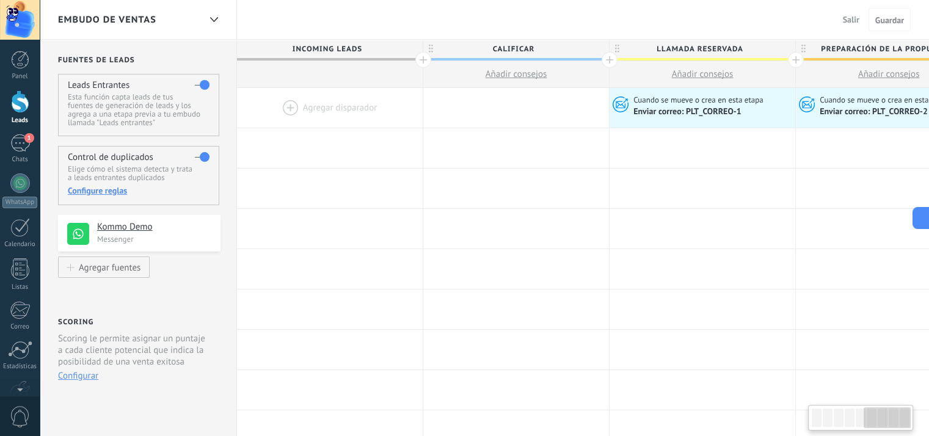
scroll to position [0, 983]
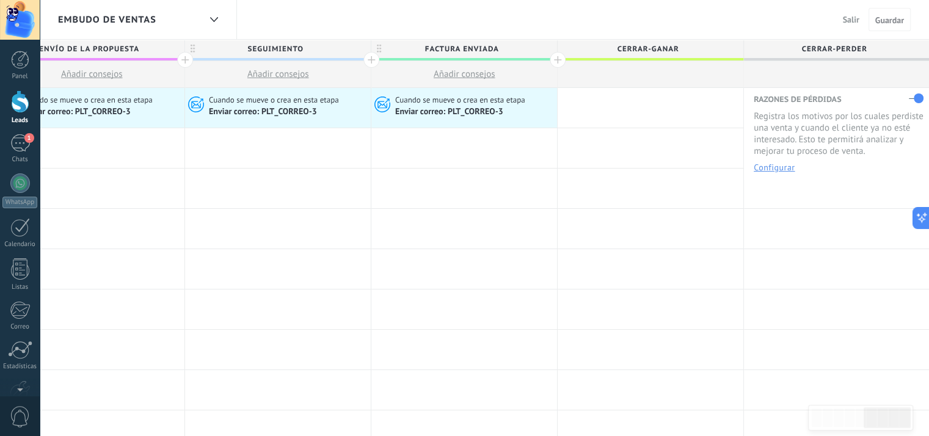
click at [844, 23] on span "Salir" at bounding box center [851, 19] width 16 height 11
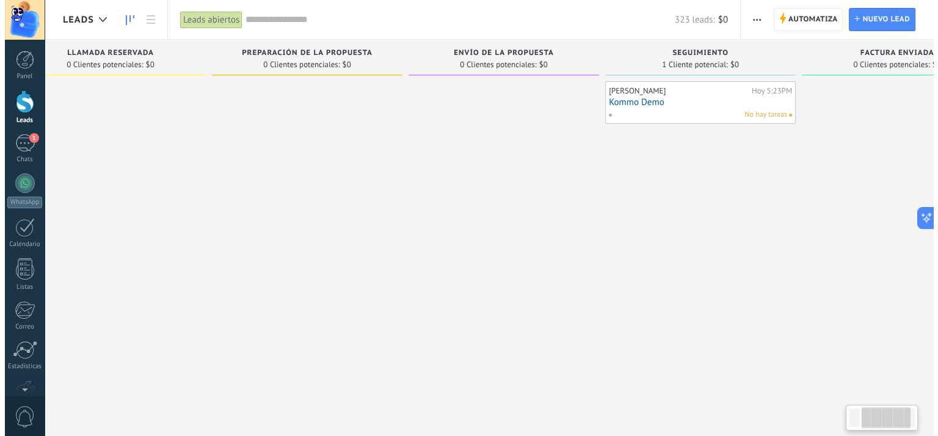
scroll to position [0, 321]
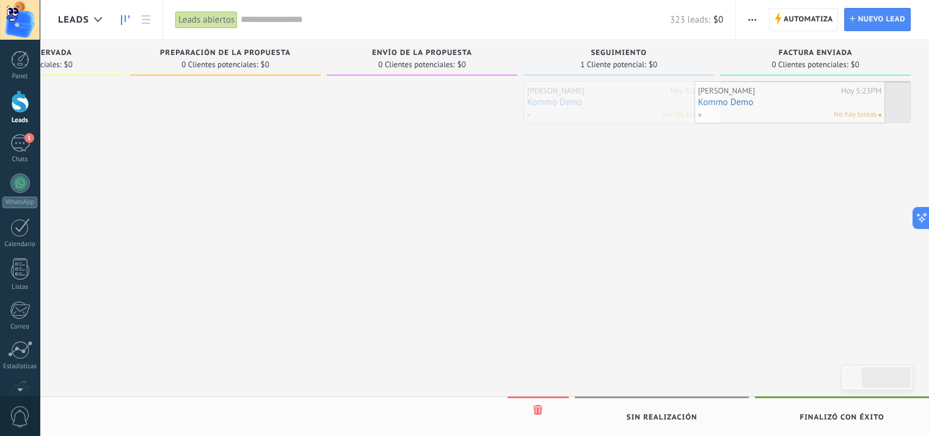
drag, startPoint x: 613, startPoint y: 100, endPoint x: 784, endPoint y: 100, distance: 171.0
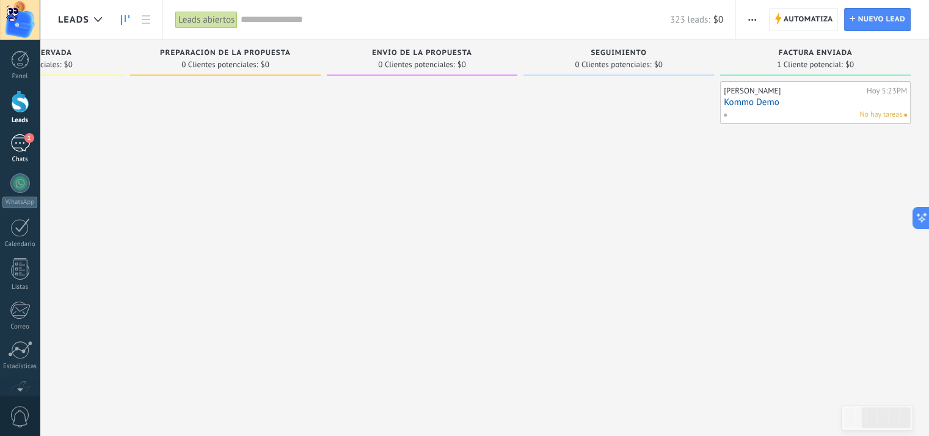
click at [17, 154] on link "1 Chats" at bounding box center [20, 148] width 40 height 29
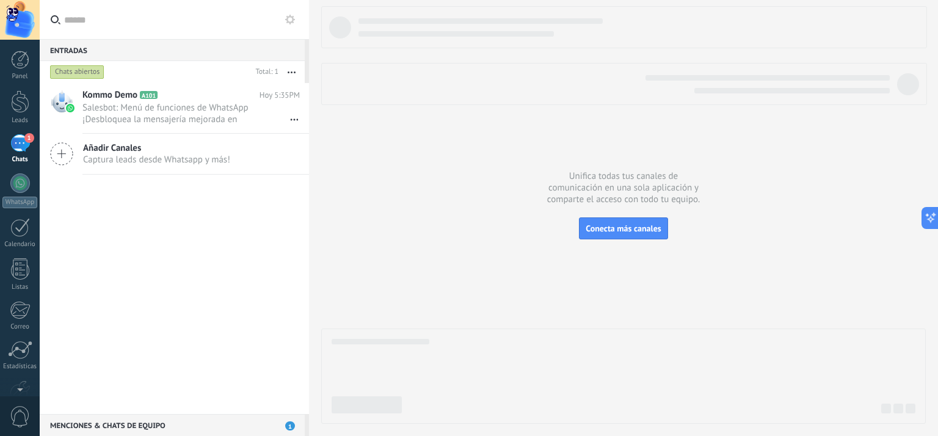
click at [291, 23] on icon at bounding box center [290, 20] width 10 height 10
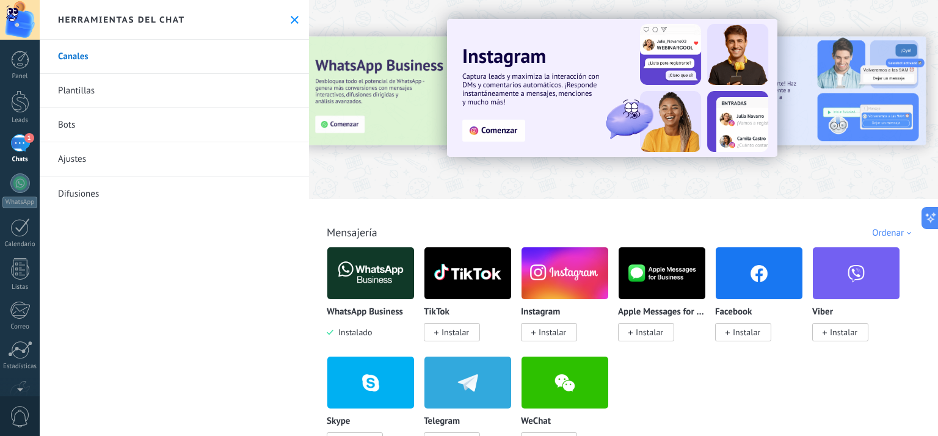
click at [87, 165] on link "Ajustes" at bounding box center [174, 159] width 269 height 34
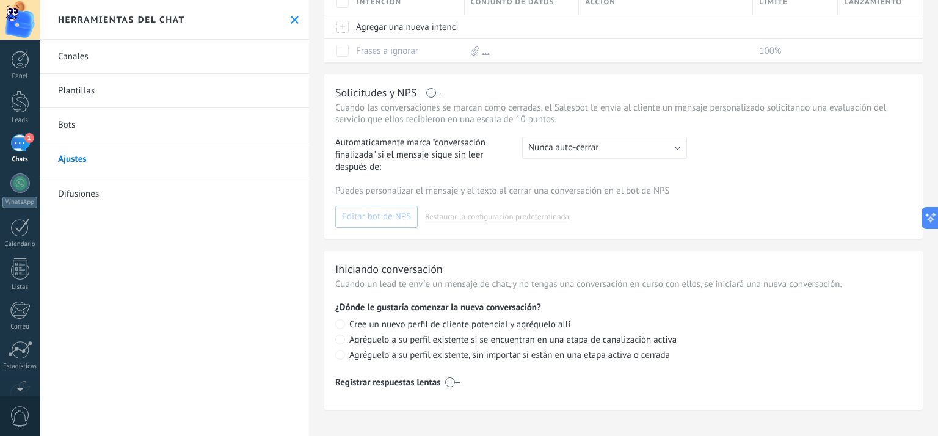
scroll to position [100, 0]
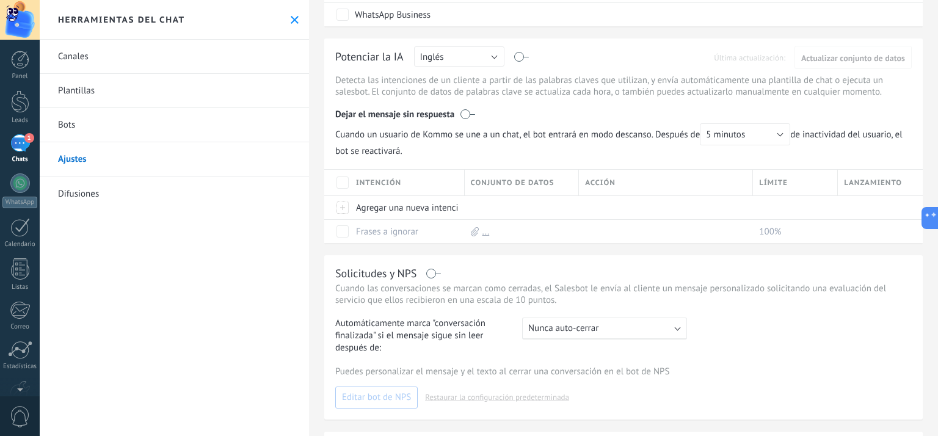
click at [100, 200] on link "Difusiones" at bounding box center [174, 194] width 269 height 34
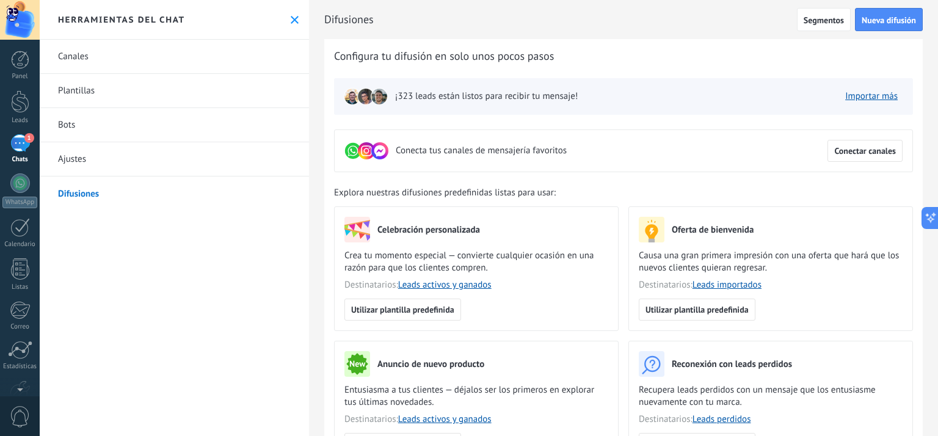
click at [92, 61] on link "Canales" at bounding box center [174, 57] width 269 height 34
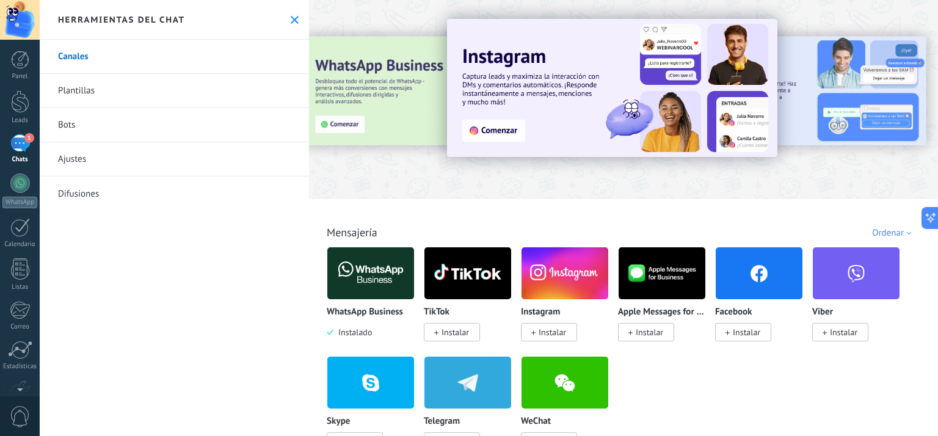
scroll to position [122, 0]
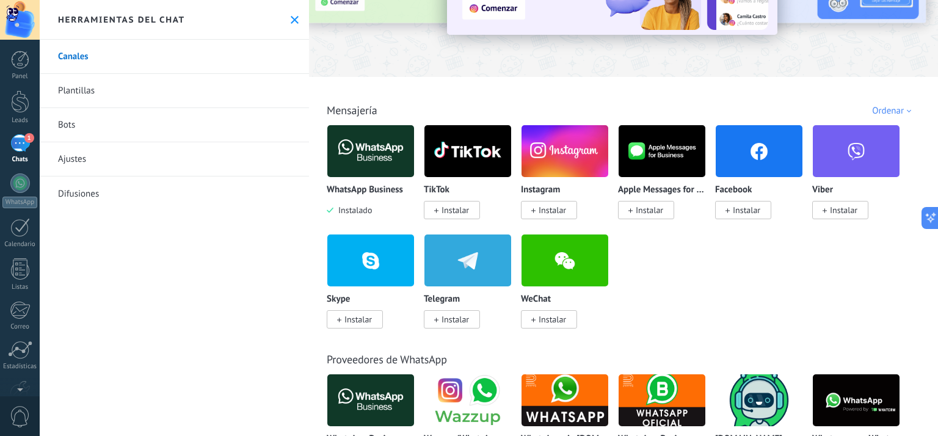
click at [374, 173] on img at bounding box center [370, 151] width 87 height 59
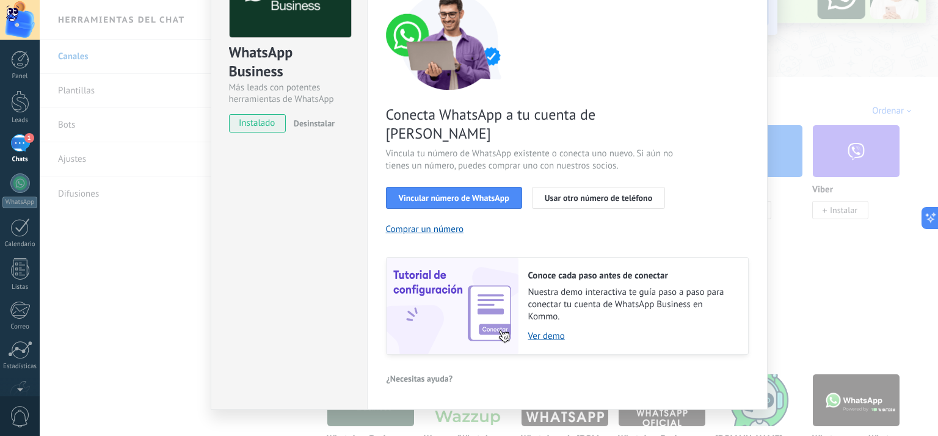
scroll to position [0, 0]
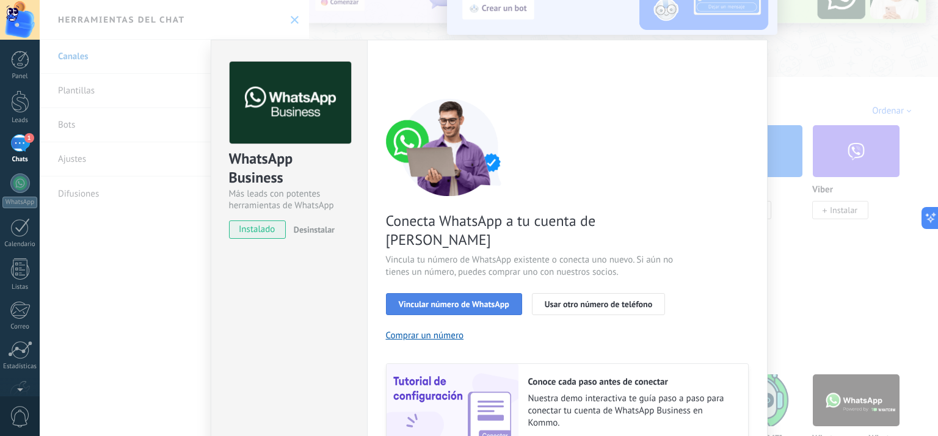
click at [474, 300] on span "Vincular número de WhatsApp" at bounding box center [454, 304] width 111 height 9
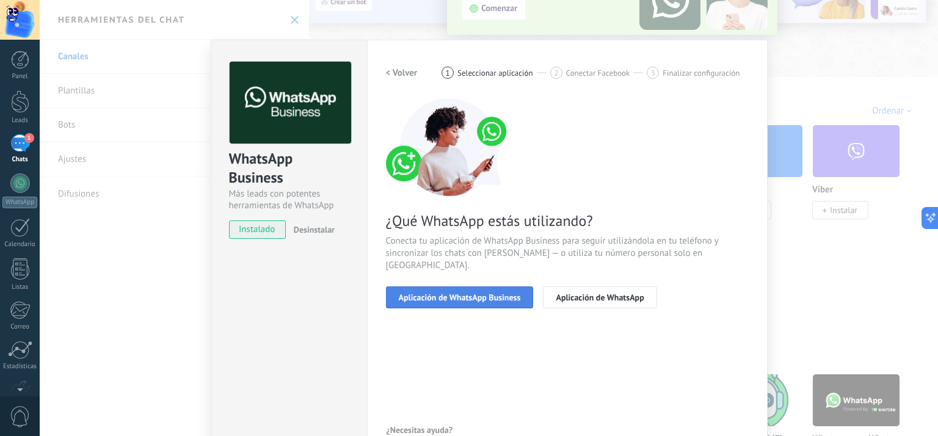
click at [503, 293] on span "Aplicación de WhatsApp Business" at bounding box center [460, 297] width 122 height 9
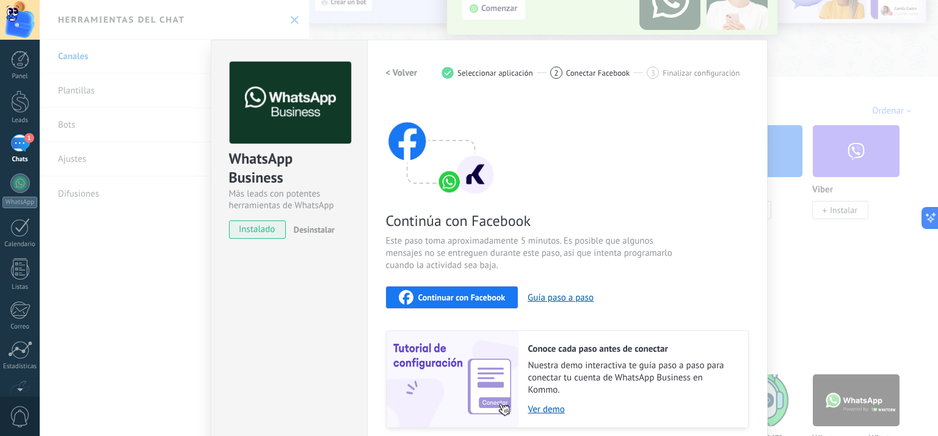
scroll to position [92, 0]
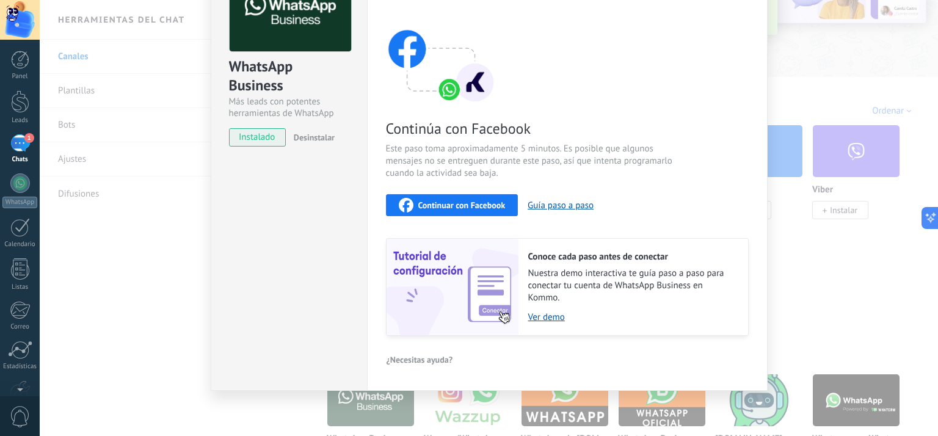
click at [463, 201] on span "Continuar con Facebook" at bounding box center [461, 205] width 87 height 9
click at [468, 201] on span "Continuar con Facebook" at bounding box center [461, 205] width 87 height 9
click at [473, 211] on div "Continuar con Facebook" at bounding box center [452, 205] width 107 height 15
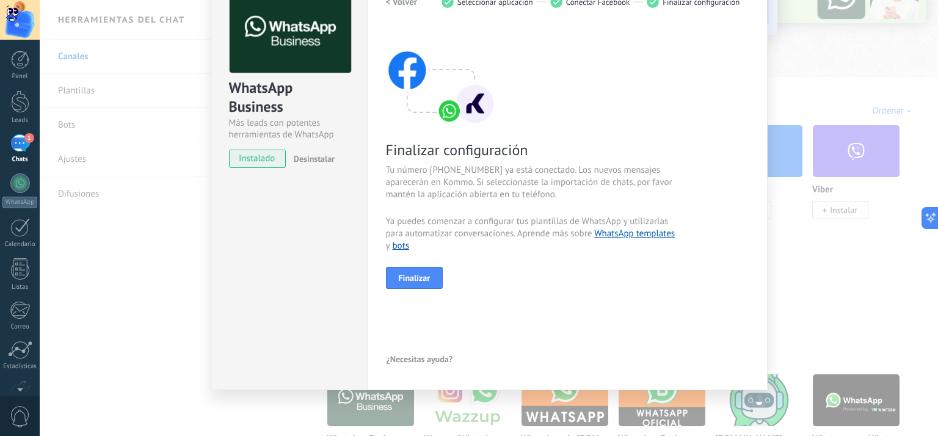
scroll to position [71, 0]
click at [430, 277] on button "Finalizar" at bounding box center [414, 278] width 57 height 22
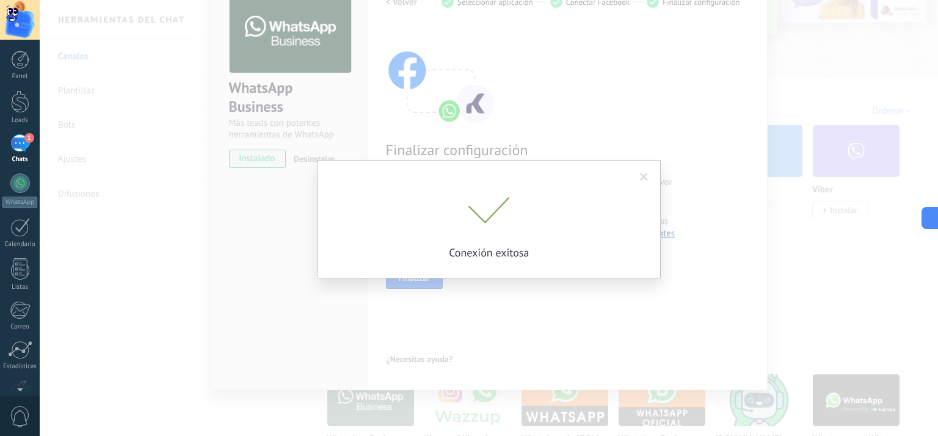
click at [645, 178] on span at bounding box center [644, 177] width 8 height 9
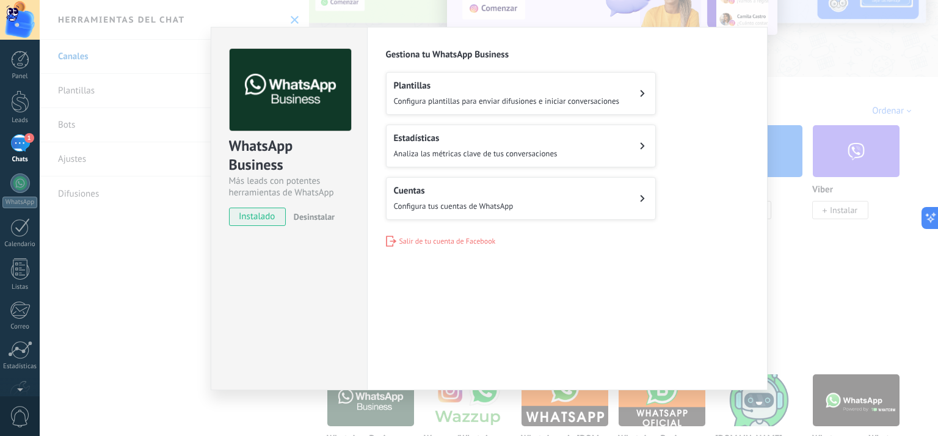
scroll to position [0, 0]
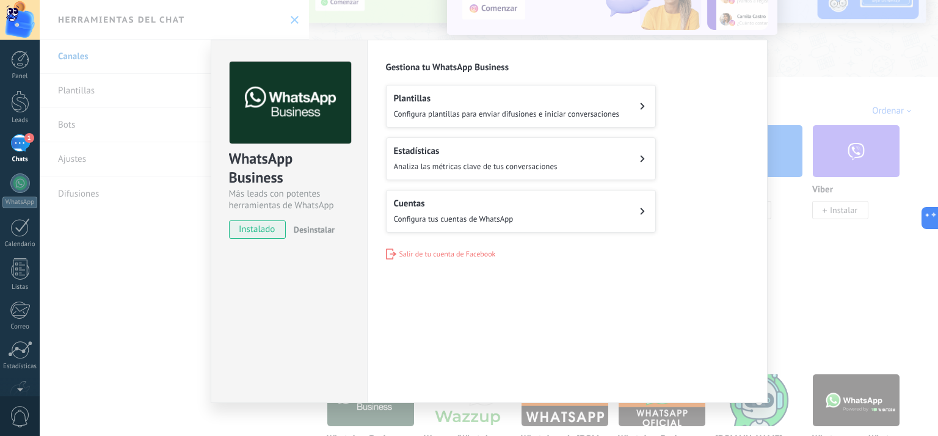
click at [594, 216] on button "Cuentas Configura tus cuentas de WhatsApp" at bounding box center [521, 211] width 270 height 43
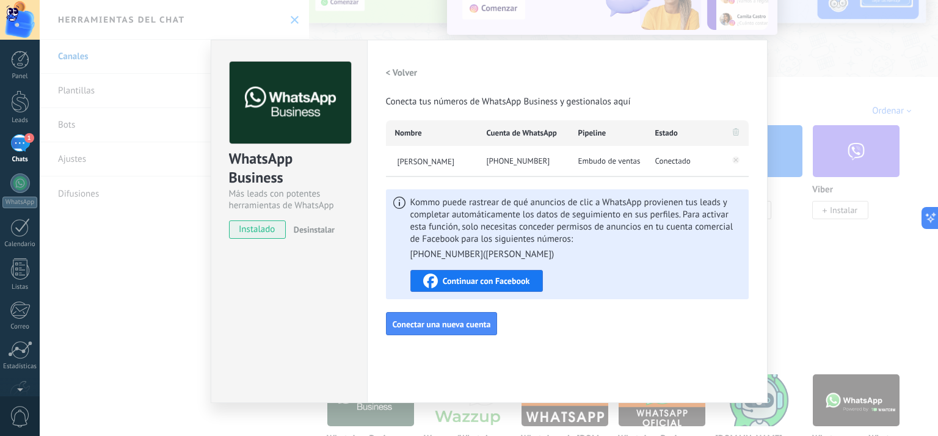
click at [497, 285] on span "Continuar con Facebook" at bounding box center [486, 281] width 87 height 9
click at [399, 75] on h2 "< Volver" at bounding box center [402, 73] width 32 height 12
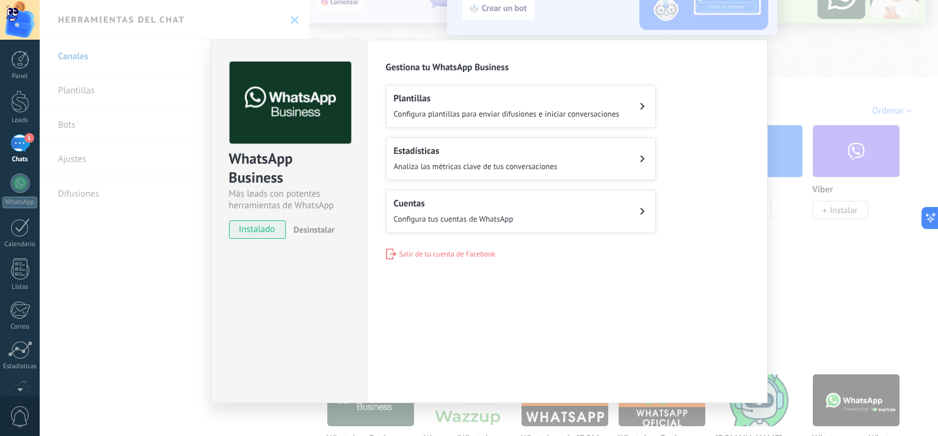
click at [828, 313] on div "WhatsApp Business Más leads con potentes herramientas de WhatsApp instalado Des…" at bounding box center [489, 218] width 898 height 436
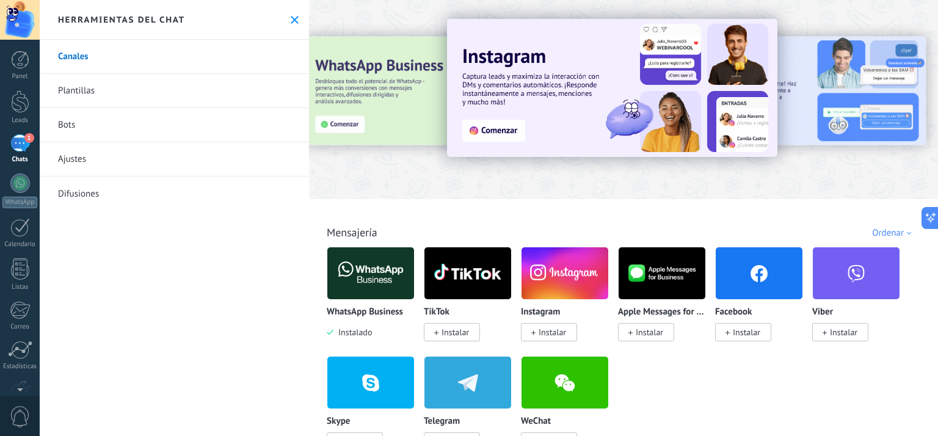
click at [68, 129] on link "Bots" at bounding box center [174, 125] width 269 height 34
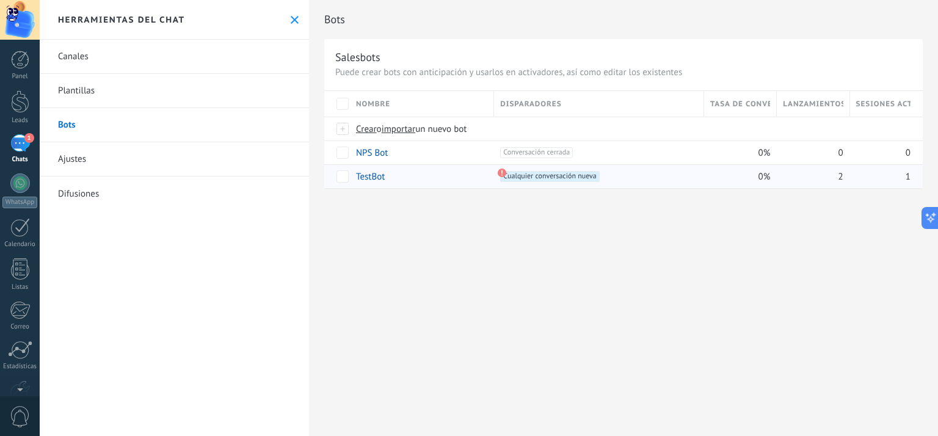
click at [503, 173] on use at bounding box center [502, 173] width 9 height 9
click at [377, 178] on link "TestBot" at bounding box center [370, 177] width 29 height 12
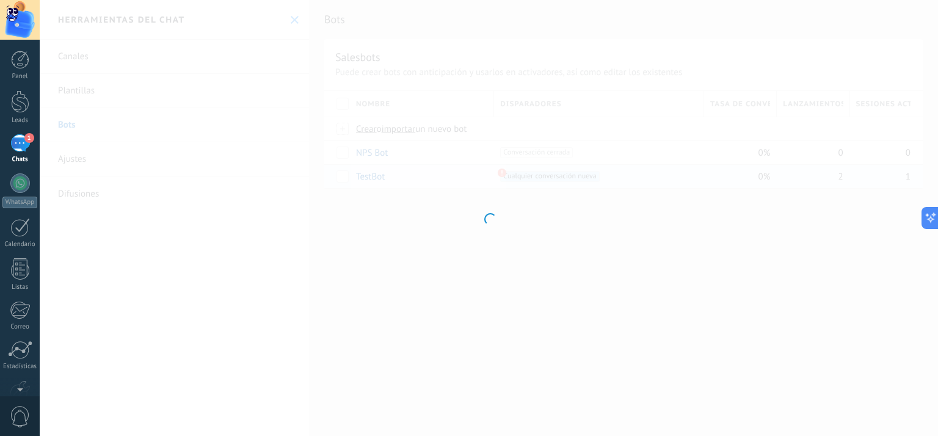
type input "*******"
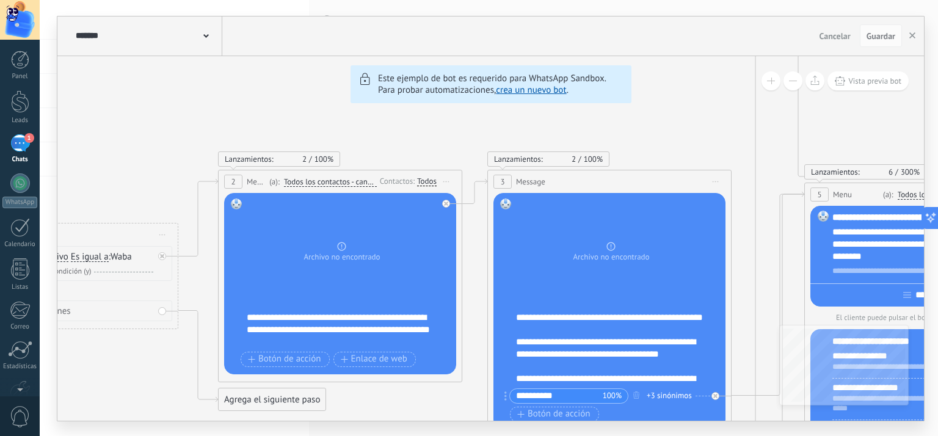
click at [212, 34] on div "******* TestBot" at bounding box center [148, 35] width 150 height 39
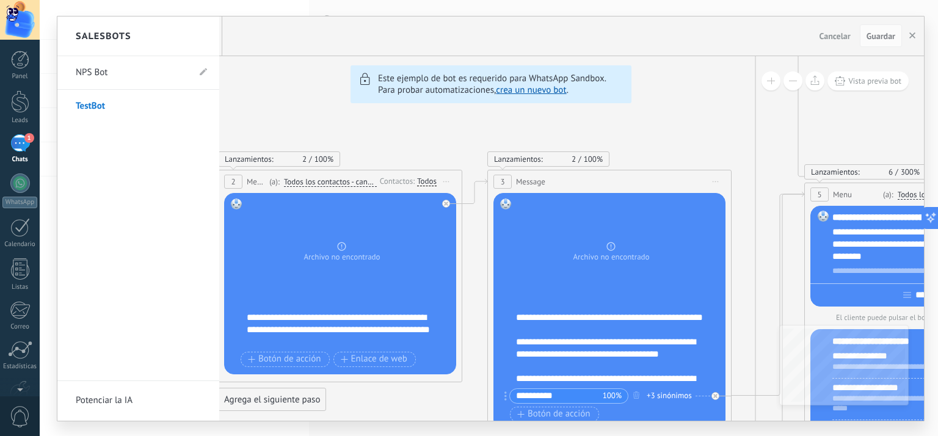
click at [212, 34] on div "Salesbots" at bounding box center [138, 36] width 162 height 40
click at [88, 107] on link "TestBot" at bounding box center [132, 106] width 113 height 34
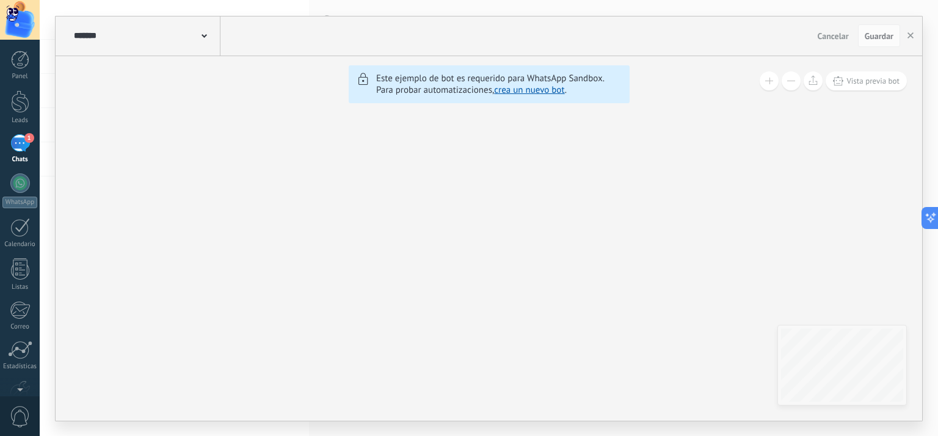
click at [829, 35] on span "Cancelar" at bounding box center [833, 36] width 31 height 11
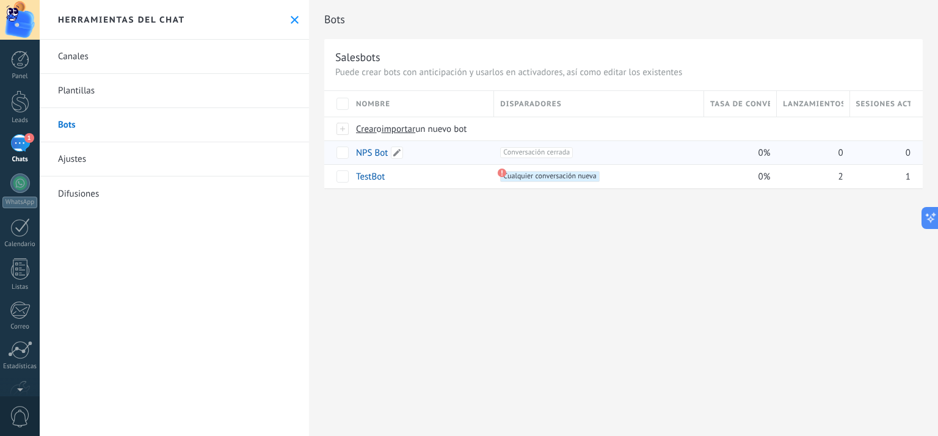
click at [373, 156] on link "NPS Bot" at bounding box center [372, 153] width 32 height 12
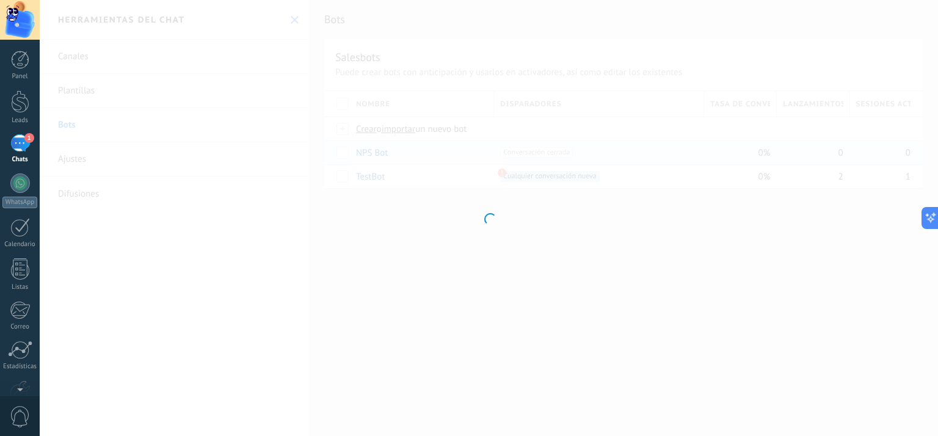
type input "*******"
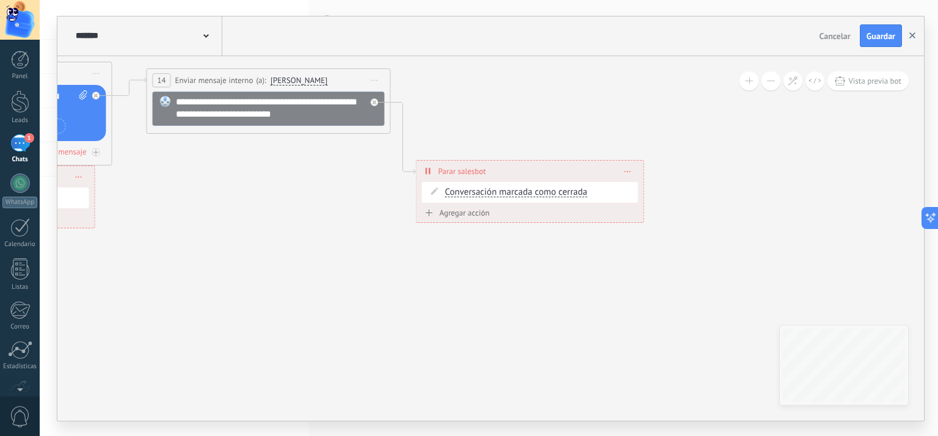
click at [912, 40] on button "button" at bounding box center [912, 35] width 18 height 23
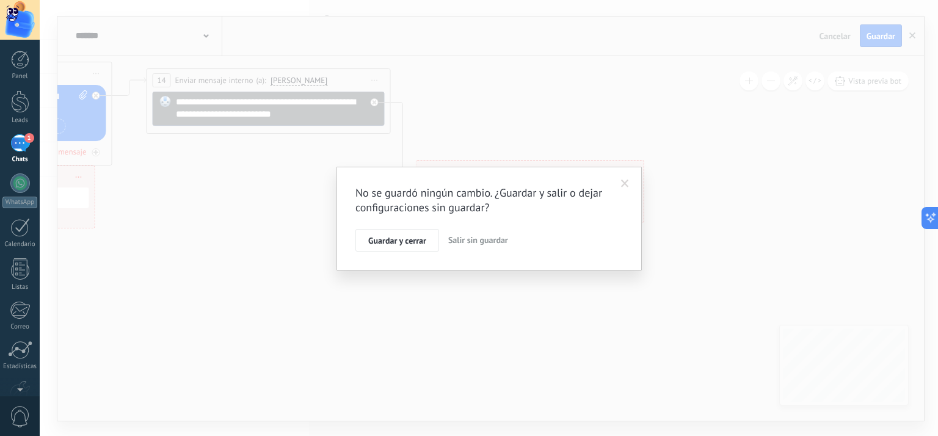
click at [486, 246] on button "Salir sin guardar" at bounding box center [478, 240] width 70 height 23
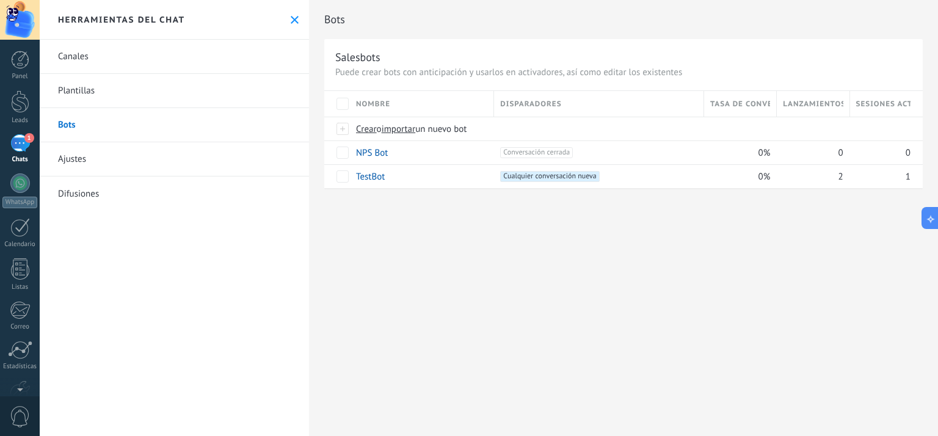
click at [73, 128] on link "Bots" at bounding box center [174, 125] width 269 height 34
click at [20, 144] on div "56" at bounding box center [20, 143] width 20 height 18
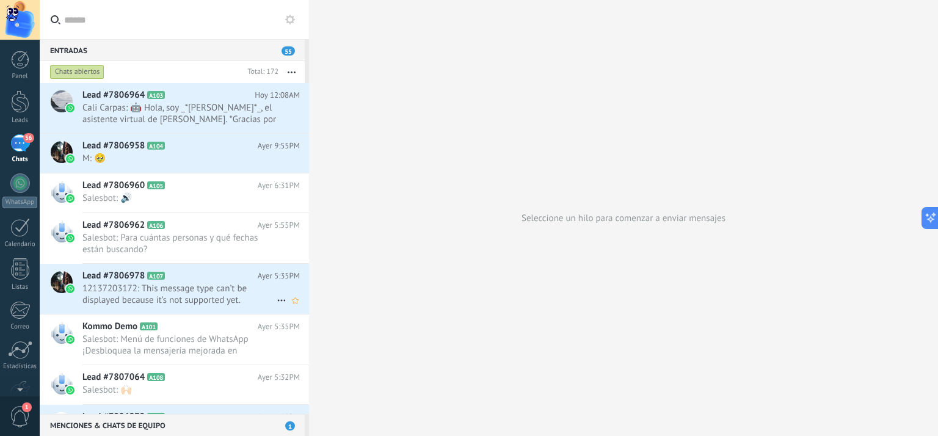
scroll to position [61, 0]
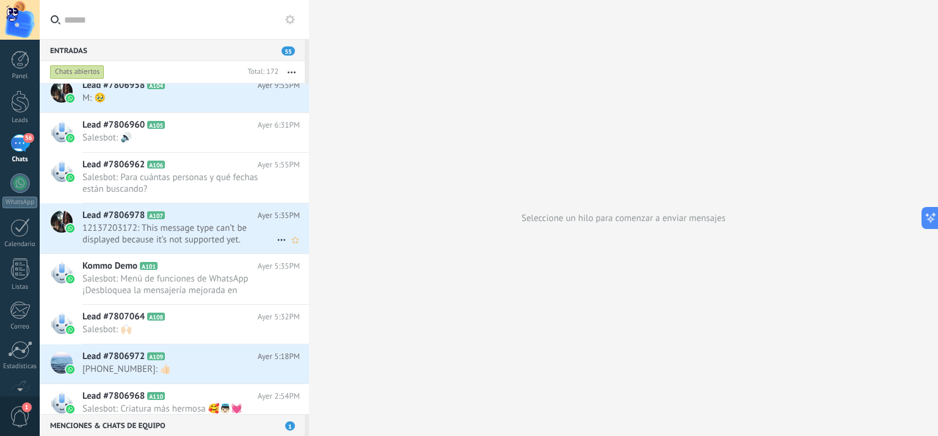
click at [186, 236] on span "12137203172: This message type can’t be displayed because it’s not supported ye…" at bounding box center [179, 233] width 194 height 23
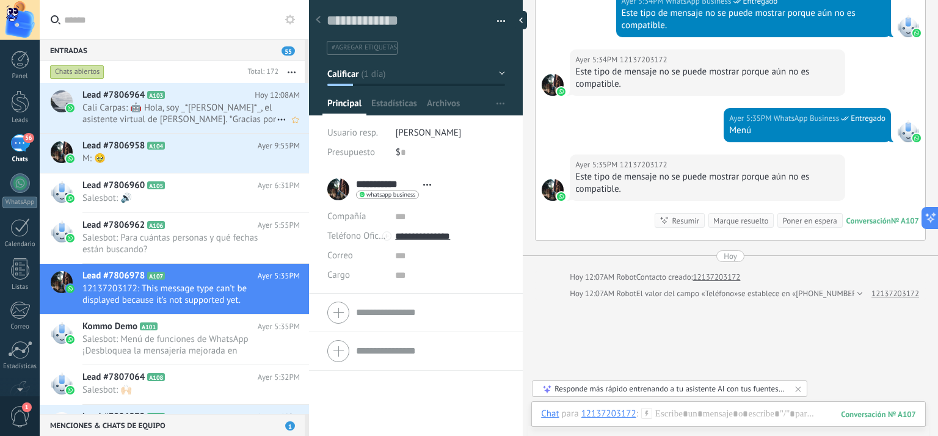
click at [167, 117] on span "Cali Carpas: 🤖 Hola, soy _*Karpinski*_, el asistente virtual de Carpas Cali. *G…" at bounding box center [179, 113] width 194 height 23
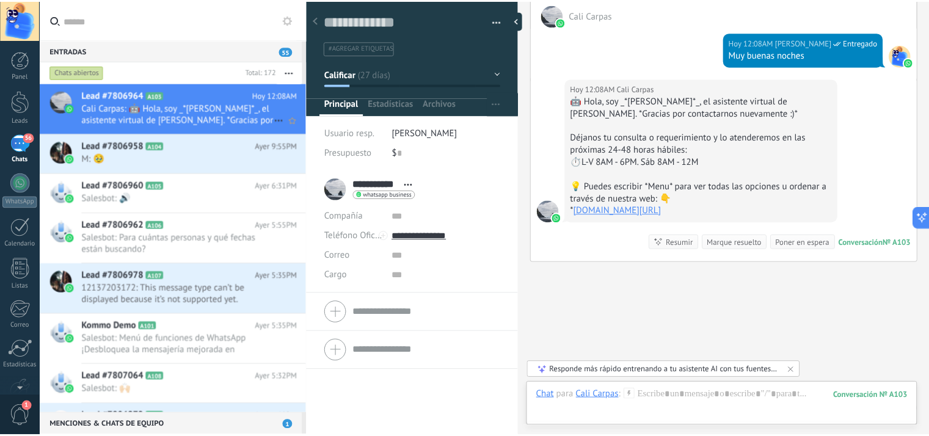
scroll to position [4217, 0]
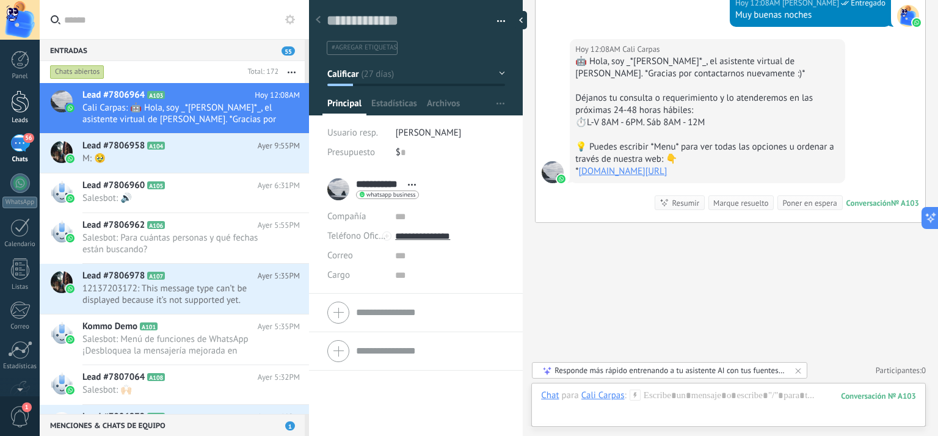
click at [18, 103] on div at bounding box center [20, 101] width 18 height 23
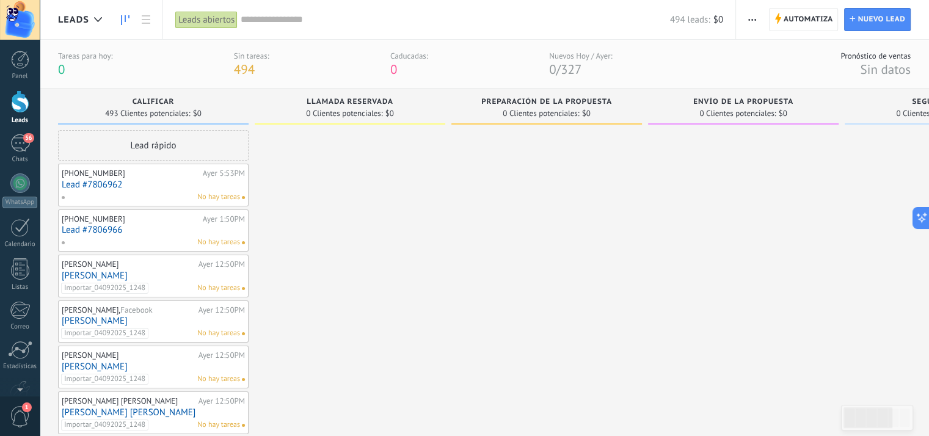
click at [123, 21] on icon at bounding box center [125, 20] width 9 height 10
click at [142, 20] on icon at bounding box center [146, 19] width 9 height 9
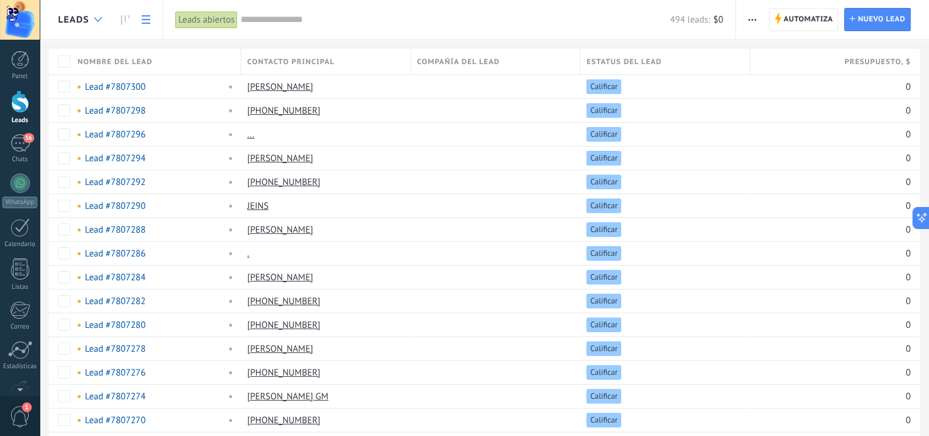
click at [100, 24] on div at bounding box center [98, 20] width 20 height 24
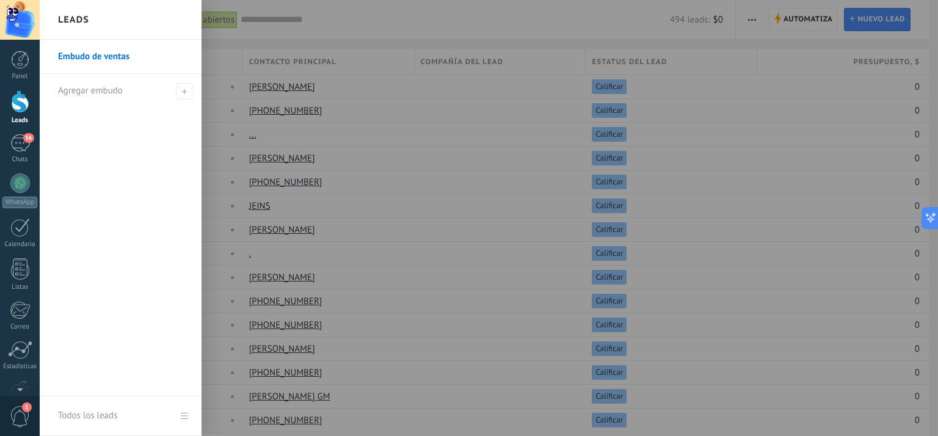
click at [100, 24] on div "Leads" at bounding box center [121, 20] width 162 height 40
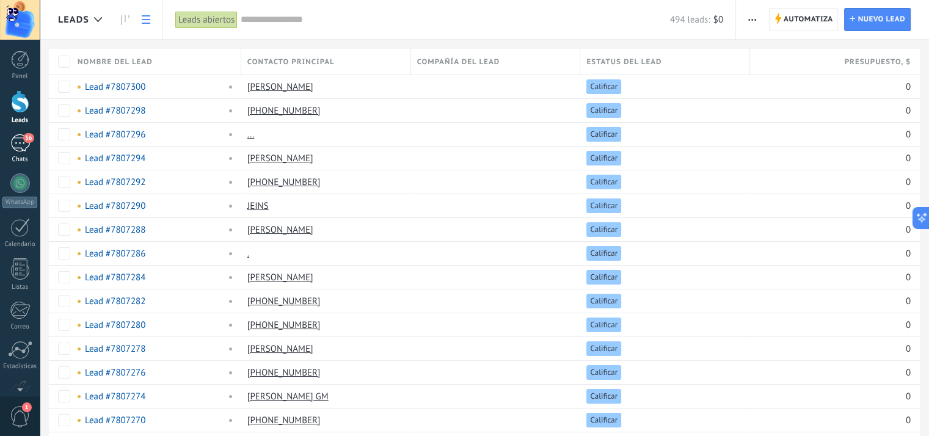
click at [19, 150] on div "56" at bounding box center [20, 143] width 20 height 18
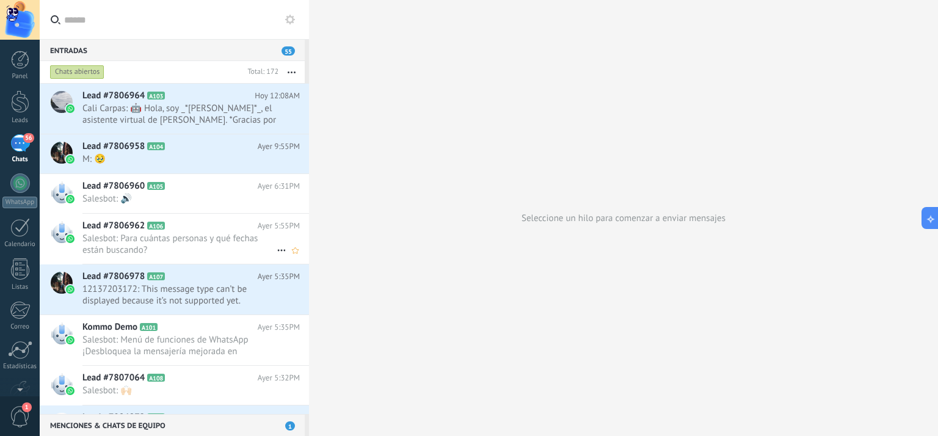
scroll to position [183, 0]
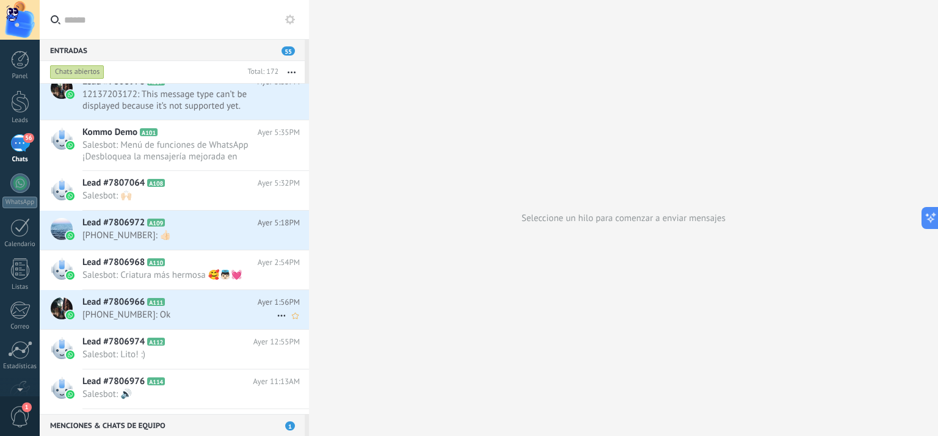
click at [220, 296] on h2 "Lead #7806966 A111" at bounding box center [169, 302] width 175 height 12
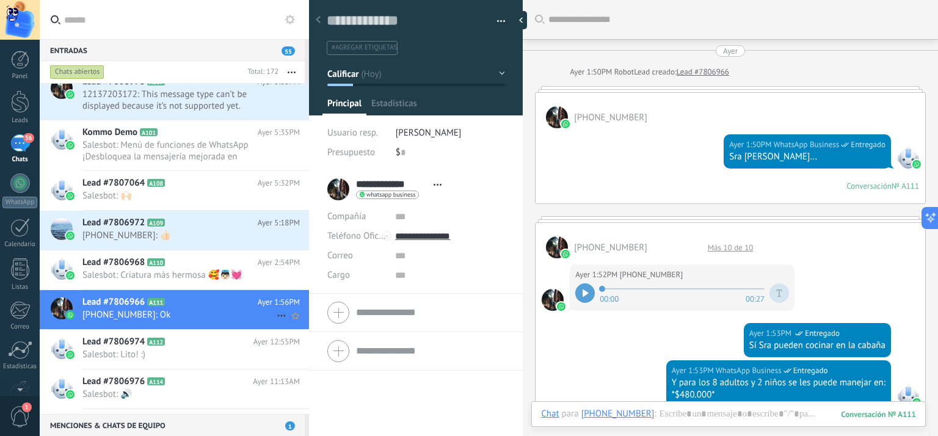
scroll to position [606, 0]
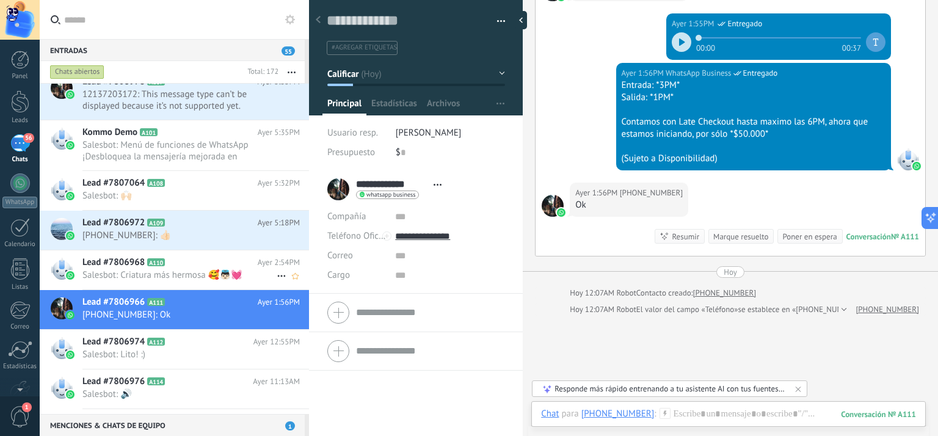
click at [181, 271] on span "Salesbot: Criatura más hermosa 🥰👼🏻💓" at bounding box center [179, 275] width 194 height 12
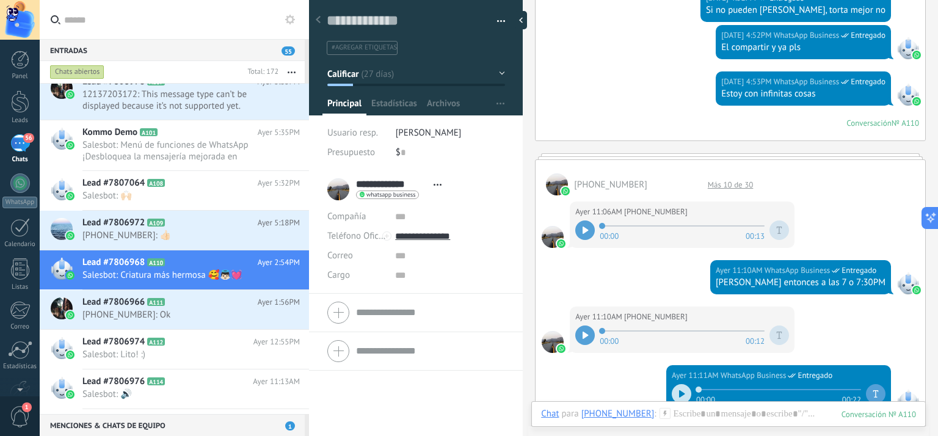
scroll to position [3552, 0]
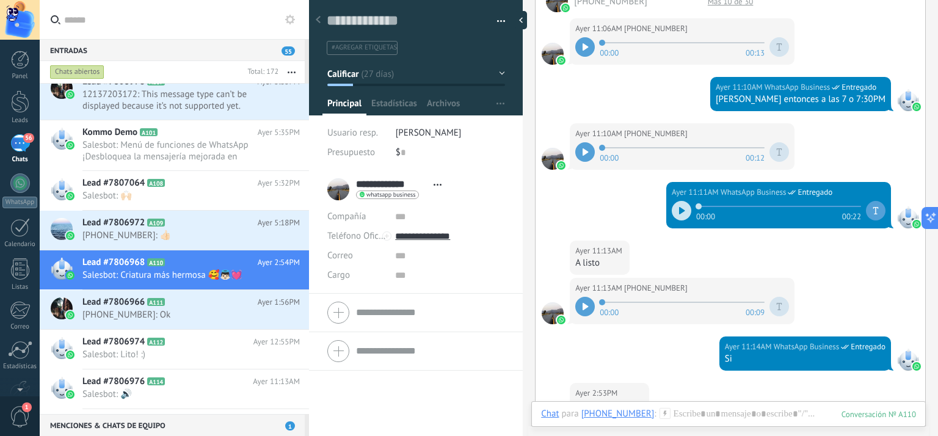
click at [587, 162] on div at bounding box center [585, 152] width 20 height 20
click at [583, 156] on icon at bounding box center [585, 151] width 5 height 7
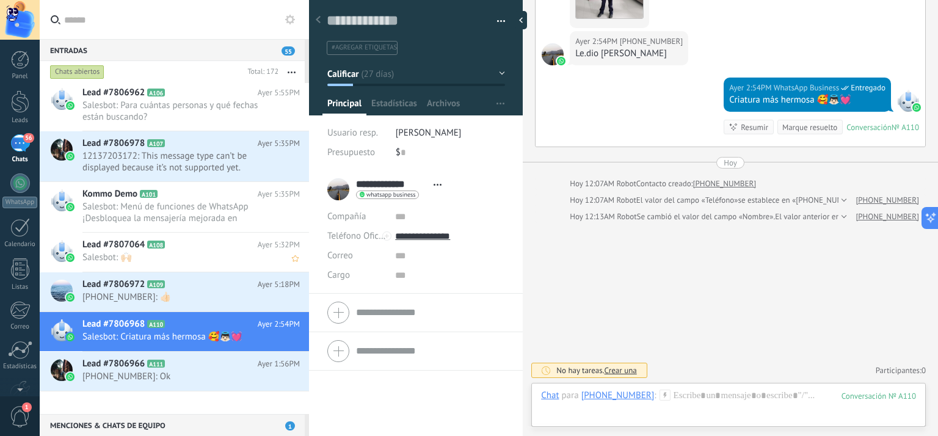
scroll to position [0, 0]
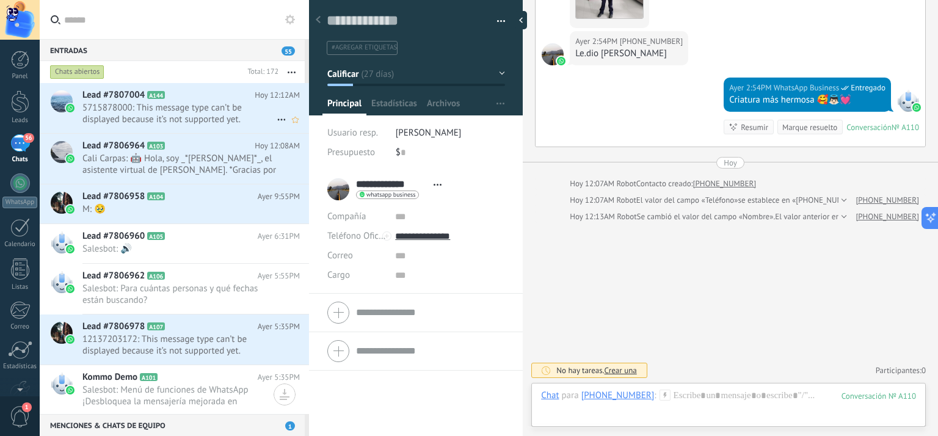
click at [200, 103] on span "5715878000: This message type can’t be displayed because it’s not supported yet." at bounding box center [179, 113] width 194 height 23
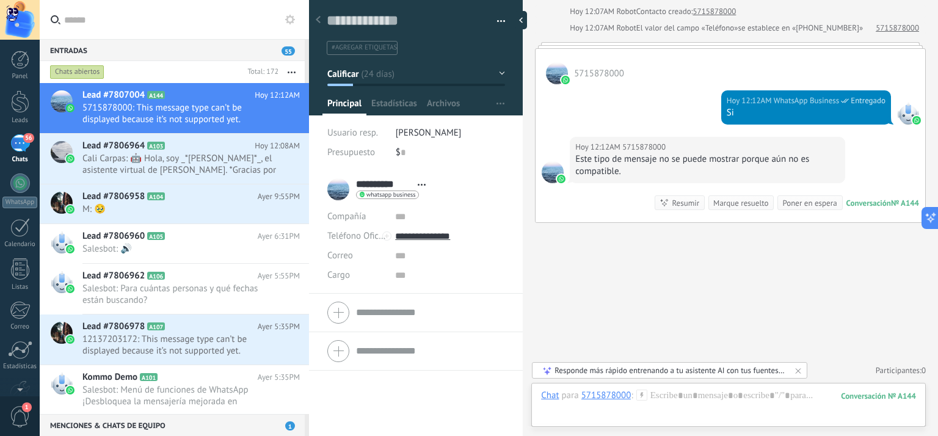
scroll to position [533, 0]
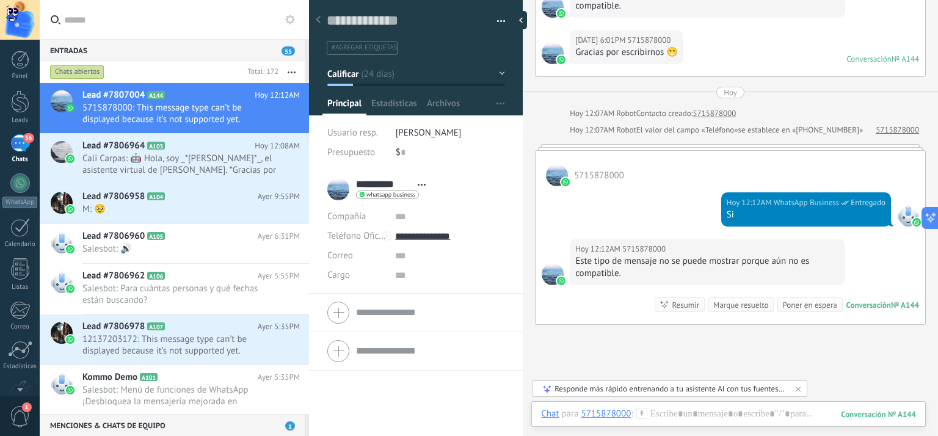
click at [752, 280] on div "Este tipo de mensaje no se puede mostrar porque aún no es compatible." at bounding box center [707, 267] width 264 height 24
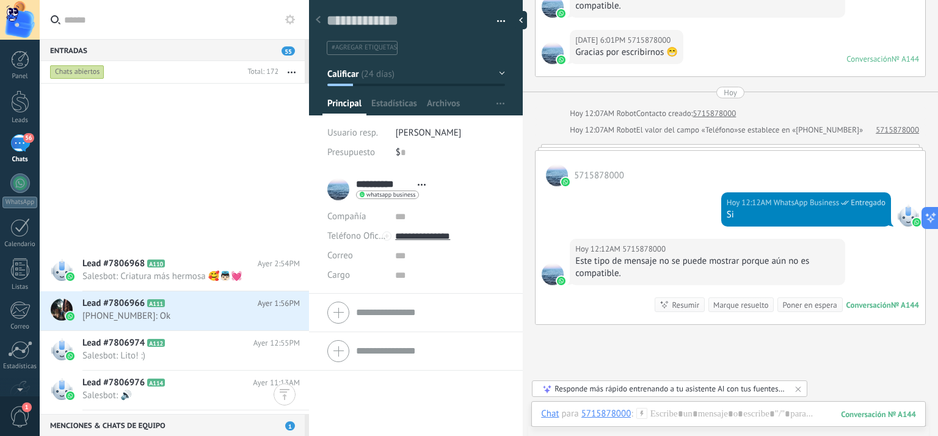
scroll to position [550, 0]
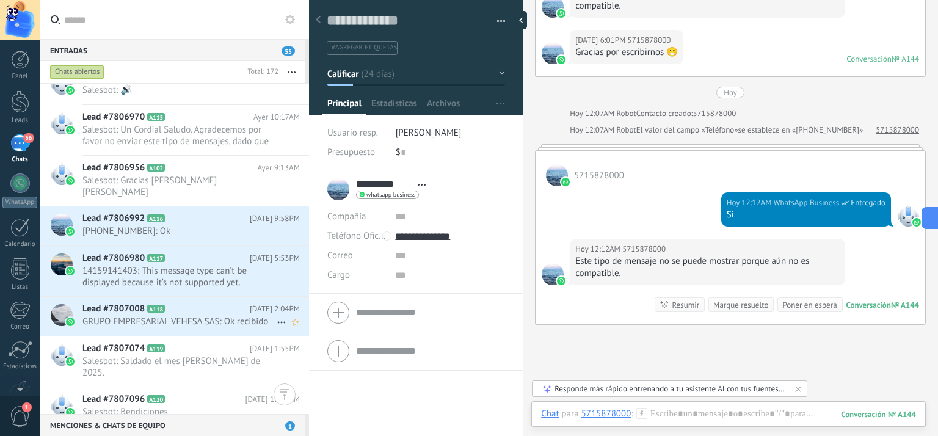
click at [187, 303] on h2 "Lead #7807008 A118" at bounding box center [165, 309] width 167 height 12
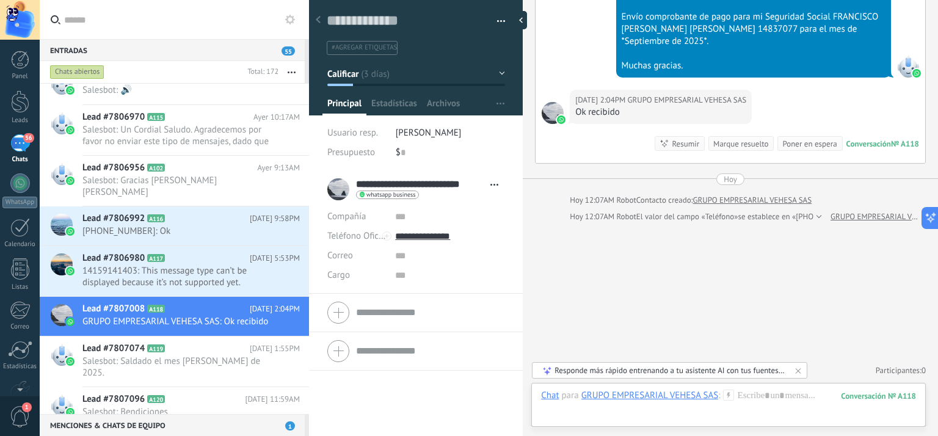
scroll to position [543, 0]
click at [170, 316] on span "GRUPO EMPRESARIAL VEHESA SAS: Ok recibido" at bounding box center [179, 322] width 194 height 12
click at [409, 260] on input "text" at bounding box center [449, 256] width 109 height 20
click at [397, 104] on span "Estadísticas" at bounding box center [394, 107] width 46 height 18
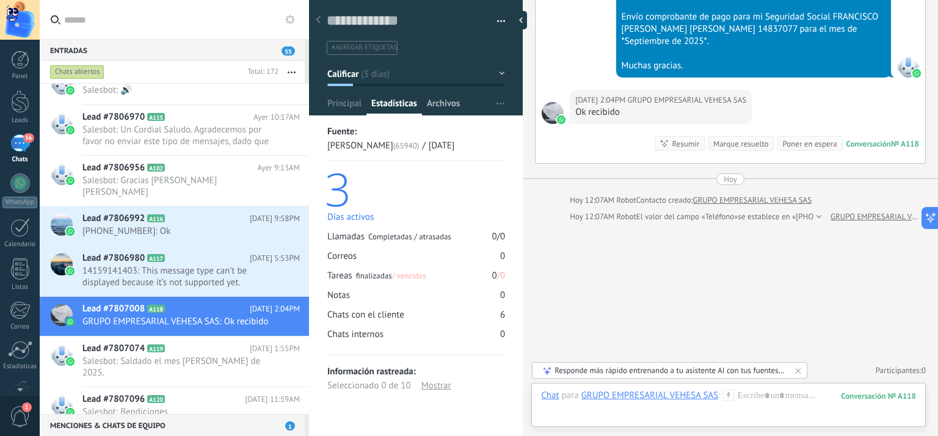
click at [451, 104] on span "Archivos" at bounding box center [443, 107] width 33 height 18
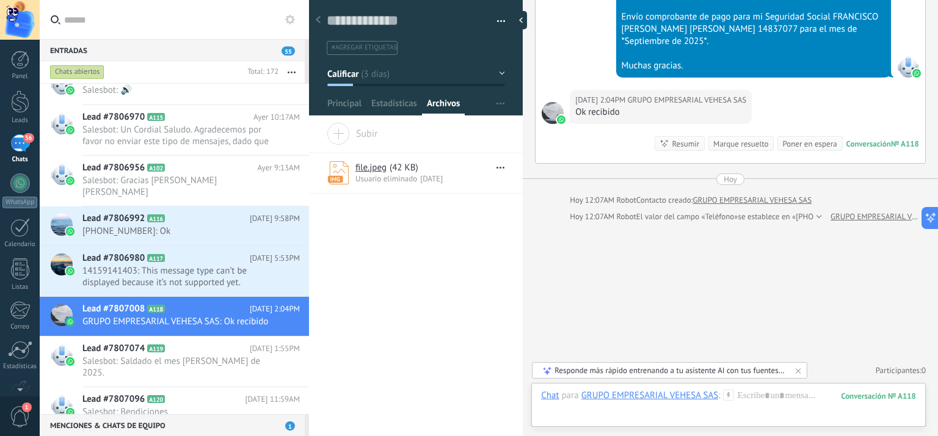
click at [374, 168] on link "file.jpeg" at bounding box center [370, 168] width 31 height 12
click at [206, 265] on span "14159141403: This message type can’t be displayed because it’s not supported ye…" at bounding box center [179, 276] width 194 height 23
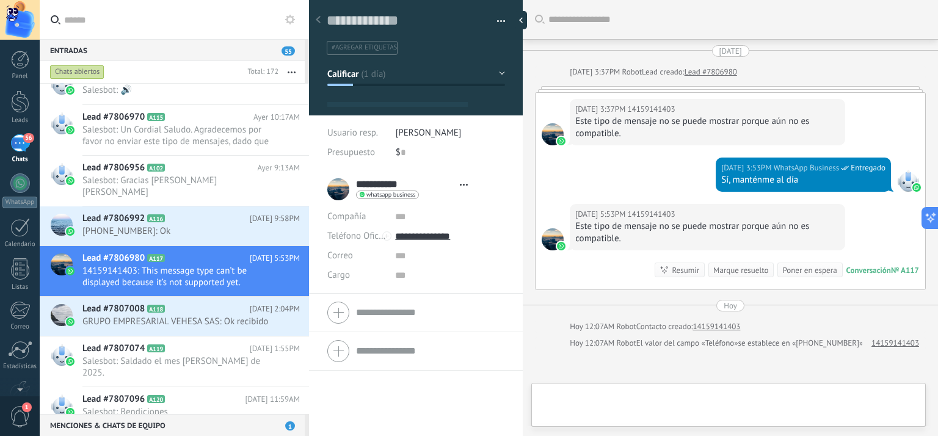
type textarea "**********"
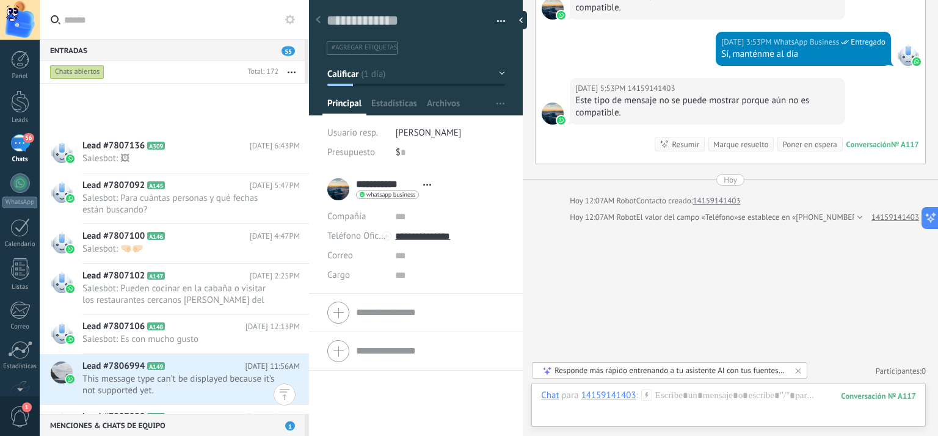
scroll to position [1954, 0]
